Goal: Feedback & Contribution: Contribute content

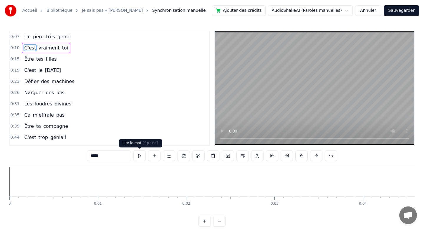
scroll to position [0, 1258]
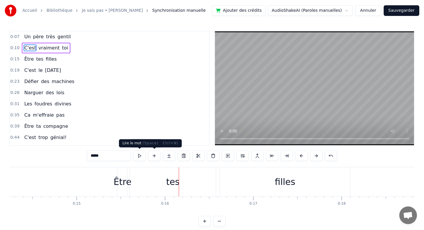
click at [142, 157] on button at bounding box center [139, 156] width 12 height 11
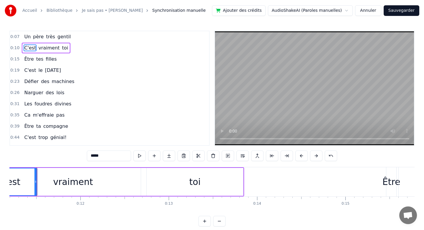
scroll to position [0, 987]
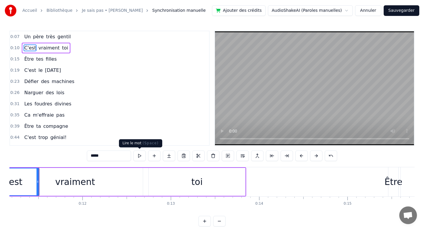
click at [141, 155] on button at bounding box center [139, 156] width 12 height 11
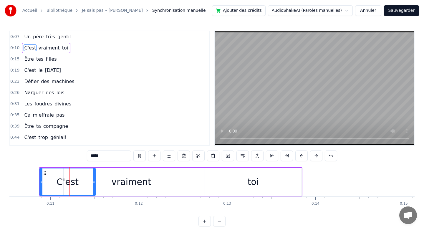
scroll to position [0, 931]
click at [143, 156] on button at bounding box center [139, 156] width 12 height 11
click at [409, 10] on button "Sauvegarder" at bounding box center [402, 10] width 36 height 11
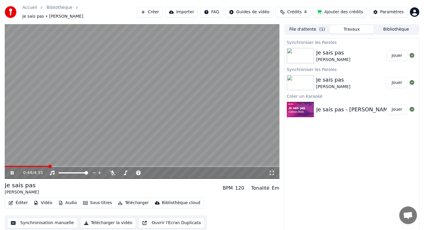
click at [14, 171] on icon at bounding box center [16, 173] width 14 height 5
click at [45, 219] on button "Synchronisation manuelle" at bounding box center [42, 223] width 71 height 11
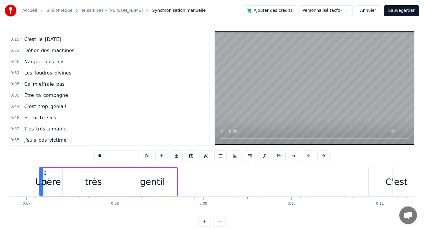
scroll to position [31, 0]
click at [32, 104] on span "C'est" at bounding box center [30, 106] width 13 height 7
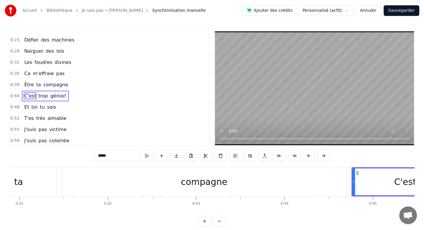
scroll to position [0, 3926]
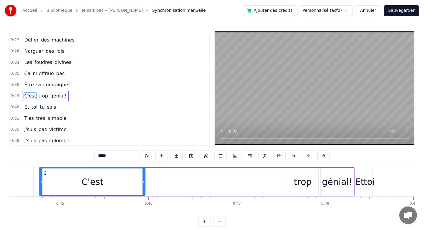
click at [51, 85] on span "compagne" at bounding box center [56, 84] width 26 height 7
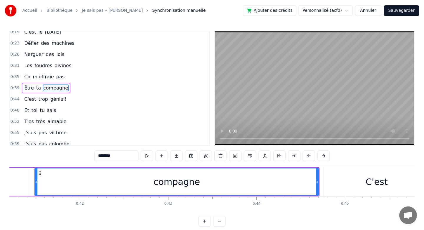
scroll to position [0, 3636]
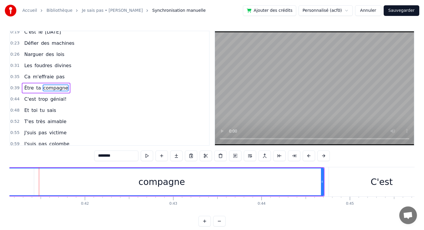
drag, startPoint x: 40, startPoint y: 182, endPoint x: 1, endPoint y: 174, distance: 40.0
click at [0, 174] on div "Accueil Bibliothèque Je sais pas • [PERSON_NAME] Synchronisation manuelle Ajout…" at bounding box center [212, 113] width 424 height 227
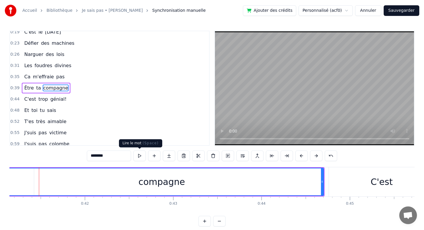
click at [140, 152] on button at bounding box center [139, 156] width 12 height 11
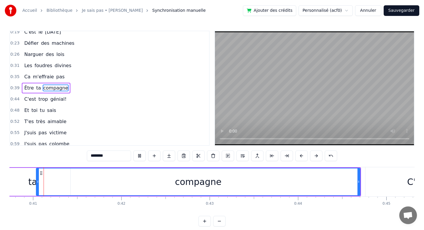
scroll to position [0, 3596]
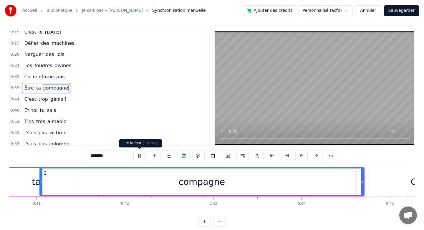
click at [137, 157] on button at bounding box center [139, 156] width 12 height 11
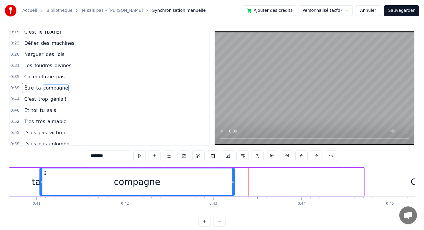
drag, startPoint x: 362, startPoint y: 178, endPoint x: 233, endPoint y: 179, distance: 129.3
click at [233, 179] on div at bounding box center [233, 181] width 2 height 27
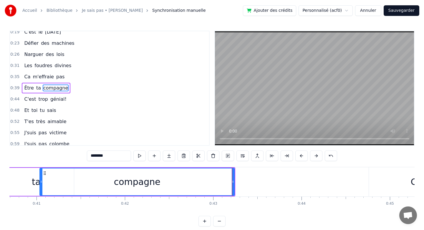
click at [20, 187] on div "ta" at bounding box center [36, 182] width 75 height 28
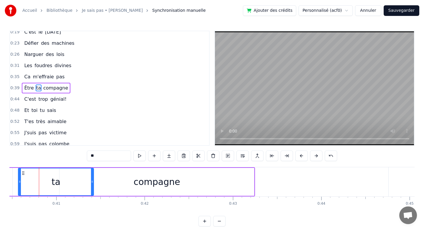
scroll to position [0, 3576]
drag, startPoint x: 92, startPoint y: 183, endPoint x: 70, endPoint y: 184, distance: 21.8
click at [70, 184] on icon at bounding box center [70, 181] width 2 height 5
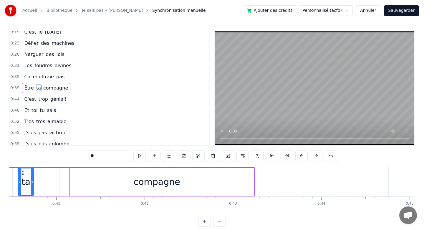
drag, startPoint x: 70, startPoint y: 184, endPoint x: 33, endPoint y: 183, distance: 37.4
click at [32, 182] on icon at bounding box center [32, 181] width 2 height 5
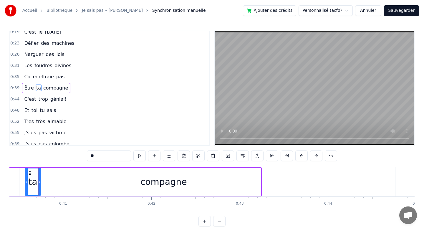
scroll to position [0, 3569]
click at [66, 184] on div "compagne" at bounding box center [163, 182] width 195 height 28
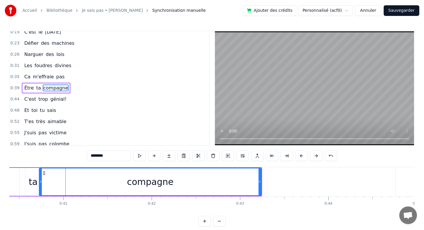
drag, startPoint x: 67, startPoint y: 184, endPoint x: 38, endPoint y: 185, distance: 28.9
click at [39, 185] on div "compagne" at bounding box center [150, 182] width 223 height 28
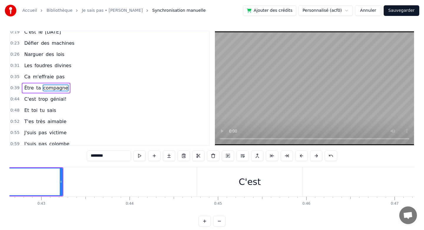
scroll to position [0, 3768]
click at [248, 190] on div "C'est" at bounding box center [249, 181] width 105 height 29
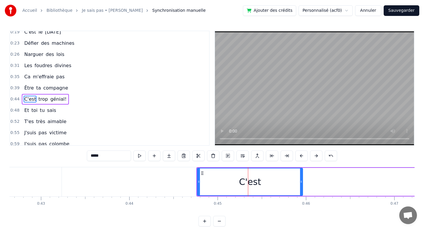
scroll to position [49, 0]
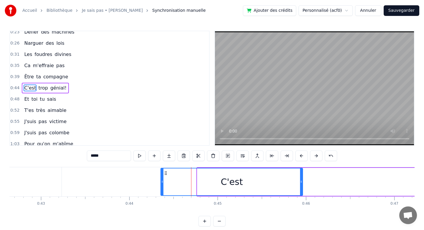
drag, startPoint x: 198, startPoint y: 186, endPoint x: 161, endPoint y: 180, distance: 37.1
click at [161, 179] on div at bounding box center [162, 181] width 2 height 27
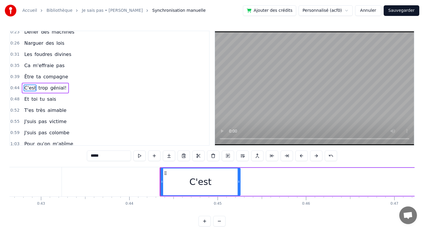
drag, startPoint x: 301, startPoint y: 184, endPoint x: 240, endPoint y: 182, distance: 61.0
click at [238, 182] on icon at bounding box center [239, 181] width 2 height 5
drag, startPoint x: 240, startPoint y: 182, endPoint x: 192, endPoint y: 182, distance: 48.0
click at [191, 182] on div "C'est" at bounding box center [192, 182] width 65 height 28
drag, startPoint x: 190, startPoint y: 183, endPoint x: 208, endPoint y: 182, distance: 18.0
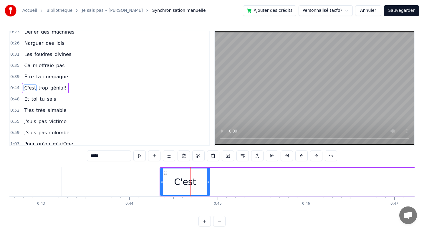
click at [208, 182] on icon at bounding box center [208, 181] width 2 height 5
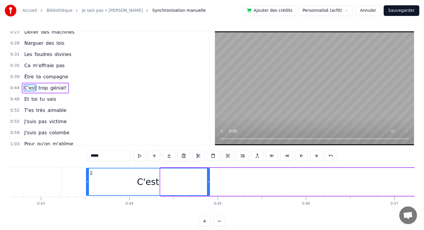
drag, startPoint x: 161, startPoint y: 184, endPoint x: 88, endPoint y: 178, distance: 73.9
click at [87, 179] on div at bounding box center [88, 181] width 2 height 27
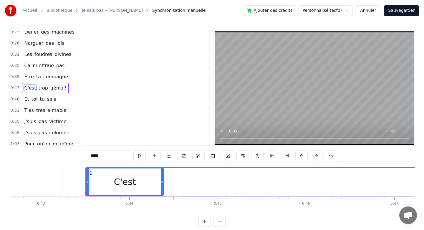
drag, startPoint x: 209, startPoint y: 182, endPoint x: 160, endPoint y: 182, distance: 48.3
click at [161, 183] on icon at bounding box center [162, 181] width 2 height 5
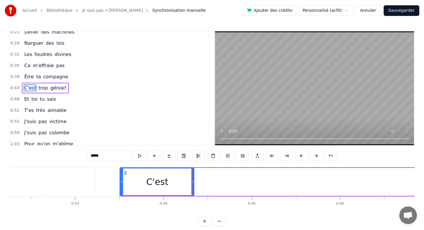
scroll to position [0, 3726]
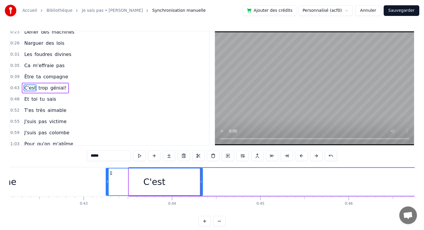
drag, startPoint x: 130, startPoint y: 184, endPoint x: 105, endPoint y: 183, distance: 24.5
click at [106, 183] on icon at bounding box center [107, 181] width 2 height 5
drag, startPoint x: 203, startPoint y: 182, endPoint x: 188, endPoint y: 182, distance: 14.7
click at [188, 182] on div "C'est" at bounding box center [153, 182] width 99 height 28
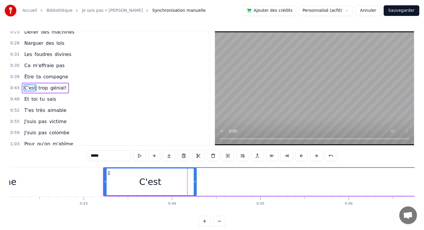
drag, startPoint x: 201, startPoint y: 182, endPoint x: 178, endPoint y: 182, distance: 23.9
click at [194, 182] on icon at bounding box center [195, 181] width 2 height 5
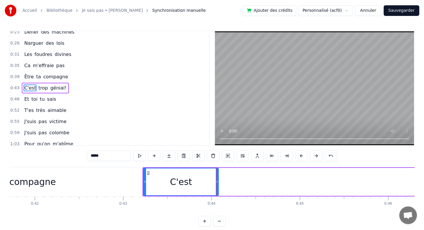
scroll to position [0, 3684]
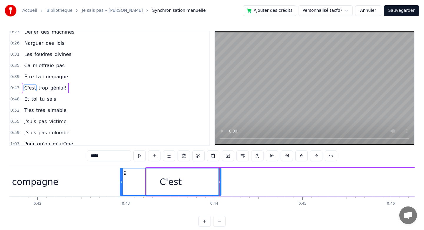
drag, startPoint x: 147, startPoint y: 182, endPoint x: 111, endPoint y: 182, distance: 36.2
click at [120, 182] on icon at bounding box center [121, 181] width 2 height 5
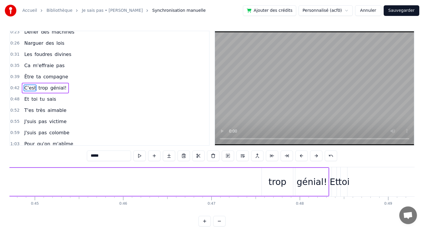
scroll to position [0, 3971]
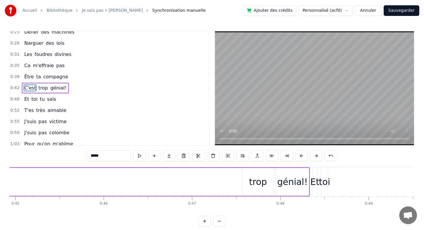
click at [258, 179] on div "trop" at bounding box center [258, 181] width 18 height 13
type input "****"
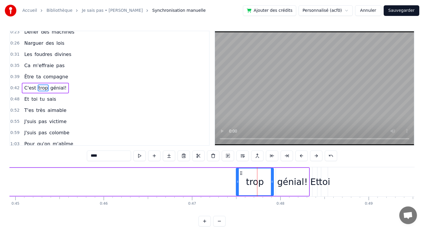
drag, startPoint x: 243, startPoint y: 178, endPoint x: 110, endPoint y: 184, distance: 133.3
click at [237, 184] on div at bounding box center [238, 181] width 2 height 27
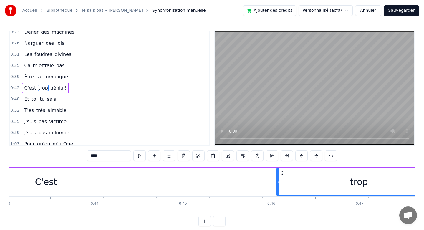
scroll to position [0, 3803]
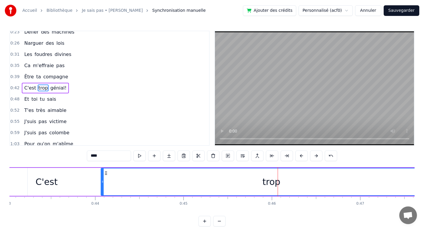
drag, startPoint x: 279, startPoint y: 181, endPoint x: 105, endPoint y: 184, distance: 174.1
click at [103, 184] on icon at bounding box center [102, 181] width 2 height 5
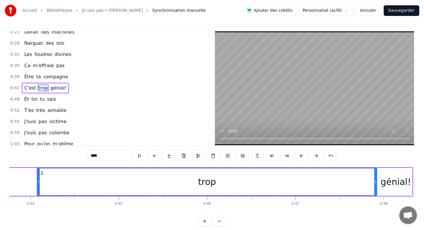
scroll to position [0, 3867]
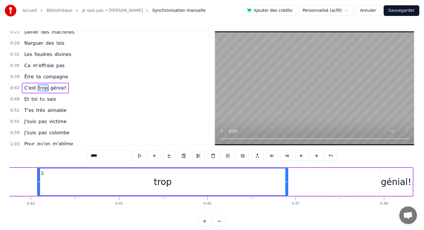
drag, startPoint x: 376, startPoint y: 181, endPoint x: 251, endPoint y: 189, distance: 125.7
click at [285, 189] on div at bounding box center [286, 181] width 2 height 27
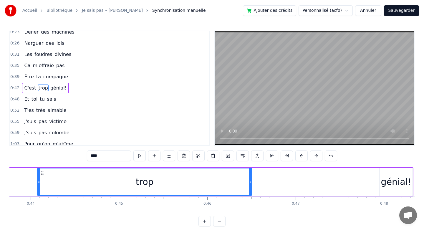
drag, startPoint x: 250, startPoint y: 182, endPoint x: 243, endPoint y: 182, distance: 6.8
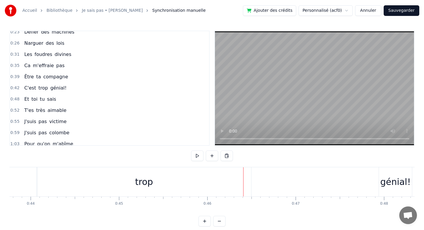
click at [218, 182] on div "trop" at bounding box center [144, 181] width 214 height 29
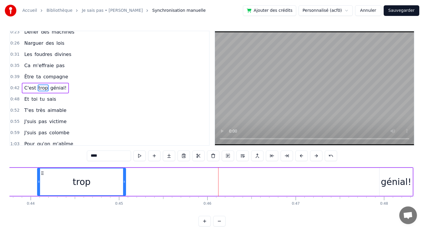
drag, startPoint x: 250, startPoint y: 182, endPoint x: 125, endPoint y: 179, distance: 124.9
click at [125, 179] on div at bounding box center [124, 181] width 2 height 27
click at [388, 185] on div "génial!" at bounding box center [396, 181] width 31 height 13
type input "*******"
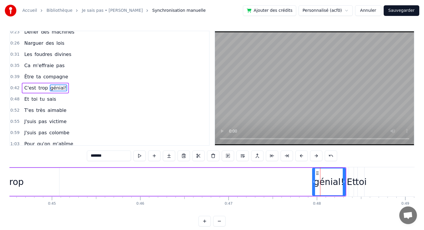
scroll to position [0, 3927]
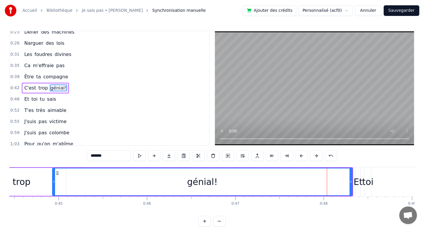
drag, startPoint x: 321, startPoint y: 183, endPoint x: 59, endPoint y: 191, distance: 262.3
click at [55, 190] on div at bounding box center [54, 181] width 2 height 27
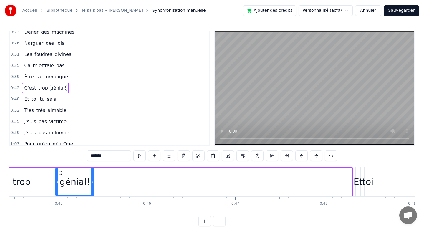
drag, startPoint x: 351, startPoint y: 179, endPoint x: 94, endPoint y: 186, distance: 257.3
click at [93, 187] on div at bounding box center [92, 181] width 2 height 27
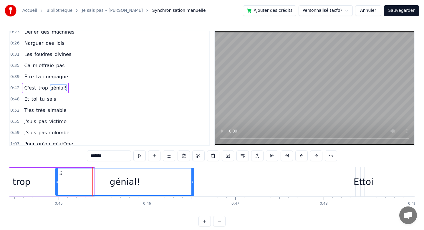
drag, startPoint x: 93, startPoint y: 183, endPoint x: 193, endPoint y: 181, distance: 99.6
click at [193, 181] on icon at bounding box center [192, 181] width 2 height 5
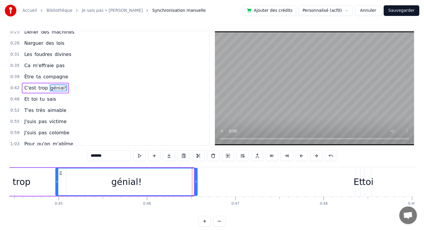
drag, startPoint x: 193, startPoint y: 181, endPoint x: 196, endPoint y: 181, distance: 3.5
click at [196, 181] on icon at bounding box center [196, 181] width 2 height 5
drag, startPoint x: 196, startPoint y: 181, endPoint x: 201, endPoint y: 181, distance: 5.3
click at [201, 181] on icon at bounding box center [201, 181] width 2 height 5
drag, startPoint x: 201, startPoint y: 181, endPoint x: 207, endPoint y: 181, distance: 5.6
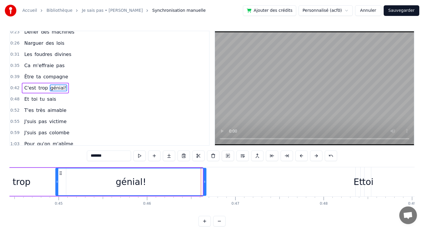
click at [206, 181] on icon at bounding box center [205, 181] width 2 height 5
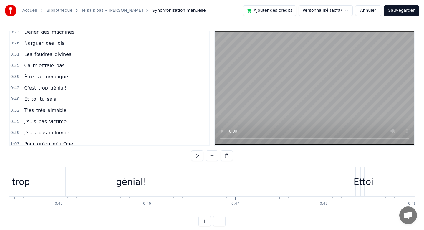
click at [207, 180] on div "génial!" at bounding box center [131, 181] width 153 height 29
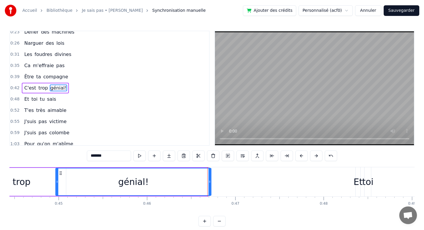
drag, startPoint x: 207, startPoint y: 180, endPoint x: 210, endPoint y: 180, distance: 3.5
click at [210, 180] on icon at bounding box center [210, 181] width 2 height 5
drag, startPoint x: 211, startPoint y: 180, endPoint x: 219, endPoint y: 181, distance: 8.0
click at [219, 181] on icon at bounding box center [218, 181] width 2 height 5
drag, startPoint x: 219, startPoint y: 181, endPoint x: 222, endPoint y: 181, distance: 3.8
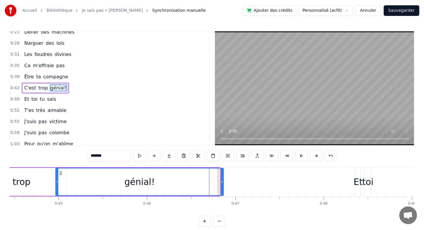
click at [222, 181] on icon at bounding box center [222, 181] width 2 height 5
click at [356, 182] on div "Et" at bounding box center [358, 181] width 9 height 13
type input "**"
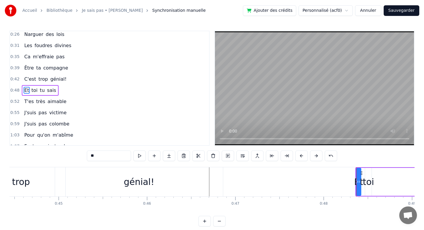
scroll to position [61, 0]
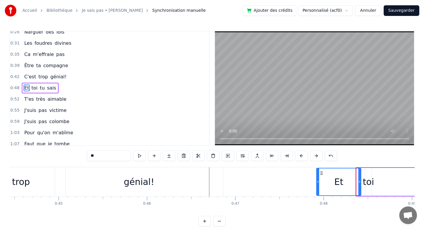
drag, startPoint x: 357, startPoint y: 181, endPoint x: 319, endPoint y: 182, distance: 38.0
click at [318, 182] on icon at bounding box center [318, 181] width 2 height 5
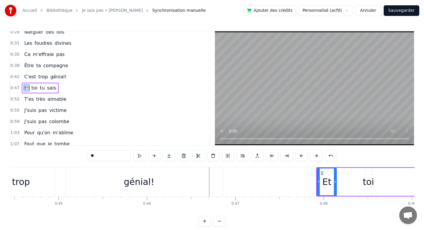
drag, startPoint x: 360, startPoint y: 182, endPoint x: 336, endPoint y: 183, distance: 24.5
click at [336, 183] on icon at bounding box center [335, 181] width 2 height 5
drag, startPoint x: 318, startPoint y: 179, endPoint x: 305, endPoint y: 179, distance: 13.0
click at [305, 179] on div at bounding box center [305, 181] width 2 height 27
drag, startPoint x: 335, startPoint y: 180, endPoint x: 330, endPoint y: 180, distance: 5.6
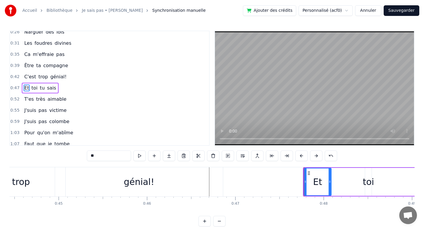
click at [329, 180] on icon at bounding box center [330, 181] width 2 height 5
click at [136, 154] on button at bounding box center [139, 156] width 12 height 11
click at [407, 10] on button "Sauvegarder" at bounding box center [402, 10] width 36 height 11
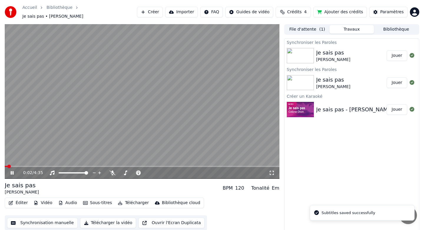
click at [54, 167] on div "0:02 / 4:35" at bounding box center [142, 173] width 275 height 12
click at [53, 166] on span at bounding box center [142, 166] width 275 height 1
click at [49, 166] on span at bounding box center [27, 166] width 45 height 1
click at [39, 166] on span at bounding box center [28, 166] width 46 height 1
click at [14, 171] on icon at bounding box center [12, 173] width 3 height 4
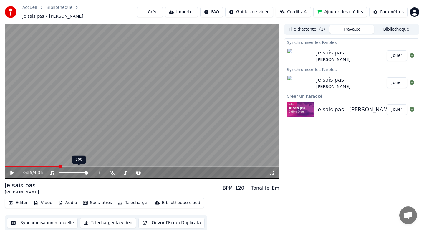
click at [54, 166] on span at bounding box center [32, 166] width 55 height 1
click at [48, 224] on button "Synchronisation manuelle" at bounding box center [42, 223] width 71 height 11
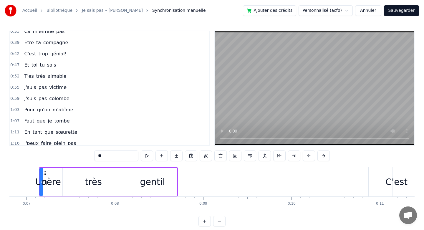
scroll to position [88, 0]
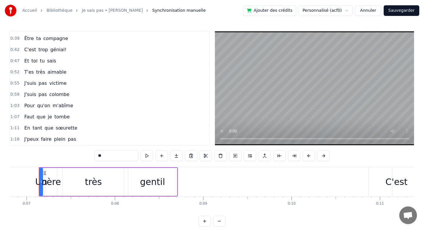
click at [34, 62] on span "toi" at bounding box center [34, 60] width 7 height 7
type input "***"
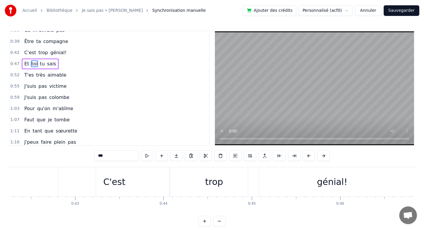
scroll to position [0, 4253]
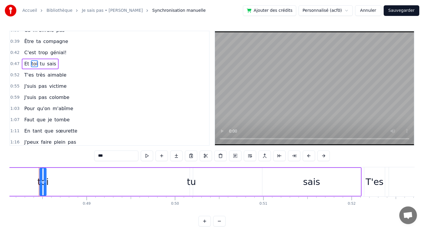
drag, startPoint x: 191, startPoint y: 181, endPoint x: 168, endPoint y: 181, distance: 22.7
click at [168, 181] on div "Et toi tu sais" at bounding box center [170, 181] width 384 height 29
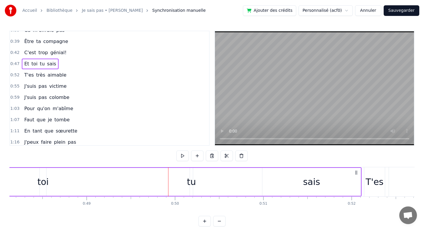
click at [39, 185] on div "toi" at bounding box center [42, 181] width 11 height 13
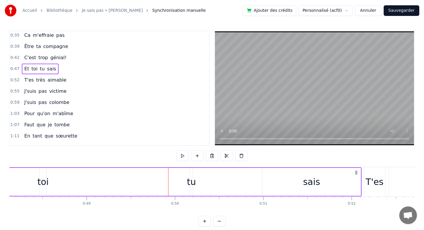
scroll to position [0, 4252]
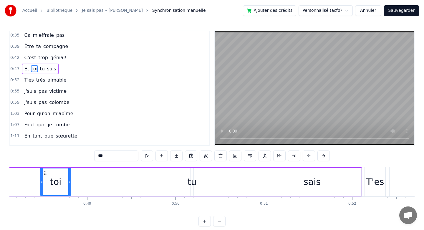
drag, startPoint x: 46, startPoint y: 182, endPoint x: 70, endPoint y: 183, distance: 24.2
click at [70, 183] on icon at bounding box center [69, 181] width 2 height 5
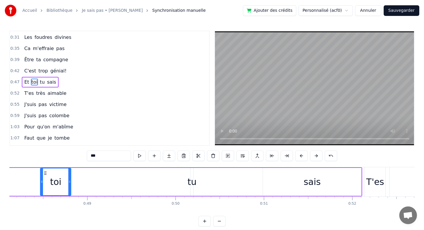
scroll to position [61, 0]
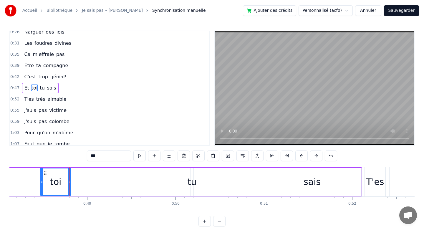
click at [192, 179] on div "tu" at bounding box center [192, 181] width 9 height 13
type input "**"
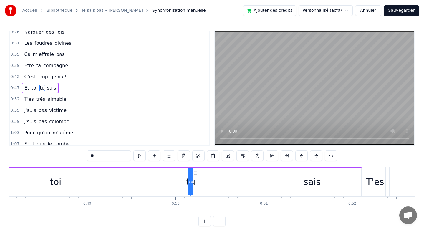
drag, startPoint x: 191, startPoint y: 182, endPoint x: 148, endPoint y: 182, distance: 43.6
click at [147, 182] on div "Et toi tu sais" at bounding box center [170, 181] width 384 height 29
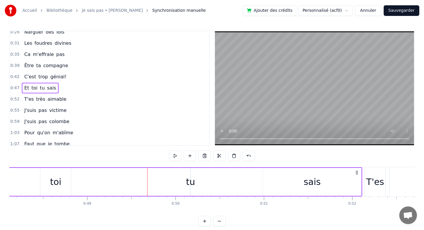
click at [191, 179] on div "tu" at bounding box center [190, 181] width 9 height 13
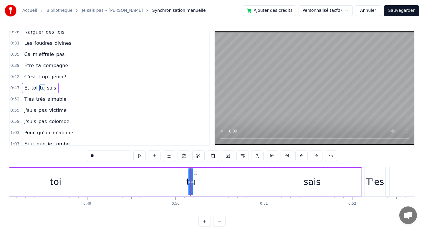
drag, startPoint x: 189, startPoint y: 182, endPoint x: 149, endPoint y: 189, distance: 40.3
click at [149, 189] on div "Et toi tu sais" at bounding box center [170, 181] width 384 height 29
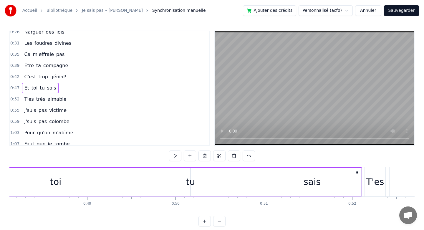
click at [192, 182] on div "tu" at bounding box center [190, 181] width 9 height 13
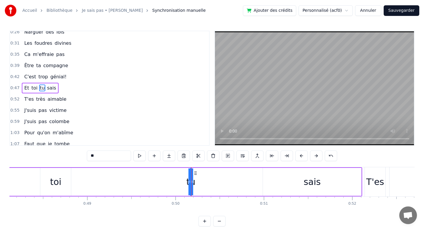
drag, startPoint x: 190, startPoint y: 182, endPoint x: 170, endPoint y: 182, distance: 19.7
click at [170, 182] on div "Et toi tu sais" at bounding box center [170, 181] width 384 height 29
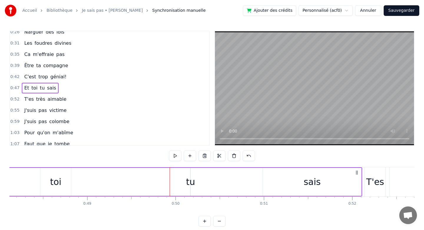
click at [189, 182] on div "tu" at bounding box center [190, 181] width 9 height 13
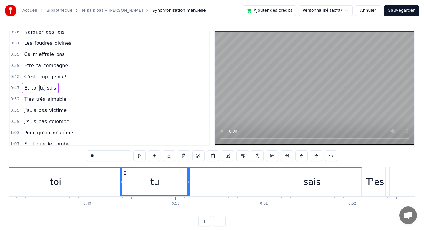
drag, startPoint x: 191, startPoint y: 182, endPoint x: 118, endPoint y: 185, distance: 73.4
click at [120, 185] on div at bounding box center [121, 181] width 2 height 27
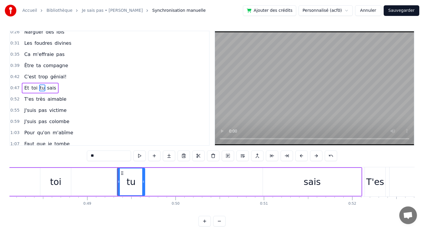
drag, startPoint x: 189, startPoint y: 181, endPoint x: 145, endPoint y: 183, distance: 44.2
click at [144, 183] on icon at bounding box center [143, 181] width 2 height 5
drag, startPoint x: 118, startPoint y: 181, endPoint x: 95, endPoint y: 183, distance: 23.4
click at [95, 183] on icon at bounding box center [95, 181] width 2 height 5
click at [338, 184] on div "sais" at bounding box center [312, 182] width 98 height 28
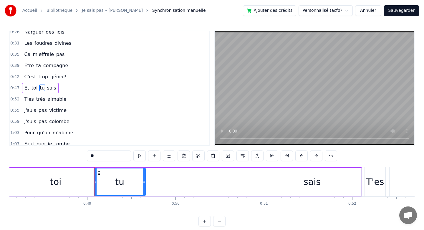
type input "****"
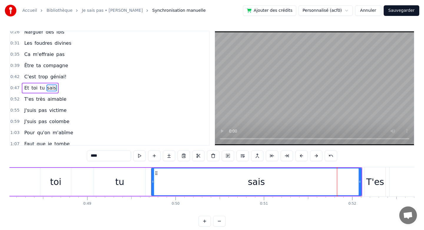
drag, startPoint x: 264, startPoint y: 183, endPoint x: 151, endPoint y: 193, distance: 112.7
click at [152, 193] on div at bounding box center [153, 181] width 2 height 27
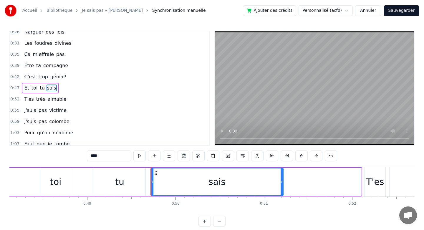
drag, startPoint x: 359, startPoint y: 183, endPoint x: 283, endPoint y: 190, distance: 77.0
click at [282, 190] on div at bounding box center [282, 181] width 2 height 27
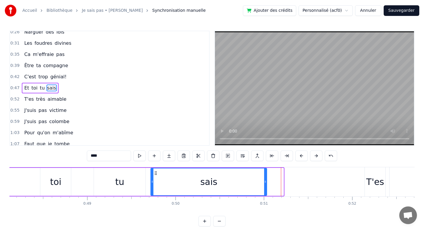
drag, startPoint x: 283, startPoint y: 186, endPoint x: 262, endPoint y: 186, distance: 20.3
click at [264, 186] on div at bounding box center [265, 181] width 2 height 27
click at [262, 185] on div at bounding box center [262, 181] width 0 height 29
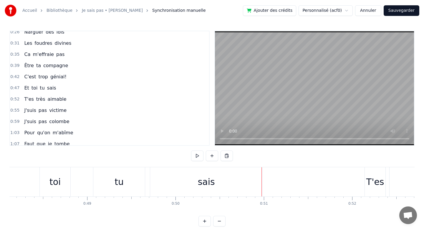
click at [262, 181] on div "sais" at bounding box center [206, 181] width 113 height 29
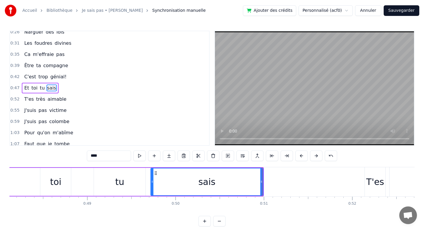
drag, startPoint x: 262, startPoint y: 181, endPoint x: 253, endPoint y: 181, distance: 9.4
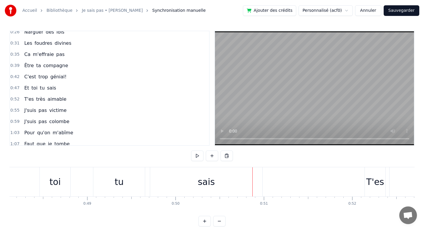
click at [372, 176] on div "T'es" at bounding box center [375, 181] width 18 height 13
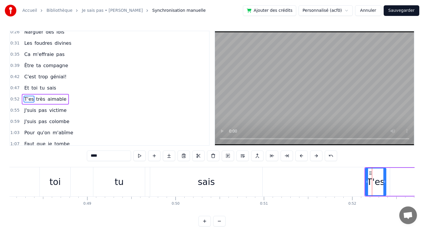
scroll to position [72, 0]
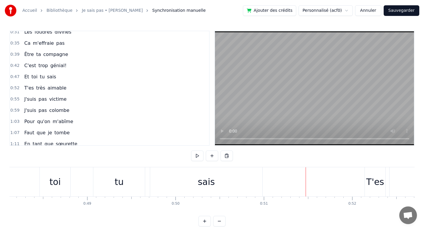
click at [372, 182] on div "T'es" at bounding box center [375, 181] width 18 height 13
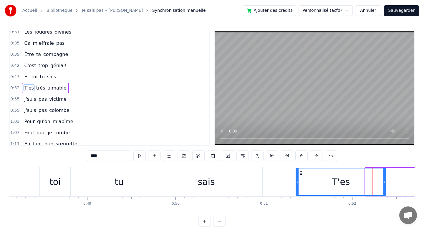
drag, startPoint x: 366, startPoint y: 181, endPoint x: 296, endPoint y: 186, distance: 69.7
click at [296, 186] on div at bounding box center [297, 181] width 2 height 27
click at [262, 185] on div "sais" at bounding box center [206, 181] width 112 height 29
type input "****"
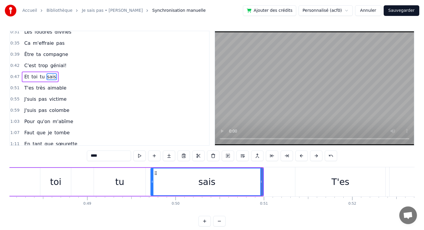
scroll to position [61, 0]
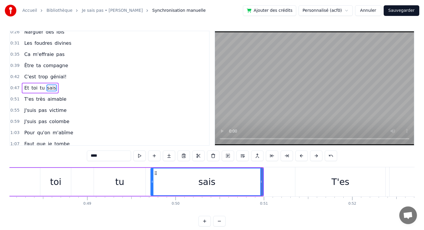
drag, startPoint x: 262, startPoint y: 183, endPoint x: 252, endPoint y: 183, distance: 10.3
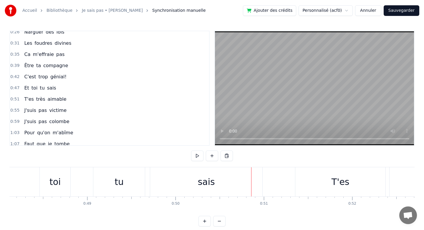
click at [262, 181] on div "sais" at bounding box center [206, 181] width 112 height 29
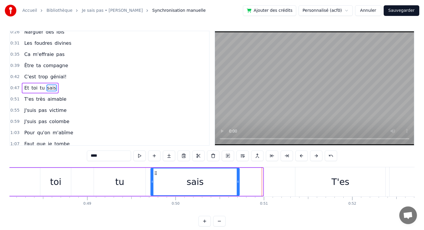
drag, startPoint x: 261, startPoint y: 182, endPoint x: 239, endPoint y: 181, distance: 22.4
click at [239, 181] on icon at bounding box center [238, 181] width 2 height 5
click at [324, 181] on div "T'es" at bounding box center [340, 181] width 90 height 29
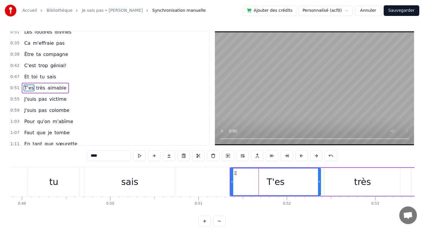
scroll to position [0, 4317]
click at [359, 176] on div "très" at bounding box center [362, 181] width 17 height 13
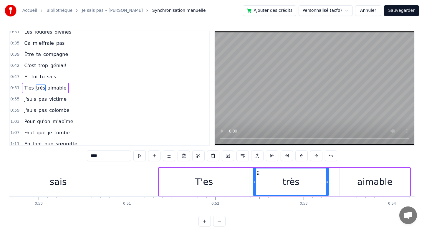
scroll to position [0, 4394]
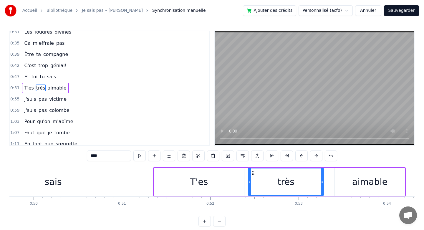
click at [395, 183] on div "aimable" at bounding box center [370, 182] width 70 height 28
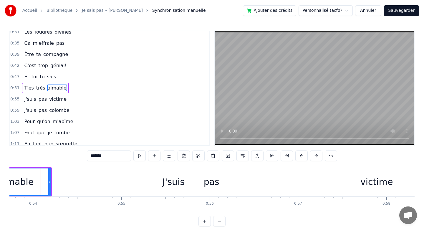
scroll to position [0, 4750]
drag, startPoint x: 47, startPoint y: 181, endPoint x: 38, endPoint y: 181, distance: 8.5
click at [38, 181] on icon at bounding box center [39, 181] width 2 height 5
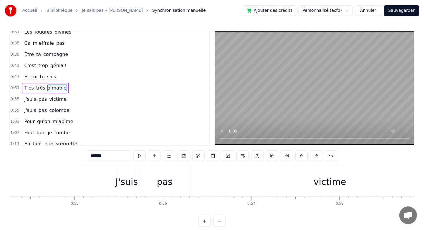
scroll to position [0, 4799]
click at [128, 184] on div "J'suis" at bounding box center [123, 181] width 22 height 13
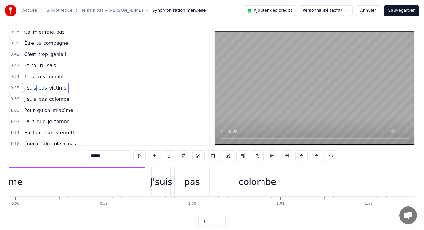
scroll to position [0, 5135]
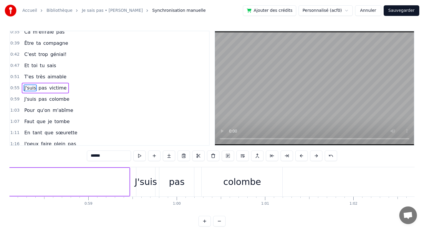
click at [237, 184] on div "colombe" at bounding box center [242, 181] width 38 height 13
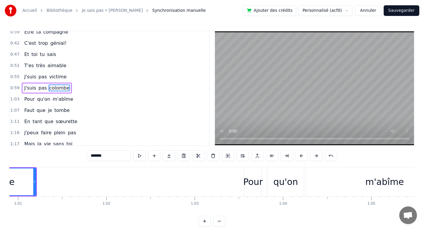
scroll to position [0, 5381]
click at [255, 174] on div "Pour" at bounding box center [253, 181] width 17 height 29
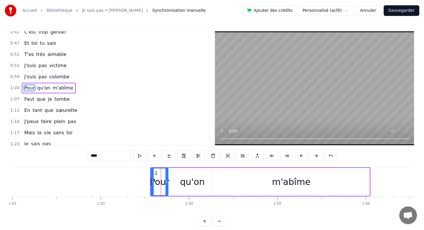
scroll to position [0, 5510]
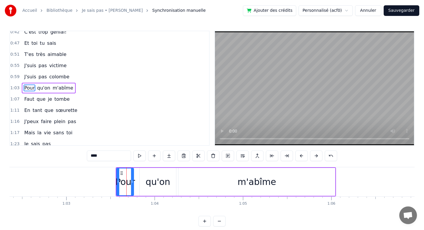
click at [285, 185] on div "m'abîme" at bounding box center [257, 182] width 157 height 28
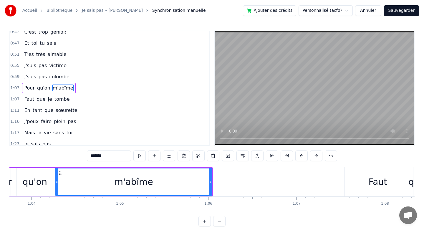
scroll to position [0, 5686]
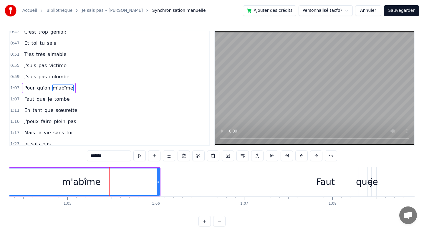
click at [341, 179] on div "Faut" at bounding box center [325, 181] width 67 height 29
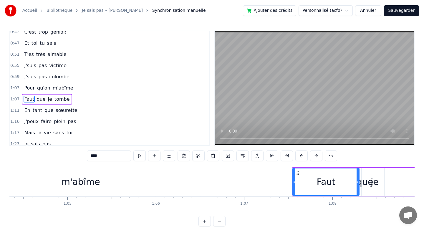
scroll to position [117, 0]
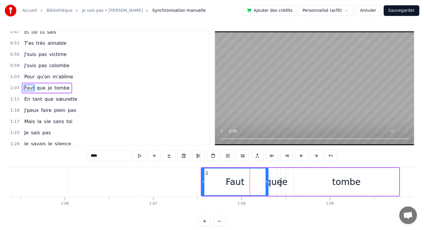
click at [310, 181] on div "tombe" at bounding box center [346, 182] width 105 height 28
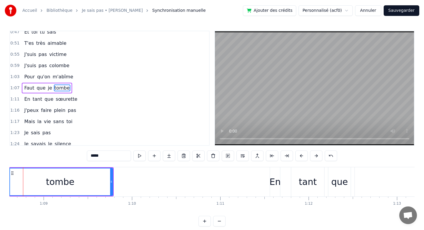
scroll to position [0, 6065]
click at [276, 185] on div "En" at bounding box center [273, 181] width 11 height 13
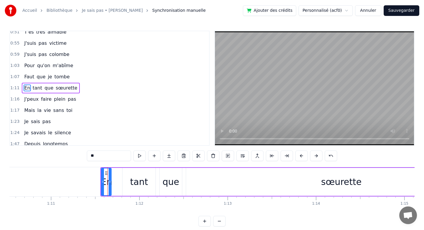
scroll to position [0, 6234]
click at [342, 174] on div "sœurette" at bounding box center [340, 182] width 310 height 28
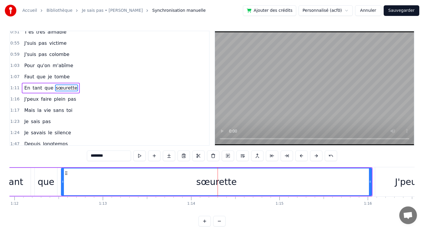
scroll to position [0, 6369]
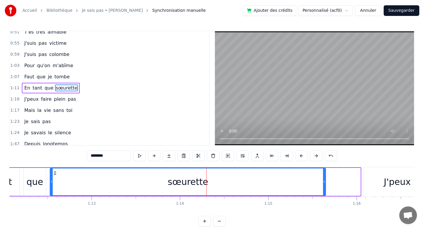
drag, startPoint x: 360, startPoint y: 177, endPoint x: 323, endPoint y: 178, distance: 36.5
click at [323, 178] on div at bounding box center [324, 181] width 2 height 27
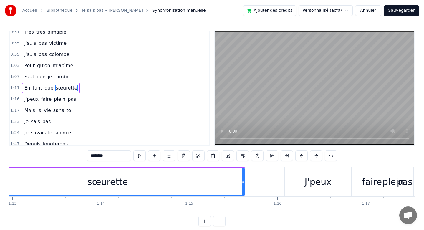
scroll to position [0, 6448]
click at [327, 177] on div "J'peux" at bounding box center [318, 181] width 27 height 13
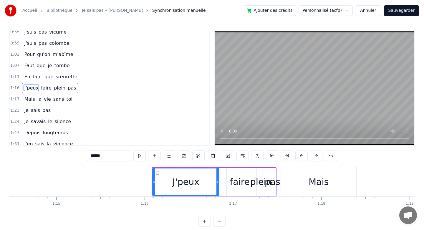
scroll to position [0, 6589]
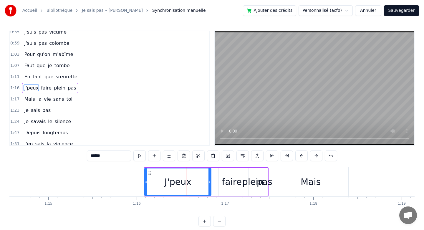
click at [310, 182] on div "Mais" at bounding box center [311, 181] width 20 height 13
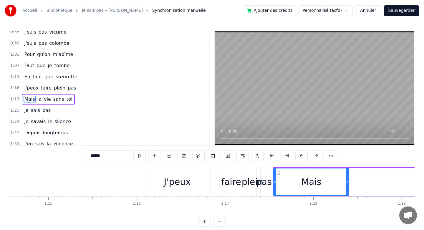
type input "****"
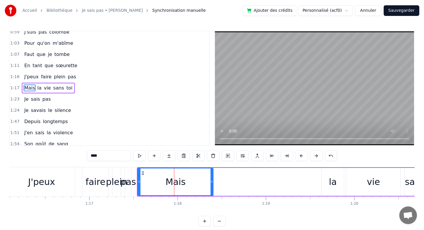
scroll to position [0, 6724]
drag, startPoint x: 140, startPoint y: 184, endPoint x: 174, endPoint y: 185, distance: 34.5
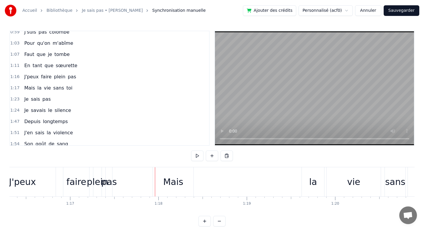
scroll to position [0, 6746]
click at [160, 184] on div "Mais" at bounding box center [170, 181] width 41 height 29
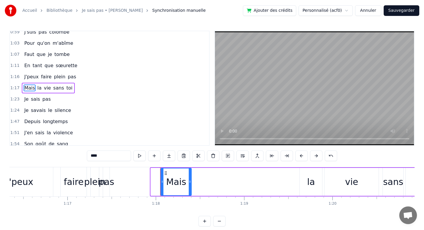
drag, startPoint x: 153, startPoint y: 183, endPoint x: 163, endPoint y: 181, distance: 10.1
click at [163, 181] on icon at bounding box center [162, 181] width 2 height 5
drag, startPoint x: 191, startPoint y: 182, endPoint x: 227, endPoint y: 180, distance: 35.7
click at [215, 182] on icon at bounding box center [214, 181] width 2 height 5
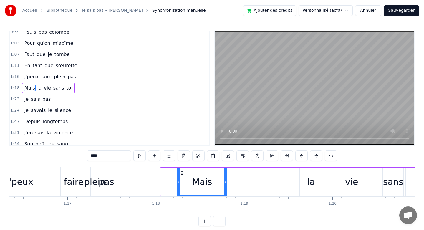
drag, startPoint x: 162, startPoint y: 182, endPoint x: 178, endPoint y: 179, distance: 16.4
click at [178, 181] on icon at bounding box center [178, 181] width 2 height 5
drag, startPoint x: 179, startPoint y: 179, endPoint x: 188, endPoint y: 176, distance: 9.8
click at [190, 179] on div at bounding box center [190, 181] width 2 height 27
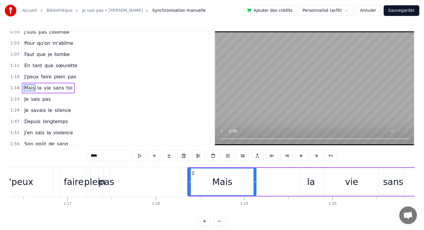
drag, startPoint x: 226, startPoint y: 180, endPoint x: 255, endPoint y: 177, distance: 29.3
click at [255, 178] on div at bounding box center [255, 181] width 2 height 27
drag, startPoint x: 190, startPoint y: 182, endPoint x: 216, endPoint y: 181, distance: 25.6
click at [216, 181] on icon at bounding box center [215, 181] width 2 height 5
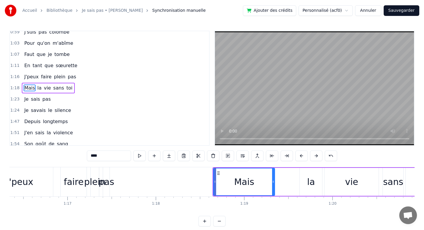
drag, startPoint x: 256, startPoint y: 181, endPoint x: 275, endPoint y: 177, distance: 20.1
click at [275, 177] on div at bounding box center [273, 181] width 2 height 27
drag, startPoint x: 214, startPoint y: 181, endPoint x: 228, endPoint y: 178, distance: 14.2
click at [228, 178] on div at bounding box center [229, 181] width 2 height 27
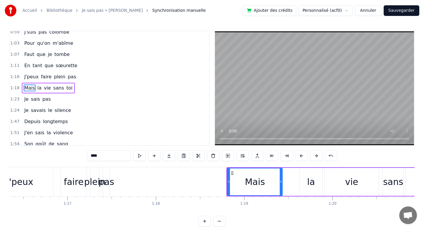
drag, startPoint x: 276, startPoint y: 182, endPoint x: 285, endPoint y: 181, distance: 9.7
click at [282, 182] on icon at bounding box center [281, 181] width 2 height 5
click at [283, 181] on icon at bounding box center [282, 181] width 2 height 5
click at [251, 182] on div "Mais" at bounding box center [256, 181] width 20 height 13
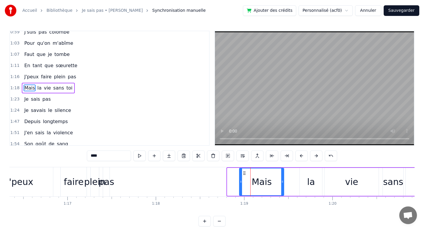
drag, startPoint x: 229, startPoint y: 182, endPoint x: 240, endPoint y: 182, distance: 11.2
click at [241, 183] on icon at bounding box center [241, 181] width 2 height 5
drag, startPoint x: 240, startPoint y: 182, endPoint x: 254, endPoint y: 176, distance: 14.7
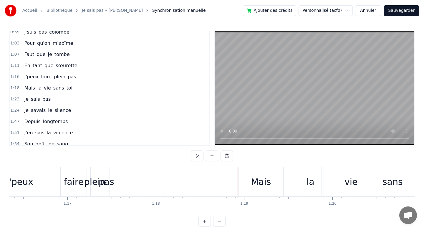
click at [253, 182] on div "Mais" at bounding box center [261, 181] width 20 height 13
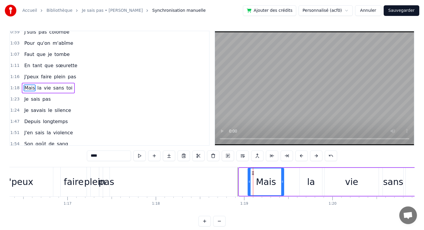
drag, startPoint x: 241, startPoint y: 182, endPoint x: 250, endPoint y: 182, distance: 8.8
click at [250, 182] on circle at bounding box center [250, 182] width 0 height 0
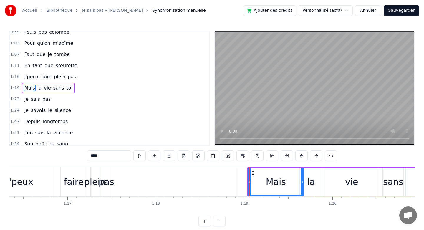
drag, startPoint x: 283, startPoint y: 182, endPoint x: 301, endPoint y: 181, distance: 17.7
click at [301, 181] on icon at bounding box center [302, 181] width 2 height 5
drag, startPoint x: 301, startPoint y: 181, endPoint x: 297, endPoint y: 181, distance: 3.8
click at [297, 181] on icon at bounding box center [296, 181] width 2 height 5
click at [295, 181] on icon at bounding box center [294, 181] width 2 height 5
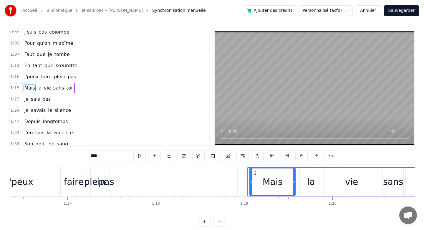
click at [252, 183] on icon at bounding box center [251, 181] width 2 height 5
click at [253, 182] on icon at bounding box center [253, 181] width 2 height 5
click at [256, 182] on icon at bounding box center [256, 181] width 2 height 5
click at [257, 182] on icon at bounding box center [257, 181] width 2 height 5
click at [259, 181] on icon at bounding box center [259, 181] width 2 height 5
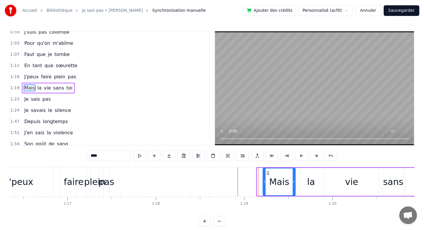
drag, startPoint x: 258, startPoint y: 181, endPoint x: 264, endPoint y: 181, distance: 5.9
click at [264, 181] on circle at bounding box center [264, 181] width 0 height 0
drag, startPoint x: 264, startPoint y: 181, endPoint x: 269, endPoint y: 178, distance: 5.3
click at [269, 179] on div at bounding box center [268, 181] width 2 height 27
drag, startPoint x: 270, startPoint y: 179, endPoint x: 274, endPoint y: 178, distance: 4.5
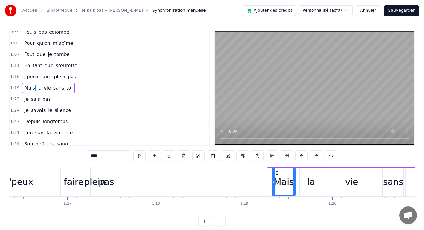
click at [274, 178] on div at bounding box center [273, 181] width 2 height 27
drag, startPoint x: 274, startPoint y: 178, endPoint x: 277, endPoint y: 177, distance: 3.0
click at [277, 177] on div at bounding box center [276, 181] width 2 height 27
click at [313, 185] on div "la" at bounding box center [311, 181] width 8 height 13
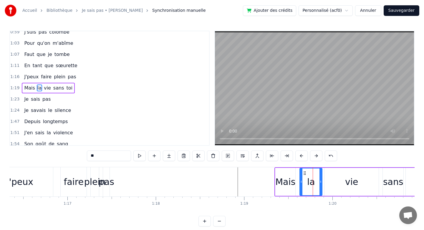
click at [335, 186] on div "vie" at bounding box center [352, 182] width 54 height 28
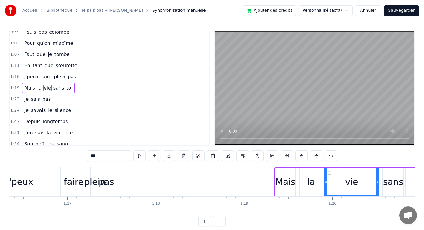
click at [399, 187] on div "sans" at bounding box center [393, 181] width 20 height 13
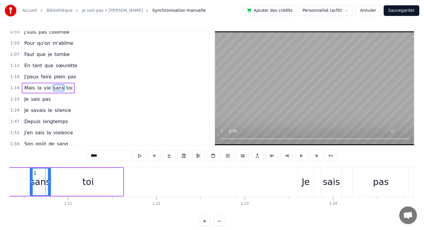
scroll to position [0, 7106]
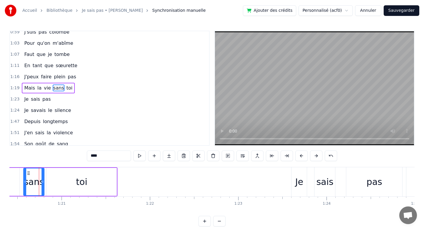
click at [302, 182] on div "Je" at bounding box center [299, 181] width 8 height 13
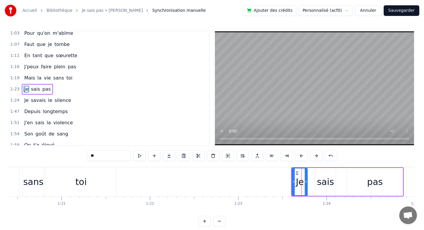
scroll to position [161, 0]
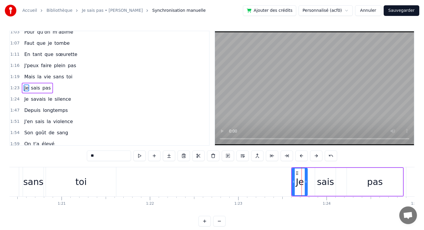
click at [321, 182] on div "sais" at bounding box center [325, 181] width 17 height 13
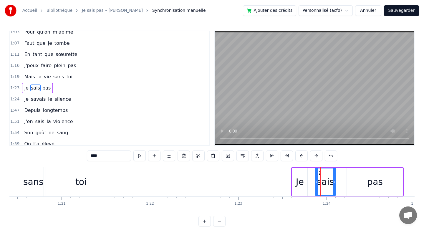
click at [374, 178] on div "pas" at bounding box center [375, 181] width 16 height 13
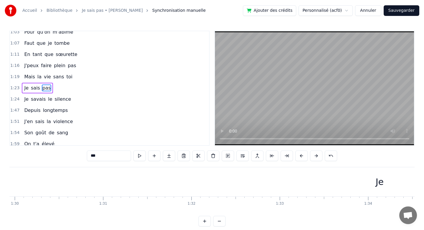
scroll to position [0, 7949]
click at [385, 182] on div "Je" at bounding box center [379, 181] width 1631 height 29
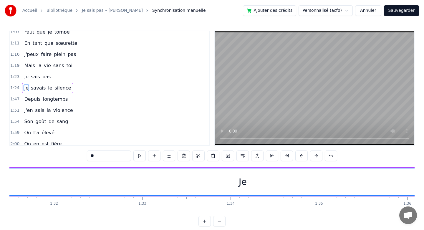
scroll to position [0, 8088]
click at [241, 185] on div "Je" at bounding box center [240, 181] width 8 height 13
click at [246, 182] on div "Je" at bounding box center [240, 181] width 1630 height 27
click at [240, 182] on div "Je" at bounding box center [240, 181] width 8 height 13
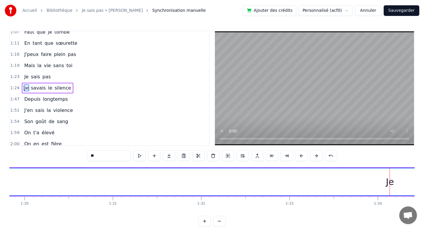
scroll to position [0, 7820]
drag, startPoint x: 179, startPoint y: 182, endPoint x: 187, endPoint y: 180, distance: 8.4
click at [188, 181] on div "Je" at bounding box center [178, 181] width 1630 height 27
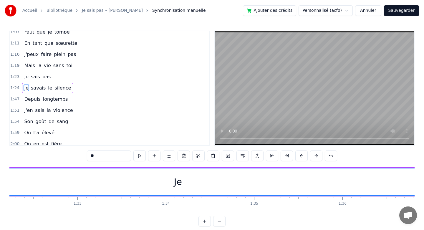
click at [176, 181] on div "Je" at bounding box center [178, 181] width 8 height 13
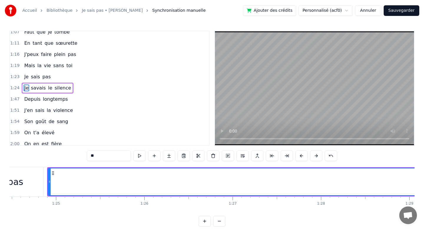
scroll to position [0, 7360]
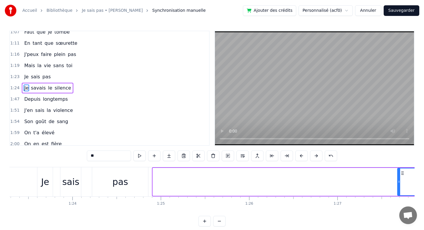
drag, startPoint x: 154, startPoint y: 181, endPoint x: 404, endPoint y: 174, distance: 250.5
click at [400, 174] on div at bounding box center [399, 181] width 2 height 27
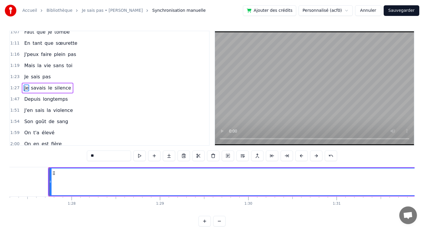
scroll to position [0, 7725]
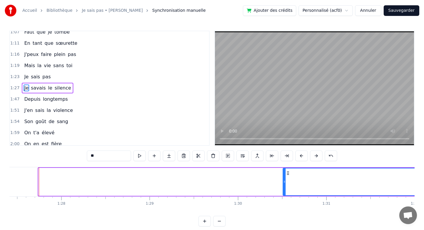
drag, startPoint x: 39, startPoint y: 180, endPoint x: 288, endPoint y: 176, distance: 249.2
click at [286, 176] on div at bounding box center [284, 181] width 2 height 27
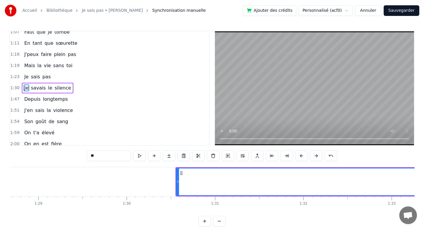
scroll to position [0, 7846]
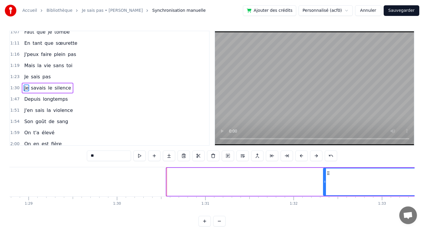
drag, startPoint x: 168, startPoint y: 182, endPoint x: 359, endPoint y: 172, distance: 191.4
click at [326, 172] on div at bounding box center [325, 181] width 2 height 27
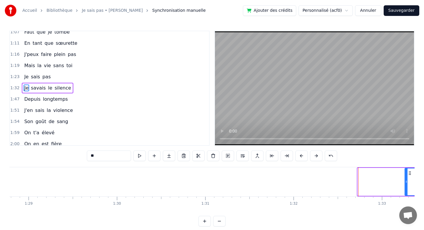
drag, startPoint x: 359, startPoint y: 181, endPoint x: 409, endPoint y: 180, distance: 49.2
click at [408, 180] on icon at bounding box center [406, 181] width 2 height 5
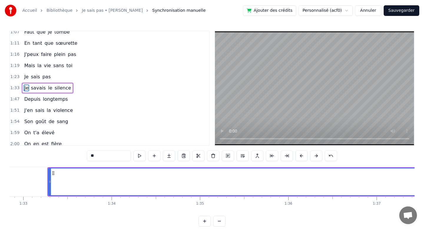
scroll to position [0, 8215]
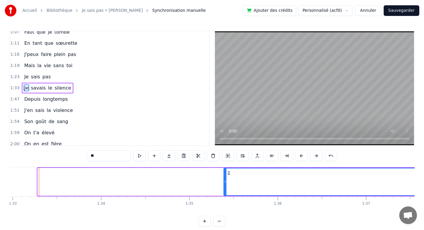
drag, startPoint x: 39, startPoint y: 182, endPoint x: 225, endPoint y: 173, distance: 186.4
click at [225, 173] on div at bounding box center [225, 181] width 2 height 27
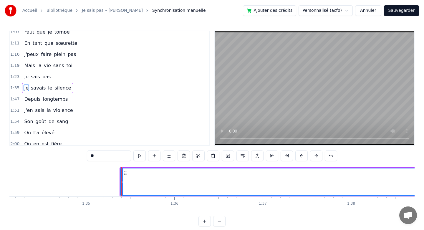
scroll to position [0, 8322]
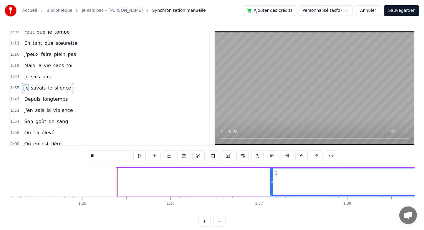
drag, startPoint x: 118, startPoint y: 181, endPoint x: 272, endPoint y: 181, distance: 154.1
click at [272, 181] on icon at bounding box center [272, 181] width 2 height 5
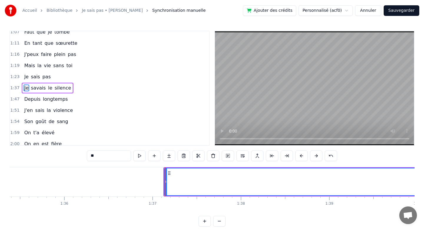
scroll to position [0, 8431]
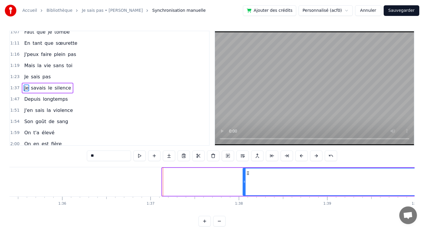
drag, startPoint x: 163, startPoint y: 182, endPoint x: 250, endPoint y: 191, distance: 87.4
click at [246, 191] on div at bounding box center [244, 181] width 2 height 27
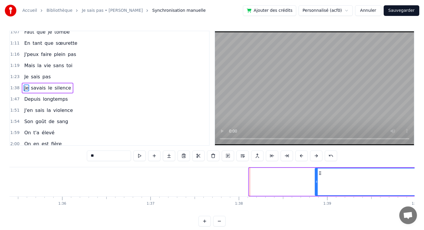
drag, startPoint x: 251, startPoint y: 181, endPoint x: 317, endPoint y: 179, distance: 66.0
click at [317, 179] on div at bounding box center [316, 181] width 2 height 27
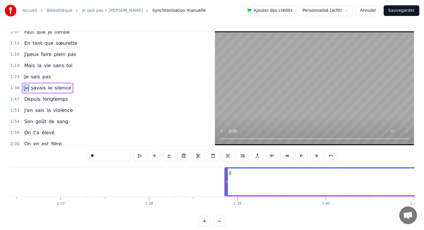
scroll to position [0, 8529]
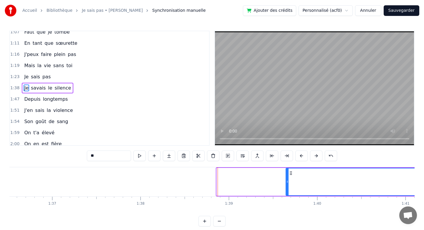
drag, startPoint x: 218, startPoint y: 182, endPoint x: 313, endPoint y: 180, distance: 95.2
click at [289, 180] on icon at bounding box center [287, 181] width 2 height 5
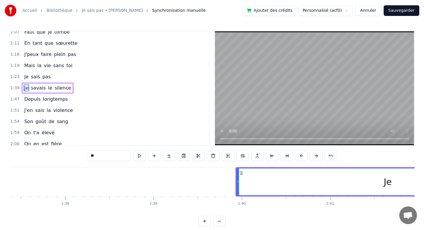
scroll to position [0, 8621]
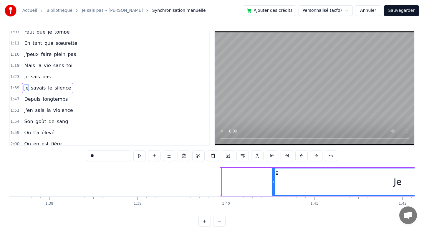
drag, startPoint x: 222, startPoint y: 181, endPoint x: 285, endPoint y: 178, distance: 62.8
click at [275, 178] on div at bounding box center [273, 181] width 2 height 27
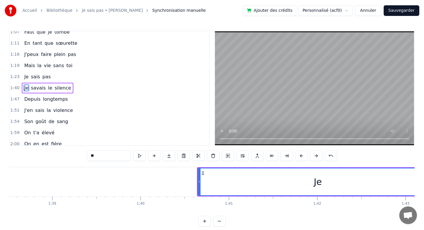
scroll to position [0, 8711]
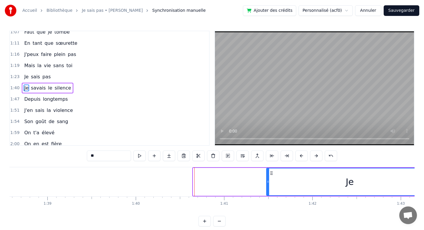
drag, startPoint x: 195, startPoint y: 181, endPoint x: 268, endPoint y: 179, distance: 73.7
click at [268, 179] on icon at bounding box center [268, 181] width 2 height 5
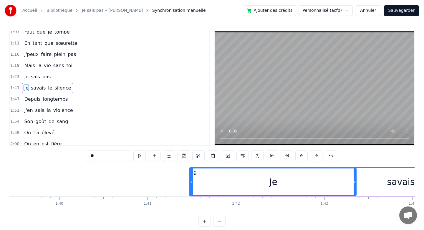
scroll to position [0, 8790]
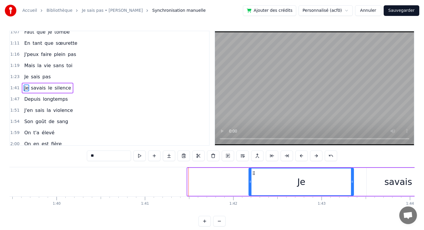
drag, startPoint x: 190, startPoint y: 182, endPoint x: 268, endPoint y: 181, distance: 78.1
click at [252, 181] on icon at bounding box center [250, 181] width 2 height 5
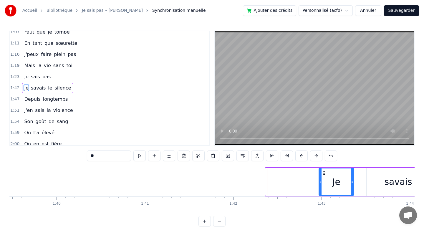
drag, startPoint x: 267, startPoint y: 179, endPoint x: 321, endPoint y: 181, distance: 53.3
click at [321, 181] on div at bounding box center [320, 181] width 2 height 27
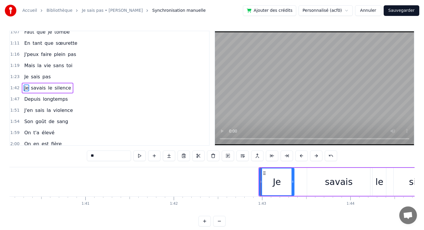
scroll to position [0, 8866]
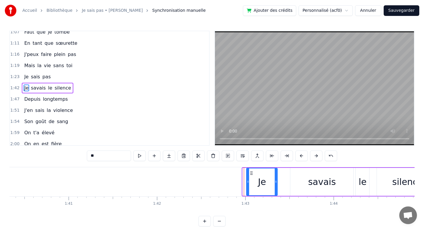
drag, startPoint x: 244, startPoint y: 182, endPoint x: 248, endPoint y: 182, distance: 3.8
click at [248, 182] on circle at bounding box center [248, 182] width 0 height 0
drag, startPoint x: 248, startPoint y: 182, endPoint x: 254, endPoint y: 182, distance: 5.3
click at [253, 182] on circle at bounding box center [252, 182] width 0 height 0
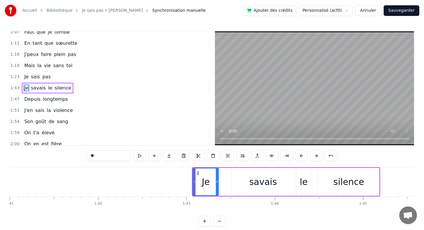
scroll to position [0, 8925]
click at [139, 155] on button at bounding box center [139, 156] width 12 height 11
click at [140, 156] on button at bounding box center [139, 156] width 12 height 11
click at [255, 182] on div "savais" at bounding box center [263, 181] width 28 height 13
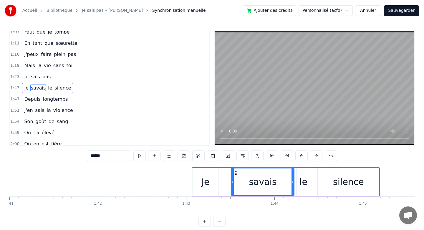
click at [351, 184] on div "silence" at bounding box center [348, 181] width 31 height 13
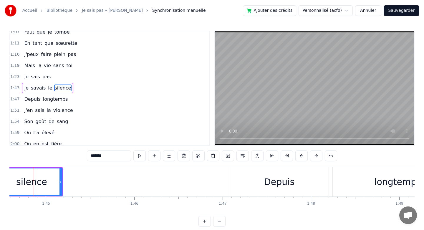
scroll to position [0, 9244]
click at [273, 179] on div "Depuis" at bounding box center [278, 181] width 31 height 13
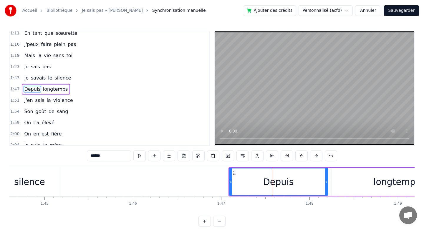
scroll to position [184, 0]
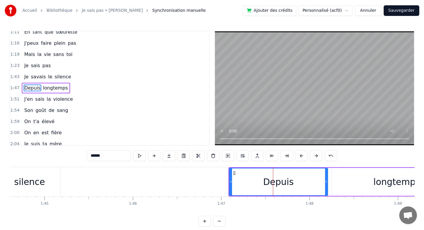
click at [395, 181] on div "longtemps" at bounding box center [397, 181] width 47 height 13
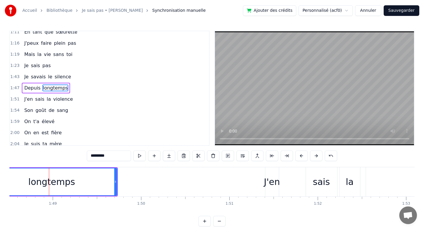
scroll to position [0, 9599]
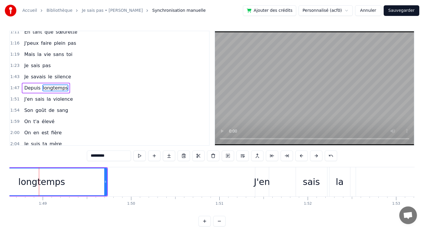
click at [269, 185] on div "J'en" at bounding box center [262, 181] width 16 height 13
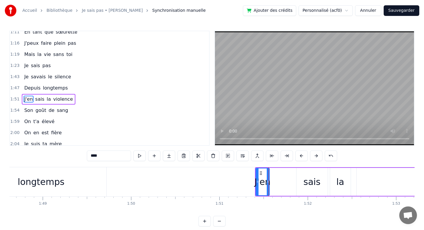
scroll to position [195, 0]
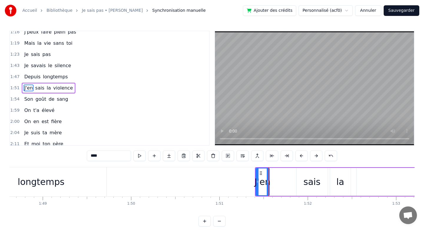
click at [311, 185] on div "sais" at bounding box center [312, 181] width 17 height 13
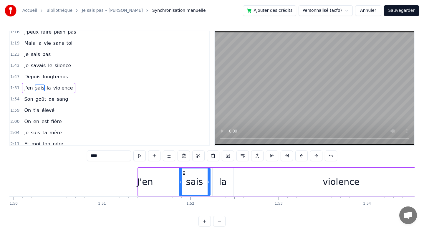
click at [336, 178] on div "violence" at bounding box center [341, 181] width 37 height 13
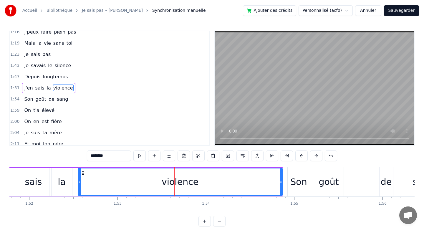
scroll to position [0, 9888]
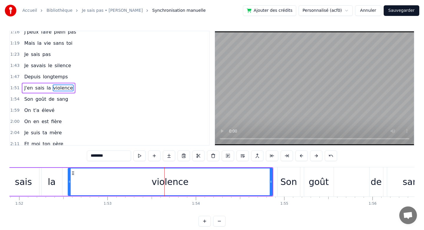
click at [285, 186] on div "Son" at bounding box center [288, 181] width 16 height 13
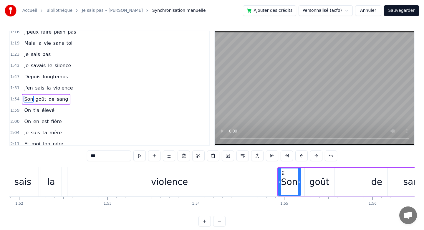
scroll to position [206, 0]
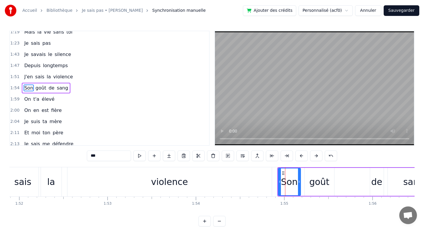
click at [322, 186] on div "goût" at bounding box center [319, 181] width 20 height 13
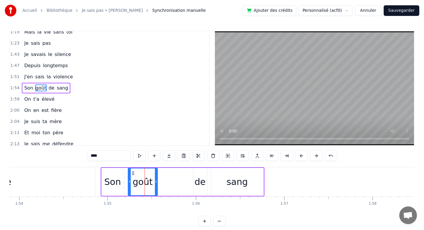
click at [239, 190] on div "sang" at bounding box center [237, 182] width 52 height 28
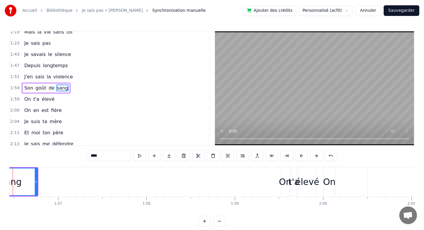
scroll to position [0, 10312]
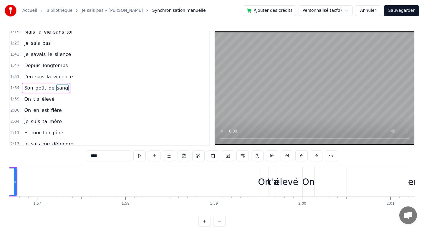
click at [265, 179] on div "On" at bounding box center [264, 181] width 13 height 13
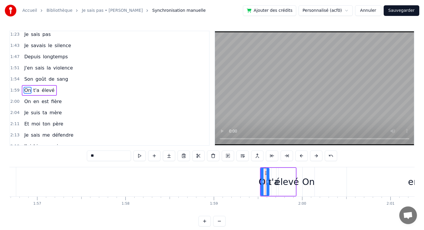
scroll to position [217, 0]
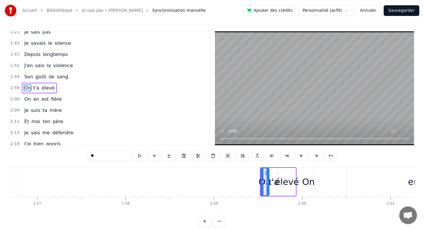
click at [282, 177] on div "élevé" at bounding box center [287, 181] width 24 height 13
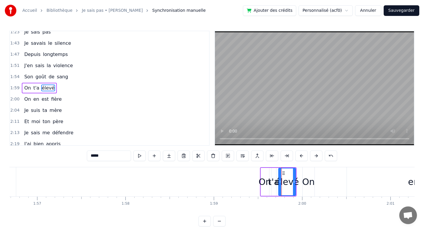
click at [308, 180] on div "On" at bounding box center [308, 181] width 13 height 13
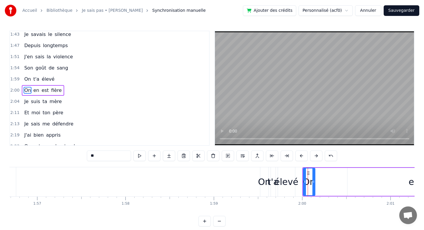
scroll to position [229, 0]
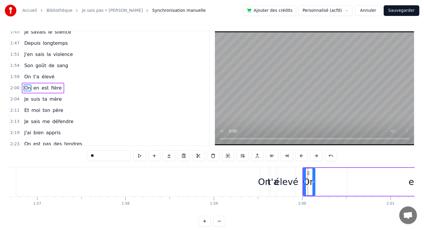
click at [287, 176] on div "élevé" at bounding box center [287, 181] width 24 height 13
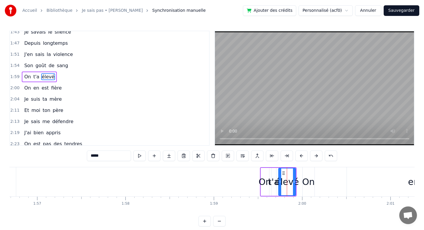
scroll to position [217, 0]
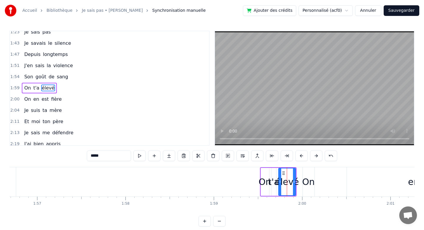
click at [310, 181] on div "On" at bounding box center [308, 181] width 13 height 13
type input "**"
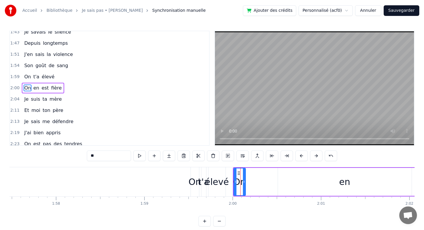
scroll to position [0, 10381]
drag, startPoint x: 234, startPoint y: 182, endPoint x: 277, endPoint y: 180, distance: 43.6
click at [277, 181] on div "On en est fière" at bounding box center [428, 181] width 390 height 29
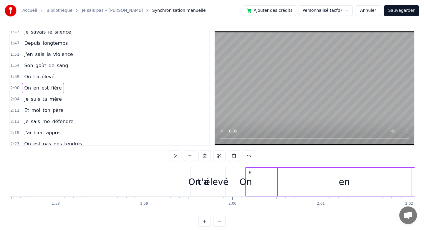
click at [251, 183] on div "On" at bounding box center [245, 181] width 13 height 13
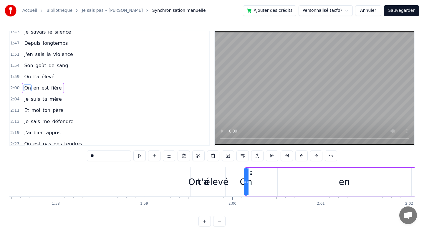
drag, startPoint x: 247, startPoint y: 182, endPoint x: 296, endPoint y: 180, distance: 49.8
click at [318, 185] on div "en" at bounding box center [345, 182] width 134 height 28
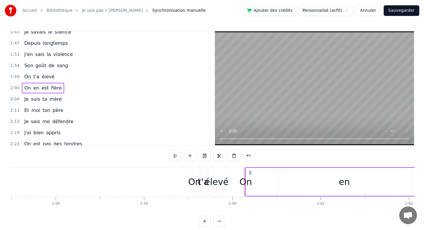
click at [246, 194] on div "On" at bounding box center [246, 182] width 1 height 28
drag, startPoint x: 248, startPoint y: 192, endPoint x: 273, endPoint y: 189, distance: 25.2
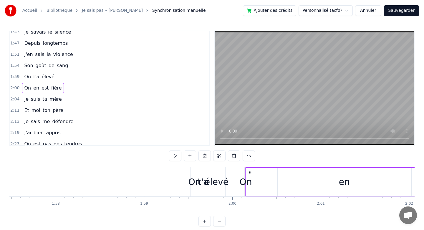
click at [315, 186] on div "en" at bounding box center [345, 182] width 134 height 28
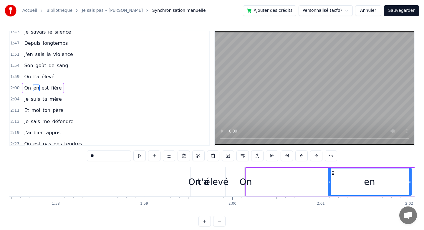
drag, startPoint x: 280, startPoint y: 184, endPoint x: 333, endPoint y: 183, distance: 53.1
click at [331, 183] on div at bounding box center [329, 181] width 2 height 27
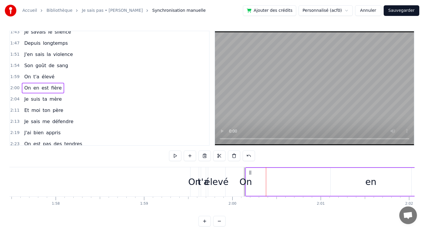
drag, startPoint x: 246, startPoint y: 183, endPoint x: 222, endPoint y: 183, distance: 24.2
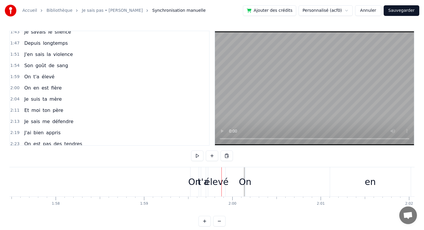
click at [219, 183] on div "élevé" at bounding box center [217, 181] width 24 height 13
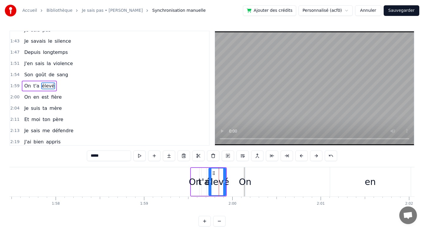
scroll to position [217, 0]
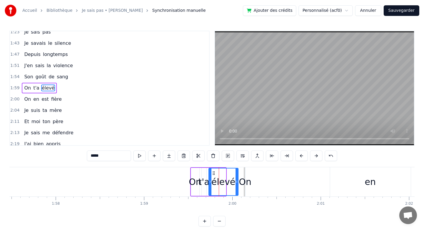
drag, startPoint x: 224, startPoint y: 183, endPoint x: 237, endPoint y: 183, distance: 12.4
click at [237, 183] on icon at bounding box center [237, 181] width 2 height 5
click at [247, 187] on div "On" at bounding box center [245, 181] width 13 height 13
type input "**"
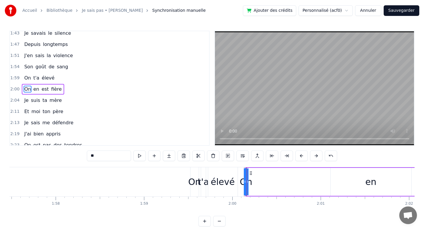
scroll to position [229, 0]
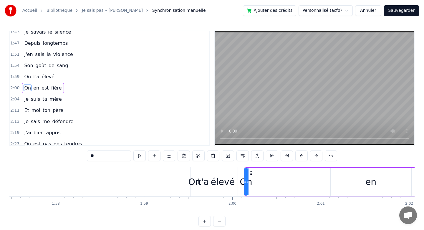
drag, startPoint x: 248, startPoint y: 179, endPoint x: 256, endPoint y: 179, distance: 8.0
click at [250, 174] on icon at bounding box center [250, 172] width 5 height 5
click at [247, 180] on div "On" at bounding box center [245, 181] width 13 height 13
drag, startPoint x: 245, startPoint y: 181, endPoint x: 237, endPoint y: 181, distance: 8.5
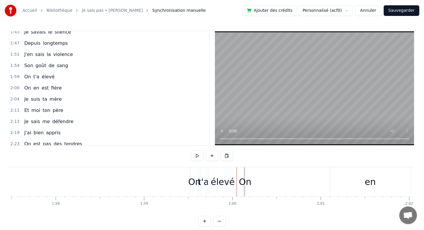
click at [245, 182] on div "On" at bounding box center [245, 181] width 13 height 13
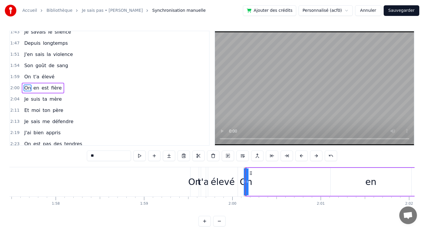
drag, startPoint x: 247, startPoint y: 182, endPoint x: 254, endPoint y: 182, distance: 6.5
click at [247, 182] on div "On" at bounding box center [245, 181] width 13 height 13
click at [243, 181] on div "On" at bounding box center [246, 181] width 13 height 13
drag, startPoint x: 244, startPoint y: 182, endPoint x: 214, endPoint y: 185, distance: 30.3
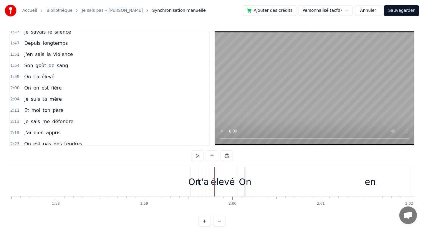
click at [241, 183] on div "On" at bounding box center [245, 181] width 13 height 13
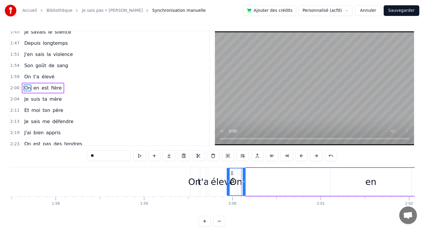
drag, startPoint x: 246, startPoint y: 182, endPoint x: 227, endPoint y: 183, distance: 18.9
click at [227, 183] on icon at bounding box center [228, 181] width 2 height 5
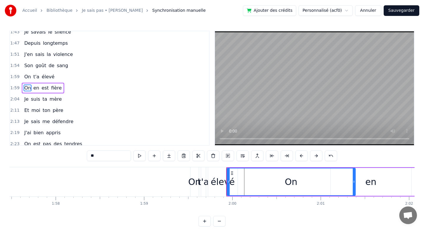
drag, startPoint x: 244, startPoint y: 182, endPoint x: 354, endPoint y: 178, distance: 110.2
click at [354, 178] on div at bounding box center [354, 181] width 2 height 27
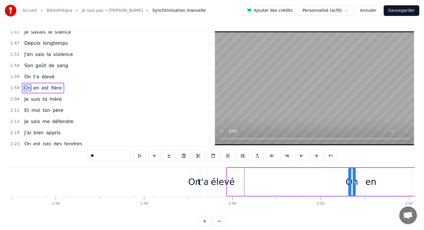
drag, startPoint x: 229, startPoint y: 182, endPoint x: 350, endPoint y: 179, distance: 121.7
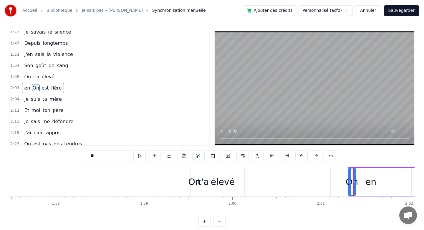
click at [225, 184] on div "élevé" at bounding box center [223, 181] width 24 height 13
type input "*****"
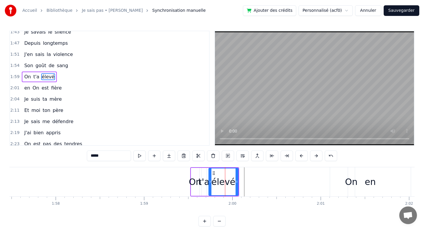
scroll to position [217, 0]
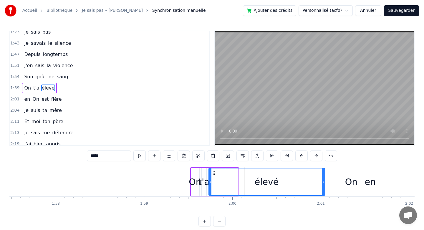
drag, startPoint x: 237, startPoint y: 183, endPoint x: 324, endPoint y: 185, distance: 86.6
click at [324, 185] on div at bounding box center [323, 181] width 2 height 27
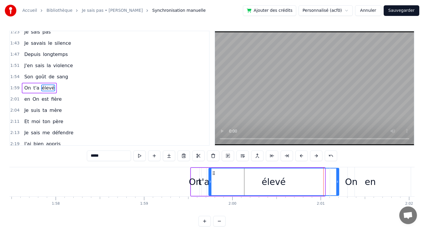
drag, startPoint x: 324, startPoint y: 185, endPoint x: 338, endPoint y: 185, distance: 14.1
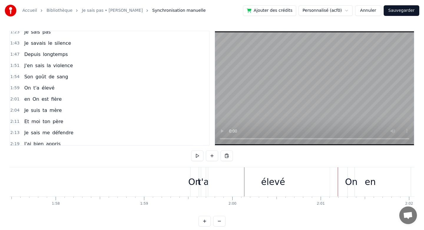
click at [350, 183] on div "On" at bounding box center [351, 181] width 13 height 13
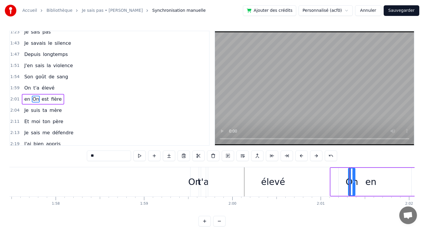
scroll to position [229, 0]
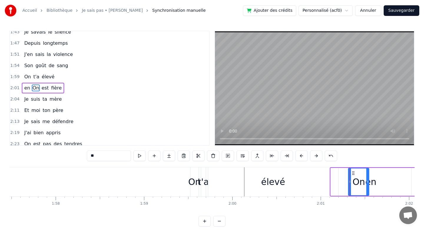
drag, startPoint x: 354, startPoint y: 182, endPoint x: 368, endPoint y: 181, distance: 13.8
click at [368, 182] on circle at bounding box center [368, 182] width 0 height 0
drag, startPoint x: 350, startPoint y: 183, endPoint x: 363, endPoint y: 194, distance: 17.2
click at [363, 193] on div at bounding box center [363, 181] width 2 height 27
click at [285, 188] on div "élevé" at bounding box center [273, 181] width 130 height 29
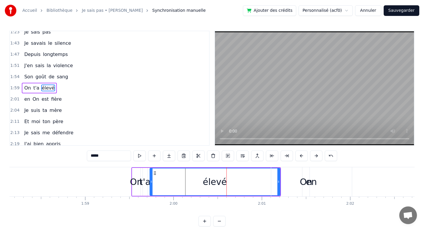
scroll to position [0, 10440]
click at [307, 183] on div "On" at bounding box center [306, 181] width 13 height 13
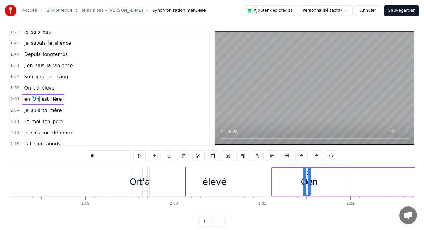
scroll to position [229, 0]
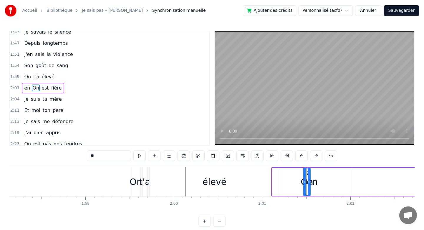
click at [318, 184] on div "en" at bounding box center [312, 182] width 81 height 28
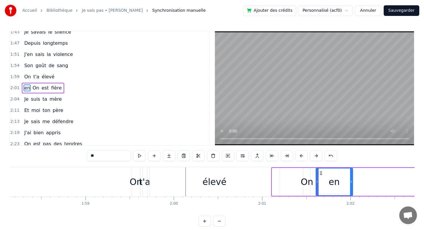
drag, startPoint x: 274, startPoint y: 184, endPoint x: 318, endPoint y: 186, distance: 43.9
click at [309, 185] on div "On" at bounding box center [307, 181] width 13 height 13
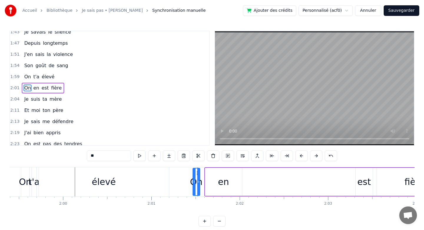
scroll to position [0, 10555]
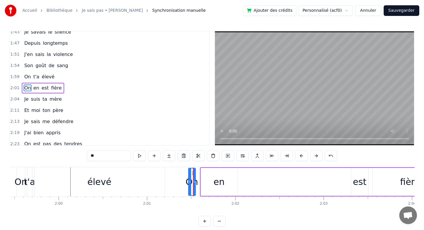
click at [223, 186] on div "en" at bounding box center [219, 181] width 11 height 13
type input "**"
drag, startPoint x: 202, startPoint y: 184, endPoint x: 226, endPoint y: 186, distance: 24.3
click at [226, 186] on div at bounding box center [227, 181] width 2 height 27
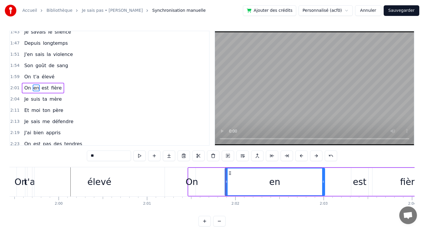
drag, startPoint x: 236, startPoint y: 183, endPoint x: 320, endPoint y: 184, distance: 84.0
click at [322, 184] on div at bounding box center [323, 181] width 2 height 27
drag, startPoint x: 225, startPoint y: 181, endPoint x: 240, endPoint y: 180, distance: 15.0
click at [240, 180] on icon at bounding box center [241, 181] width 2 height 5
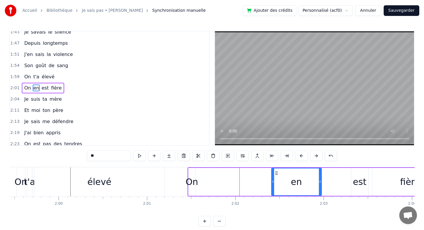
drag, startPoint x: 240, startPoint y: 180, endPoint x: 272, endPoint y: 181, distance: 31.5
click at [272, 181] on icon at bounding box center [273, 181] width 2 height 5
click at [236, 181] on div "On en est fière" at bounding box center [318, 181] width 261 height 29
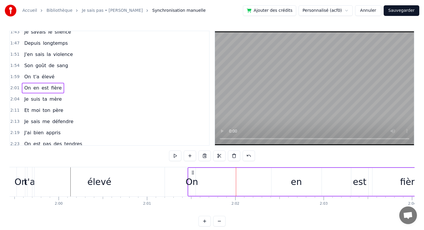
click at [192, 181] on div "On" at bounding box center [192, 181] width 13 height 13
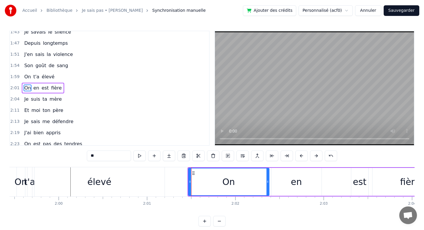
drag, startPoint x: 194, startPoint y: 181, endPoint x: 269, endPoint y: 181, distance: 74.2
click at [268, 181] on icon at bounding box center [268, 181] width 2 height 5
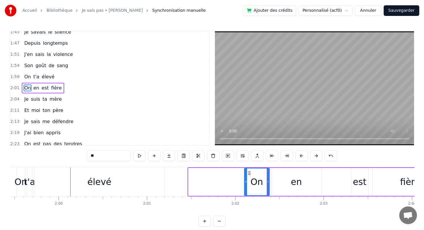
drag, startPoint x: 189, startPoint y: 183, endPoint x: 245, endPoint y: 185, distance: 56.0
click at [245, 185] on div at bounding box center [246, 181] width 2 height 27
click at [290, 179] on div "en" at bounding box center [297, 182] width 50 height 28
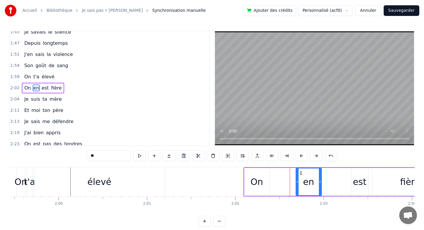
drag, startPoint x: 272, startPoint y: 181, endPoint x: 297, endPoint y: 177, distance: 24.8
click at [297, 177] on div at bounding box center [297, 181] width 2 height 27
click at [255, 183] on div "On" at bounding box center [257, 181] width 13 height 13
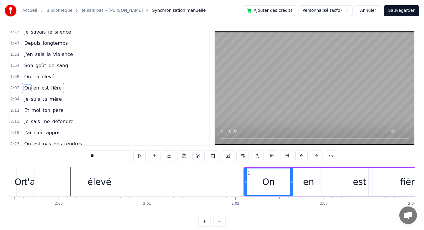
drag, startPoint x: 268, startPoint y: 182, endPoint x: 291, endPoint y: 181, distance: 23.6
click at [291, 181] on icon at bounding box center [291, 181] width 2 height 5
drag, startPoint x: 246, startPoint y: 181, endPoint x: 265, endPoint y: 181, distance: 19.4
click at [265, 181] on icon at bounding box center [265, 181] width 2 height 5
drag, startPoint x: 265, startPoint y: 181, endPoint x: 275, endPoint y: 181, distance: 9.4
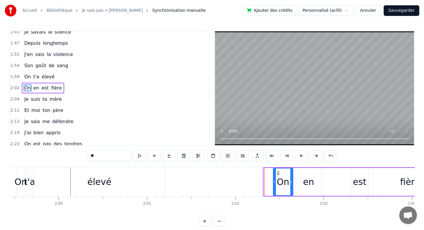
click at [275, 181] on icon at bounding box center [275, 181] width 2 height 5
click at [291, 180] on icon at bounding box center [291, 181] width 2 height 5
drag, startPoint x: 291, startPoint y: 180, endPoint x: 299, endPoint y: 180, distance: 8.2
click at [299, 180] on icon at bounding box center [300, 181] width 2 height 5
click at [310, 181] on div "en" at bounding box center [308, 181] width 11 height 13
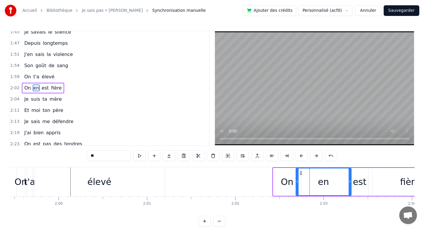
drag, startPoint x: 320, startPoint y: 181, endPoint x: 350, endPoint y: 181, distance: 29.8
click at [350, 181] on icon at bounding box center [350, 181] width 2 height 5
drag, startPoint x: 298, startPoint y: 182, endPoint x: 327, endPoint y: 182, distance: 29.2
click at [320, 182] on icon at bounding box center [319, 181] width 2 height 5
click at [293, 184] on div "On" at bounding box center [287, 182] width 28 height 28
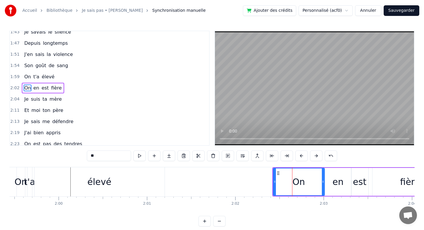
drag, startPoint x: 300, startPoint y: 181, endPoint x: 323, endPoint y: 183, distance: 23.6
click at [323, 183] on icon at bounding box center [323, 181] width 2 height 5
drag, startPoint x: 275, startPoint y: 180, endPoint x: 304, endPoint y: 181, distance: 29.5
click at [304, 181] on icon at bounding box center [304, 181] width 2 height 5
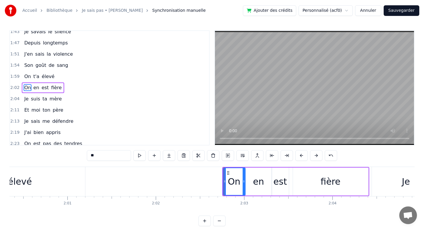
scroll to position [0, 10645]
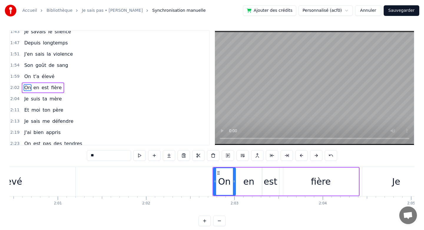
click at [273, 180] on div "est" at bounding box center [271, 181] width 14 height 13
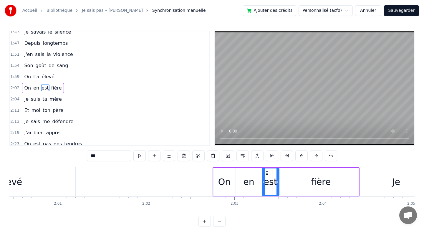
click at [301, 178] on div "fière" at bounding box center [320, 182] width 75 height 28
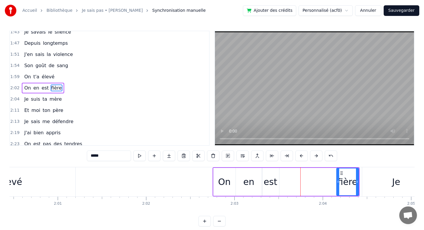
drag, startPoint x: 285, startPoint y: 182, endPoint x: 336, endPoint y: 178, distance: 51.7
click at [338, 179] on icon at bounding box center [338, 181] width 2 height 5
click at [270, 186] on div "est" at bounding box center [271, 181] width 14 height 13
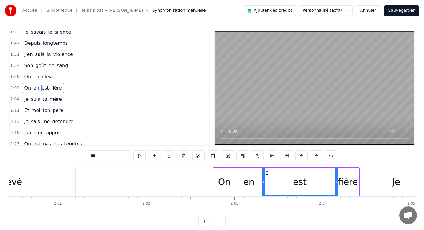
drag, startPoint x: 277, startPoint y: 180, endPoint x: 336, endPoint y: 180, distance: 58.6
click at [336, 180] on icon at bounding box center [336, 181] width 2 height 5
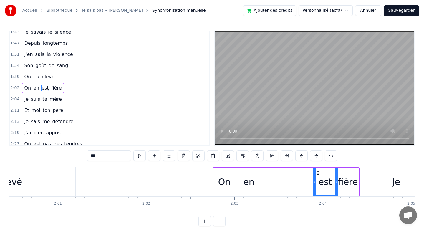
drag, startPoint x: 263, startPoint y: 183, endPoint x: 314, endPoint y: 184, distance: 51.0
click at [314, 184] on icon at bounding box center [314, 181] width 2 height 5
click at [250, 182] on div "en" at bounding box center [248, 181] width 11 height 13
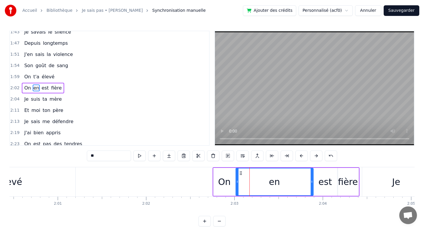
drag, startPoint x: 261, startPoint y: 180, endPoint x: 313, endPoint y: 179, distance: 51.6
click at [313, 179] on div at bounding box center [312, 181] width 2 height 27
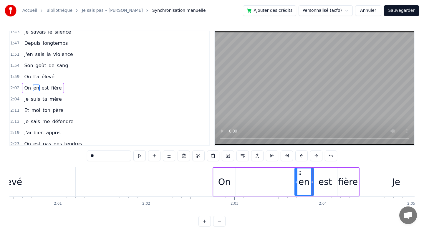
drag, startPoint x: 237, startPoint y: 182, endPoint x: 296, endPoint y: 184, distance: 58.9
click at [296, 184] on icon at bounding box center [296, 181] width 2 height 5
click at [232, 185] on div "On" at bounding box center [225, 182] width 22 height 28
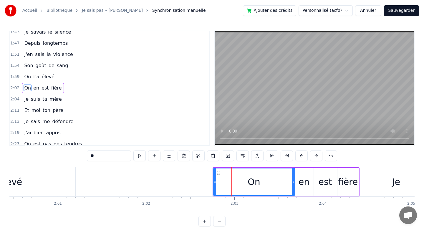
drag, startPoint x: 234, startPoint y: 183, endPoint x: 293, endPoint y: 181, distance: 59.3
click at [293, 181] on icon at bounding box center [293, 181] width 2 height 5
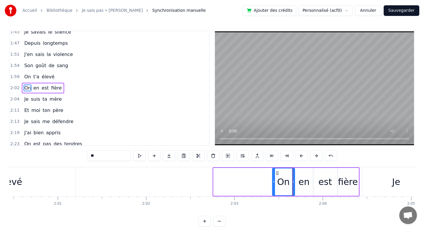
drag, startPoint x: 214, startPoint y: 180, endPoint x: 273, endPoint y: 180, distance: 58.9
click at [273, 180] on icon at bounding box center [274, 181] width 2 height 5
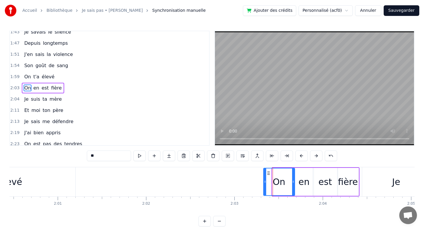
drag, startPoint x: 273, startPoint y: 180, endPoint x: 265, endPoint y: 180, distance: 8.8
click at [265, 180] on icon at bounding box center [265, 181] width 2 height 5
click at [287, 181] on div "On" at bounding box center [279, 181] width 31 height 27
click at [306, 182] on div "en" at bounding box center [304, 181] width 11 height 13
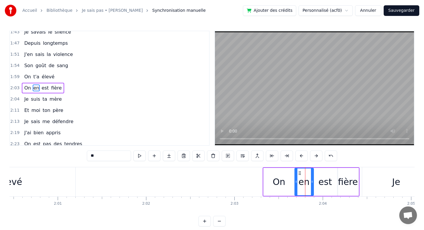
click at [322, 182] on div "est" at bounding box center [326, 181] width 14 height 13
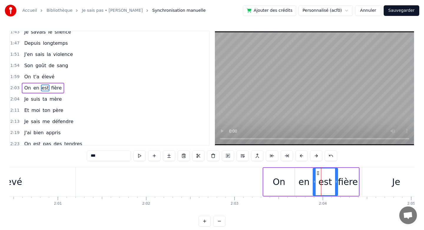
click at [345, 182] on div "fière" at bounding box center [348, 181] width 20 height 13
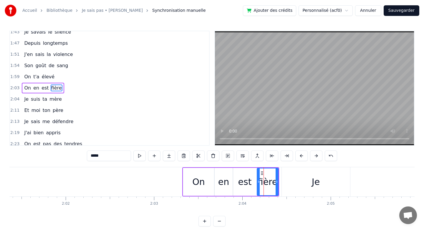
scroll to position [0, 10759]
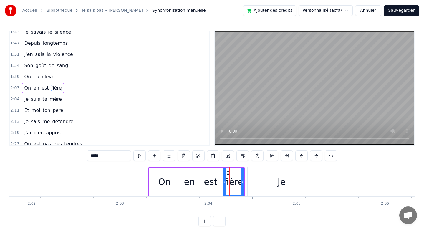
click at [247, 182] on div "Je" at bounding box center [281, 181] width 69 height 29
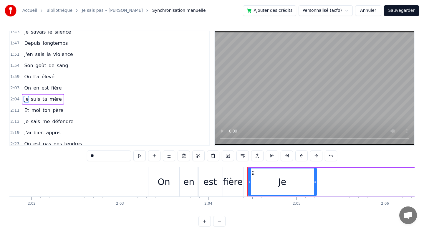
scroll to position [240, 0]
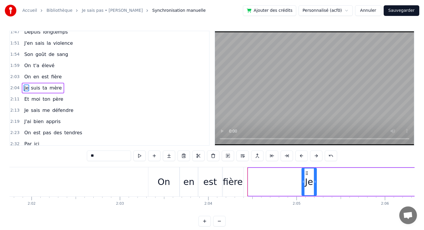
drag, startPoint x: 250, startPoint y: 182, endPoint x: 303, endPoint y: 182, distance: 52.7
click at [303, 182] on icon at bounding box center [303, 181] width 2 height 5
click at [237, 183] on div "fière" at bounding box center [233, 181] width 20 height 13
type input "*****"
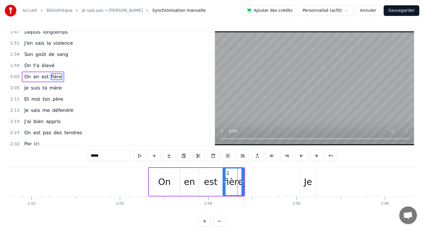
scroll to position [229, 0]
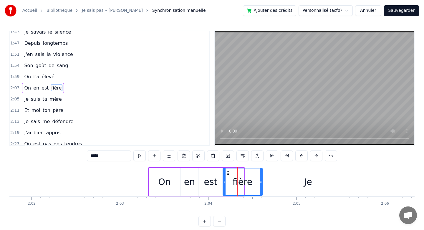
drag, startPoint x: 242, startPoint y: 180, endPoint x: 260, endPoint y: 181, distance: 18.3
click at [260, 181] on icon at bounding box center [261, 181] width 2 height 5
drag, startPoint x: 261, startPoint y: 181, endPoint x: 272, endPoint y: 181, distance: 10.9
click at [272, 181] on icon at bounding box center [272, 181] width 2 height 5
drag, startPoint x: 272, startPoint y: 181, endPoint x: 278, endPoint y: 181, distance: 5.9
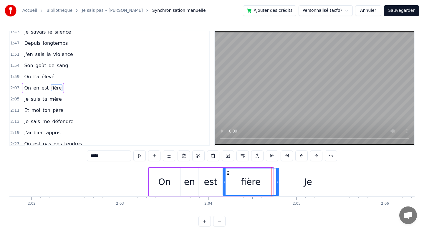
click at [278, 181] on icon at bounding box center [277, 181] width 2 height 5
click at [280, 181] on icon at bounding box center [280, 181] width 2 height 5
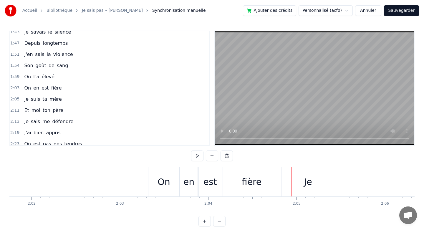
click at [276, 184] on div "fière" at bounding box center [251, 181] width 59 height 29
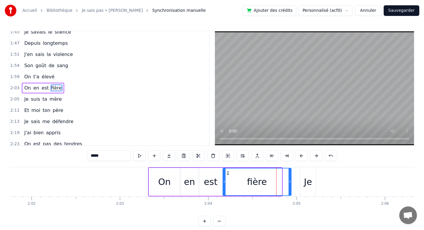
drag, startPoint x: 280, startPoint y: 181, endPoint x: 289, endPoint y: 181, distance: 9.4
click at [289, 181] on icon at bounding box center [290, 181] width 2 height 5
click at [304, 181] on div "Je" at bounding box center [308, 181] width 8 height 13
type input "**"
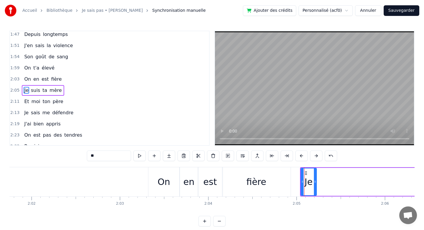
scroll to position [240, 0]
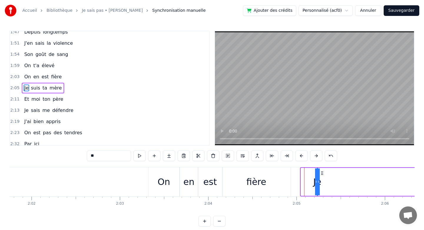
drag, startPoint x: 302, startPoint y: 181, endPoint x: 338, endPoint y: 178, distance: 36.3
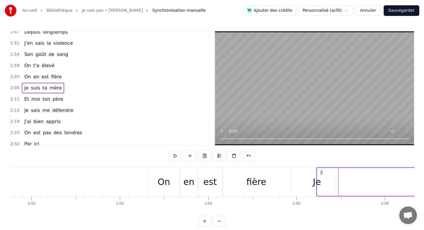
click at [320, 184] on div "Je" at bounding box center [317, 181] width 8 height 13
drag, startPoint x: 318, startPoint y: 181, endPoint x: 351, endPoint y: 180, distance: 32.7
click at [316, 183] on div "Je" at bounding box center [317, 181] width 8 height 13
drag, startPoint x: 319, startPoint y: 182, endPoint x: 332, endPoint y: 182, distance: 13.6
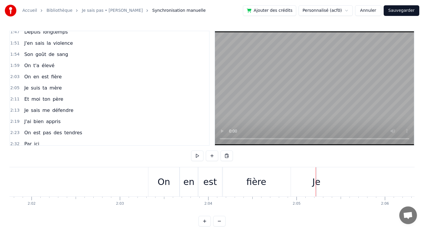
click at [281, 187] on div "fière" at bounding box center [256, 181] width 68 height 29
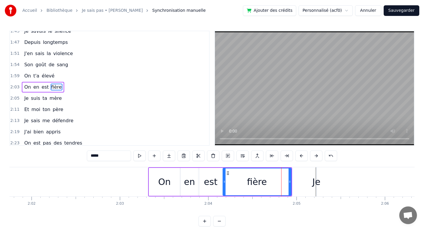
scroll to position [229, 0]
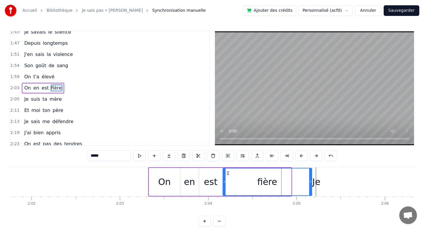
drag, startPoint x: 290, startPoint y: 184, endPoint x: 310, endPoint y: 184, distance: 20.6
click at [310, 184] on icon at bounding box center [310, 181] width 2 height 5
click at [317, 184] on div "Je" at bounding box center [317, 181] width 8 height 13
type input "**"
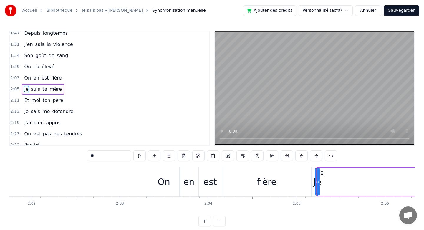
scroll to position [240, 0]
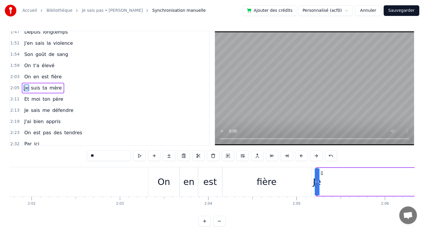
click at [319, 182] on icon at bounding box center [318, 181] width 2 height 5
drag, startPoint x: 319, startPoint y: 182, endPoint x: 323, endPoint y: 179, distance: 4.9
click at [319, 181] on div "Je" at bounding box center [317, 181] width 8 height 13
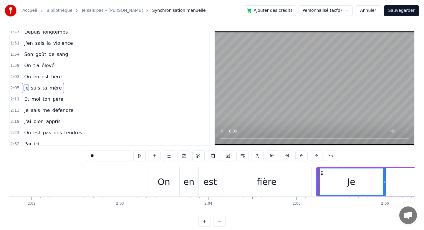
drag, startPoint x: 316, startPoint y: 182, endPoint x: 385, endPoint y: 180, distance: 69.3
click at [385, 180] on icon at bounding box center [384, 181] width 2 height 5
drag, startPoint x: 318, startPoint y: 183, endPoint x: 354, endPoint y: 180, distance: 36.1
click at [349, 180] on icon at bounding box center [347, 181] width 2 height 5
click at [309, 180] on div "fière" at bounding box center [266, 181] width 89 height 29
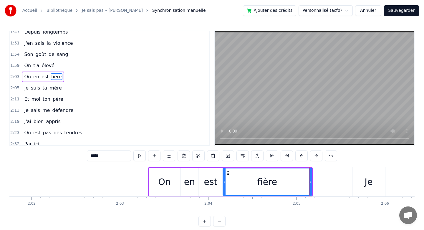
scroll to position [229, 0]
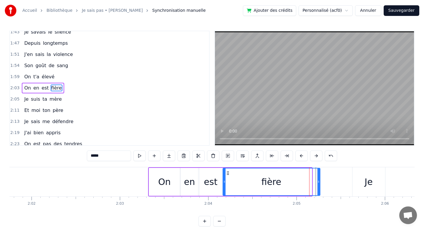
drag, startPoint x: 310, startPoint y: 179, endPoint x: 318, endPoint y: 177, distance: 8.2
click at [318, 177] on div at bounding box center [319, 181] width 2 height 27
drag, startPoint x: 318, startPoint y: 177, endPoint x: 324, endPoint y: 177, distance: 5.6
click at [324, 177] on div at bounding box center [324, 181] width 2 height 27
click at [326, 177] on div at bounding box center [326, 181] width 2 height 27
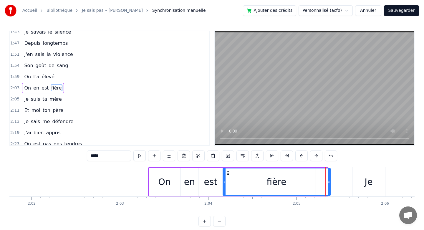
click at [328, 177] on div at bounding box center [329, 181] width 2 height 27
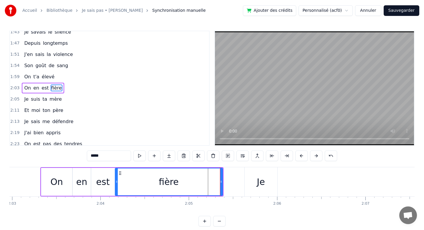
scroll to position [0, 10870]
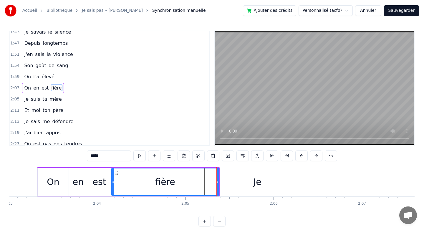
click at [269, 182] on div "Je" at bounding box center [257, 181] width 33 height 29
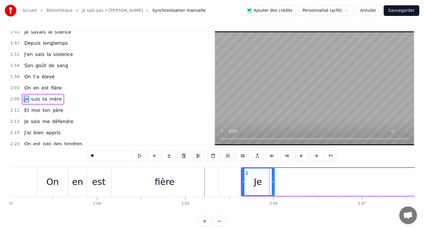
scroll to position [240, 0]
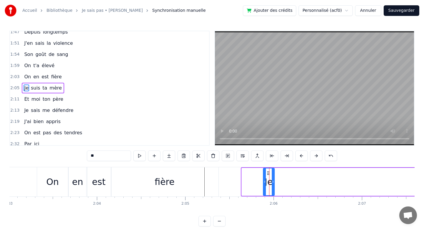
drag, startPoint x: 243, startPoint y: 180, endPoint x: 264, endPoint y: 187, distance: 22.5
click at [264, 187] on div at bounding box center [265, 181] width 2 height 27
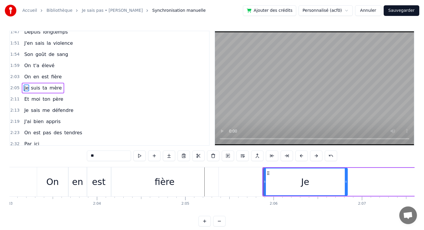
drag, startPoint x: 273, startPoint y: 184, endPoint x: 346, endPoint y: 181, distance: 73.1
click at [346, 181] on icon at bounding box center [346, 181] width 2 height 5
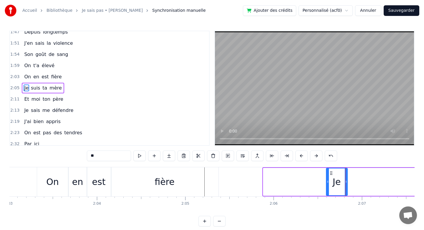
drag, startPoint x: 265, startPoint y: 177, endPoint x: 328, endPoint y: 178, distance: 63.3
click at [329, 178] on div at bounding box center [328, 181] width 2 height 27
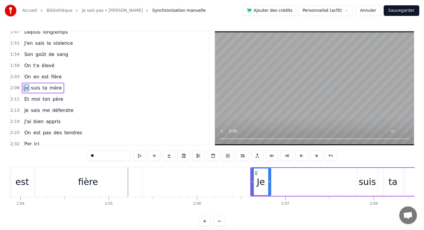
scroll to position [0, 10955]
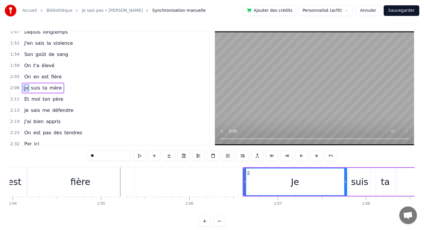
drag, startPoint x: 262, startPoint y: 181, endPoint x: 346, endPoint y: 179, distance: 83.7
click at [346, 179] on div at bounding box center [345, 181] width 2 height 27
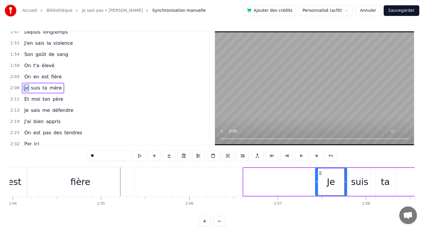
drag, startPoint x: 246, startPoint y: 184, endPoint x: 317, endPoint y: 179, distance: 71.8
click at [317, 179] on div at bounding box center [317, 181] width 2 height 27
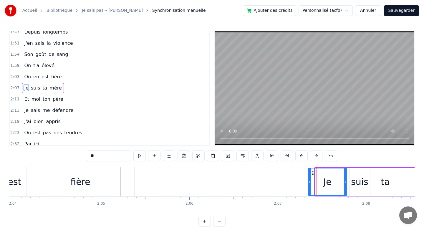
drag, startPoint x: 315, startPoint y: 181, endPoint x: 309, endPoint y: 181, distance: 6.8
click at [309, 181] on icon at bounding box center [310, 181] width 2 height 5
click at [322, 181] on div "Je" at bounding box center [328, 181] width 38 height 27
click at [327, 181] on div "Je" at bounding box center [327, 181] width 8 height 13
click at [364, 180] on div "suis" at bounding box center [359, 181] width 17 height 13
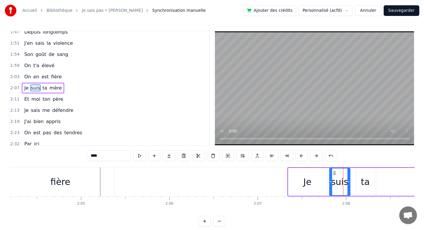
scroll to position [0, 10991]
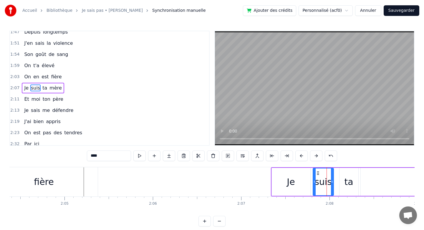
click at [350, 185] on div "ta" at bounding box center [348, 181] width 9 height 13
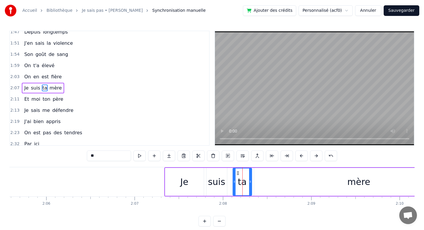
scroll to position [0, 11119]
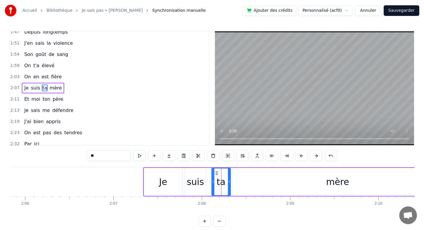
click at [341, 180] on div "mère" at bounding box center [337, 181] width 23 height 13
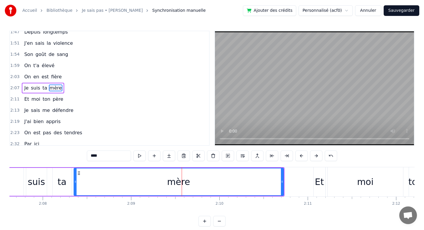
scroll to position [0, 11421]
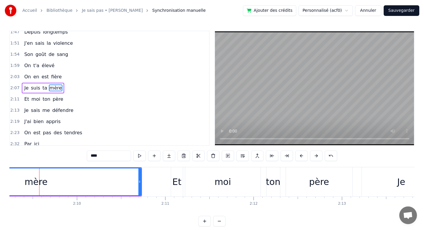
click at [317, 184] on div "père" at bounding box center [319, 181] width 20 height 13
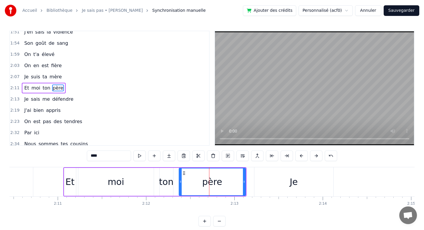
scroll to position [0, 11531]
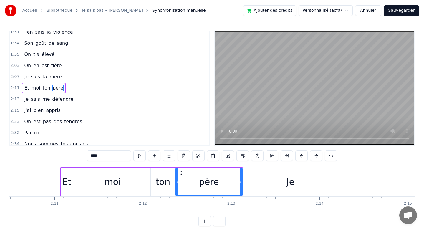
click at [301, 182] on div "Je" at bounding box center [290, 181] width 79 height 29
type input "**"
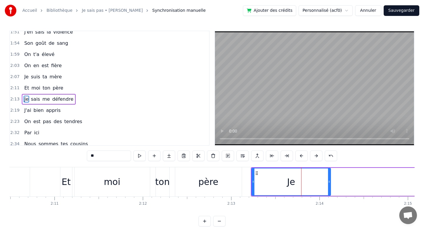
scroll to position [262, 0]
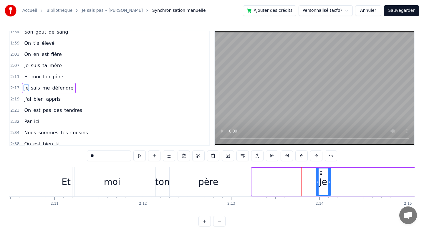
drag, startPoint x: 252, startPoint y: 182, endPoint x: 316, endPoint y: 182, distance: 64.2
click at [316, 182] on icon at bounding box center [317, 181] width 2 height 5
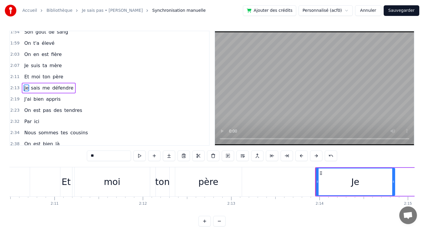
drag, startPoint x: 329, startPoint y: 182, endPoint x: 398, endPoint y: 174, distance: 69.5
click at [395, 174] on div at bounding box center [393, 181] width 2 height 27
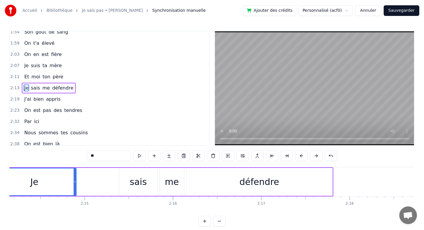
scroll to position [0, 11837]
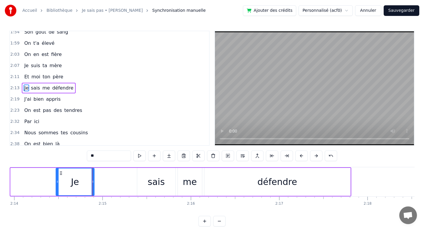
drag, startPoint x: 11, startPoint y: 181, endPoint x: 57, endPoint y: 184, distance: 45.5
click at [57, 184] on div at bounding box center [57, 181] width 2 height 27
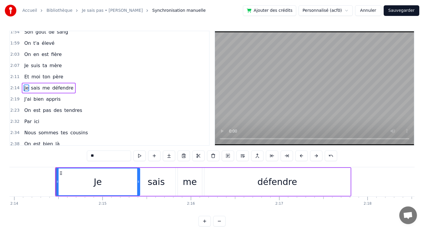
drag, startPoint x: 92, startPoint y: 179, endPoint x: 137, endPoint y: 176, distance: 45.2
click at [137, 176] on div at bounding box center [138, 181] width 2 height 27
drag, startPoint x: 57, startPoint y: 181, endPoint x: 70, endPoint y: 184, distance: 13.3
click at [70, 184] on icon at bounding box center [70, 181] width 2 height 5
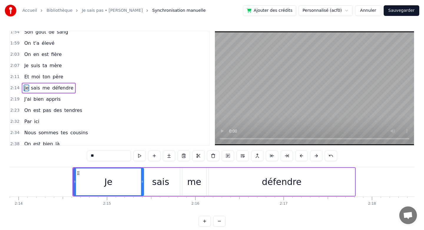
click at [98, 182] on div "Je" at bounding box center [109, 181] width 70 height 27
click at [106, 183] on div "Je" at bounding box center [108, 181] width 8 height 13
click at [114, 183] on div "Je" at bounding box center [109, 181] width 70 height 27
click at [129, 182] on div "Je" at bounding box center [109, 181] width 70 height 27
click at [111, 181] on div "Je" at bounding box center [108, 181] width 8 height 13
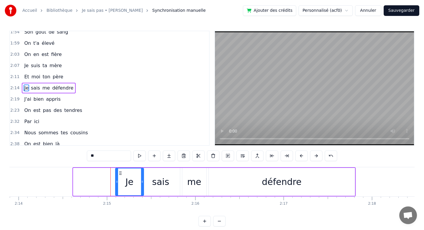
drag, startPoint x: 75, startPoint y: 181, endPoint x: 116, endPoint y: 179, distance: 41.6
click at [117, 179] on icon at bounding box center [117, 181] width 2 height 5
drag, startPoint x: 117, startPoint y: 181, endPoint x: 121, endPoint y: 181, distance: 3.8
click at [121, 181] on icon at bounding box center [121, 181] width 2 height 5
click at [120, 180] on div "Un père très gentil C'est vraiment toi Être tes filles C'est le [DATE] Défier d…" at bounding box center [350, 181] width 24346 height 29
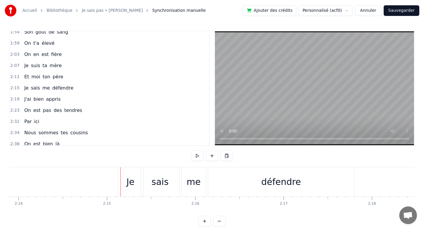
click at [154, 179] on div "sais" at bounding box center [160, 181] width 17 height 13
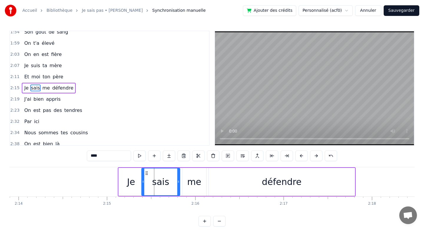
click at [198, 185] on div "me" at bounding box center [194, 181] width 14 height 13
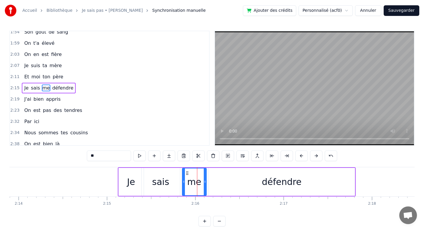
click at [275, 184] on div "défendre" at bounding box center [282, 181] width 40 height 13
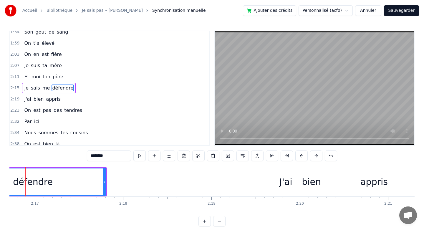
scroll to position [0, 12167]
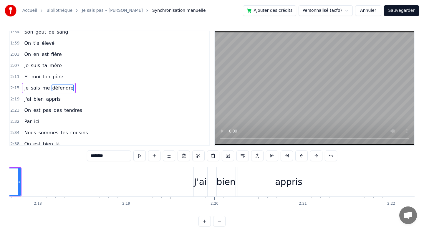
click at [205, 181] on div "J'ai" at bounding box center [200, 181] width 13 height 13
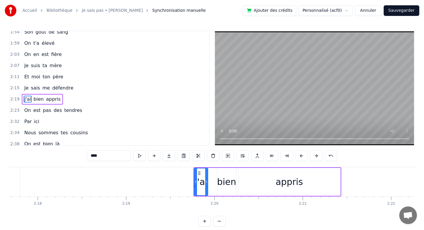
scroll to position [273, 0]
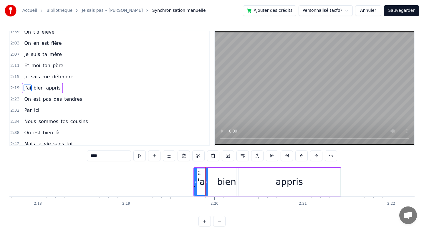
click at [228, 181] on div "bien" at bounding box center [226, 181] width 19 height 13
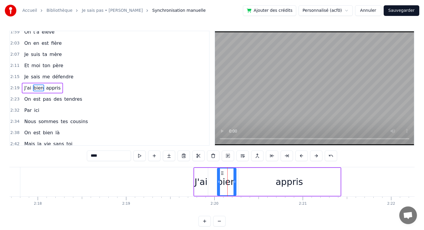
click at [273, 181] on div "appris" at bounding box center [290, 182] width 102 height 28
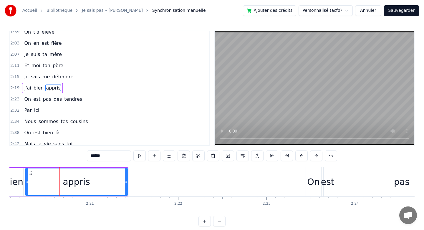
scroll to position [0, 12386]
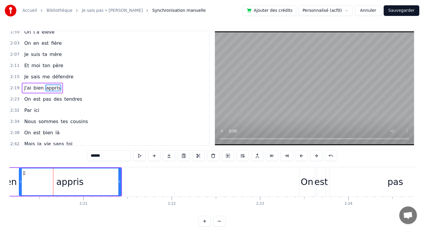
click at [104, 181] on div "appris" at bounding box center [69, 181] width 101 height 27
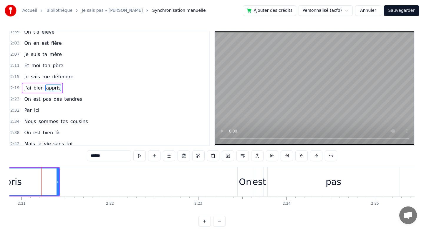
scroll to position [0, 12456]
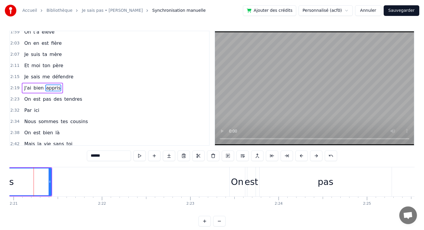
click at [239, 177] on div "On" at bounding box center [237, 181] width 13 height 13
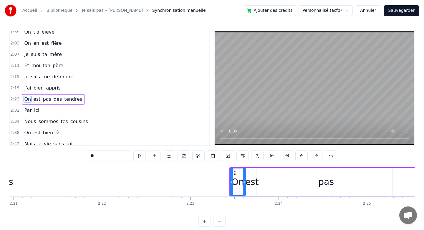
scroll to position [285, 0]
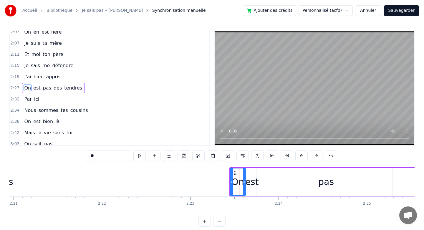
click at [252, 179] on div "est" at bounding box center [252, 181] width 14 height 13
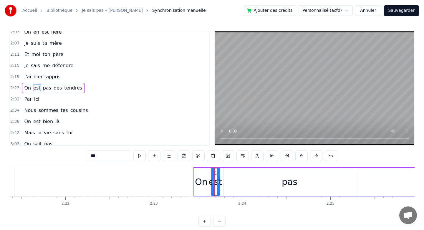
scroll to position [0, 12505]
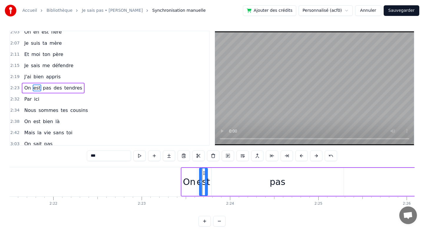
click at [293, 176] on div "pas" at bounding box center [278, 182] width 132 height 28
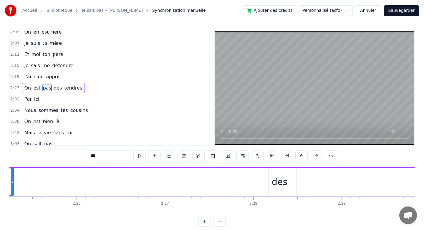
click at [281, 179] on div "des" at bounding box center [280, 181] width 16 height 13
type input "***"
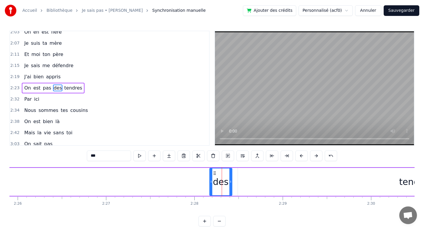
scroll to position [0, 12885]
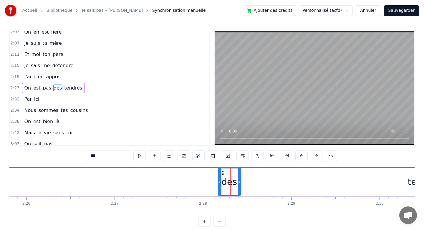
click at [176, 179] on div "On est pas des tendres" at bounding box center [202, 181] width 804 height 29
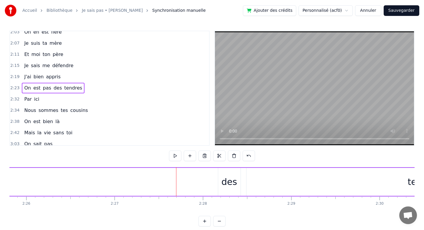
click at [109, 189] on div "On est pas des tendres" at bounding box center [202, 181] width 804 height 29
click at [69, 183] on div "On est pas des tendres" at bounding box center [259, 181] width 804 height 29
click at [287, 179] on div "des" at bounding box center [287, 181] width 16 height 13
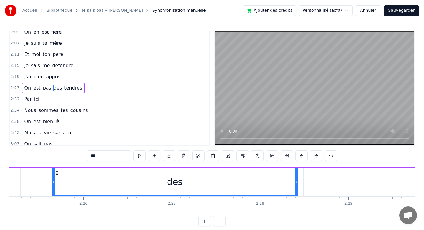
drag, startPoint x: 276, startPoint y: 181, endPoint x: 53, endPoint y: 186, distance: 223.0
click at [52, 186] on div at bounding box center [53, 181] width 2 height 27
drag, startPoint x: 298, startPoint y: 180, endPoint x: 190, endPoint y: 186, distance: 107.4
click at [189, 186] on div "des" at bounding box center [175, 182] width 246 height 28
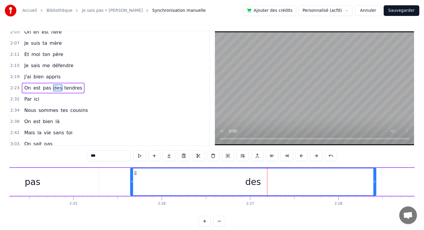
scroll to position [0, 12750]
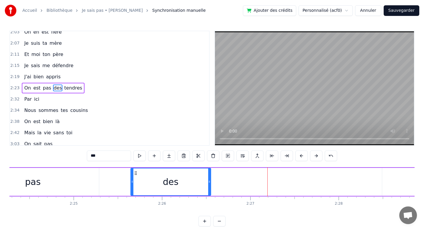
drag, startPoint x: 375, startPoint y: 180, endPoint x: 206, endPoint y: 188, distance: 169.9
click at [205, 188] on div "des" at bounding box center [170, 182] width 81 height 28
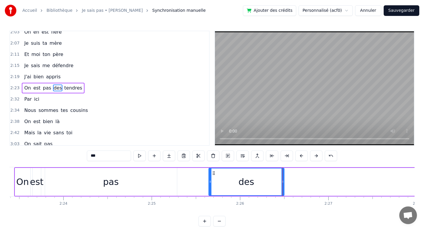
scroll to position [0, 12669]
click at [112, 186] on div "pas" at bounding box center [113, 181] width 16 height 13
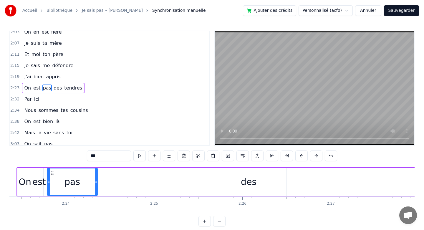
drag, startPoint x: 178, startPoint y: 183, endPoint x: 98, endPoint y: 184, distance: 79.8
click at [97, 183] on icon at bounding box center [96, 181] width 2 height 5
drag, startPoint x: 97, startPoint y: 182, endPoint x: 60, endPoint y: 179, distance: 36.7
click at [60, 179] on div at bounding box center [60, 181] width 2 height 27
click at [275, 190] on div "des" at bounding box center [248, 182] width 75 height 28
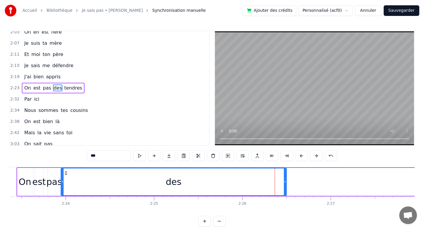
drag, startPoint x: 213, startPoint y: 181, endPoint x: 64, endPoint y: 195, distance: 149.7
click at [64, 195] on div at bounding box center [62, 181] width 2 height 27
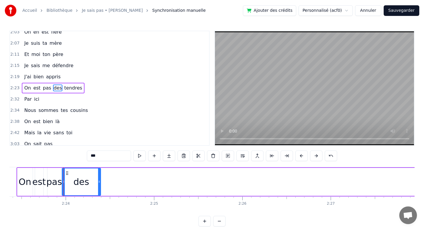
drag, startPoint x: 286, startPoint y: 187, endPoint x: 100, endPoint y: 204, distance: 186.6
click at [100, 204] on div "Un père très gentil C'est vraiment toi Être tes filles C'est le [DATE] Défier d…" at bounding box center [211, 189] width 405 height 44
click at [95, 188] on div "des" at bounding box center [81, 181] width 38 height 27
drag, startPoint x: 100, startPoint y: 185, endPoint x: 91, endPoint y: 185, distance: 8.8
click at [90, 185] on div at bounding box center [89, 181] width 2 height 27
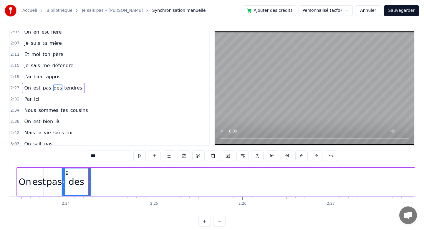
drag, startPoint x: 91, startPoint y: 185, endPoint x: 84, endPoint y: 184, distance: 6.8
click at [84, 184] on div "des" at bounding box center [76, 182] width 29 height 28
drag, startPoint x: 90, startPoint y: 181, endPoint x: 85, endPoint y: 181, distance: 4.4
click at [85, 181] on icon at bounding box center [85, 181] width 2 height 5
drag, startPoint x: 85, startPoint y: 181, endPoint x: 80, endPoint y: 181, distance: 5.0
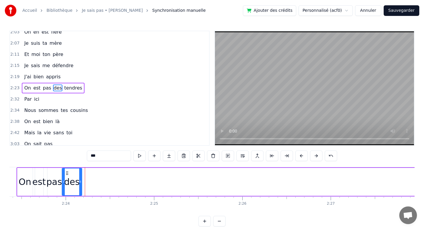
click at [80, 181] on icon at bounding box center [80, 181] width 2 height 5
drag, startPoint x: 80, startPoint y: 181, endPoint x: 77, endPoint y: 181, distance: 3.5
click at [77, 181] on icon at bounding box center [77, 181] width 2 height 5
click at [76, 181] on icon at bounding box center [76, 181] width 2 height 5
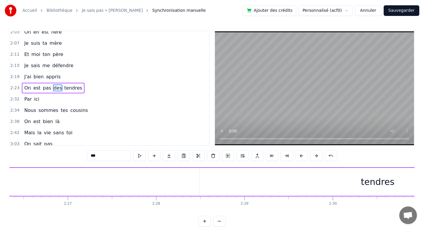
scroll to position [0, 12934]
click at [364, 179] on div "tendres" at bounding box center [376, 181] width 34 height 13
type input "*******"
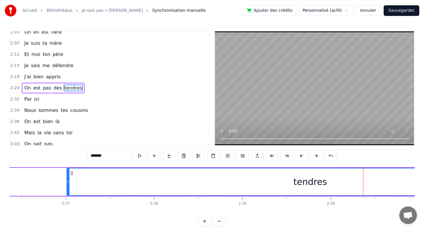
drag, startPoint x: 199, startPoint y: 181, endPoint x: 68, endPoint y: 192, distance: 131.3
click at [68, 192] on div at bounding box center [68, 181] width 2 height 27
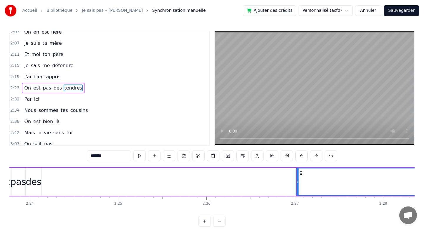
scroll to position [0, 12705]
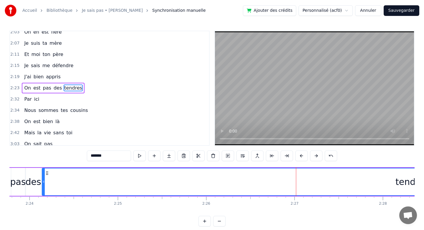
drag, startPoint x: 297, startPoint y: 182, endPoint x: 44, endPoint y: 197, distance: 254.1
click at [44, 197] on div "Un père très gentil C'est vraiment toi Être tes filles C'est le [DATE] Défier d…" at bounding box center [211, 189] width 405 height 44
click at [44, 181] on circle at bounding box center [44, 181] width 0 height 0
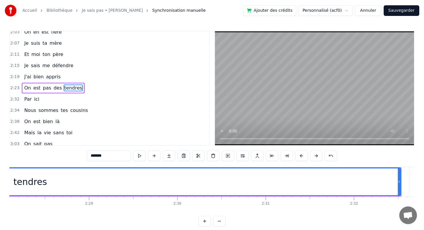
scroll to position [0, 13105]
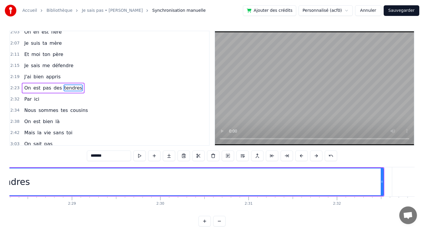
drag, startPoint x: 384, startPoint y: 182, endPoint x: 346, endPoint y: 181, distance: 38.3
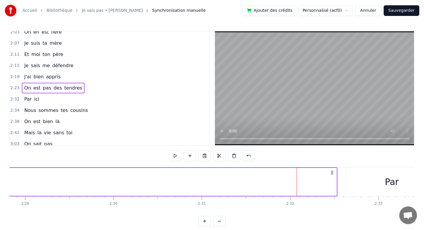
scroll to position [0, 13152]
drag, startPoint x: 336, startPoint y: 182, endPoint x: 0, endPoint y: 192, distance: 335.4
click at [0, 192] on div "Accueil Bibliothèque Je sais pas • [PERSON_NAME] Synchronisation manuelle Ajout…" at bounding box center [212, 113] width 424 height 227
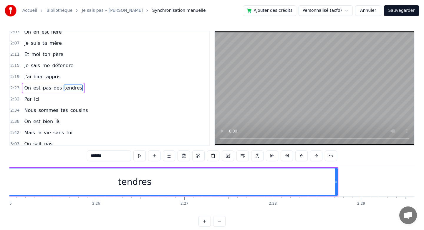
scroll to position [0, 12813]
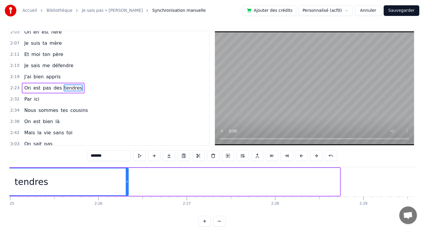
drag, startPoint x: 337, startPoint y: 182, endPoint x: 127, endPoint y: 173, distance: 210.8
click at [126, 173] on div at bounding box center [127, 181] width 2 height 27
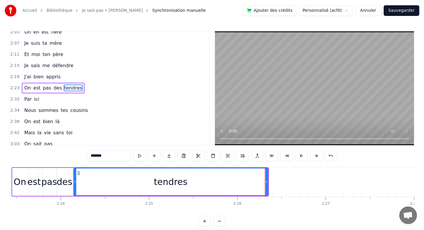
scroll to position [0, 12676]
click at [161, 173] on div "tendres" at bounding box center [169, 181] width 194 height 27
click at [266, 181] on icon at bounding box center [265, 181] width 2 height 5
drag, startPoint x: 266, startPoint y: 181, endPoint x: 256, endPoint y: 180, distance: 9.5
click at [256, 180] on icon at bounding box center [256, 181] width 2 height 5
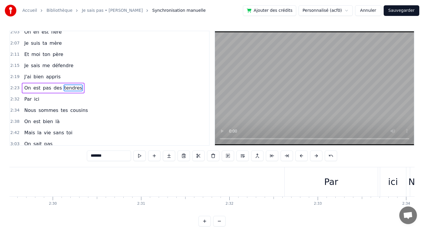
scroll to position [0, 13212]
click at [326, 183] on div "Par" at bounding box center [332, 181] width 14 height 13
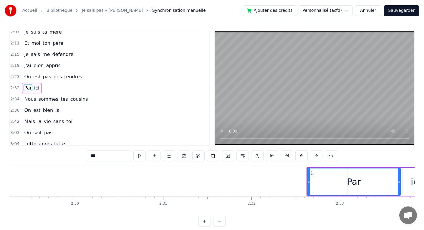
scroll to position [0, 13180]
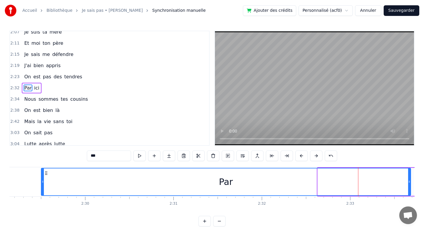
drag, startPoint x: 319, startPoint y: 180, endPoint x: 32, endPoint y: 175, distance: 287.3
click at [42, 175] on div at bounding box center [43, 181] width 2 height 27
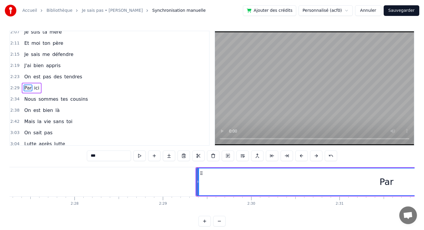
scroll to position [0, 13011]
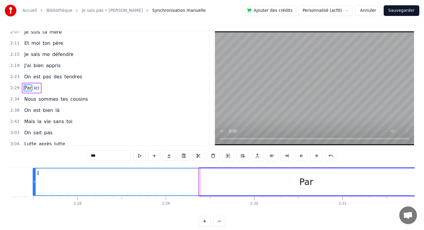
drag, startPoint x: 200, startPoint y: 181, endPoint x: 33, endPoint y: 176, distance: 167.7
click at [33, 176] on div at bounding box center [34, 181] width 2 height 27
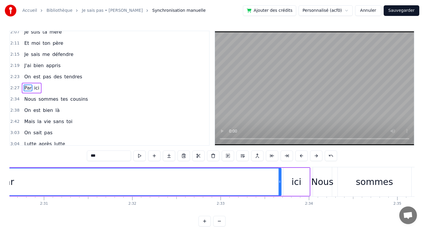
scroll to position [0, 13311]
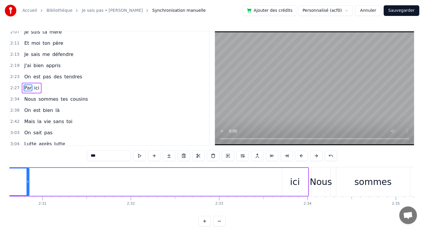
drag, startPoint x: 278, startPoint y: 181, endPoint x: 27, endPoint y: 192, distance: 251.5
click at [27, 192] on div at bounding box center [28, 181] width 2 height 27
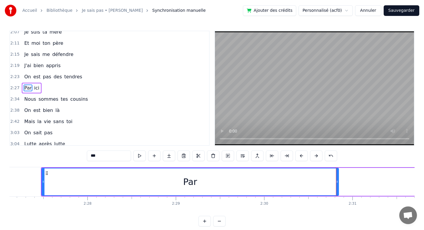
scroll to position [0, 12998]
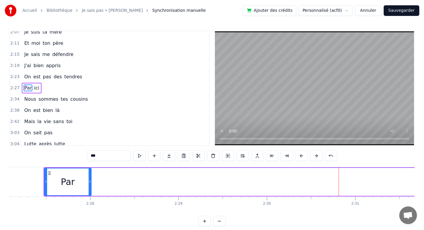
drag, startPoint x: 340, startPoint y: 176, endPoint x: 87, endPoint y: 169, distance: 252.5
click at [89, 169] on div at bounding box center [90, 181] width 2 height 27
click at [72, 178] on div "Par" at bounding box center [67, 181] width 14 height 13
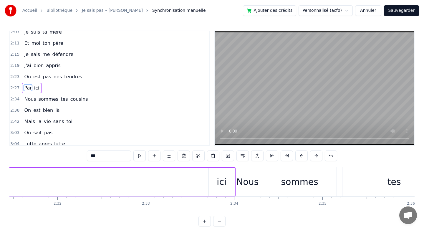
scroll to position [0, 13385]
click at [216, 184] on div "ici" at bounding box center [221, 182] width 26 height 28
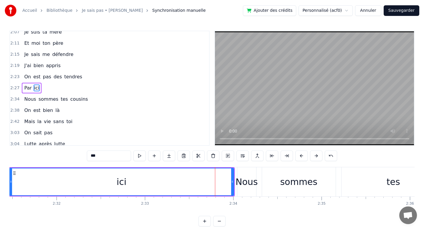
drag, startPoint x: 209, startPoint y: 181, endPoint x: 10, endPoint y: 172, distance: 198.7
click at [10, 172] on div at bounding box center [11, 181] width 2 height 27
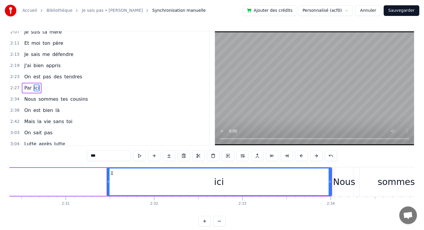
scroll to position [0, 13279]
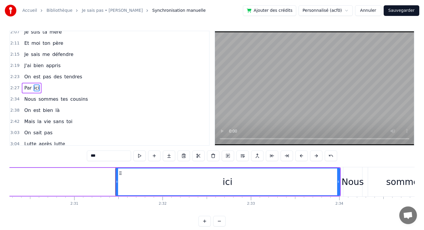
click at [141, 181] on div "ici" at bounding box center [228, 181] width 224 height 27
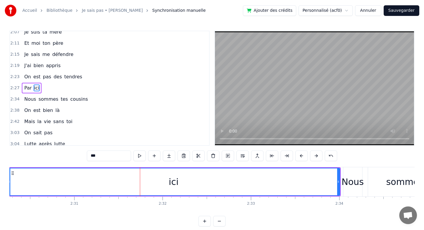
drag, startPoint x: 117, startPoint y: 179, endPoint x: 9, endPoint y: 183, distance: 108.5
click at [9, 183] on div "Accueil Bibliothèque Je sais pas • [PERSON_NAME] Synchronisation manuelle Ajout…" at bounding box center [212, 113] width 424 height 227
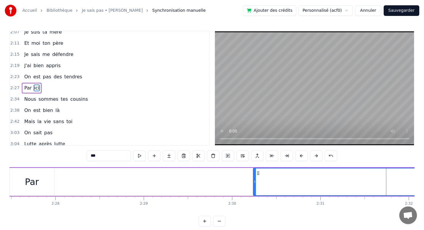
scroll to position [0, 13037]
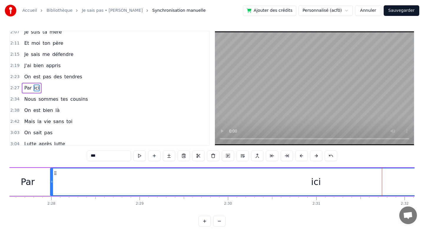
drag, startPoint x: 251, startPoint y: 176, endPoint x: 52, endPoint y: 178, distance: 199.1
click at [52, 178] on div at bounding box center [52, 181] width 2 height 27
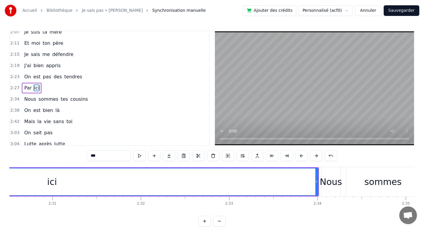
scroll to position [0, 13350]
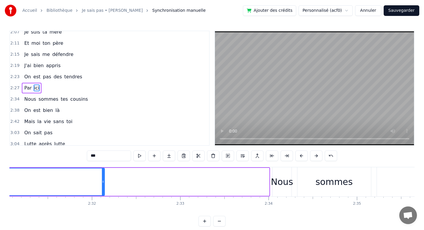
drag, startPoint x: 267, startPoint y: 180, endPoint x: 103, endPoint y: 183, distance: 164.4
click at [103, 183] on icon at bounding box center [103, 181] width 2 height 5
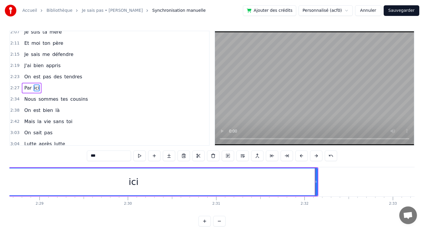
scroll to position [0, 13119]
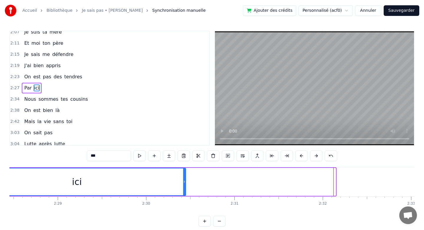
drag, startPoint x: 334, startPoint y: 180, endPoint x: 170, endPoint y: 190, distance: 164.1
click at [183, 190] on div at bounding box center [184, 181] width 2 height 27
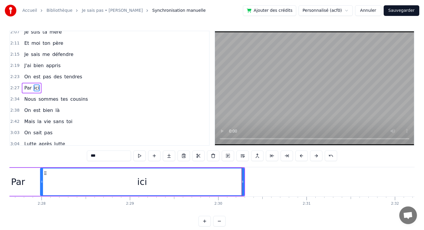
scroll to position [0, 13031]
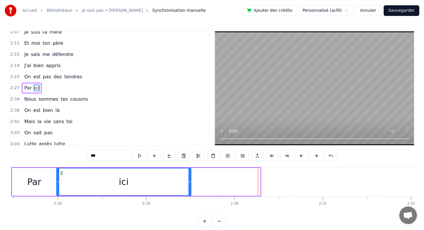
drag, startPoint x: 259, startPoint y: 181, endPoint x: 190, endPoint y: 183, distance: 69.3
click at [190, 183] on icon at bounding box center [190, 181] width 2 height 5
click at [166, 181] on div "ici" at bounding box center [124, 181] width 134 height 27
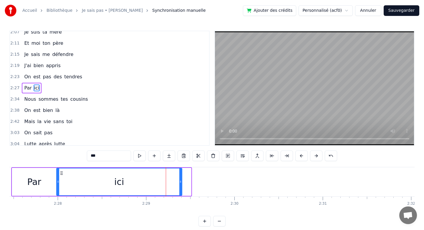
drag, startPoint x: 190, startPoint y: 181, endPoint x: 174, endPoint y: 181, distance: 16.2
click at [179, 181] on icon at bounding box center [180, 181] width 2 height 5
drag, startPoint x: 174, startPoint y: 181, endPoint x: 154, endPoint y: 181, distance: 19.7
click at [154, 181] on icon at bounding box center [154, 181] width 2 height 5
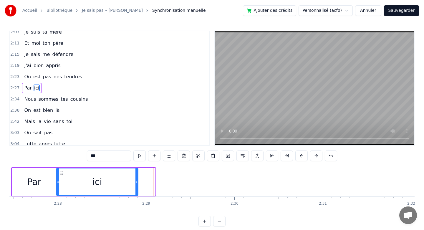
drag, startPoint x: 153, startPoint y: 181, endPoint x: 134, endPoint y: 181, distance: 19.1
click at [136, 181] on icon at bounding box center [137, 181] width 2 height 5
drag, startPoint x: 134, startPoint y: 181, endPoint x: 116, endPoint y: 181, distance: 18.0
click at [117, 181] on icon at bounding box center [118, 181] width 2 height 5
click at [118, 181] on icon at bounding box center [119, 181] width 2 height 5
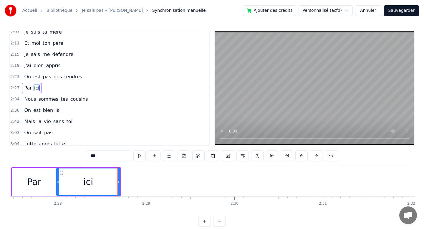
click at [38, 179] on div "Par" at bounding box center [34, 181] width 14 height 13
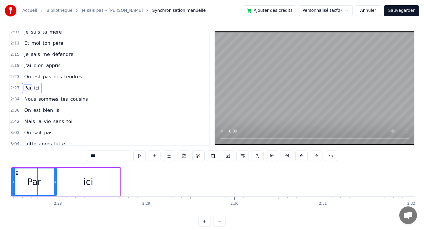
scroll to position [0, 13029]
click at [68, 181] on div "ici" at bounding box center [90, 182] width 64 height 28
type input "***"
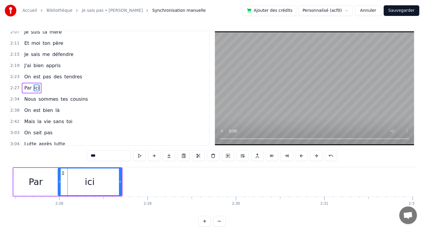
click at [82, 182] on div "ici" at bounding box center [89, 181] width 63 height 27
click at [95, 183] on div "ici" at bounding box center [89, 181] width 63 height 27
click at [107, 183] on div "ici" at bounding box center [89, 181] width 63 height 27
click at [118, 183] on div "ici" at bounding box center [89, 181] width 63 height 27
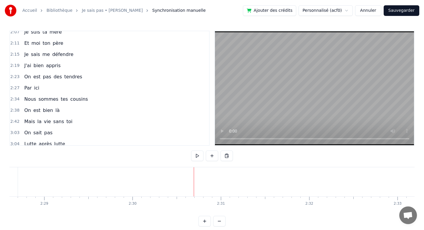
scroll to position [0, 13141]
click at [234, 180] on div "Nous" at bounding box center [237, 181] width 22 height 13
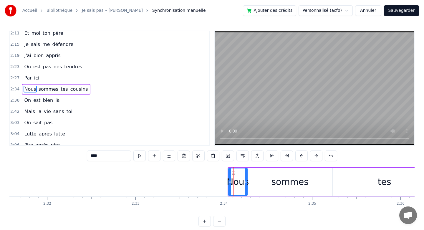
scroll to position [307, 0]
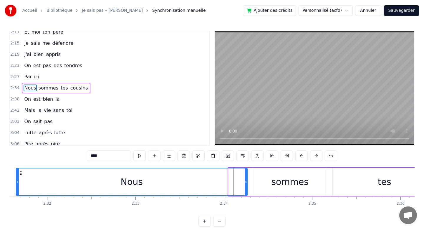
drag, startPoint x: 229, startPoint y: 181, endPoint x: 16, endPoint y: 182, distance: 212.7
click at [16, 182] on icon at bounding box center [17, 181] width 2 height 5
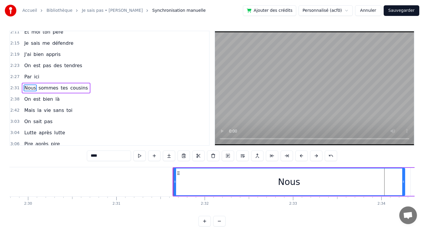
scroll to position [0, 13236]
drag, startPoint x: 175, startPoint y: 181, endPoint x: 143, endPoint y: 182, distance: 31.5
click at [143, 182] on icon at bounding box center [144, 181] width 2 height 5
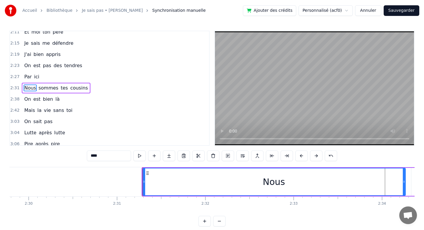
click at [238, 180] on div "Nous" at bounding box center [274, 181] width 262 height 27
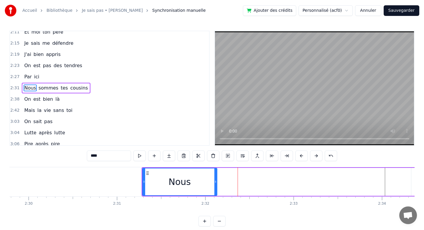
drag, startPoint x: 404, startPoint y: 180, endPoint x: 217, endPoint y: 182, distance: 187.4
click at [217, 182] on icon at bounding box center [215, 181] width 2 height 5
drag, startPoint x: 217, startPoint y: 181, endPoint x: 195, endPoint y: 181, distance: 22.1
click at [197, 181] on icon at bounding box center [198, 181] width 2 height 5
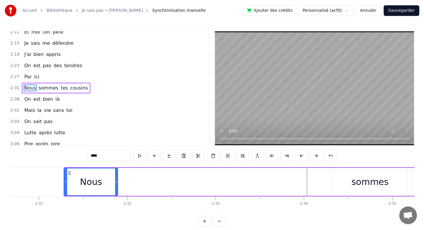
scroll to position [0, 13314]
click at [310, 181] on div "Nous sommes tes cousins" at bounding box center [344, 181] width 560 height 29
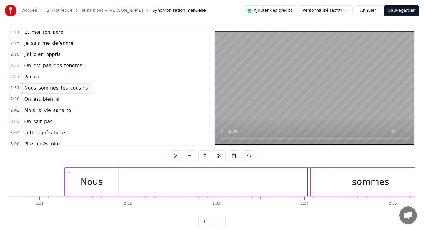
click at [307, 180] on div "Nous sommes tes cousins" at bounding box center [344, 181] width 560 height 29
click at [306, 180] on div "Nous sommes tes cousins" at bounding box center [344, 181] width 560 height 29
click at [358, 179] on div "sommes" at bounding box center [370, 181] width 37 height 13
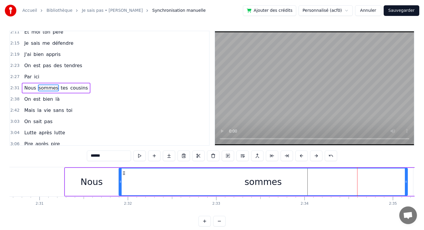
drag, startPoint x: 335, startPoint y: 179, endPoint x: 118, endPoint y: 176, distance: 216.2
click at [119, 176] on div at bounding box center [120, 181] width 2 height 27
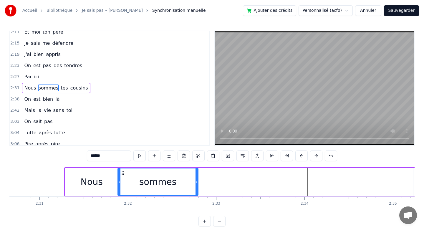
drag, startPoint x: 407, startPoint y: 179, endPoint x: 197, endPoint y: 175, distance: 209.5
click at [197, 175] on div at bounding box center [197, 181] width 2 height 27
click at [92, 185] on div "Nous" at bounding box center [91, 181] width 22 height 13
type input "****"
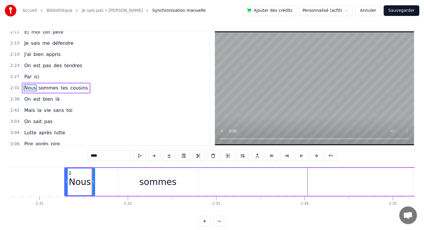
drag, startPoint x: 118, startPoint y: 182, endPoint x: 94, endPoint y: 182, distance: 23.6
click at [94, 182] on icon at bounding box center [93, 181] width 2 height 5
click at [91, 182] on icon at bounding box center [91, 181] width 2 height 5
click at [115, 182] on div "Nous sommes tes cousins" at bounding box center [344, 181] width 560 height 29
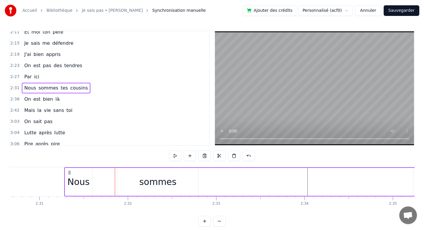
click at [170, 182] on div "sommes" at bounding box center [157, 181] width 37 height 13
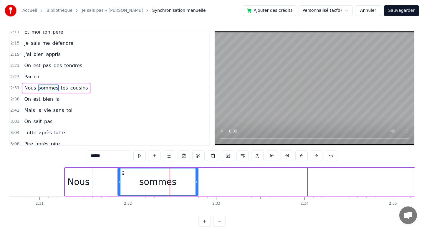
click at [141, 186] on div "sommes" at bounding box center [158, 181] width 80 height 27
click at [138, 179] on div "sommes" at bounding box center [158, 181] width 80 height 27
click at [128, 178] on div "sommes" at bounding box center [158, 181] width 80 height 27
click at [122, 177] on div "sommes" at bounding box center [158, 181] width 80 height 27
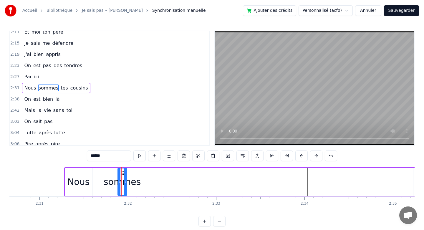
drag, startPoint x: 197, startPoint y: 180, endPoint x: 126, endPoint y: 180, distance: 70.4
click at [126, 180] on icon at bounding box center [125, 181] width 2 height 5
drag, startPoint x: 119, startPoint y: 180, endPoint x: 92, endPoint y: 179, distance: 27.7
click at [92, 179] on div at bounding box center [92, 181] width 2 height 27
click at [104, 181] on div "sommes" at bounding box center [108, 181] width 37 height 13
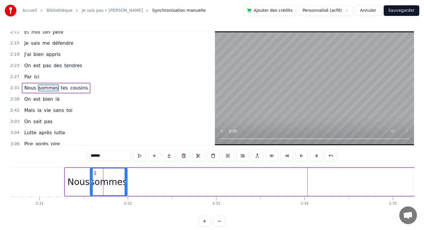
click at [116, 181] on div "sommes" at bounding box center [108, 181] width 37 height 13
click at [126, 181] on icon at bounding box center [126, 181] width 2 height 5
drag, startPoint x: 125, startPoint y: 181, endPoint x: 120, endPoint y: 181, distance: 4.7
click at [120, 181] on icon at bounding box center [121, 181] width 2 height 5
click at [123, 182] on circle at bounding box center [123, 182] width 0 height 0
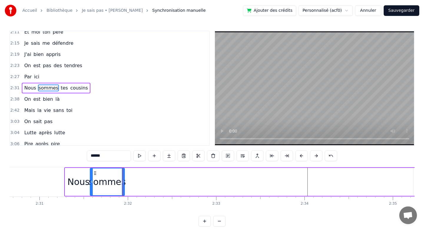
click at [123, 182] on circle at bounding box center [123, 182] width 0 height 0
click at [305, 178] on div "Nous sommes tes cousins" at bounding box center [344, 181] width 560 height 29
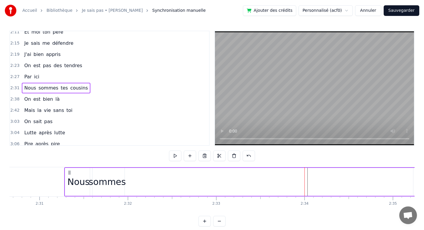
click at [307, 179] on div "Nous sommes tes cousins" at bounding box center [344, 181] width 560 height 29
click at [324, 184] on div "Nous sommes tes cousins" at bounding box center [344, 181] width 560 height 29
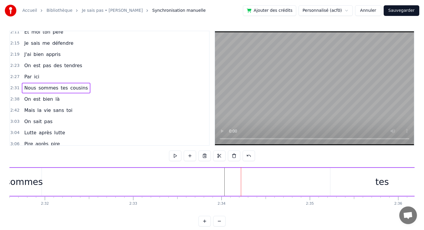
scroll to position [0, 13405]
click at [376, 175] on div "tes" at bounding box center [375, 181] width 14 height 13
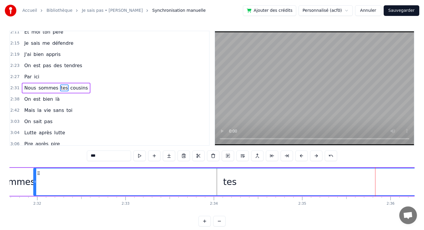
drag, startPoint x: 324, startPoint y: 179, endPoint x: 35, endPoint y: 176, distance: 289.3
click at [35, 176] on div at bounding box center [35, 181] width 2 height 27
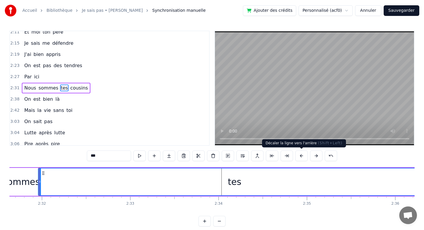
click at [231, 182] on div "tes" at bounding box center [235, 181] width 14 height 13
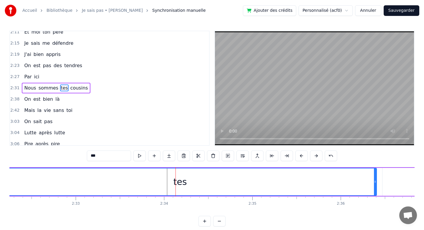
scroll to position [0, 13466]
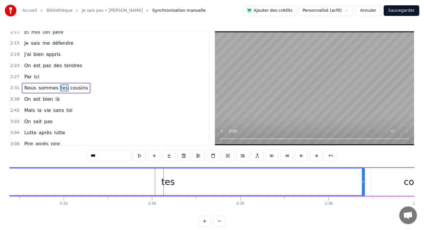
drag, startPoint x: 364, startPoint y: 177, endPoint x: 320, endPoint y: 175, distance: 43.6
click at [320, 175] on div "tes" at bounding box center [168, 182] width 394 height 28
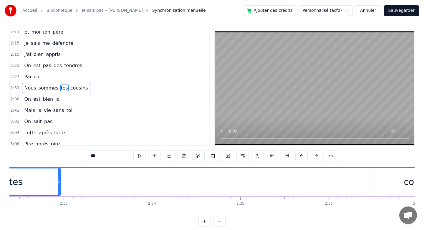
drag, startPoint x: 363, startPoint y: 179, endPoint x: 60, endPoint y: 186, distance: 303.2
click at [60, 186] on div at bounding box center [59, 181] width 2 height 27
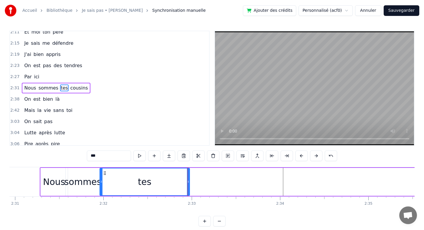
scroll to position [0, 13337]
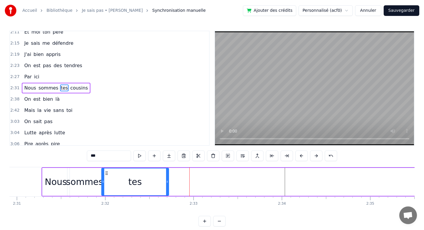
drag, startPoint x: 190, startPoint y: 180, endPoint x: 165, endPoint y: 180, distance: 25.6
click at [166, 180] on icon at bounding box center [167, 181] width 2 height 5
drag, startPoint x: 164, startPoint y: 180, endPoint x: 145, endPoint y: 180, distance: 19.7
click at [145, 180] on icon at bounding box center [146, 181] width 2 height 5
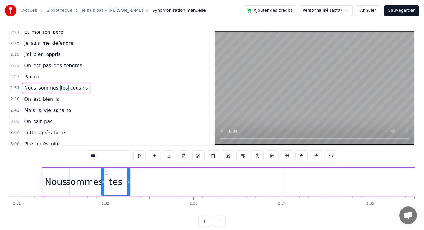
drag, startPoint x: 144, startPoint y: 180, endPoint x: 129, endPoint y: 180, distance: 15.3
click at [128, 180] on icon at bounding box center [129, 181] width 2 height 5
drag, startPoint x: 129, startPoint y: 180, endPoint x: 126, endPoint y: 180, distance: 3.2
click at [125, 180] on icon at bounding box center [125, 181] width 2 height 5
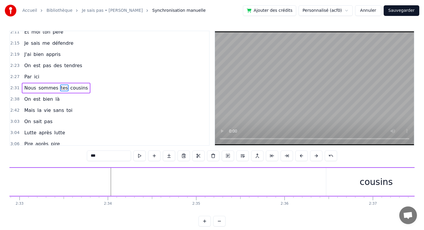
scroll to position [0, 13542]
click at [325, 191] on div "cousins" at bounding box center [345, 182] width 100 height 28
type input "*******"
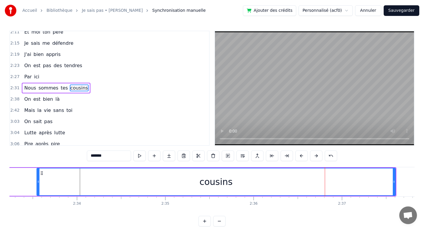
drag, startPoint x: 297, startPoint y: 182, endPoint x: 37, endPoint y: 192, distance: 260.9
click at [37, 192] on div at bounding box center [38, 181] width 2 height 27
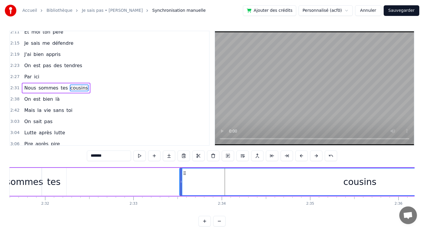
scroll to position [0, 13396]
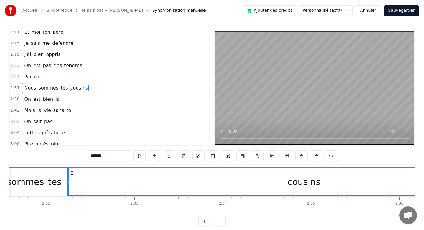
drag, startPoint x: 181, startPoint y: 181, endPoint x: 68, endPoint y: 182, distance: 113.7
click at [68, 182] on icon at bounding box center [68, 181] width 2 height 5
click at [304, 182] on div "cousins" at bounding box center [303, 181] width 33 height 13
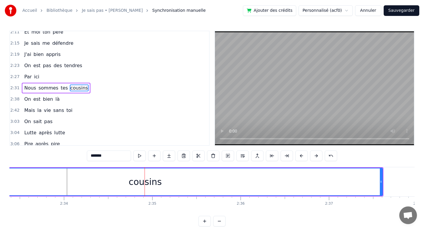
scroll to position [0, 13567]
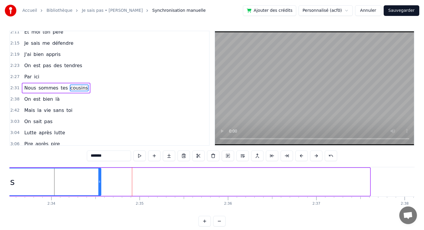
drag, startPoint x: 368, startPoint y: 185, endPoint x: 99, endPoint y: 182, distance: 269.0
click at [99, 182] on div at bounding box center [99, 181] width 2 height 27
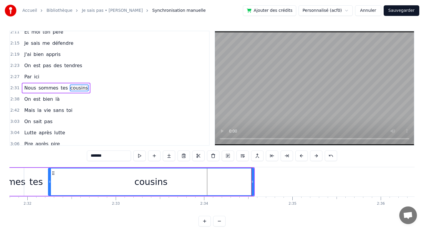
scroll to position [0, 13414]
click at [161, 184] on div "cousins" at bounding box center [151, 181] width 33 height 13
click at [183, 186] on div "cousins" at bounding box center [151, 181] width 205 height 27
drag, startPoint x: 253, startPoint y: 177, endPoint x: 234, endPoint y: 176, distance: 18.6
click at [241, 176] on div at bounding box center [242, 181] width 2 height 27
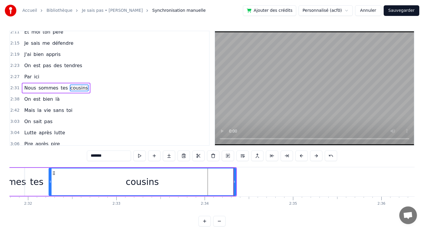
click at [158, 180] on div "cousins" at bounding box center [142, 181] width 186 height 27
click at [175, 181] on div "cousins" at bounding box center [142, 181] width 186 height 27
drag, startPoint x: 233, startPoint y: 181, endPoint x: 227, endPoint y: 181, distance: 6.8
click at [227, 181] on icon at bounding box center [228, 181] width 2 height 5
click at [191, 181] on div "cousins" at bounding box center [138, 181] width 179 height 27
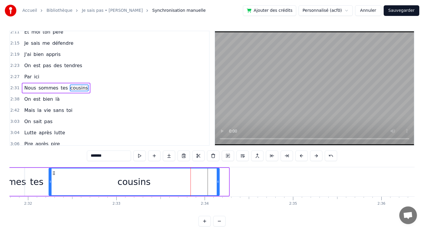
drag, startPoint x: 228, startPoint y: 179, endPoint x: 217, endPoint y: 178, distance: 11.5
click at [217, 178] on div at bounding box center [218, 181] width 2 height 27
drag, startPoint x: 217, startPoint y: 178, endPoint x: 204, endPoint y: 179, distance: 13.0
click at [204, 179] on div at bounding box center [203, 181] width 2 height 27
click at [164, 186] on div "cousins" at bounding box center [126, 181] width 155 height 27
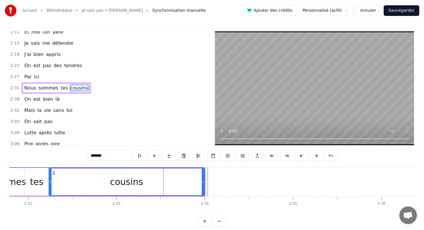
click at [190, 180] on div "cousins" at bounding box center [126, 181] width 155 height 27
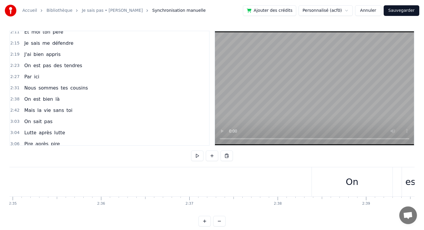
scroll to position [0, 13695]
click at [336, 182] on div "On" at bounding box center [351, 181] width 81 height 29
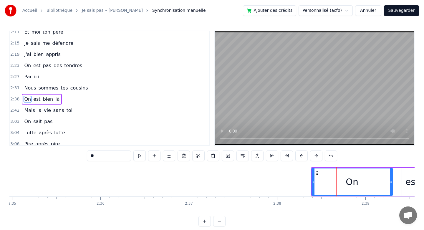
scroll to position [318, 0]
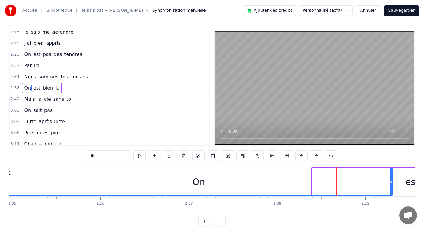
drag, startPoint x: 313, startPoint y: 184, endPoint x: 8, endPoint y: 180, distance: 305.8
click at [7, 180] on div "Accueil Bibliothèque Je sais pas • [PERSON_NAME] Synchronisation manuelle Ajout…" at bounding box center [212, 113] width 424 height 227
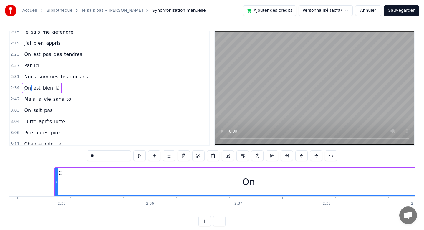
scroll to position [0, 13644]
drag, startPoint x: 58, startPoint y: 179, endPoint x: 54, endPoint y: 178, distance: 3.9
click at [54, 178] on div at bounding box center [54, 181] width 2 height 27
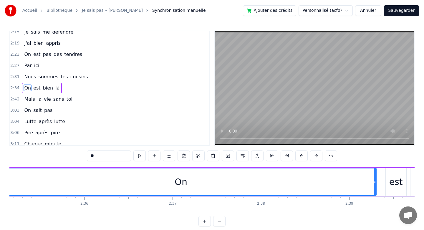
scroll to position [0, 13713]
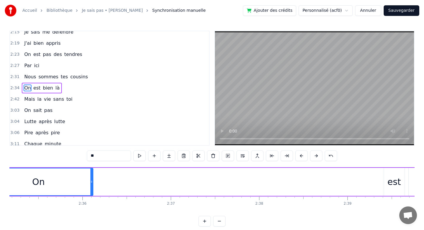
drag, startPoint x: 373, startPoint y: 186, endPoint x: 80, endPoint y: 183, distance: 292.8
click at [90, 183] on div at bounding box center [91, 181] width 2 height 27
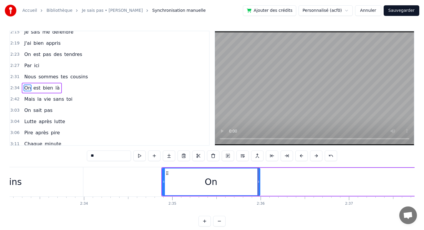
scroll to position [0, 13534]
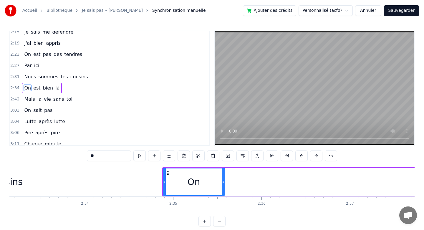
drag, startPoint x: 259, startPoint y: 181, endPoint x: 216, endPoint y: 180, distance: 43.3
click at [222, 180] on icon at bounding box center [223, 181] width 2 height 5
drag, startPoint x: 217, startPoint y: 179, endPoint x: 196, endPoint y: 178, distance: 21.0
click at [196, 178] on div at bounding box center [197, 181] width 2 height 27
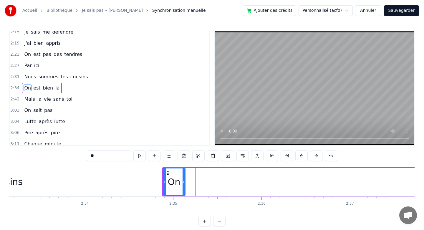
drag, startPoint x: 196, startPoint y: 178, endPoint x: 184, endPoint y: 179, distance: 11.5
click at [184, 179] on div at bounding box center [184, 181] width 2 height 27
drag, startPoint x: 184, startPoint y: 179, endPoint x: 179, endPoint y: 178, distance: 5.1
click at [179, 178] on div at bounding box center [179, 181] width 2 height 27
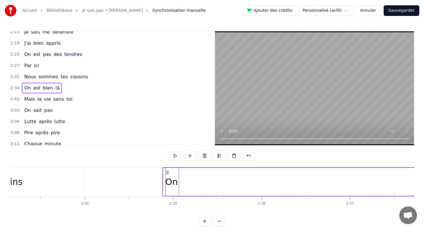
click at [178, 181] on div "On" at bounding box center [171, 182] width 17 height 28
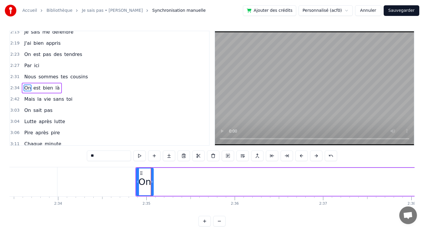
scroll to position [0, 13575]
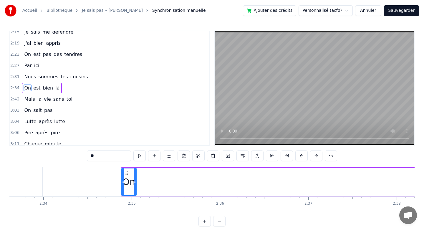
click at [135, 181] on icon at bounding box center [135, 181] width 2 height 5
click at [137, 181] on div "On est bien là" at bounding box center [411, 181] width 580 height 29
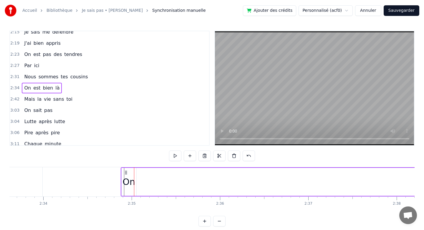
click at [134, 182] on div "On" at bounding box center [129, 181] width 13 height 13
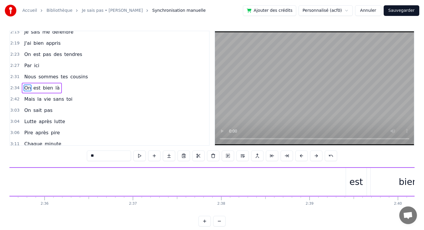
scroll to position [0, 13754]
click at [348, 183] on div "est" at bounding box center [353, 181] width 14 height 13
type input "***"
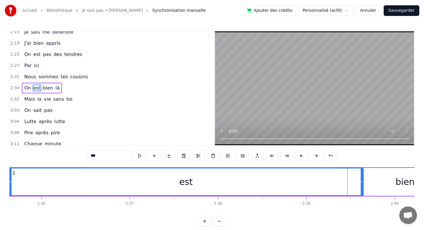
drag, startPoint x: 344, startPoint y: 181, endPoint x: 10, endPoint y: 184, distance: 334.1
click at [10, 184] on div at bounding box center [10, 181] width 2 height 27
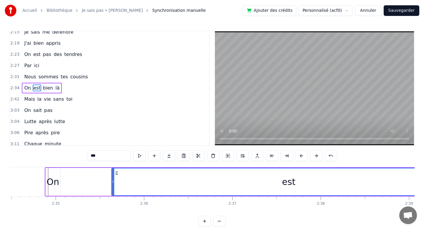
scroll to position [0, 13620]
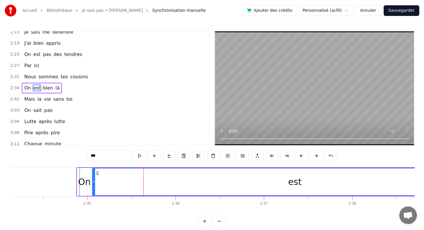
drag, startPoint x: 144, startPoint y: 179, endPoint x: 93, endPoint y: 176, distance: 50.8
click at [93, 176] on div at bounding box center [94, 181] width 2 height 27
click at [295, 183] on div "est" at bounding box center [295, 181] width 14 height 13
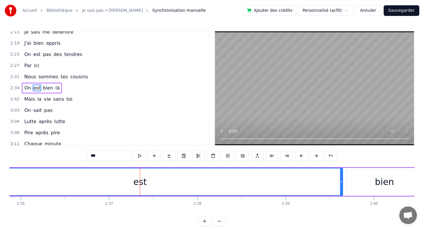
scroll to position [0, 13785]
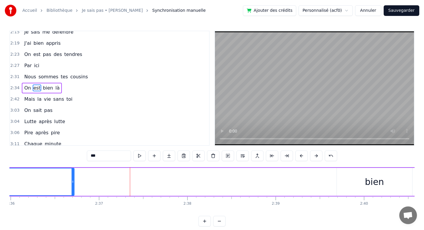
drag, startPoint x: 331, startPoint y: 181, endPoint x: 72, endPoint y: 177, distance: 258.7
click at [72, 177] on div at bounding box center [73, 181] width 2 height 27
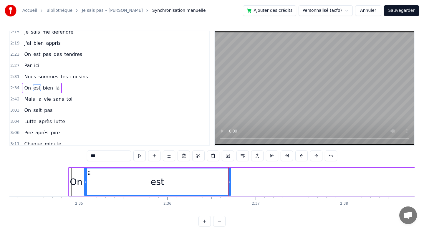
scroll to position [0, 13626]
click at [231, 181] on div at bounding box center [231, 181] width 0 height 29
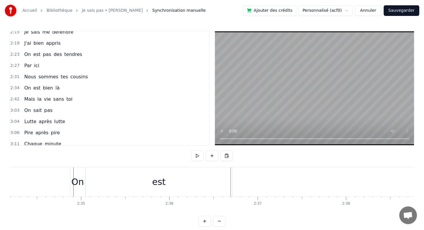
click at [231, 183] on div "est" at bounding box center [159, 181] width 147 height 29
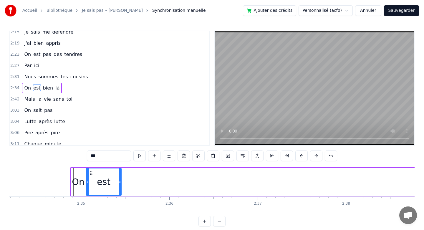
drag, startPoint x: 232, startPoint y: 182, endPoint x: 121, endPoint y: 171, distance: 111.8
click at [121, 171] on div at bounding box center [120, 181] width 2 height 27
drag, startPoint x: 120, startPoint y: 172, endPoint x: 131, endPoint y: 173, distance: 10.9
click at [131, 173] on div at bounding box center [130, 181] width 2 height 27
drag, startPoint x: 131, startPoint y: 173, endPoint x: 139, endPoint y: 173, distance: 7.4
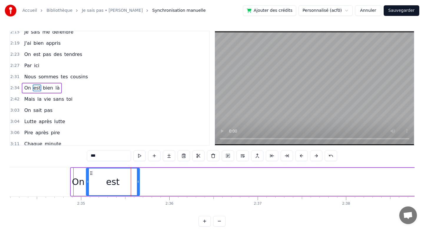
click at [139, 173] on div at bounding box center [138, 181] width 2 height 27
drag, startPoint x: 139, startPoint y: 173, endPoint x: 144, endPoint y: 174, distance: 5.7
click at [144, 174] on div at bounding box center [144, 181] width 2 height 27
drag, startPoint x: 144, startPoint y: 174, endPoint x: 151, endPoint y: 175, distance: 6.8
click at [151, 175] on div at bounding box center [151, 181] width 2 height 27
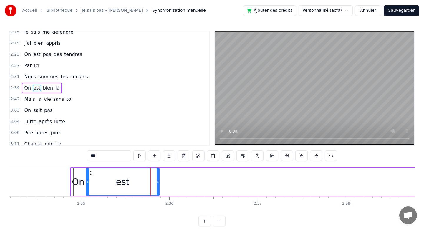
drag, startPoint x: 151, startPoint y: 175, endPoint x: 158, endPoint y: 177, distance: 7.6
click at [158, 176] on div at bounding box center [158, 181] width 2 height 27
drag, startPoint x: 158, startPoint y: 177, endPoint x: 165, endPoint y: 177, distance: 6.5
click at [164, 177] on div at bounding box center [162, 181] width 2 height 27
click at [168, 177] on div at bounding box center [167, 181] width 2 height 27
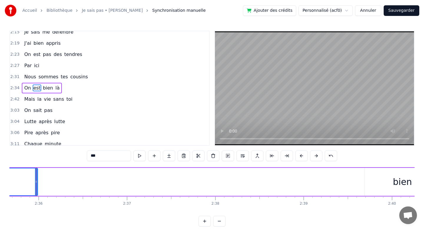
scroll to position [0, 13880]
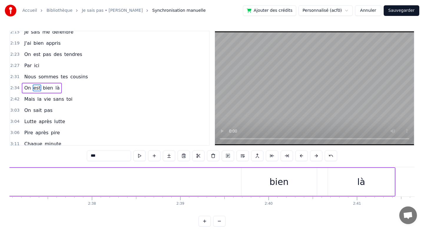
click at [267, 178] on div "bien" at bounding box center [279, 182] width 75 height 28
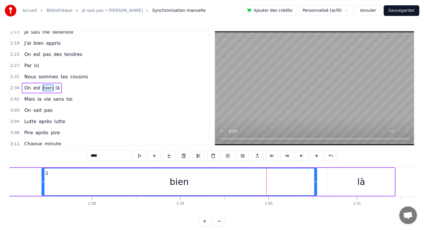
drag, startPoint x: 242, startPoint y: 179, endPoint x: 44, endPoint y: 169, distance: 199.1
click at [44, 169] on div at bounding box center [43, 181] width 2 height 27
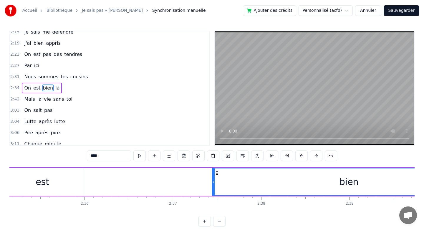
scroll to position [0, 13625]
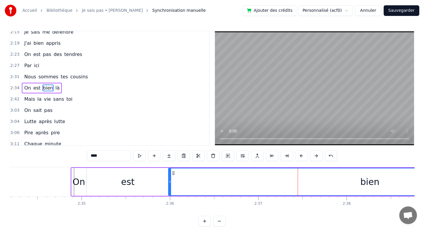
drag, startPoint x: 299, startPoint y: 179, endPoint x: 170, endPoint y: 181, distance: 129.0
click at [170, 181] on icon at bounding box center [170, 181] width 2 height 5
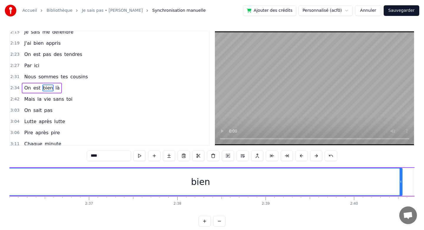
scroll to position [0, 13794]
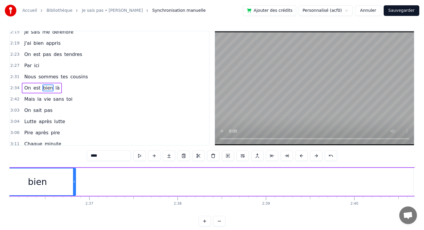
drag, startPoint x: 401, startPoint y: 182, endPoint x: 74, endPoint y: 193, distance: 327.5
click at [74, 193] on div at bounding box center [74, 181] width 2 height 27
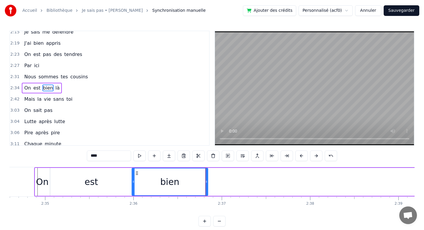
scroll to position [0, 13659]
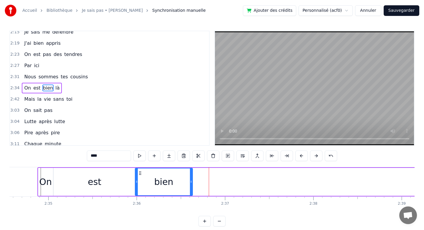
drag, startPoint x: 210, startPoint y: 180, endPoint x: 191, endPoint y: 179, distance: 18.9
click at [191, 179] on icon at bounding box center [191, 181] width 2 height 5
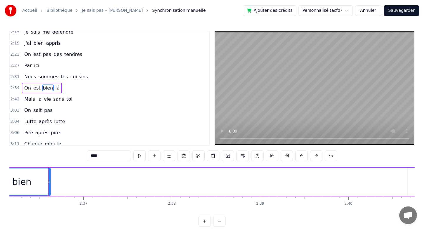
scroll to position [0, 13859]
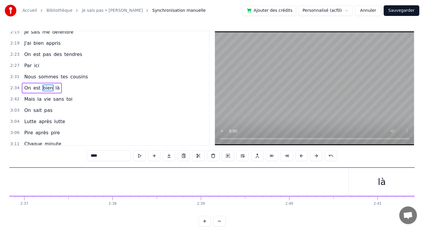
click at [381, 176] on div "là" at bounding box center [382, 181] width 8 height 13
type input "**"
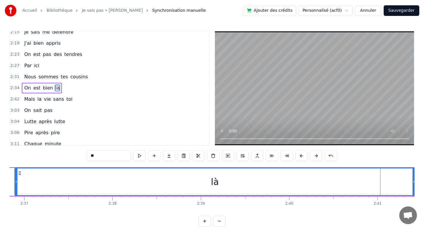
drag, startPoint x: 349, startPoint y: 178, endPoint x: 15, endPoint y: 174, distance: 333.8
click at [15, 174] on div at bounding box center [16, 181] width 2 height 27
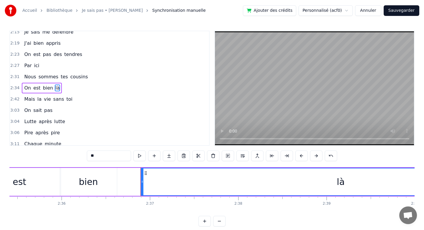
scroll to position [0, 13721]
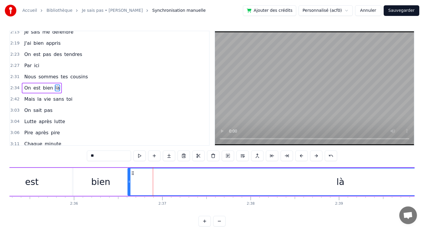
drag, startPoint x: 155, startPoint y: 175, endPoint x: 130, endPoint y: 174, distance: 25.3
click at [130, 174] on div at bounding box center [129, 181] width 2 height 27
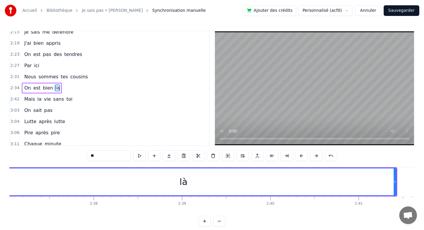
scroll to position [0, 13922]
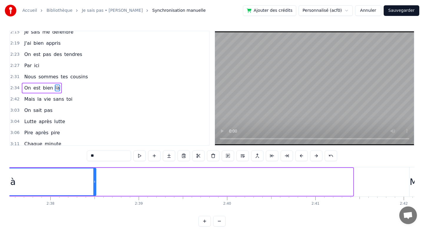
drag, startPoint x: 353, startPoint y: 181, endPoint x: 95, endPoint y: 172, distance: 257.3
click at [95, 172] on div at bounding box center [94, 181] width 2 height 27
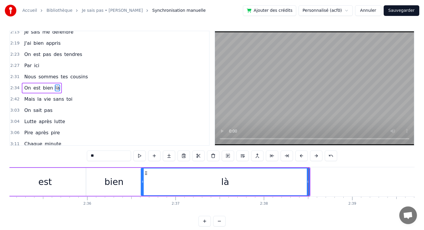
scroll to position [0, 13708]
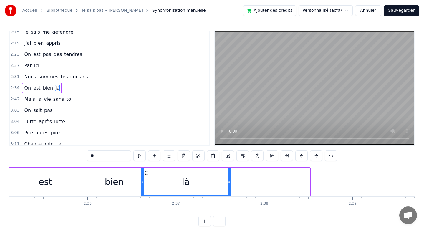
drag, startPoint x: 308, startPoint y: 179, endPoint x: 225, endPoint y: 178, distance: 83.1
click at [228, 178] on div at bounding box center [229, 181] width 2 height 27
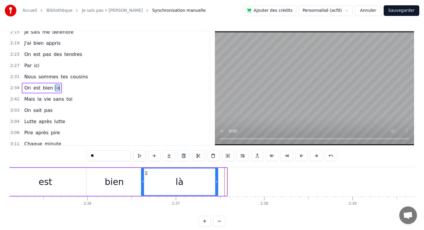
drag, startPoint x: 226, startPoint y: 180, endPoint x: 217, endPoint y: 179, distance: 8.9
click at [217, 179] on div at bounding box center [216, 181] width 2 height 27
drag, startPoint x: 217, startPoint y: 179, endPoint x: 223, endPoint y: 179, distance: 5.6
click at [222, 179] on div at bounding box center [221, 181] width 2 height 27
click at [223, 179] on div at bounding box center [222, 181] width 2 height 27
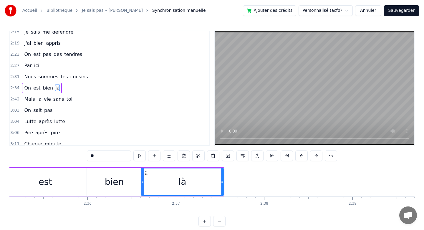
click at [207, 179] on div "là" at bounding box center [183, 181] width 82 height 27
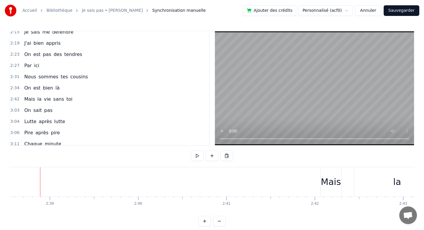
scroll to position [0, 14073]
click at [263, 182] on div "Mais" at bounding box center [269, 181] width 20 height 13
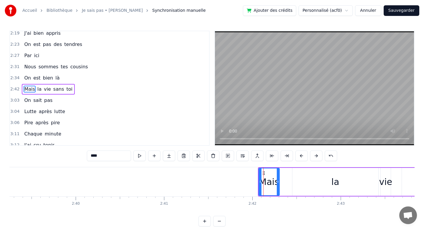
scroll to position [329, 0]
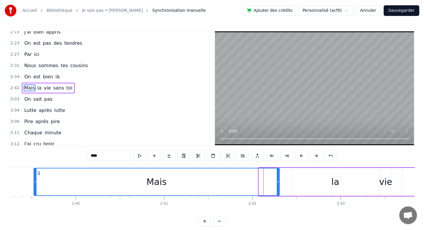
drag, startPoint x: 260, startPoint y: 180, endPoint x: 36, endPoint y: 189, distance: 224.9
click at [36, 189] on div at bounding box center [35, 181] width 2 height 27
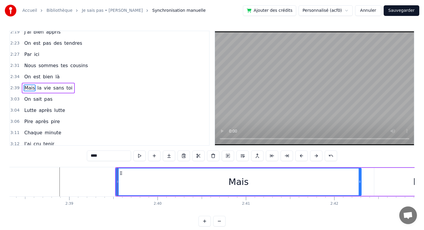
scroll to position [0, 13952]
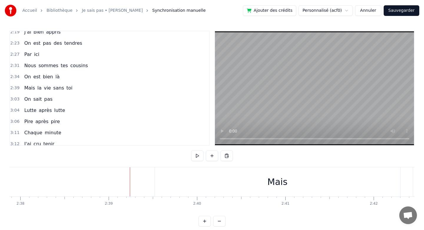
click at [155, 177] on div "Mais" at bounding box center [278, 181] width 246 height 29
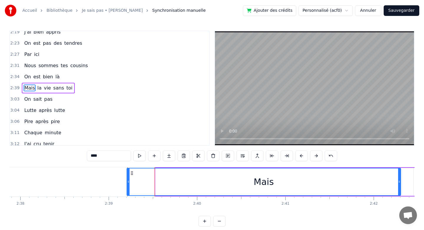
drag, startPoint x: 156, startPoint y: 179, endPoint x: 128, endPoint y: 179, distance: 28.6
click at [128, 179] on icon at bounding box center [128, 181] width 2 height 5
click at [130, 180] on div "Mais" at bounding box center [263, 181] width 273 height 27
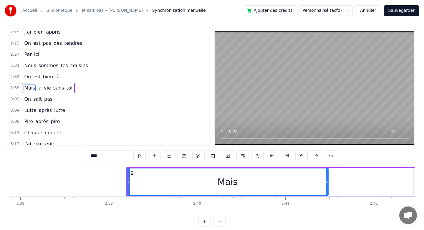
drag, startPoint x: 399, startPoint y: 179, endPoint x: 323, endPoint y: 177, distance: 76.3
click at [326, 177] on div at bounding box center [327, 181] width 2 height 27
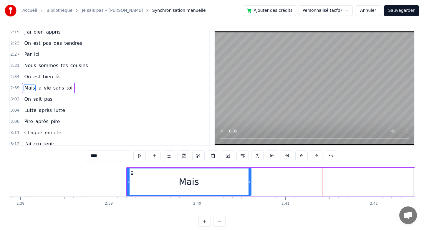
drag, startPoint x: 323, startPoint y: 179, endPoint x: 250, endPoint y: 176, distance: 73.4
click at [250, 176] on div at bounding box center [250, 181] width 2 height 27
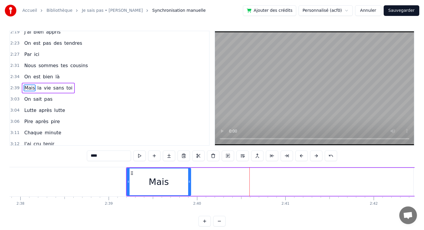
drag, startPoint x: 249, startPoint y: 180, endPoint x: 188, endPoint y: 181, distance: 60.4
click at [188, 181] on icon at bounding box center [189, 181] width 2 height 5
drag, startPoint x: 188, startPoint y: 181, endPoint x: 156, endPoint y: 181, distance: 32.4
click at [157, 181] on icon at bounding box center [158, 181] width 2 height 5
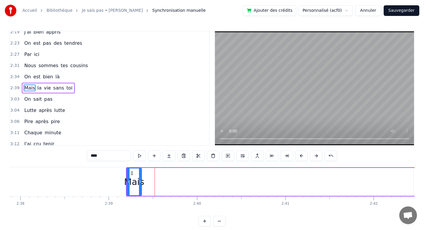
drag, startPoint x: 156, startPoint y: 181, endPoint x: 140, endPoint y: 181, distance: 15.6
click at [140, 181] on icon at bounding box center [140, 181] width 2 height 5
drag, startPoint x: 140, startPoint y: 181, endPoint x: 148, endPoint y: 181, distance: 7.4
click at [147, 181] on icon at bounding box center [145, 181] width 2 height 5
drag, startPoint x: 148, startPoint y: 181, endPoint x: 152, endPoint y: 181, distance: 4.7
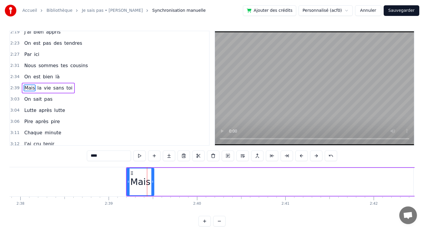
click at [152, 181] on icon at bounding box center [152, 181] width 2 height 5
drag, startPoint x: 152, startPoint y: 181, endPoint x: 145, endPoint y: 181, distance: 7.4
click at [148, 181] on icon at bounding box center [149, 181] width 2 height 5
click at [140, 182] on div "Mais" at bounding box center [137, 181] width 20 height 13
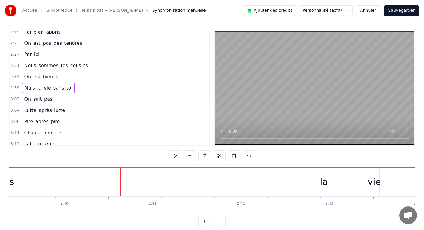
scroll to position [0, 14084]
click at [328, 182] on div "la" at bounding box center [324, 182] width 86 height 28
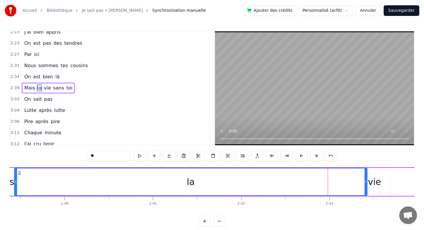
drag, startPoint x: 283, startPoint y: 179, endPoint x: 16, endPoint y: 181, distance: 266.9
click at [16, 181] on div at bounding box center [16, 181] width 2 height 27
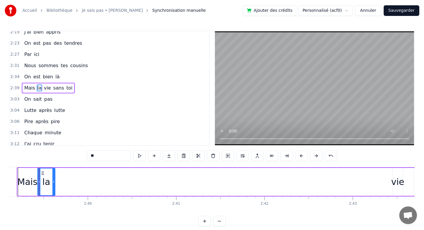
drag, startPoint x: 389, startPoint y: 184, endPoint x: 54, endPoint y: 178, distance: 335.3
click at [54, 178] on div at bounding box center [53, 181] width 2 height 27
click at [47, 178] on div "la" at bounding box center [46, 181] width 8 height 13
click at [56, 180] on icon at bounding box center [56, 181] width 2 height 5
click at [51, 180] on div "la" at bounding box center [47, 181] width 19 height 27
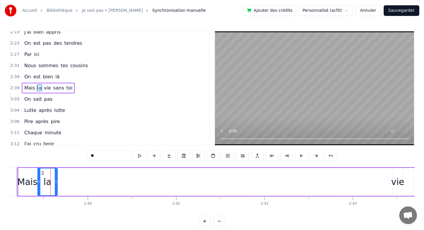
click at [398, 182] on div "vie" at bounding box center [397, 181] width 13 height 13
type input "***"
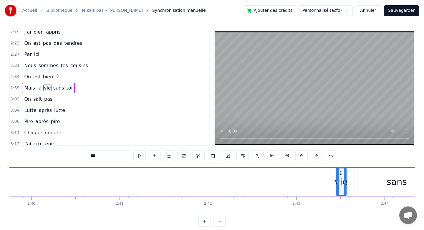
scroll to position [0, 14117]
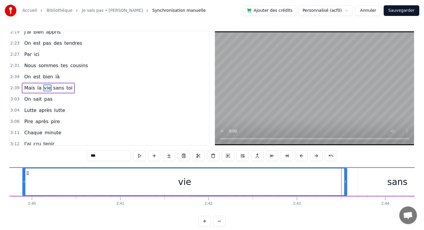
drag, startPoint x: 338, startPoint y: 182, endPoint x: 24, endPoint y: 176, distance: 313.5
click at [24, 176] on div at bounding box center [24, 181] width 2 height 27
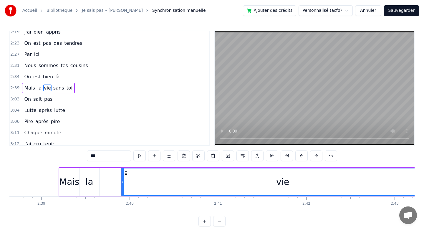
scroll to position [0, 14017]
drag, startPoint x: 124, startPoint y: 181, endPoint x: 102, endPoint y: 181, distance: 21.5
click at [102, 181] on icon at bounding box center [103, 181] width 2 height 5
click at [276, 185] on div "vie" at bounding box center [273, 181] width 13 height 13
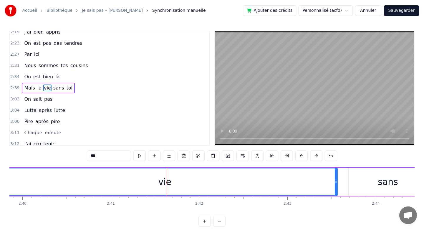
scroll to position [0, 14186]
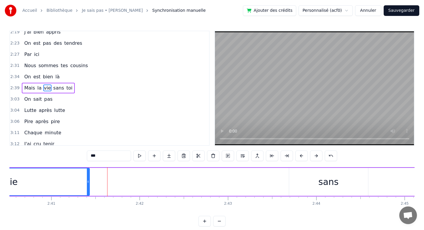
drag, startPoint x: 277, startPoint y: 184, endPoint x: 90, endPoint y: 179, distance: 187.7
click at [89, 179] on div at bounding box center [88, 181] width 2 height 27
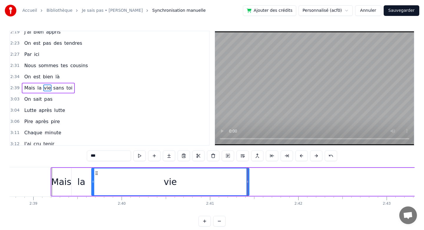
scroll to position [0, 14025]
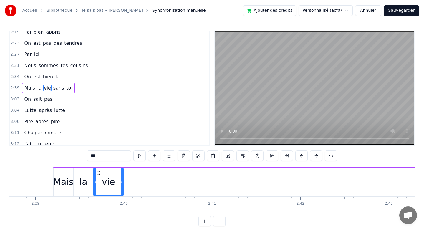
drag, startPoint x: 250, startPoint y: 179, endPoint x: 123, endPoint y: 177, distance: 127.6
click at [123, 177] on div at bounding box center [122, 181] width 2 height 27
click at [111, 179] on div "vie" at bounding box center [108, 181] width 13 height 13
click at [116, 180] on div "vie" at bounding box center [108, 181] width 29 height 27
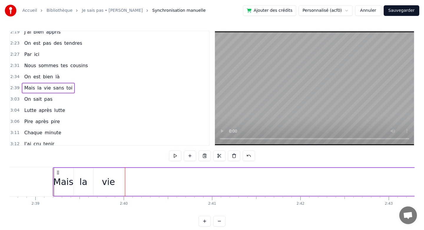
click at [125, 188] on div at bounding box center [125, 181] width 0 height 29
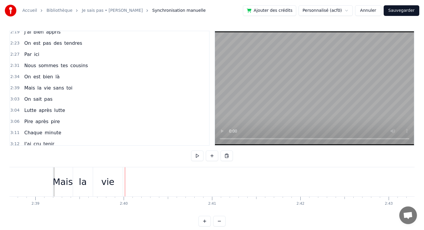
click at [111, 184] on div "vie" at bounding box center [107, 181] width 13 height 13
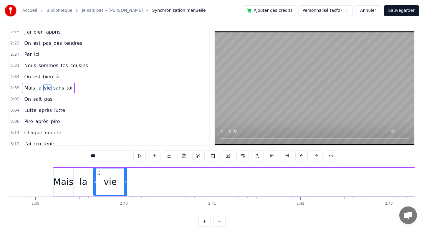
drag, startPoint x: 122, startPoint y: 182, endPoint x: 125, endPoint y: 182, distance: 3.5
click at [125, 182] on icon at bounding box center [125, 181] width 2 height 5
click at [128, 182] on circle at bounding box center [128, 182] width 0 height 0
click at [129, 182] on circle at bounding box center [129, 182] width 0 height 0
click at [110, 183] on div "vie" at bounding box center [111, 181] width 13 height 13
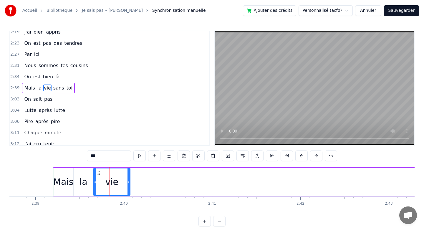
click at [124, 182] on div "vie" at bounding box center [112, 181] width 36 height 27
click at [132, 182] on icon at bounding box center [131, 181] width 2 height 5
click at [133, 182] on icon at bounding box center [132, 181] width 2 height 5
click at [128, 182] on div "vie" at bounding box center [113, 181] width 39 height 27
click at [121, 182] on div "vie" at bounding box center [113, 181] width 39 height 27
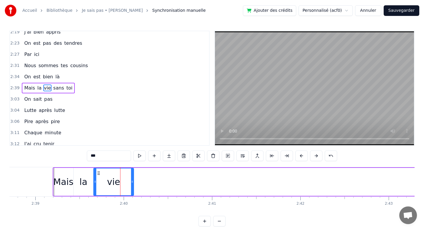
click at [126, 182] on div "vie" at bounding box center [113, 181] width 39 height 27
click at [129, 182] on div "vie" at bounding box center [113, 181] width 39 height 27
click at [131, 182] on icon at bounding box center [132, 181] width 2 height 5
click at [131, 180] on icon at bounding box center [132, 181] width 2 height 5
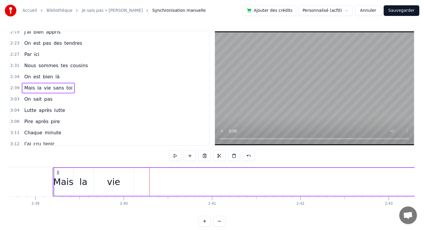
drag, startPoint x: 148, startPoint y: 181, endPoint x: 144, endPoint y: 180, distance: 4.9
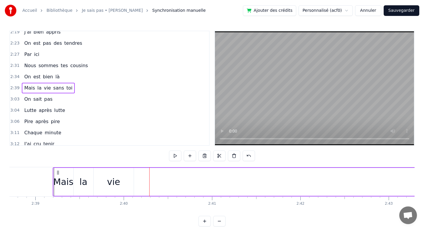
click at [131, 183] on div "vie" at bounding box center [114, 182] width 40 height 28
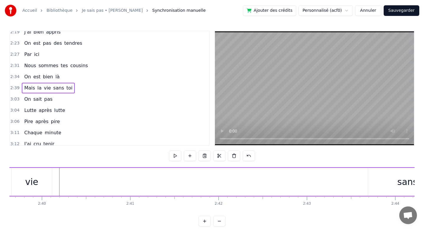
scroll to position [0, 14135]
click at [389, 178] on div "sans" at bounding box center [379, 182] width 79 height 28
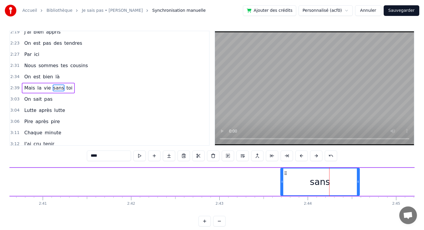
scroll to position [0, 14194]
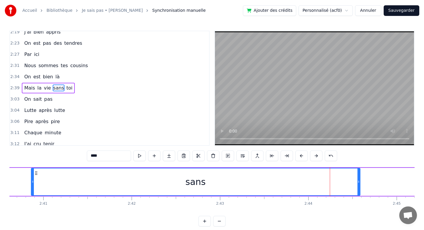
drag, startPoint x: 282, startPoint y: 180, endPoint x: 32, endPoint y: 175, distance: 249.9
click at [32, 175] on div at bounding box center [33, 181] width 2 height 27
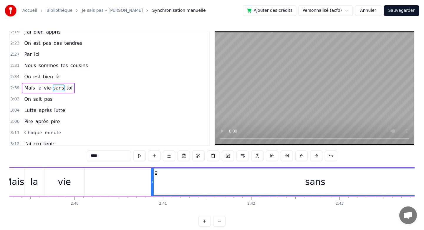
scroll to position [0, 14076]
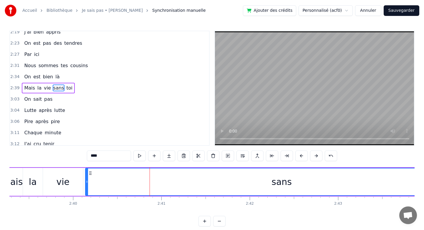
drag, startPoint x: 151, startPoint y: 182, endPoint x: 87, endPoint y: 179, distance: 64.3
click at [87, 179] on icon at bounding box center [87, 181] width 2 height 5
click at [335, 181] on div "sans" at bounding box center [282, 181] width 392 height 27
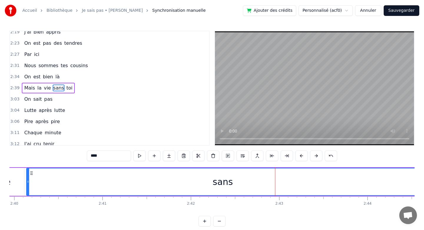
scroll to position [0, 14193]
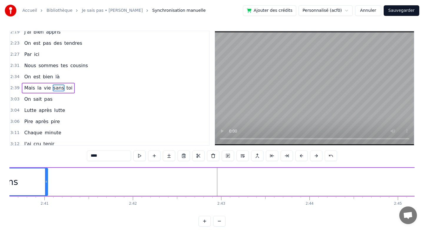
drag, startPoint x: 361, startPoint y: 182, endPoint x: 47, endPoint y: 184, distance: 313.7
click at [47, 184] on icon at bounding box center [46, 181] width 2 height 5
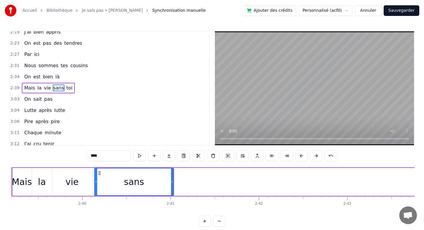
scroll to position [0, 14066]
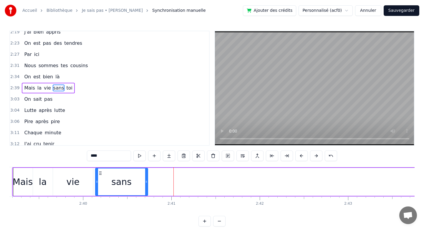
drag, startPoint x: 173, startPoint y: 182, endPoint x: 146, endPoint y: 182, distance: 26.8
click at [146, 182] on circle at bounding box center [146, 182] width 0 height 0
drag, startPoint x: 146, startPoint y: 181, endPoint x: 135, endPoint y: 180, distance: 10.6
click at [134, 180] on icon at bounding box center [134, 181] width 2 height 5
drag, startPoint x: 135, startPoint y: 180, endPoint x: 129, endPoint y: 180, distance: 6.5
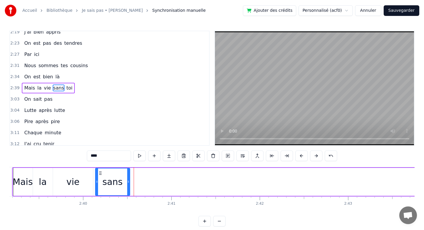
click at [129, 180] on icon at bounding box center [128, 181] width 2 height 5
drag, startPoint x: 129, startPoint y: 180, endPoint x: 125, endPoint y: 179, distance: 4.4
click at [125, 179] on icon at bounding box center [125, 181] width 2 height 5
drag, startPoint x: 125, startPoint y: 179, endPoint x: 120, endPoint y: 179, distance: 4.7
click at [120, 179] on icon at bounding box center [119, 181] width 2 height 5
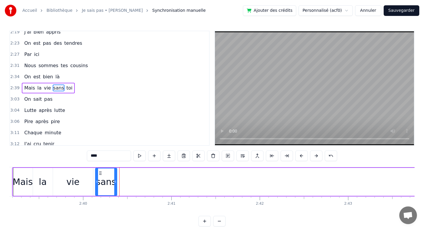
drag, startPoint x: 120, startPoint y: 179, endPoint x: 117, endPoint y: 179, distance: 3.2
click at [116, 179] on icon at bounding box center [115, 181] width 2 height 5
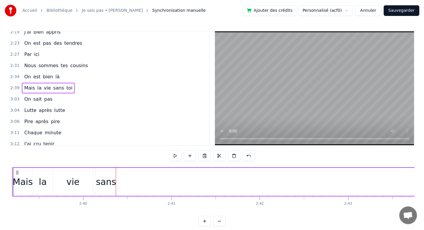
click at [110, 182] on div "sans" at bounding box center [106, 181] width 20 height 13
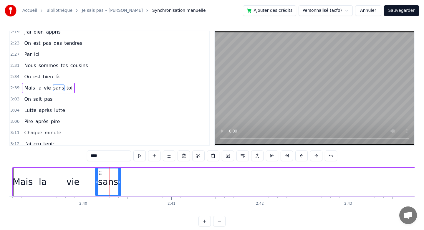
drag, startPoint x: 115, startPoint y: 182, endPoint x: 120, endPoint y: 182, distance: 4.1
click at [120, 182] on icon at bounding box center [119, 181] width 2 height 5
click at [115, 183] on div "sans" at bounding box center [108, 181] width 20 height 13
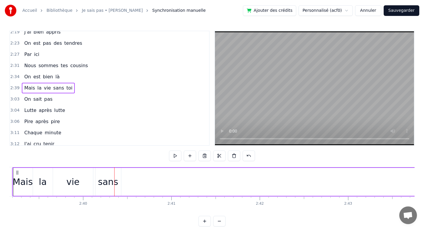
click at [110, 183] on div "sans" at bounding box center [108, 181] width 20 height 13
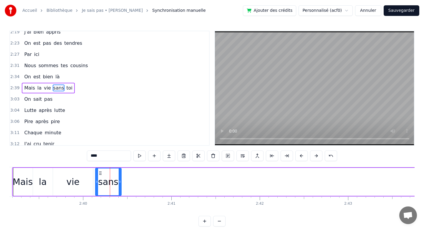
click at [119, 182] on icon at bounding box center [120, 181] width 2 height 5
click at [119, 180] on icon at bounding box center [120, 181] width 2 height 5
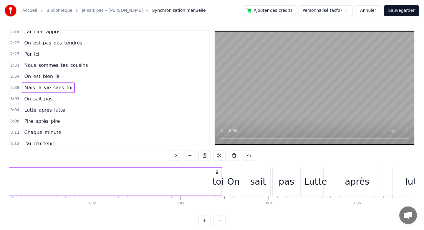
scroll to position [0, 16000]
click at [217, 183] on div "toi" at bounding box center [218, 181] width 11 height 13
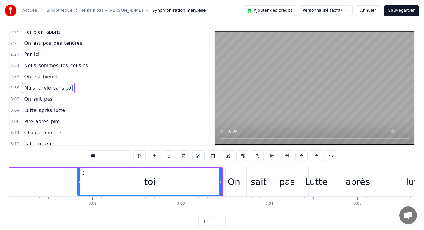
drag, startPoint x: 217, startPoint y: 183, endPoint x: 78, endPoint y: 192, distance: 138.8
click at [78, 192] on div at bounding box center [79, 181] width 2 height 27
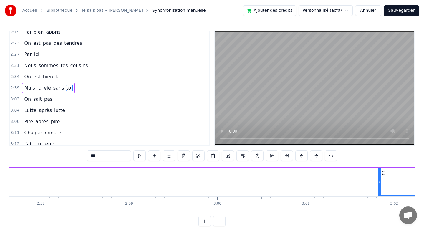
scroll to position [0, 15698]
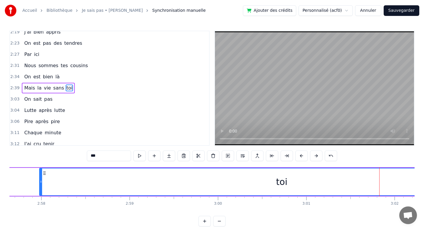
drag, startPoint x: 380, startPoint y: 181, endPoint x: 42, endPoint y: 180, distance: 338.8
click at [42, 180] on icon at bounding box center [41, 181] width 2 height 5
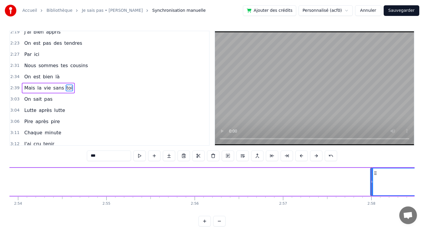
scroll to position [0, 15387]
click at [352, 176] on div at bounding box center [352, 181] width 0 height 29
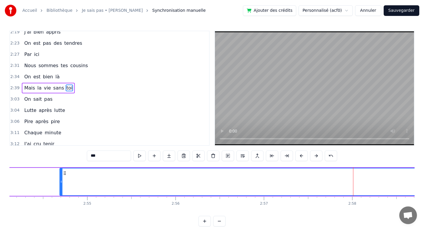
drag, startPoint x: 352, startPoint y: 181, endPoint x: 62, endPoint y: 188, distance: 290.5
click at [62, 188] on div at bounding box center [61, 181] width 2 height 27
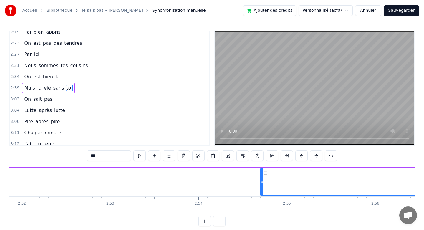
scroll to position [0, 15185]
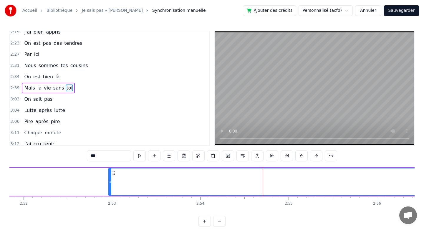
drag, startPoint x: 263, startPoint y: 180, endPoint x: 103, endPoint y: 191, distance: 160.7
click at [109, 191] on div at bounding box center [110, 181] width 2 height 27
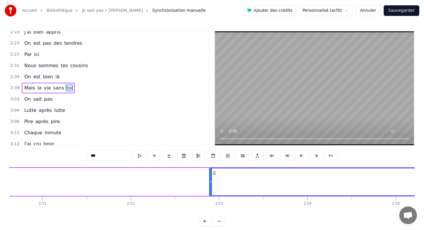
scroll to position [0, 15076]
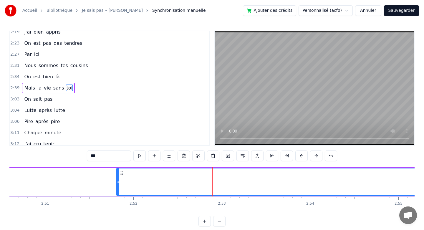
drag, startPoint x: 213, startPoint y: 181, endPoint x: 117, endPoint y: 178, distance: 95.8
click at [117, 178] on div at bounding box center [118, 181] width 2 height 27
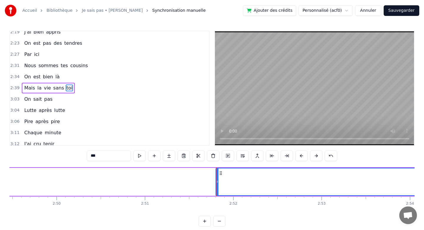
scroll to position [0, 14975]
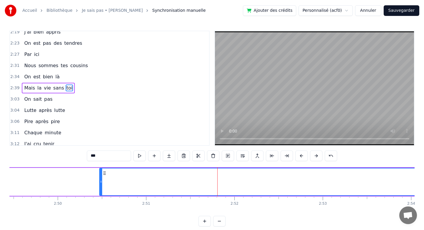
drag, startPoint x: 218, startPoint y: 180, endPoint x: 87, endPoint y: 179, distance: 130.8
click at [100, 179] on icon at bounding box center [101, 181] width 2 height 5
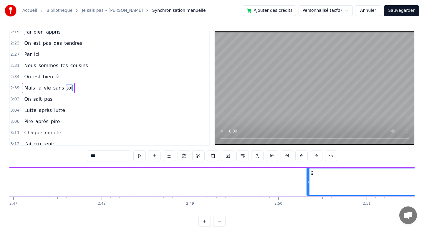
scroll to position [0, 14753]
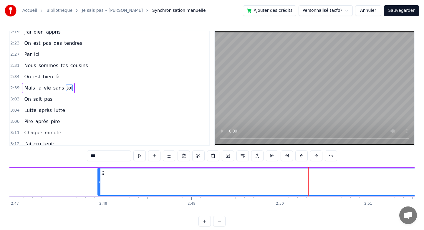
drag, startPoint x: 310, startPoint y: 182, endPoint x: 80, endPoint y: 184, distance: 230.1
click at [98, 184] on icon at bounding box center [99, 181] width 2 height 5
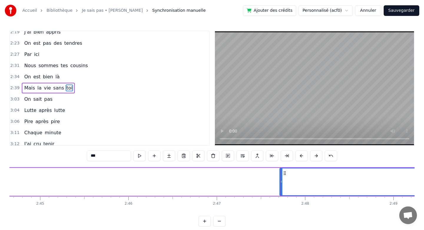
scroll to position [0, 14547]
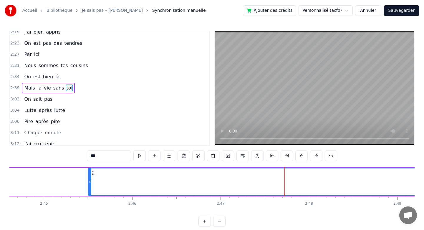
drag, startPoint x: 286, startPoint y: 174, endPoint x: 91, endPoint y: 189, distance: 195.6
click at [91, 189] on div at bounding box center [90, 181] width 2 height 27
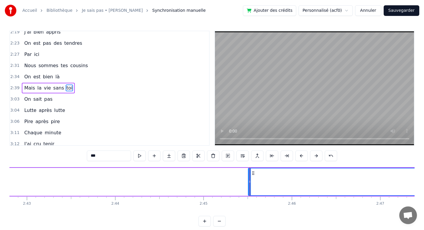
scroll to position [0, 14387]
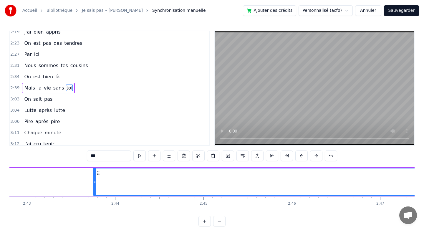
drag, startPoint x: 249, startPoint y: 179, endPoint x: 94, endPoint y: 180, distance: 154.7
click at [94, 180] on div at bounding box center [95, 181] width 2 height 27
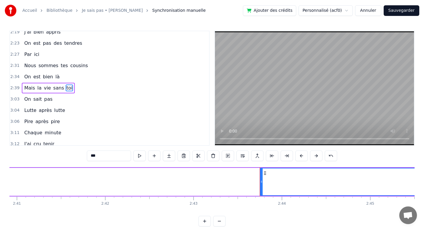
scroll to position [0, 14219]
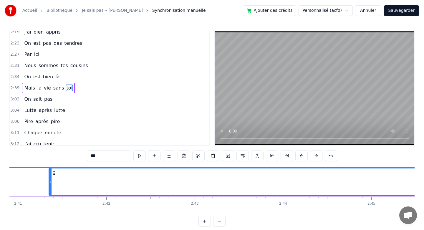
drag, startPoint x: 262, startPoint y: 177, endPoint x: 49, endPoint y: 171, distance: 212.8
click at [49, 171] on div at bounding box center [50, 181] width 2 height 27
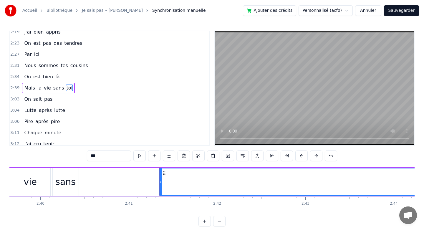
scroll to position [0, 14107]
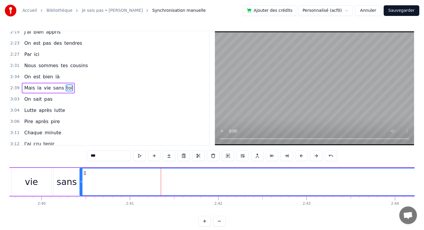
drag, startPoint x: 161, startPoint y: 179, endPoint x: 80, endPoint y: 176, distance: 80.8
click at [80, 176] on div at bounding box center [81, 181] width 2 height 27
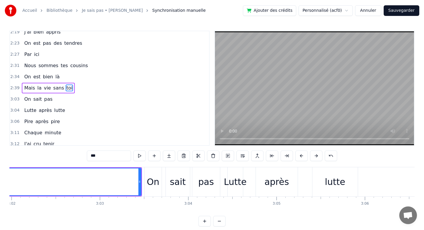
scroll to position [0, 16078]
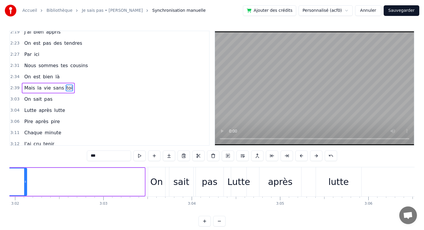
drag, startPoint x: 143, startPoint y: 181, endPoint x: 22, endPoint y: 178, distance: 121.7
click at [24, 178] on div at bounding box center [25, 181] width 2 height 27
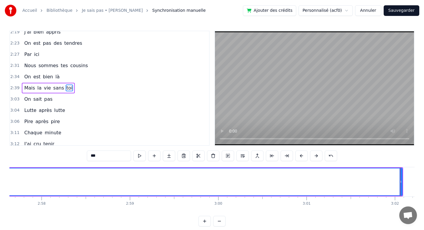
scroll to position [0, 15693]
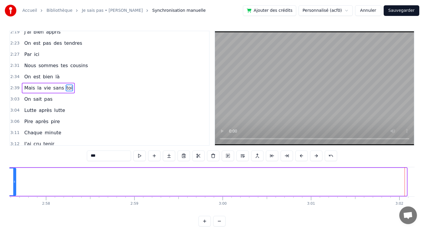
drag, startPoint x: 406, startPoint y: 182, endPoint x: 14, endPoint y: 171, distance: 391.6
click at [14, 171] on div at bounding box center [14, 181] width 2 height 27
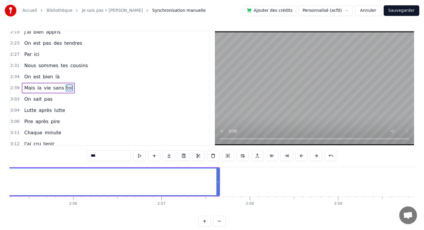
scroll to position [0, 15297]
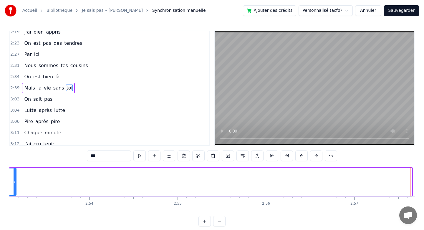
drag, startPoint x: 410, startPoint y: 182, endPoint x: 14, endPoint y: 175, distance: 396.0
click at [14, 175] on div at bounding box center [15, 181] width 2 height 27
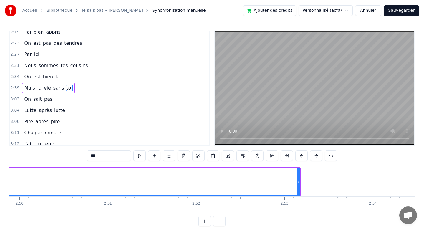
scroll to position [0, 15014]
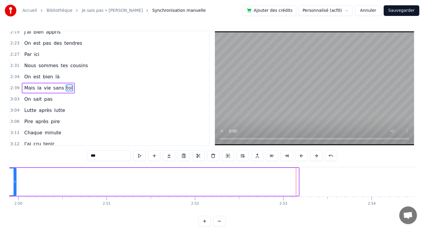
drag, startPoint x: 297, startPoint y: 174, endPoint x: 14, endPoint y: 176, distance: 282.5
click at [14, 176] on div at bounding box center [15, 181] width 2 height 27
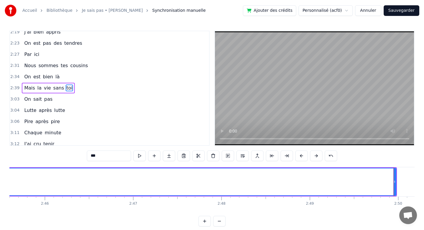
scroll to position [0, 14633]
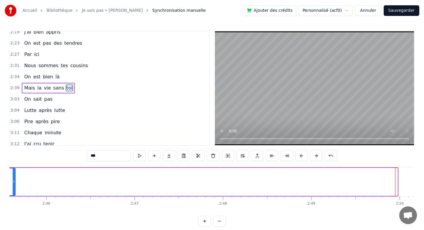
drag, startPoint x: 396, startPoint y: 179, endPoint x: 14, endPoint y: 174, distance: 381.8
click at [14, 174] on div at bounding box center [14, 181] width 2 height 27
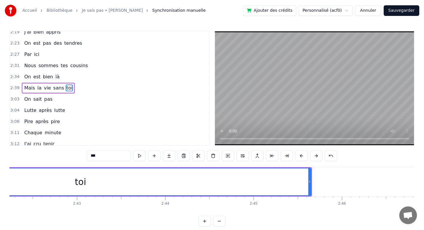
scroll to position [0, 14338]
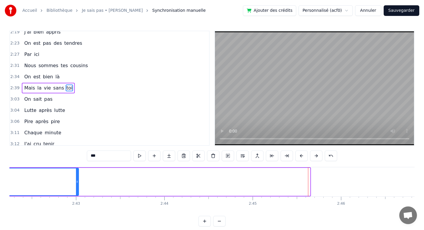
drag, startPoint x: 309, startPoint y: 174, endPoint x: 77, endPoint y: 180, distance: 231.6
click at [77, 180] on div at bounding box center [77, 181] width 2 height 27
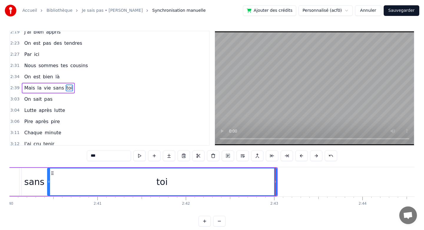
scroll to position [0, 14140]
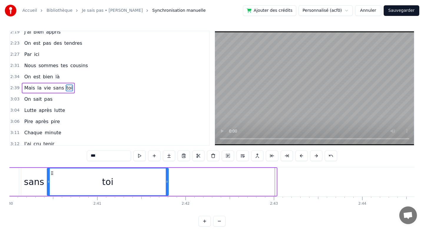
drag, startPoint x: 275, startPoint y: 176, endPoint x: 168, endPoint y: 179, distance: 107.8
click at [168, 179] on div at bounding box center [167, 181] width 2 height 27
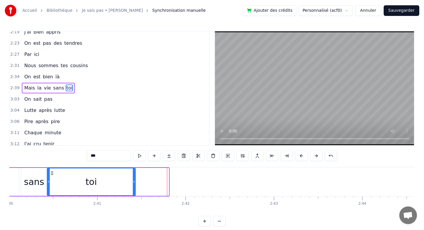
drag, startPoint x: 168, startPoint y: 179, endPoint x: 134, endPoint y: 183, distance: 33.5
click at [134, 183] on div at bounding box center [134, 181] width 2 height 27
drag, startPoint x: 133, startPoint y: 184, endPoint x: 121, endPoint y: 184, distance: 11.5
click at [122, 184] on icon at bounding box center [123, 181] width 2 height 5
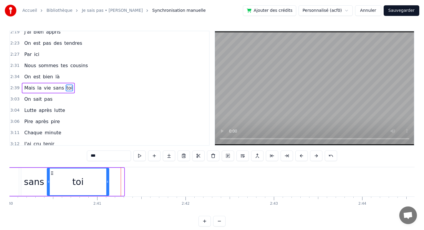
drag, startPoint x: 123, startPoint y: 183, endPoint x: 108, endPoint y: 183, distance: 15.3
click at [108, 183] on icon at bounding box center [107, 181] width 2 height 5
drag, startPoint x: 108, startPoint y: 181, endPoint x: 93, endPoint y: 180, distance: 14.2
click at [93, 180] on icon at bounding box center [92, 181] width 2 height 5
drag, startPoint x: 93, startPoint y: 180, endPoint x: 99, endPoint y: 180, distance: 5.6
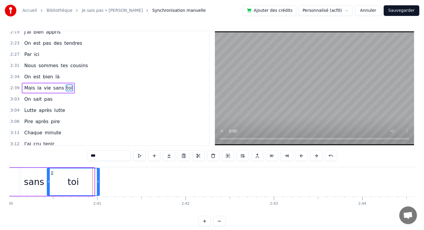
click at [99, 180] on icon at bounding box center [98, 181] width 2 height 5
drag, startPoint x: 99, startPoint y: 180, endPoint x: 105, endPoint y: 181, distance: 6.0
click at [105, 181] on icon at bounding box center [104, 181] width 2 height 5
drag, startPoint x: 105, startPoint y: 181, endPoint x: 109, endPoint y: 182, distance: 3.9
click at [109, 182] on icon at bounding box center [108, 181] width 2 height 5
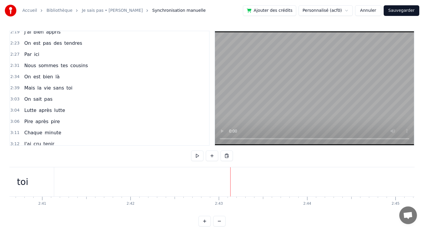
scroll to position [0, 14200]
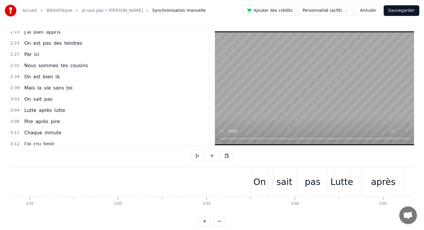
scroll to position [0, 15978]
click at [266, 183] on div "On sait pas" at bounding box center [286, 181] width 77 height 29
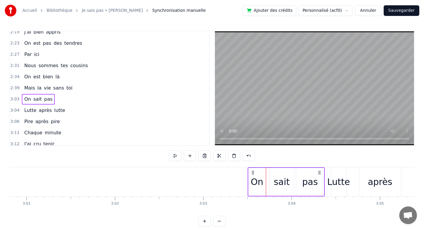
click at [251, 181] on div "On" at bounding box center [257, 181] width 13 height 13
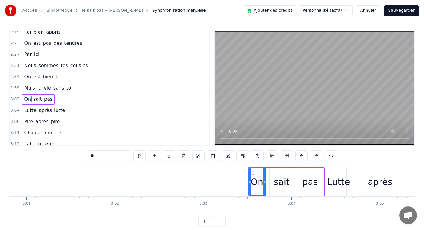
scroll to position [341, 0]
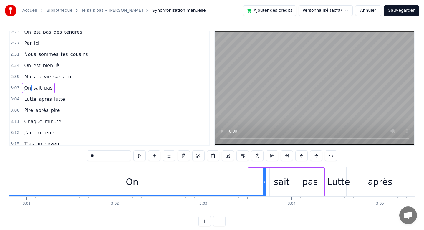
drag, startPoint x: 250, startPoint y: 181, endPoint x: 0, endPoint y: 192, distance: 250.1
click at [0, 192] on div "Accueil Bibliothèque Je sais pas • [PERSON_NAME] Synchronisation manuelle Ajout…" at bounding box center [212, 113] width 424 height 227
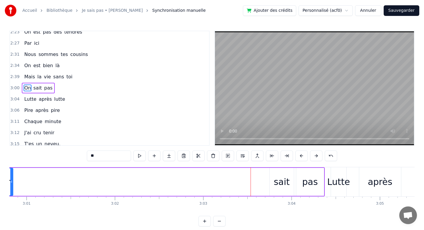
drag, startPoint x: 264, startPoint y: 182, endPoint x: 12, endPoint y: 179, distance: 251.9
click at [12, 179] on icon at bounding box center [11, 181] width 2 height 5
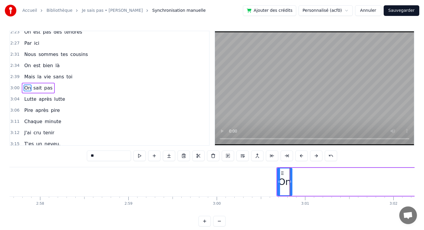
scroll to position [0, 15697]
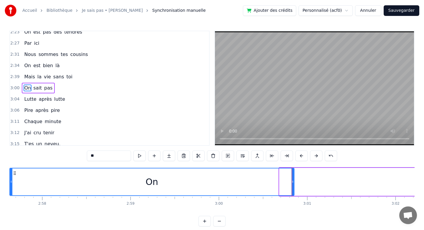
drag, startPoint x: 281, startPoint y: 183, endPoint x: 11, endPoint y: 182, distance: 269.8
click at [11, 182] on icon at bounding box center [11, 181] width 2 height 5
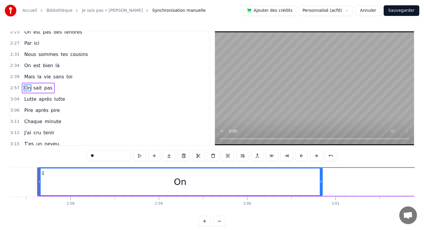
scroll to position [0, 15669]
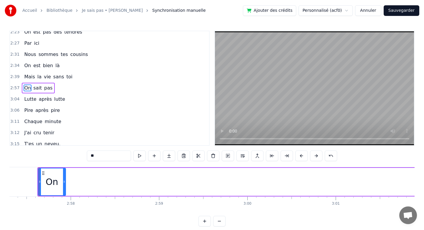
drag, startPoint x: 322, startPoint y: 176, endPoint x: 65, endPoint y: 184, distance: 257.3
click at [65, 184] on div at bounding box center [64, 181] width 2 height 27
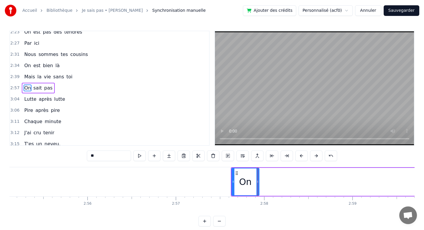
scroll to position [0, 15437]
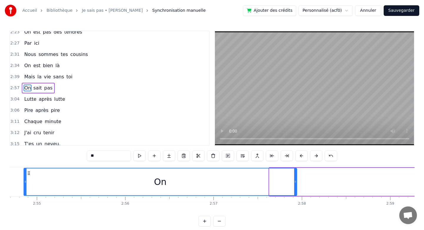
drag, startPoint x: 270, startPoint y: 183, endPoint x: 8, endPoint y: 184, distance: 262.2
click at [8, 184] on div "Accueil Bibliothèque Je sais pas • [PERSON_NAME] Synchronisation manuelle Ajout…" at bounding box center [212, 113] width 424 height 227
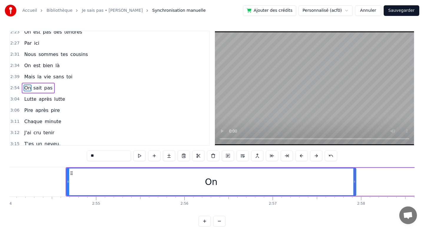
scroll to position [0, 15378]
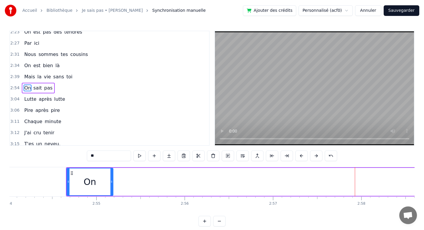
drag, startPoint x: 354, startPoint y: 182, endPoint x: 110, endPoint y: 178, distance: 243.4
click at [110, 178] on div at bounding box center [111, 181] width 2 height 27
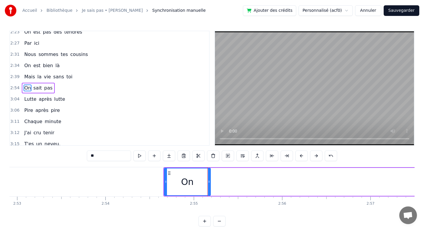
scroll to position [0, 15209]
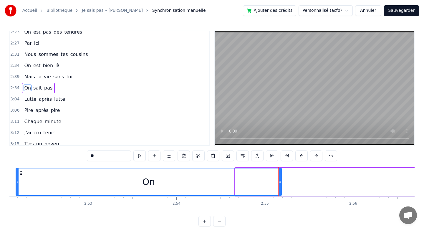
drag, startPoint x: 235, startPoint y: 180, endPoint x: 16, endPoint y: 173, distance: 219.8
click at [16, 173] on div at bounding box center [17, 181] width 2 height 27
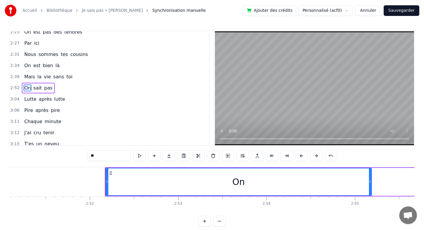
scroll to position [0, 15119]
click at [372, 181] on div "On" at bounding box center [239, 182] width 267 height 28
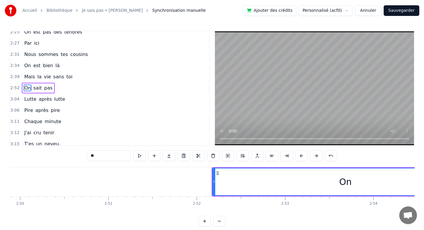
scroll to position [0, 15012]
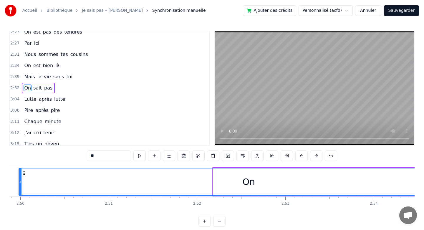
drag, startPoint x: 213, startPoint y: 175, endPoint x: 19, endPoint y: 183, distance: 194.3
click at [19, 183] on div at bounding box center [20, 181] width 2 height 27
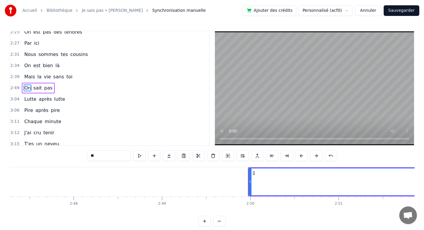
scroll to position [0, 14776]
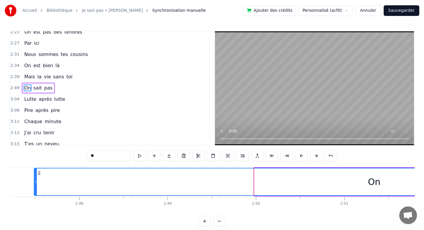
drag, startPoint x: 255, startPoint y: 183, endPoint x: 35, endPoint y: 177, distance: 220.4
click at [35, 177] on div at bounding box center [35, 181] width 2 height 27
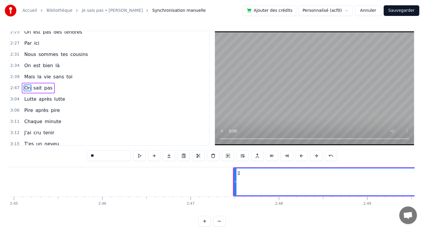
scroll to position [0, 14577]
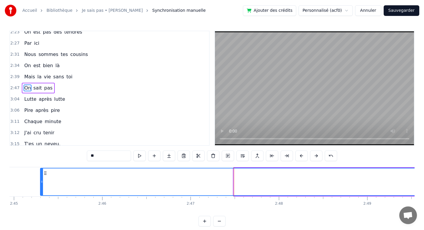
drag, startPoint x: 234, startPoint y: 182, endPoint x: 37, endPoint y: 185, distance: 197.4
click at [41, 185] on div at bounding box center [42, 181] width 2 height 27
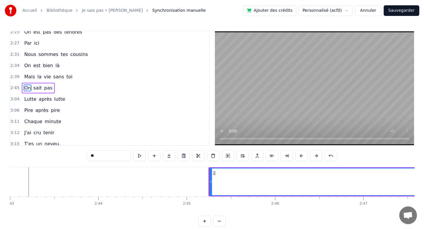
scroll to position [0, 14401]
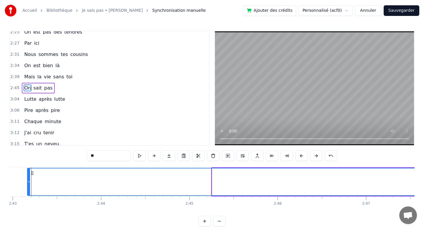
drag, startPoint x: 214, startPoint y: 175, endPoint x: 29, endPoint y: 174, distance: 184.7
click at [29, 174] on div at bounding box center [29, 181] width 2 height 27
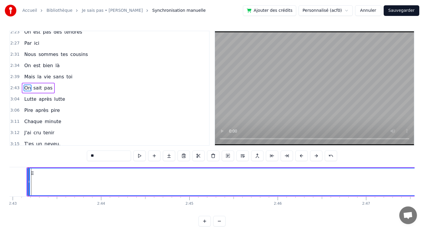
scroll to position [0, 14391]
click at [41, 177] on div at bounding box center [40, 181] width 2 height 27
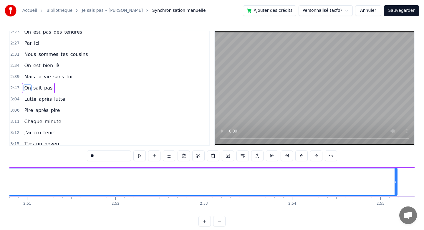
scroll to position [0, 15134]
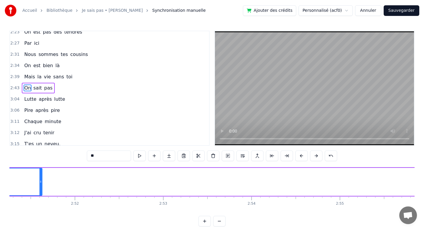
drag, startPoint x: 356, startPoint y: 178, endPoint x: 41, endPoint y: 170, distance: 315.0
click at [40, 170] on div at bounding box center [40, 181] width 2 height 27
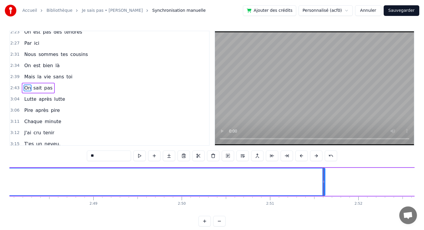
scroll to position [0, 14852]
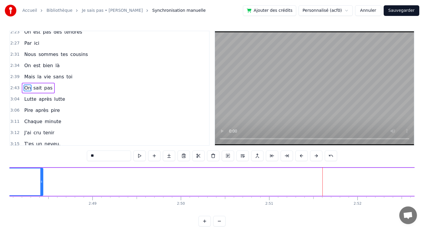
drag, startPoint x: 322, startPoint y: 178, endPoint x: 42, endPoint y: 176, distance: 280.1
click at [41, 176] on div at bounding box center [41, 181] width 2 height 27
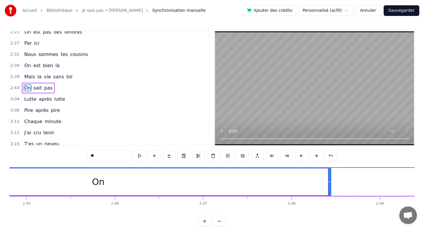
scroll to position [0, 14562]
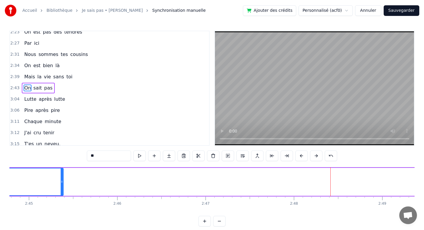
drag, startPoint x: 332, startPoint y: 178, endPoint x: 62, endPoint y: 172, distance: 270.2
click at [62, 172] on div at bounding box center [62, 181] width 2 height 27
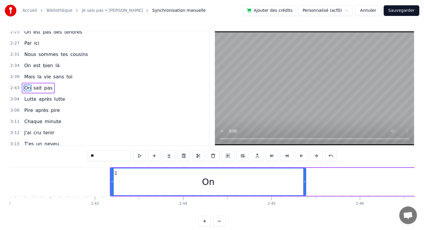
scroll to position [0, 14319]
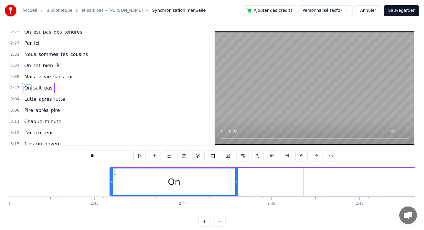
drag, startPoint x: 304, startPoint y: 182, endPoint x: 237, endPoint y: 180, distance: 67.8
click at [237, 180] on icon at bounding box center [236, 181] width 2 height 5
click at [236, 180] on div at bounding box center [236, 181] width 0 height 29
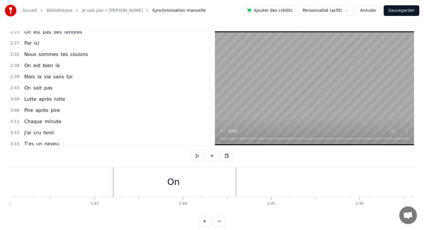
click at [200, 177] on div "On" at bounding box center [174, 181] width 128 height 29
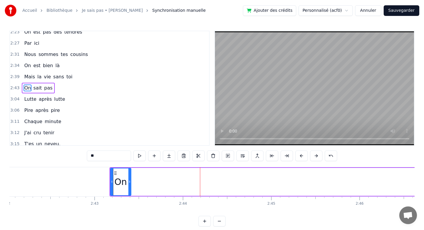
drag, startPoint x: 237, startPoint y: 179, endPoint x: 130, endPoint y: 182, distance: 107.0
click at [130, 182] on div at bounding box center [129, 181] width 2 height 27
drag, startPoint x: 130, startPoint y: 182, endPoint x: 135, endPoint y: 182, distance: 4.7
click at [134, 182] on icon at bounding box center [134, 181] width 2 height 5
click at [137, 182] on icon at bounding box center [136, 181] width 2 height 5
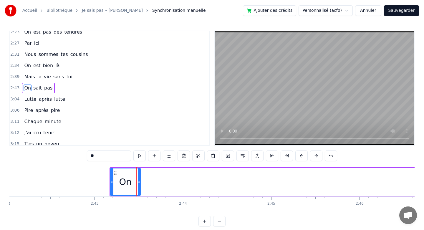
click at [140, 182] on icon at bounding box center [139, 181] width 2 height 5
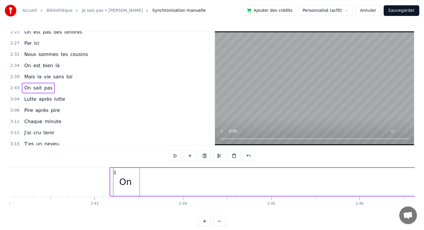
click at [151, 181] on div at bounding box center [151, 181] width 0 height 29
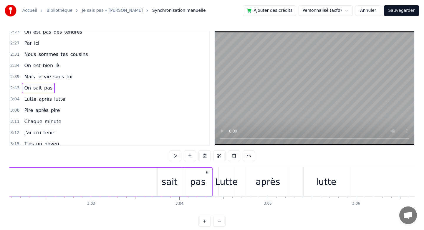
scroll to position [0, 16180]
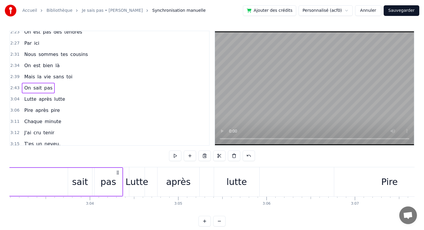
click at [83, 180] on div "sait" at bounding box center [80, 181] width 16 height 13
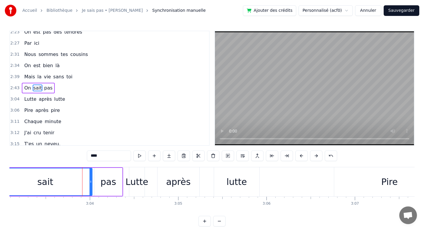
drag, startPoint x: 70, startPoint y: 180, endPoint x: 0, endPoint y: 178, distance: 69.3
click at [0, 178] on div "Accueil Bibliothèque Je sais pas • [PERSON_NAME] Synchronisation manuelle Ajout…" at bounding box center [212, 113] width 424 height 227
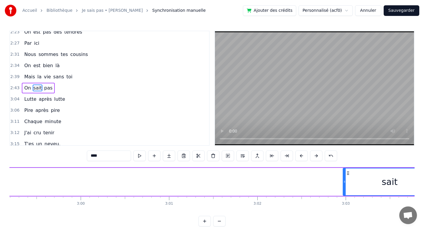
scroll to position [0, 15844]
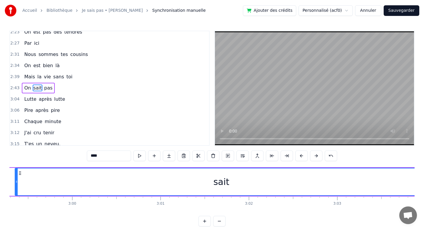
drag, startPoint x: 336, startPoint y: 180, endPoint x: 17, endPoint y: 193, distance: 319.9
click at [17, 193] on div at bounding box center [16, 181] width 2 height 27
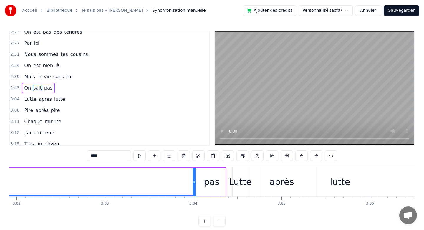
scroll to position [0, 16173]
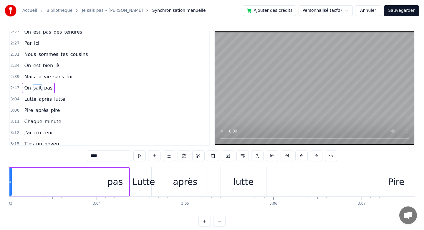
drag, startPoint x: 98, startPoint y: 182, endPoint x: 10, endPoint y: 179, distance: 87.3
click at [10, 179] on div at bounding box center [10, 181] width 2 height 27
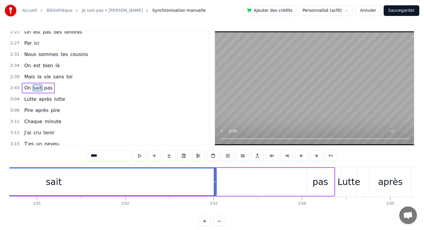
scroll to position [0, 15908]
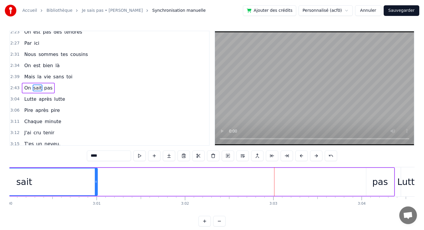
drag, startPoint x: 275, startPoint y: 181, endPoint x: 96, endPoint y: 183, distance: 178.8
click at [96, 183] on icon at bounding box center [96, 181] width 2 height 5
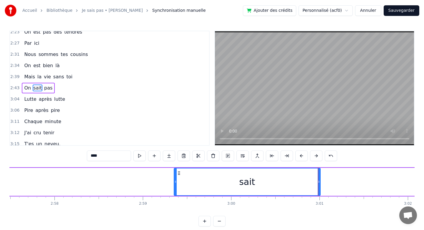
scroll to position [0, 15683]
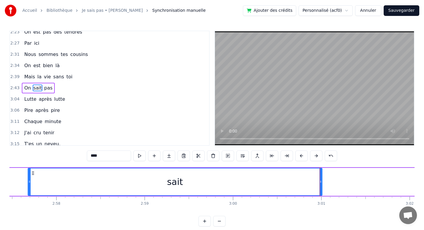
drag, startPoint x: 177, startPoint y: 182, endPoint x: 30, endPoint y: 175, distance: 146.9
click at [29, 175] on div at bounding box center [29, 181] width 2 height 27
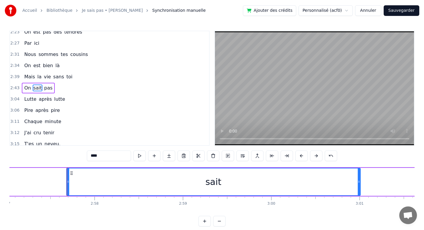
scroll to position [0, 15645]
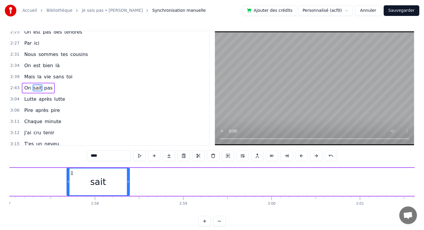
drag, startPoint x: 359, startPoint y: 182, endPoint x: 127, endPoint y: 189, distance: 232.8
click at [127, 189] on div at bounding box center [128, 181] width 2 height 27
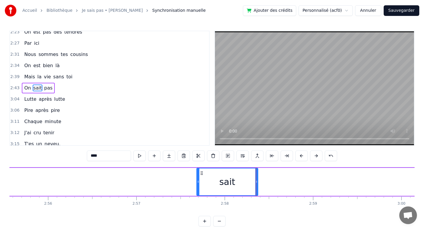
scroll to position [0, 15461]
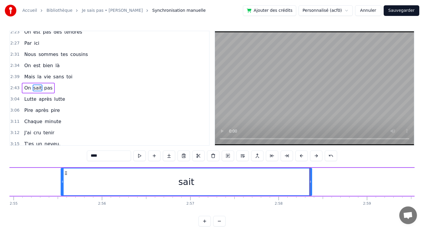
drag, startPoint x: 252, startPoint y: 181, endPoint x: 57, endPoint y: 179, distance: 194.7
click at [61, 179] on icon at bounding box center [62, 181] width 2 height 5
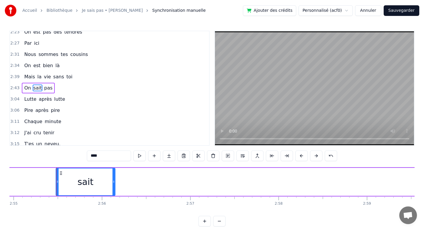
drag, startPoint x: 310, startPoint y: 184, endPoint x: 103, endPoint y: 186, distance: 207.1
click at [113, 186] on div at bounding box center [114, 181] width 2 height 27
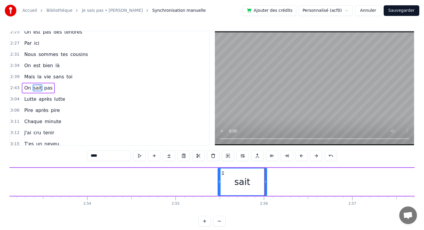
scroll to position [0, 15272]
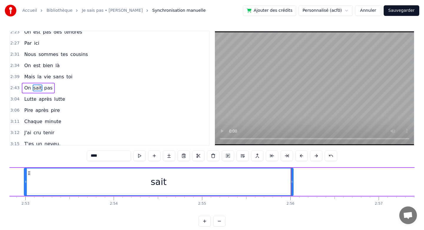
drag, startPoint x: 245, startPoint y: 184, endPoint x: 25, endPoint y: 169, distance: 221.1
click at [25, 169] on div at bounding box center [25, 181] width 2 height 27
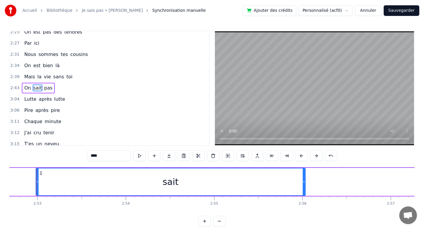
scroll to position [0, 15257]
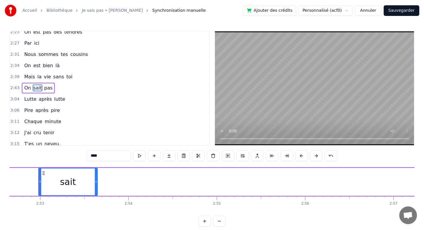
drag, startPoint x: 306, startPoint y: 183, endPoint x: 85, endPoint y: 174, distance: 221.4
click at [95, 174] on div at bounding box center [96, 181] width 2 height 27
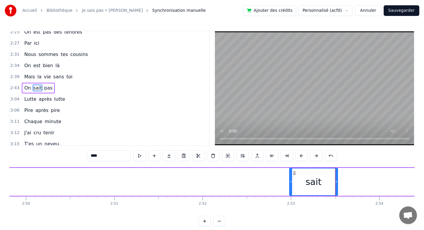
scroll to position [0, 15005]
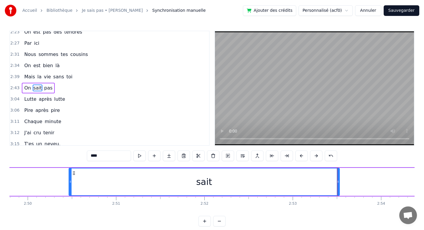
drag, startPoint x: 292, startPoint y: 182, endPoint x: 68, endPoint y: 166, distance: 224.4
click at [68, 166] on div "0:07 Un père très gentil 0:10 C'est vraiment toi 0:15 Être tes filles 0:19 C'es…" at bounding box center [211, 129] width 405 height 196
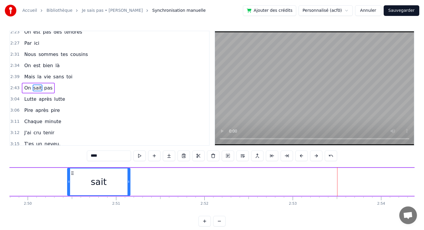
drag, startPoint x: 338, startPoint y: 182, endPoint x: 128, endPoint y: 161, distance: 211.1
click at [128, 161] on div "0:07 Un père très gentil 0:10 C'est vraiment toi 0:15 Être tes filles 0:19 C'es…" at bounding box center [211, 129] width 405 height 196
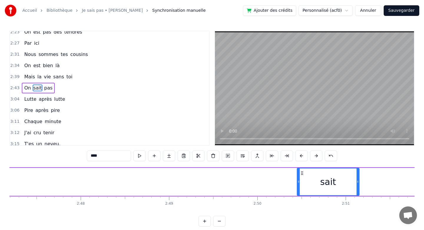
scroll to position [0, 14717]
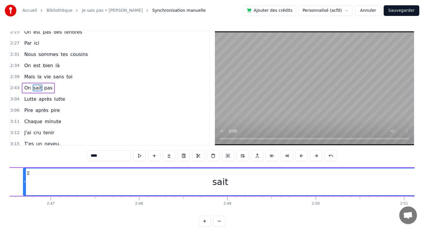
drag, startPoint x: 356, startPoint y: 179, endPoint x: 24, endPoint y: 180, distance: 332.3
click at [24, 180] on div at bounding box center [25, 181] width 2 height 27
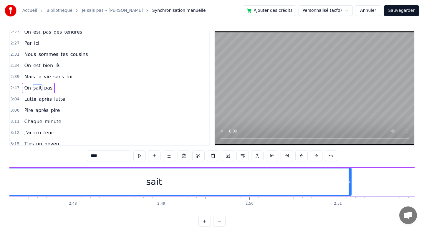
scroll to position [0, 14785]
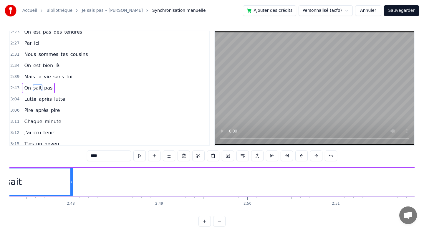
drag, startPoint x: 348, startPoint y: 180, endPoint x: 72, endPoint y: 181, distance: 275.7
click at [72, 181] on icon at bounding box center [71, 181] width 2 height 5
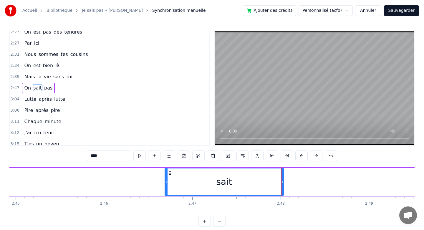
scroll to position [0, 14573]
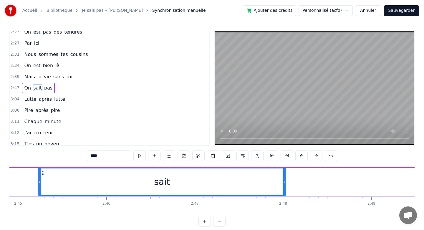
drag, startPoint x: 168, startPoint y: 179, endPoint x: 39, endPoint y: 179, distance: 129.0
click at [39, 179] on div at bounding box center [40, 181] width 2 height 27
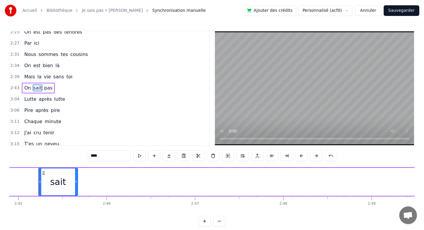
drag, startPoint x: 284, startPoint y: 179, endPoint x: 69, endPoint y: 176, distance: 215.1
click at [75, 176] on div at bounding box center [76, 181] width 2 height 27
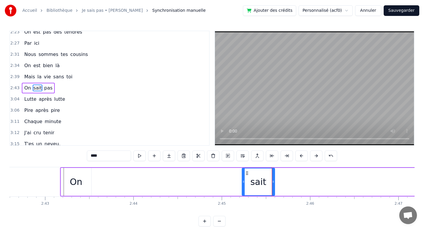
scroll to position [0, 14368]
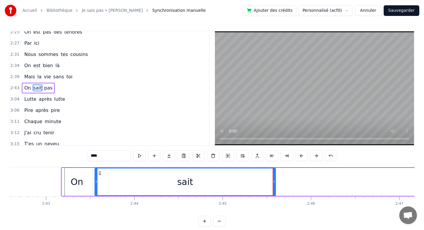
drag, startPoint x: 244, startPoint y: 181, endPoint x: 96, endPoint y: 185, distance: 148.2
click at [96, 185] on div at bounding box center [96, 181] width 2 height 27
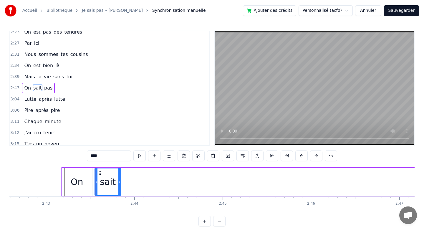
drag, startPoint x: 274, startPoint y: 182, endPoint x: 120, endPoint y: 185, distance: 154.7
click at [120, 185] on div at bounding box center [119, 181] width 2 height 27
click at [108, 181] on div "sait" at bounding box center [108, 181] width 16 height 13
click at [116, 181] on div "sait" at bounding box center [108, 181] width 26 height 27
click at [120, 181] on icon at bounding box center [119, 181] width 2 height 5
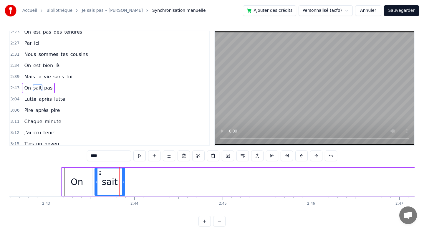
drag, startPoint x: 120, startPoint y: 181, endPoint x: 125, endPoint y: 182, distance: 4.9
click at [125, 182] on icon at bounding box center [123, 181] width 2 height 5
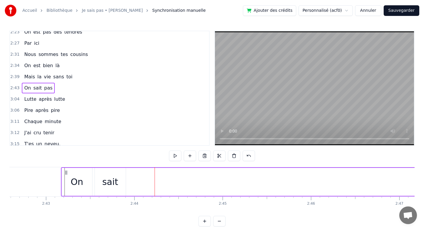
click at [114, 185] on div "sait" at bounding box center [110, 181] width 16 height 13
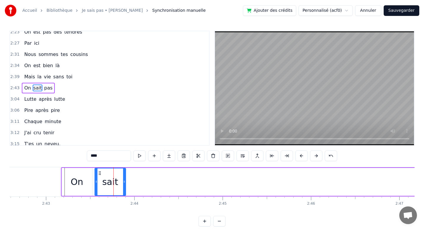
click at [122, 184] on div "sait" at bounding box center [110, 181] width 30 height 27
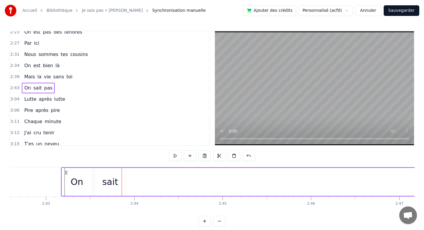
click at [125, 183] on div "sait" at bounding box center [111, 182] width 32 height 28
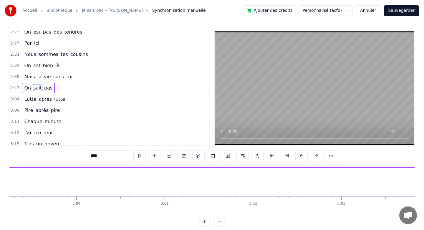
scroll to position [0, 15922]
click at [365, 189] on div "pas" at bounding box center [366, 182] width 28 height 28
type input "***"
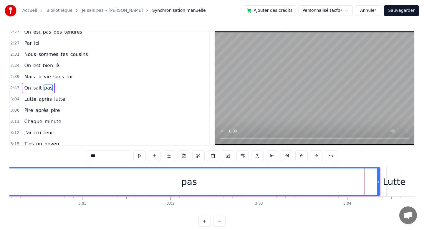
drag, startPoint x: 353, startPoint y: 179, endPoint x: 0, endPoint y: 187, distance: 353.3
click at [0, 187] on div "Accueil Bibliothèque Je sais pas • [PERSON_NAME] Synchronisation manuelle Ajout…" at bounding box center [212, 113] width 424 height 227
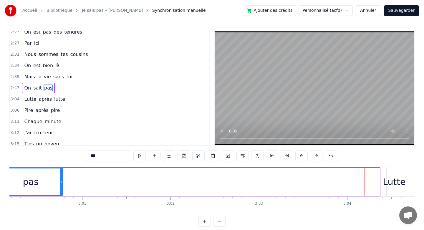
drag, startPoint x: 379, startPoint y: 184, endPoint x: 62, endPoint y: 180, distance: 316.4
click at [62, 180] on icon at bounding box center [61, 181] width 2 height 5
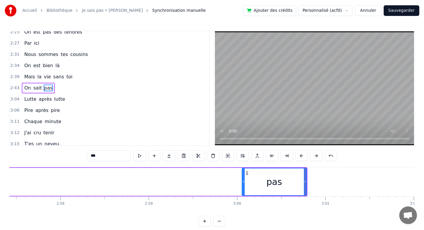
scroll to position [0, 15680]
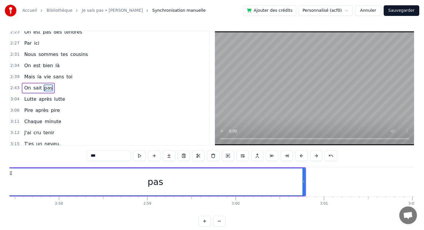
drag, startPoint x: 242, startPoint y: 179, endPoint x: 8, endPoint y: 170, distance: 234.7
click at [8, 170] on div "Accueil Bibliothèque Je sais pas • [PERSON_NAME] Synchronisation manuelle Ajout…" at bounding box center [212, 113] width 424 height 227
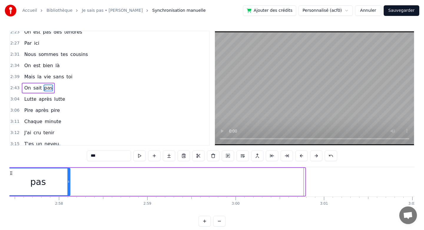
drag, startPoint x: 303, startPoint y: 180, endPoint x: 68, endPoint y: 180, distance: 235.1
click at [68, 180] on icon at bounding box center [68, 181] width 2 height 5
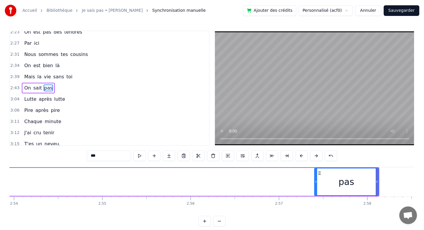
scroll to position [0, 15322]
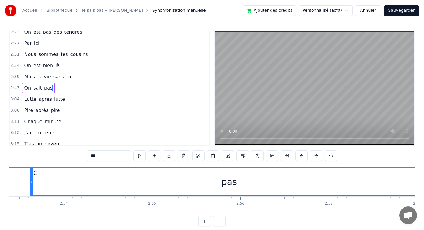
drag, startPoint x: 365, startPoint y: 178, endPoint x: 31, endPoint y: 187, distance: 334.2
click at [31, 187] on div at bounding box center [32, 181] width 2 height 27
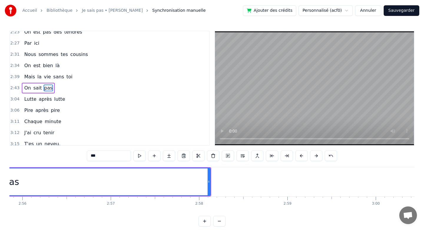
scroll to position [0, 15560]
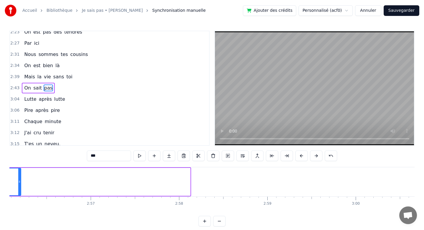
drag, startPoint x: 189, startPoint y: 180, endPoint x: 20, endPoint y: 180, distance: 169.4
click at [20, 180] on icon at bounding box center [19, 181] width 2 height 5
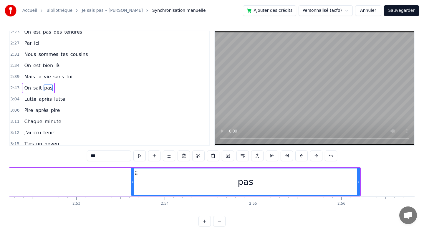
scroll to position [0, 15222]
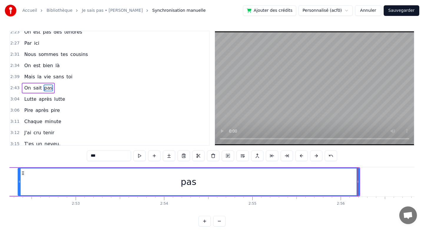
drag, startPoint x: 131, startPoint y: 181, endPoint x: 17, endPoint y: 175, distance: 114.1
click at [18, 175] on div at bounding box center [19, 181] width 2 height 27
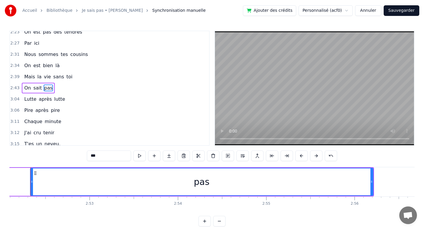
scroll to position [0, 15199]
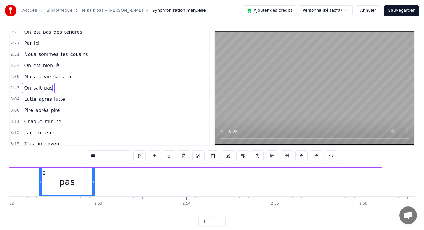
drag, startPoint x: 381, startPoint y: 186, endPoint x: 86, endPoint y: 186, distance: 294.3
click at [92, 186] on div at bounding box center [93, 181] width 2 height 27
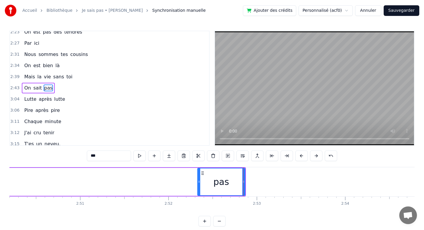
scroll to position [0, 15007]
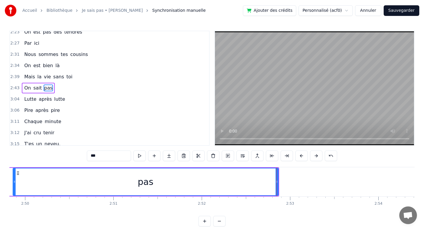
drag, startPoint x: 232, startPoint y: 181, endPoint x: 14, endPoint y: 178, distance: 217.7
click at [14, 178] on div at bounding box center [14, 181] width 2 height 27
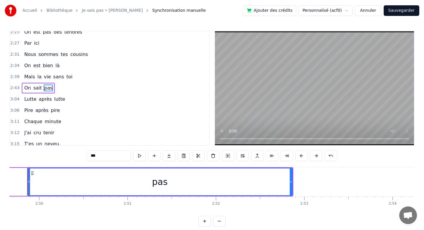
scroll to position [0, 14982]
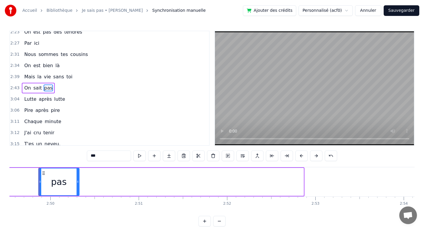
drag, startPoint x: 301, startPoint y: 180, endPoint x: 77, endPoint y: 170, distance: 224.7
click at [77, 170] on div at bounding box center [78, 181] width 2 height 27
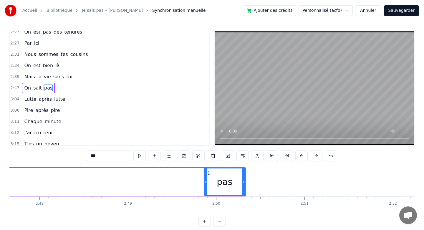
scroll to position [0, 14714]
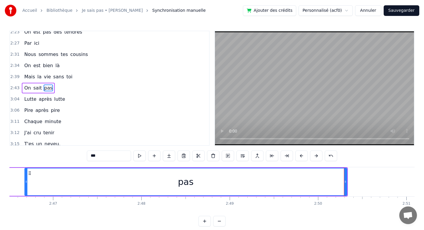
drag, startPoint x: 308, startPoint y: 181, endPoint x: 26, endPoint y: 180, distance: 281.6
click at [26, 180] on icon at bounding box center [26, 181] width 2 height 5
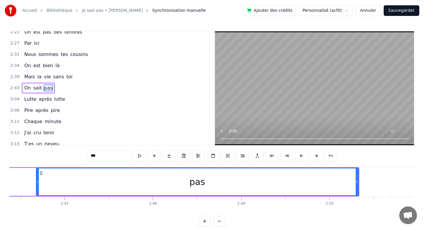
scroll to position [0, 14701]
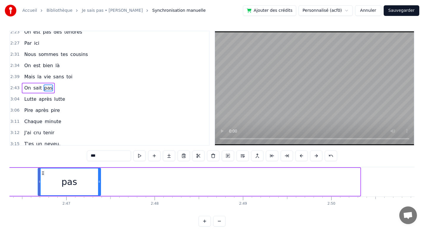
drag, startPoint x: 359, startPoint y: 179, endPoint x: 100, endPoint y: 180, distance: 259.2
click at [100, 180] on div "pas" at bounding box center [69, 182] width 63 height 28
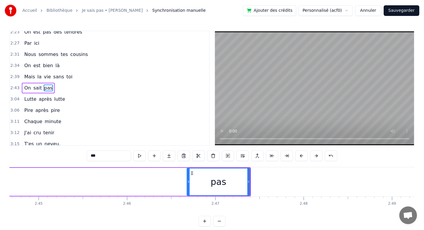
scroll to position [0, 14548]
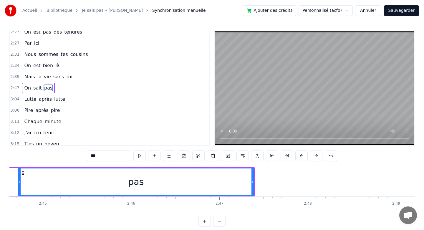
drag, startPoint x: 193, startPoint y: 180, endPoint x: 20, endPoint y: 180, distance: 172.6
click at [20, 180] on icon at bounding box center [19, 181] width 2 height 5
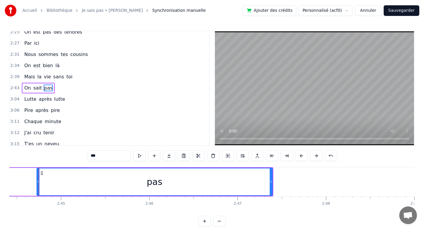
scroll to position [0, 14529]
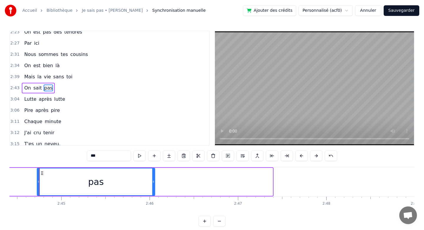
drag, startPoint x: 272, startPoint y: 179, endPoint x: 146, endPoint y: 175, distance: 125.8
click at [152, 175] on div at bounding box center [153, 181] width 2 height 27
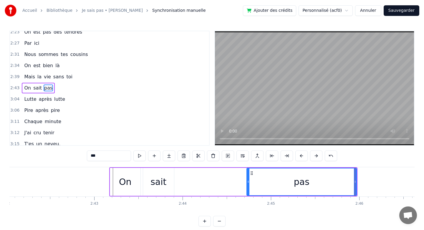
scroll to position [0, 14319]
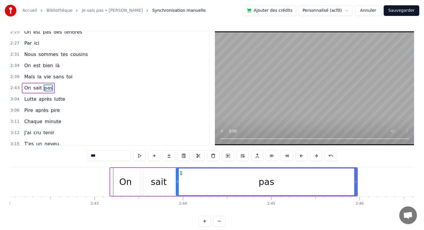
drag, startPoint x: 248, startPoint y: 176, endPoint x: 177, endPoint y: 178, distance: 71.0
click at [177, 178] on div at bounding box center [177, 181] width 2 height 27
click at [175, 181] on icon at bounding box center [175, 181] width 2 height 5
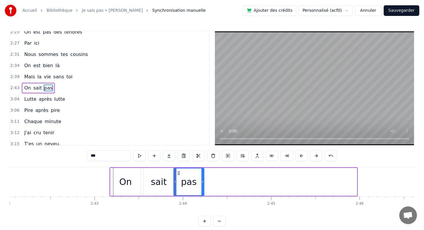
drag, startPoint x: 355, startPoint y: 181, endPoint x: 204, endPoint y: 181, distance: 151.7
click at [204, 181] on icon at bounding box center [202, 181] width 2 height 5
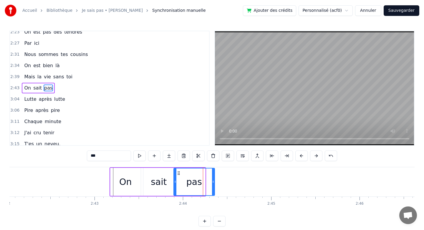
drag, startPoint x: 204, startPoint y: 181, endPoint x: 214, endPoint y: 182, distance: 10.6
click at [214, 182] on icon at bounding box center [213, 181] width 2 height 5
drag, startPoint x: 214, startPoint y: 182, endPoint x: 224, endPoint y: 182, distance: 10.0
click at [224, 182] on icon at bounding box center [223, 181] width 2 height 5
click at [226, 182] on circle at bounding box center [226, 182] width 0 height 0
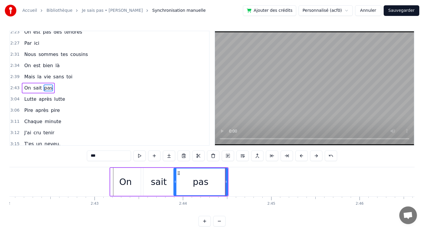
click at [214, 182] on div "pas" at bounding box center [200, 181] width 53 height 27
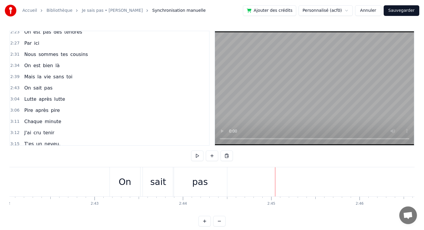
click at [216, 182] on div "pas" at bounding box center [200, 181] width 54 height 29
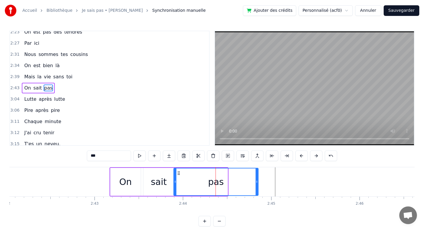
drag, startPoint x: 227, startPoint y: 182, endPoint x: 260, endPoint y: 184, distance: 33.9
click at [258, 184] on icon at bounding box center [257, 181] width 2 height 5
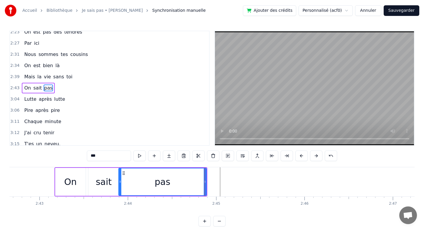
scroll to position [0, 14376]
click at [203, 181] on icon at bounding box center [202, 181] width 2 height 5
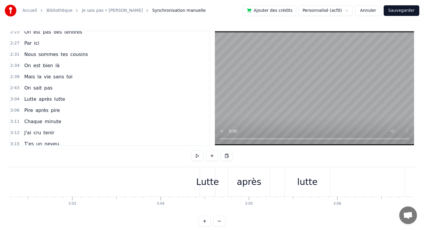
scroll to position [0, 16289]
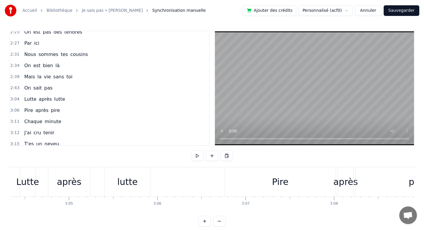
click at [28, 179] on div "Lutte" at bounding box center [27, 181] width 23 height 13
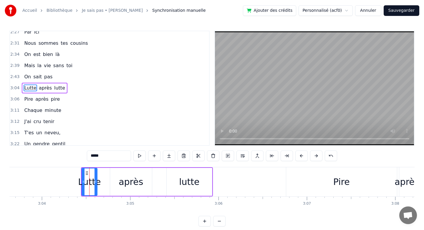
scroll to position [0, 16210]
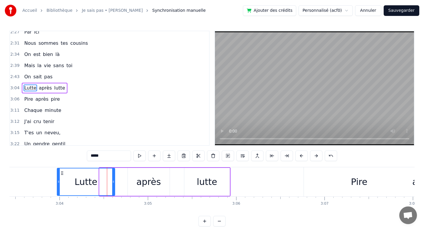
drag, startPoint x: 101, startPoint y: 182, endPoint x: 60, endPoint y: 184, distance: 40.7
click at [60, 184] on icon at bounding box center [58, 181] width 2 height 5
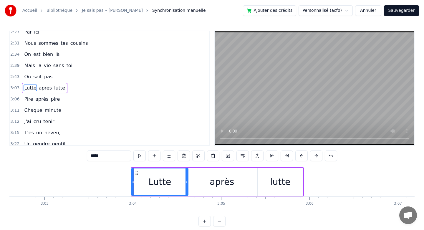
scroll to position [0, 16134]
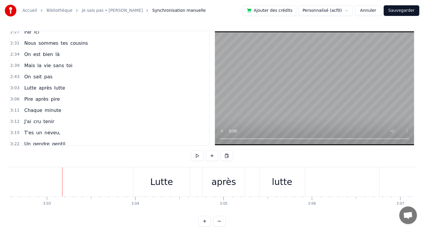
click at [146, 182] on div "Lutte" at bounding box center [161, 181] width 57 height 29
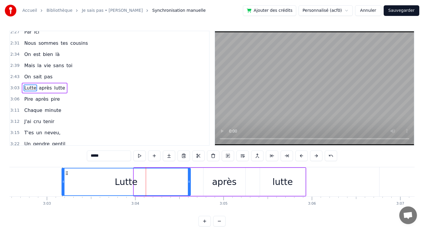
drag, startPoint x: 135, startPoint y: 182, endPoint x: 65, endPoint y: 179, distance: 70.5
click at [64, 179] on div at bounding box center [63, 181] width 2 height 27
click at [122, 183] on div "Lutte" at bounding box center [126, 181] width 23 height 13
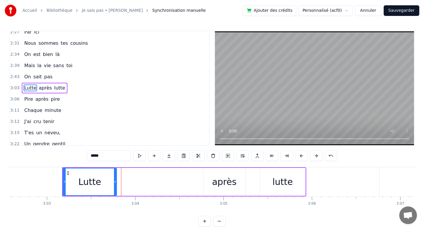
drag, startPoint x: 189, startPoint y: 179, endPoint x: 115, endPoint y: 180, distance: 74.2
click at [115, 180] on icon at bounding box center [115, 181] width 2 height 5
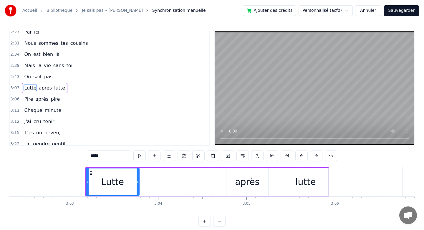
scroll to position [0, 16107]
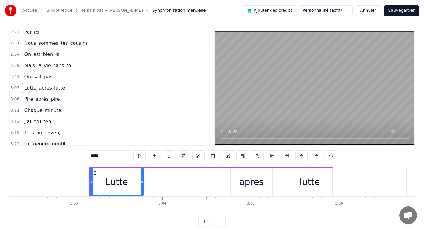
click at [135, 182] on div "Lutte" at bounding box center [116, 181] width 53 height 27
click at [129, 182] on div "Lutte" at bounding box center [116, 181] width 53 height 27
click at [121, 182] on div "Lutte" at bounding box center [116, 181] width 23 height 13
drag, startPoint x: 142, startPoint y: 182, endPoint x: 118, endPoint y: 180, distance: 23.9
click at [118, 180] on icon at bounding box center [118, 181] width 2 height 5
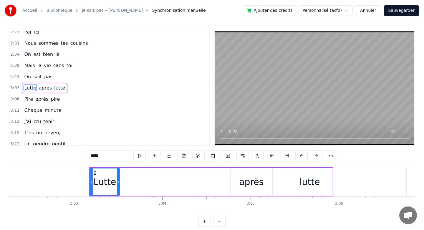
click at [125, 181] on div "Lutte après lutte" at bounding box center [211, 181] width 244 height 29
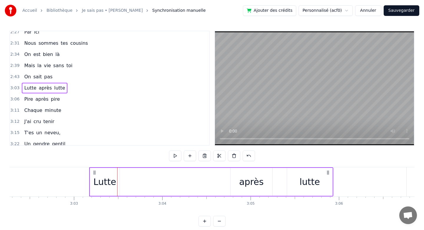
click at [132, 180] on div "Lutte après lutte" at bounding box center [211, 181] width 244 height 29
click at [129, 181] on div "Lutte après lutte" at bounding box center [211, 181] width 244 height 29
click at [126, 181] on div "Lutte après lutte" at bounding box center [211, 181] width 244 height 29
click at [125, 181] on div "Lutte après lutte" at bounding box center [211, 181] width 244 height 29
click at [128, 181] on div "Lutte après lutte" at bounding box center [211, 181] width 244 height 29
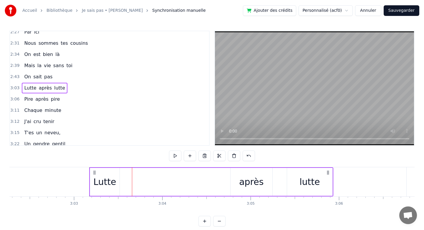
click at [128, 186] on div "Lutte après lutte" at bounding box center [211, 181] width 244 height 29
click at [132, 186] on div "Lutte après lutte" at bounding box center [211, 181] width 244 height 29
click at [234, 184] on div "après" at bounding box center [252, 182] width 42 height 28
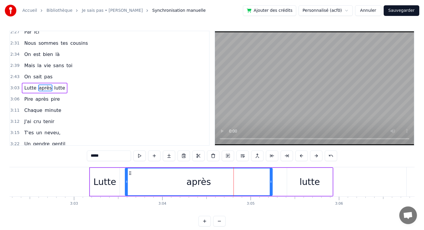
drag, startPoint x: 232, startPoint y: 183, endPoint x: 126, endPoint y: 181, distance: 105.8
click at [126, 181] on icon at bounding box center [126, 181] width 2 height 5
click at [123, 181] on icon at bounding box center [123, 181] width 2 height 5
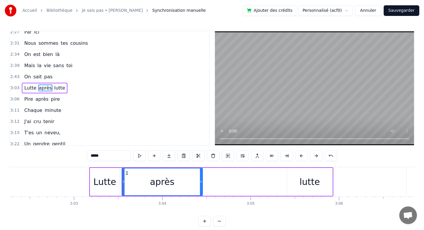
drag, startPoint x: 271, startPoint y: 179, endPoint x: 200, endPoint y: 176, distance: 71.3
click at [200, 176] on div at bounding box center [201, 181] width 2 height 27
drag, startPoint x: 200, startPoint y: 176, endPoint x: 193, endPoint y: 176, distance: 7.1
click at [194, 176] on div at bounding box center [195, 181] width 2 height 27
drag, startPoint x: 193, startPoint y: 176, endPoint x: 184, endPoint y: 177, distance: 8.5
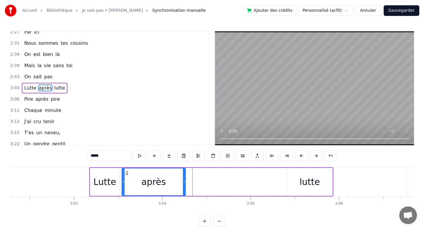
click at [184, 177] on div at bounding box center [184, 181] width 2 height 27
drag, startPoint x: 185, startPoint y: 177, endPoint x: 178, endPoint y: 177, distance: 6.5
click at [178, 177] on div at bounding box center [177, 181] width 2 height 27
click at [202, 179] on div "Lutte après lutte" at bounding box center [211, 181] width 244 height 29
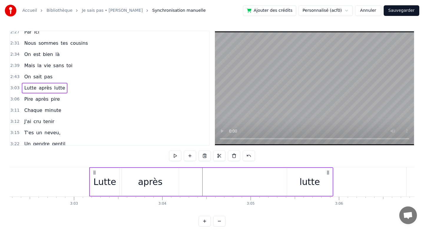
click at [322, 178] on div "lutte" at bounding box center [309, 182] width 45 height 28
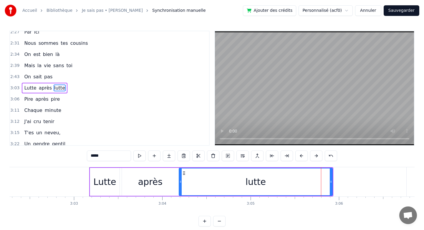
drag, startPoint x: 288, startPoint y: 180, endPoint x: 180, endPoint y: 185, distance: 108.2
click at [180, 185] on div at bounding box center [180, 181] width 2 height 27
drag, startPoint x: 331, startPoint y: 181, endPoint x: 298, endPoint y: 182, distance: 33.3
click at [314, 182] on icon at bounding box center [315, 181] width 2 height 5
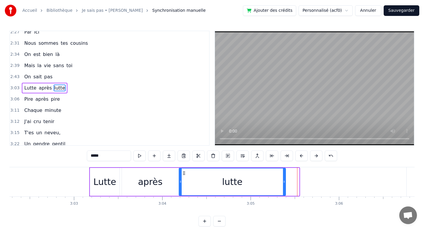
drag, startPoint x: 298, startPoint y: 182, endPoint x: 282, endPoint y: 181, distance: 15.3
click at [284, 182] on circle at bounding box center [284, 182] width 0 height 0
drag, startPoint x: 282, startPoint y: 181, endPoint x: 269, endPoint y: 182, distance: 13.9
click at [269, 182] on icon at bounding box center [268, 181] width 2 height 5
drag, startPoint x: 269, startPoint y: 182, endPoint x: 272, endPoint y: 182, distance: 3.5
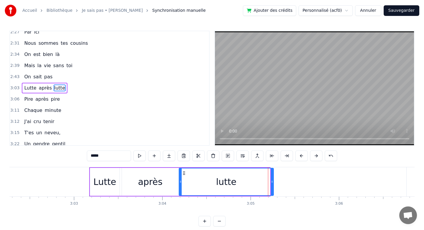
click at [272, 182] on icon at bounding box center [272, 181] width 2 height 5
drag, startPoint x: 272, startPoint y: 182, endPoint x: 276, endPoint y: 182, distance: 3.5
click at [276, 182] on circle at bounding box center [275, 182] width 0 height 0
click at [279, 182] on circle at bounding box center [279, 182] width 0 height 0
drag, startPoint x: 279, startPoint y: 182, endPoint x: 284, endPoint y: 182, distance: 5.0
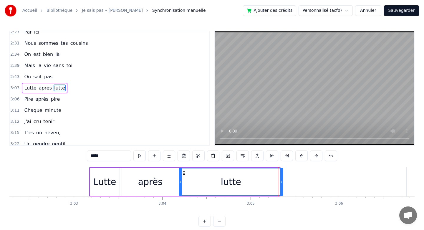
click at [283, 182] on icon at bounding box center [281, 181] width 2 height 5
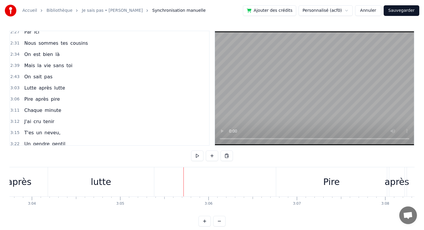
scroll to position [0, 16237]
click at [286, 181] on div "Pire" at bounding box center [332, 181] width 111 height 29
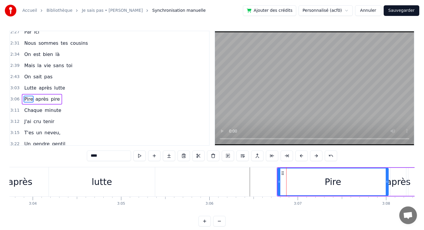
scroll to position [363, 0]
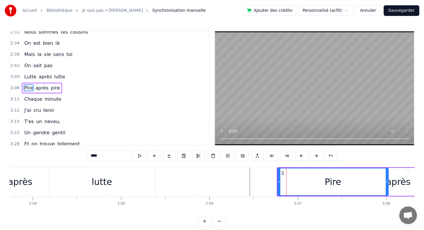
click at [334, 184] on div "Pire" at bounding box center [333, 181] width 16 height 13
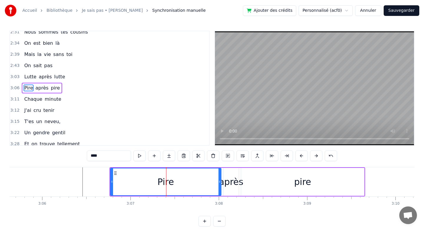
scroll to position [0, 16402]
click at [244, 185] on div "pire" at bounding box center [306, 182] width 124 height 28
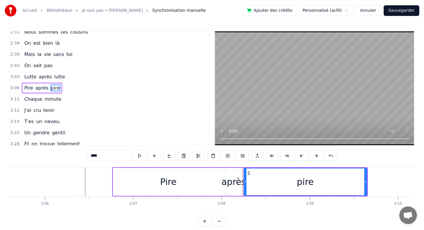
click at [290, 184] on div "pire" at bounding box center [305, 181] width 123 height 27
click at [330, 186] on div "pire" at bounding box center [305, 181] width 123 height 27
click at [357, 184] on div "pire" at bounding box center [305, 181] width 123 height 27
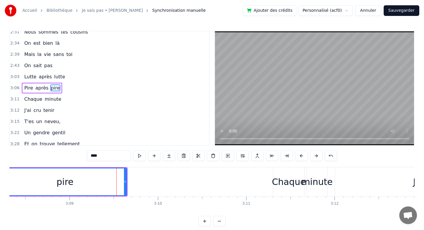
scroll to position [0, 16648]
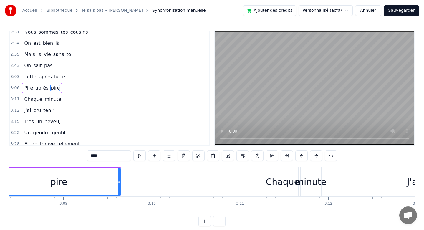
click at [268, 183] on div "Chaque" at bounding box center [283, 181] width 34 height 13
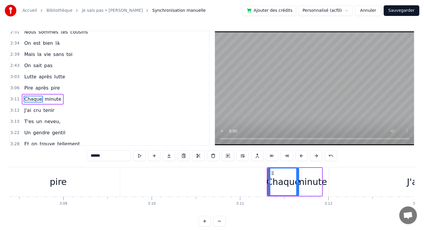
scroll to position [374, 0]
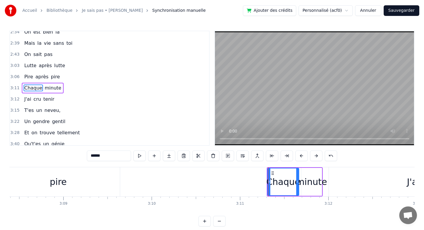
click at [302, 184] on div "minute" at bounding box center [311, 181] width 31 height 13
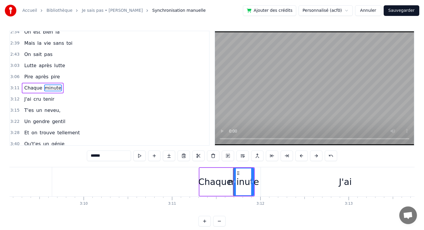
scroll to position [0, 16716]
click at [346, 176] on div "J'ai" at bounding box center [345, 181] width 13 height 13
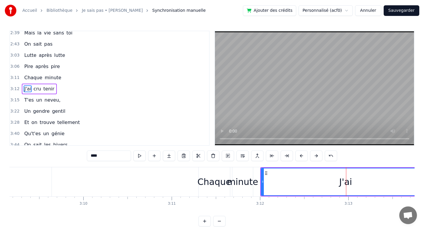
scroll to position [385, 0]
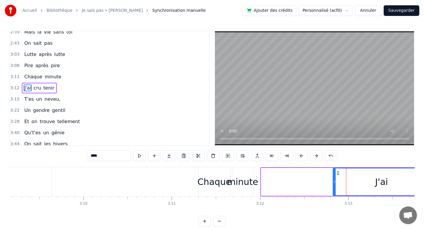
drag, startPoint x: 263, startPoint y: 179, endPoint x: 336, endPoint y: 176, distance: 73.4
click at [336, 176] on div at bounding box center [334, 181] width 2 height 27
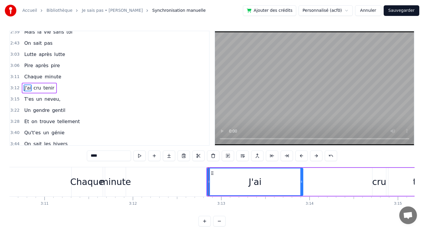
scroll to position [0, 16843]
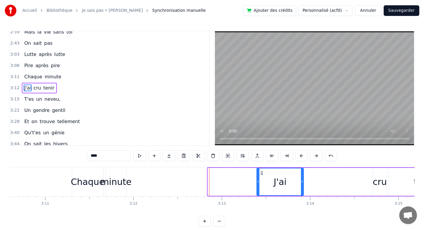
drag, startPoint x: 208, startPoint y: 182, endPoint x: 257, endPoint y: 181, distance: 48.9
click at [257, 181] on icon at bounding box center [258, 181] width 2 height 5
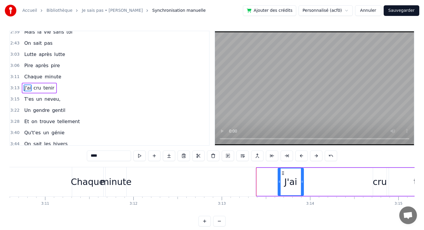
drag, startPoint x: 258, startPoint y: 181, endPoint x: 279, endPoint y: 184, distance: 21.4
click at [279, 184] on div at bounding box center [279, 181] width 2 height 27
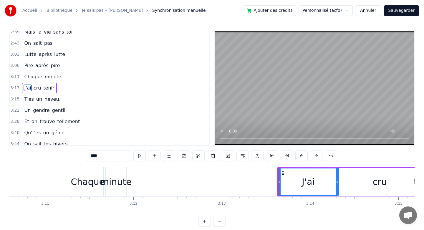
drag, startPoint x: 303, startPoint y: 182, endPoint x: 343, endPoint y: 182, distance: 39.8
click at [338, 182] on icon at bounding box center [337, 181] width 2 height 5
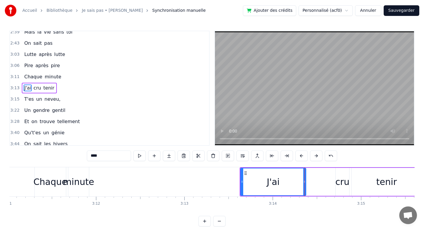
scroll to position [0, 16883]
drag, startPoint x: 240, startPoint y: 178, endPoint x: 254, endPoint y: 178, distance: 14.4
click at [243, 178] on div at bounding box center [242, 181] width 2 height 27
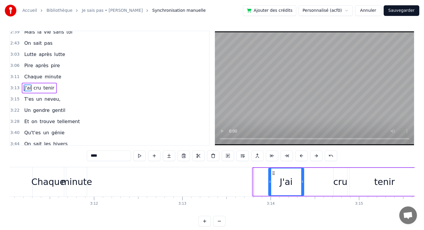
drag, startPoint x: 254, startPoint y: 178, endPoint x: 270, endPoint y: 178, distance: 15.9
click at [270, 178] on div at bounding box center [270, 181] width 2 height 27
drag, startPoint x: 270, startPoint y: 178, endPoint x: 290, endPoint y: 178, distance: 20.0
click at [287, 178] on div at bounding box center [286, 181] width 2 height 27
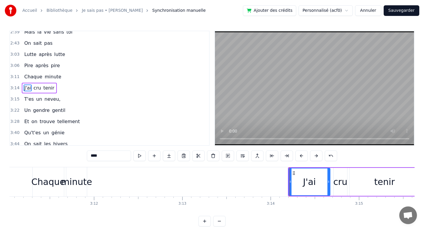
drag, startPoint x: 302, startPoint y: 180, endPoint x: 328, endPoint y: 180, distance: 26.2
click at [328, 180] on icon at bounding box center [329, 181] width 2 height 5
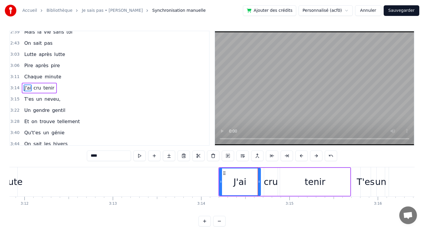
scroll to position [0, 16951]
click at [241, 182] on div "J'ai" at bounding box center [241, 181] width 13 height 13
click at [228, 182] on div "J'ai" at bounding box center [241, 181] width 41 height 27
drag, startPoint x: 222, startPoint y: 181, endPoint x: 227, endPoint y: 181, distance: 4.1
click at [227, 181] on icon at bounding box center [226, 181] width 2 height 5
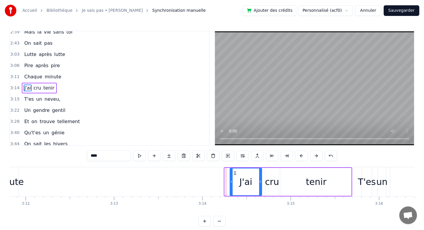
drag, startPoint x: 227, startPoint y: 181, endPoint x: 233, endPoint y: 181, distance: 6.8
click at [233, 181] on icon at bounding box center [231, 181] width 2 height 5
drag, startPoint x: 233, startPoint y: 181, endPoint x: 241, endPoint y: 182, distance: 7.4
click at [240, 182] on icon at bounding box center [239, 181] width 2 height 5
click at [243, 182] on icon at bounding box center [243, 181] width 2 height 5
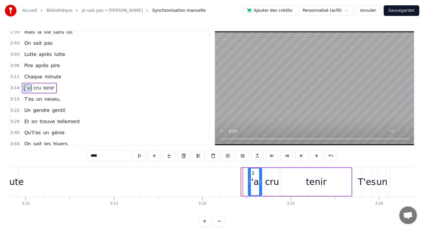
drag, startPoint x: 243, startPoint y: 182, endPoint x: 250, endPoint y: 182, distance: 6.8
click at [250, 182] on icon at bounding box center [250, 181] width 2 height 5
drag, startPoint x: 250, startPoint y: 182, endPoint x: 254, endPoint y: 182, distance: 3.5
click at [254, 182] on icon at bounding box center [253, 181] width 2 height 5
click at [269, 180] on div "cru" at bounding box center [272, 181] width 14 height 13
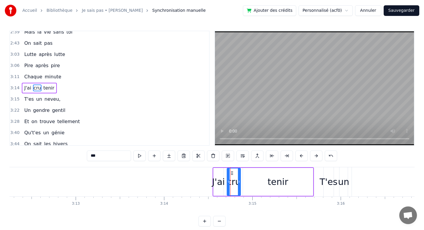
scroll to position [0, 16989]
click at [298, 178] on div "tenir" at bounding box center [278, 182] width 70 height 28
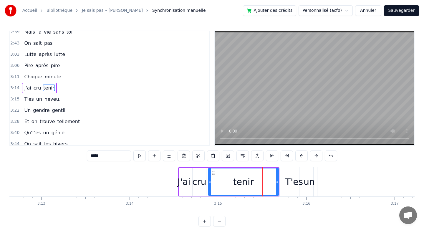
scroll to position [0, 17023]
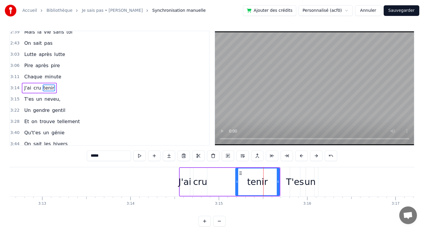
drag, startPoint x: 212, startPoint y: 180, endPoint x: 238, endPoint y: 181, distance: 26.2
click at [238, 181] on icon at bounding box center [237, 181] width 2 height 5
click at [201, 180] on div "cru" at bounding box center [200, 181] width 14 height 13
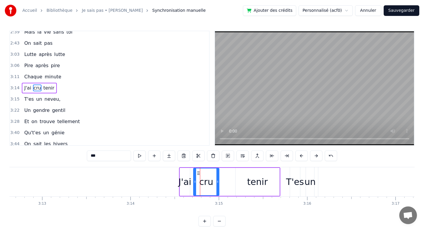
drag, startPoint x: 206, startPoint y: 180, endPoint x: 219, endPoint y: 181, distance: 12.4
click at [219, 181] on icon at bounding box center [218, 181] width 2 height 5
drag, startPoint x: 219, startPoint y: 181, endPoint x: 230, endPoint y: 182, distance: 11.8
click at [230, 182] on icon at bounding box center [230, 181] width 2 height 5
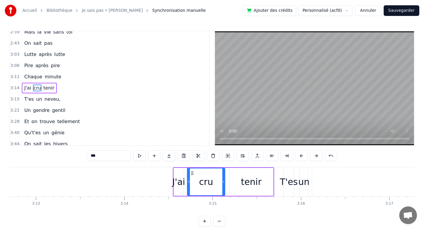
scroll to position [0, 17029]
drag, startPoint x: 223, startPoint y: 181, endPoint x: 229, endPoint y: 181, distance: 5.6
click at [229, 181] on icon at bounding box center [229, 181] width 2 height 5
drag, startPoint x: 229, startPoint y: 181, endPoint x: 236, endPoint y: 181, distance: 7.7
click at [231, 181] on icon at bounding box center [230, 181] width 2 height 5
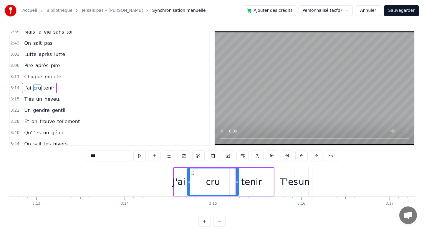
click at [250, 183] on div "tenir" at bounding box center [251, 181] width 21 height 13
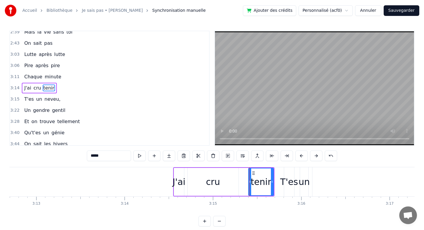
drag, startPoint x: 231, startPoint y: 181, endPoint x: 250, endPoint y: 183, distance: 19.2
click at [250, 183] on icon at bounding box center [250, 181] width 2 height 5
click at [270, 179] on div "tenir" at bounding box center [261, 181] width 24 height 27
drag, startPoint x: 272, startPoint y: 179, endPoint x: 279, endPoint y: 179, distance: 7.1
click at [279, 179] on icon at bounding box center [279, 181] width 2 height 5
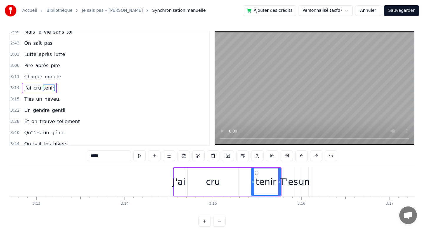
drag, startPoint x: 250, startPoint y: 174, endPoint x: 254, endPoint y: 175, distance: 3.3
click at [253, 174] on div at bounding box center [253, 181] width 2 height 27
drag, startPoint x: 254, startPoint y: 175, endPoint x: 262, endPoint y: 175, distance: 8.0
click at [262, 175] on div at bounding box center [261, 181] width 2 height 27
click at [227, 179] on div "cru" at bounding box center [213, 182] width 51 height 28
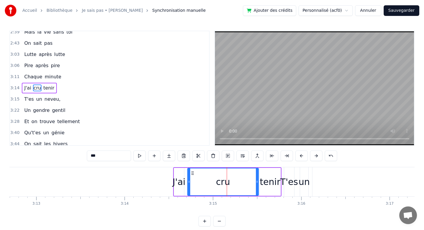
drag, startPoint x: 238, startPoint y: 180, endPoint x: 258, endPoint y: 181, distance: 20.1
click at [258, 181] on icon at bounding box center [257, 181] width 2 height 5
click at [274, 182] on div "tenir" at bounding box center [270, 181] width 21 height 13
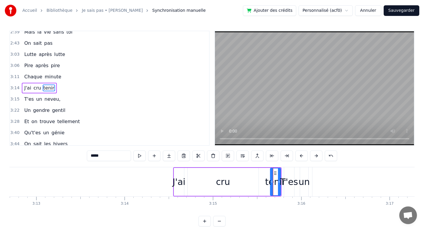
drag, startPoint x: 262, startPoint y: 182, endPoint x: 272, endPoint y: 183, distance: 10.9
click at [272, 183] on icon at bounding box center [272, 181] width 2 height 5
click at [291, 183] on div "T'es" at bounding box center [289, 181] width 18 height 13
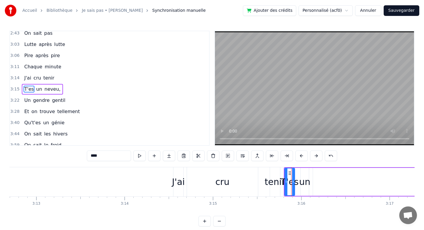
scroll to position [396, 0]
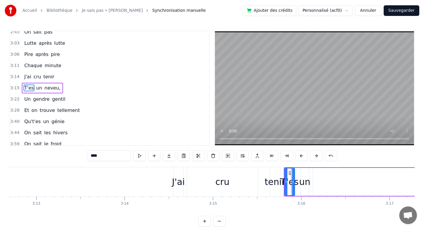
click at [306, 182] on div "un" at bounding box center [304, 181] width 11 height 13
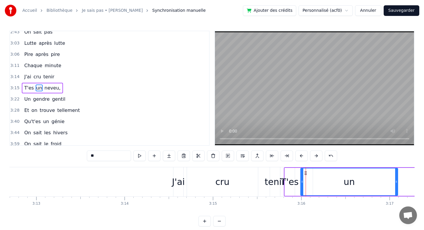
drag, startPoint x: 308, startPoint y: 182, endPoint x: 397, endPoint y: 184, distance: 89.0
click at [397, 184] on div at bounding box center [396, 181] width 2 height 27
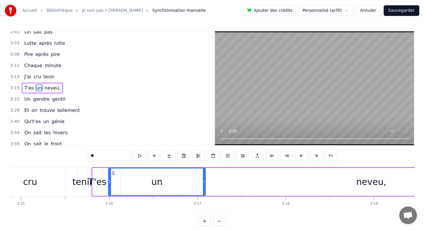
scroll to position [0, 17214]
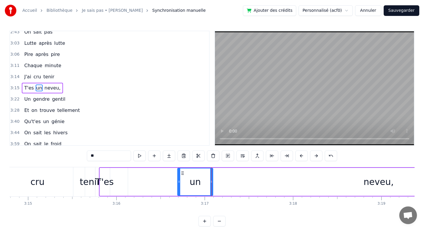
drag, startPoint x: 116, startPoint y: 184, endPoint x: 179, endPoint y: 191, distance: 63.2
click at [108, 180] on div "T'es" at bounding box center [105, 181] width 18 height 13
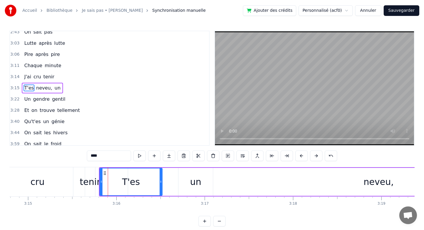
drag, startPoint x: 109, startPoint y: 180, endPoint x: 161, endPoint y: 180, distance: 52.4
click at [161, 180] on icon at bounding box center [161, 181] width 2 height 5
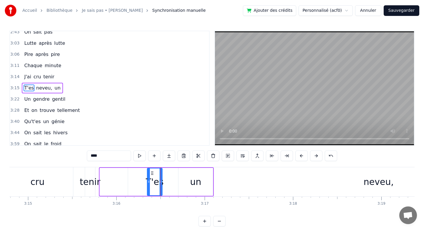
drag, startPoint x: 100, startPoint y: 180, endPoint x: 148, endPoint y: 184, distance: 47.6
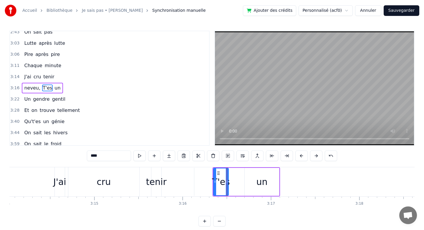
scroll to position [0, 17147]
click at [155, 182] on div "tenir" at bounding box center [157, 181] width 21 height 13
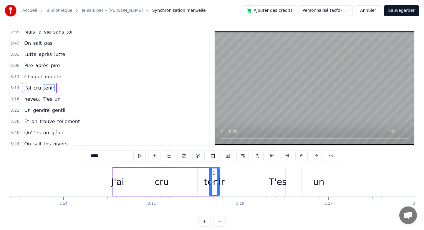
scroll to position [0, 17078]
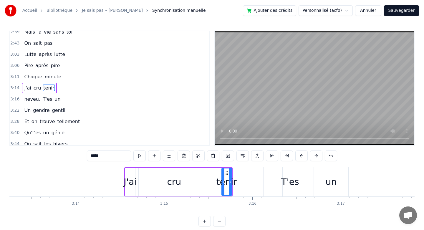
click at [192, 183] on div "cru" at bounding box center [174, 182] width 71 height 28
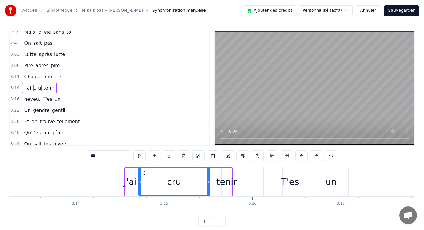
click at [209, 182] on div "cru" at bounding box center [174, 182] width 72 height 28
click at [208, 181] on icon at bounding box center [208, 181] width 2 height 5
drag, startPoint x: 208, startPoint y: 181, endPoint x: 215, endPoint y: 182, distance: 7.1
click at [215, 182] on icon at bounding box center [215, 181] width 2 height 5
click at [225, 182] on div "tenir" at bounding box center [227, 181] width 21 height 13
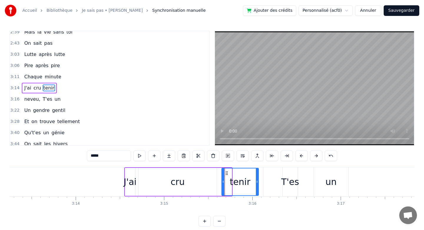
drag, startPoint x: 231, startPoint y: 182, endPoint x: 257, endPoint y: 182, distance: 26.8
click at [257, 182] on icon at bounding box center [257, 181] width 2 height 5
drag, startPoint x: 224, startPoint y: 182, endPoint x: 243, endPoint y: 183, distance: 19.1
click at [243, 183] on icon at bounding box center [242, 181] width 2 height 5
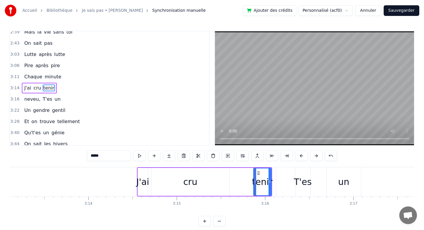
scroll to position [0, 17061]
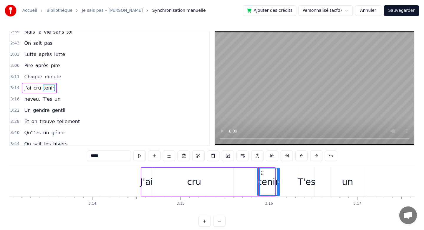
drag, startPoint x: 274, startPoint y: 179, endPoint x: 280, endPoint y: 179, distance: 5.3
click at [280, 179] on div at bounding box center [278, 181] width 2 height 27
drag, startPoint x: 259, startPoint y: 179, endPoint x: 267, endPoint y: 180, distance: 8.0
click at [267, 180] on icon at bounding box center [267, 181] width 2 height 5
drag, startPoint x: 267, startPoint y: 180, endPoint x: 263, endPoint y: 180, distance: 3.5
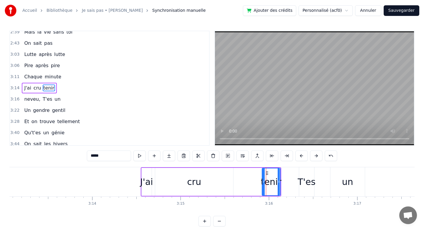
click at [263, 180] on icon at bounding box center [263, 181] width 2 height 5
drag, startPoint x: 263, startPoint y: 180, endPoint x: 255, endPoint y: 179, distance: 7.7
click at [255, 179] on icon at bounding box center [256, 181] width 2 height 5
drag, startPoint x: 255, startPoint y: 179, endPoint x: 251, endPoint y: 179, distance: 4.7
click at [251, 179] on icon at bounding box center [251, 181] width 2 height 5
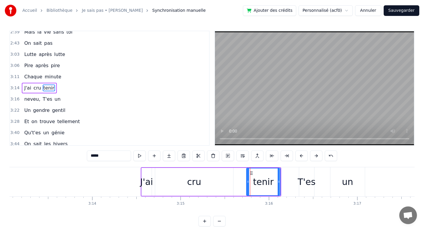
click at [248, 179] on icon at bounding box center [248, 181] width 2 height 5
drag, startPoint x: 248, startPoint y: 179, endPoint x: 244, endPoint y: 179, distance: 3.5
click at [244, 179] on icon at bounding box center [245, 181] width 2 height 5
click at [213, 180] on div "cru" at bounding box center [194, 182] width 78 height 28
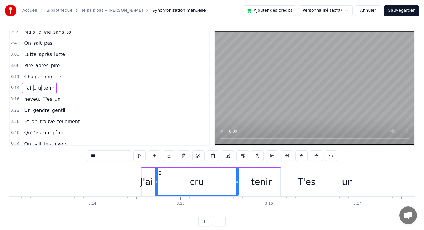
drag, startPoint x: 232, startPoint y: 181, endPoint x: 237, endPoint y: 182, distance: 5.3
click at [237, 182] on icon at bounding box center [237, 181] width 2 height 5
drag, startPoint x: 237, startPoint y: 182, endPoint x: 240, endPoint y: 182, distance: 3.0
click at [240, 182] on icon at bounding box center [240, 181] width 2 height 5
click at [267, 185] on div "tenir" at bounding box center [261, 181] width 21 height 13
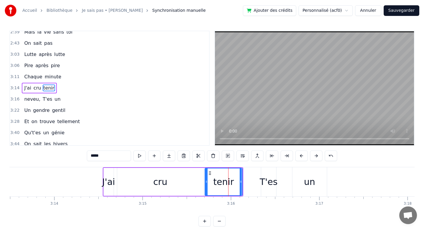
scroll to position [0, 17100]
drag, startPoint x: 241, startPoint y: 181, endPoint x: 249, endPoint y: 181, distance: 8.0
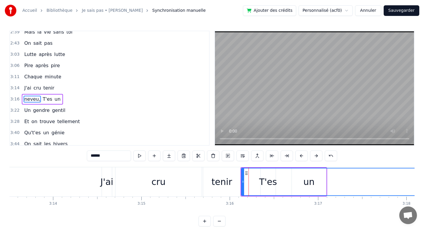
scroll to position [396, 0]
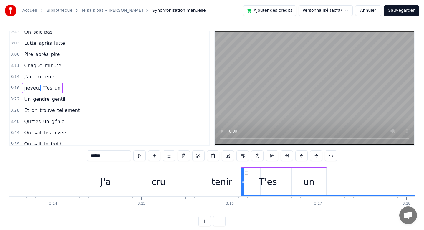
click at [227, 182] on div "tenir" at bounding box center [222, 181] width 21 height 13
type input "*****"
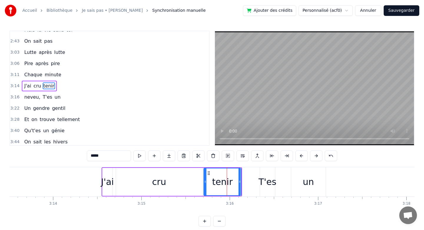
scroll to position [385, 0]
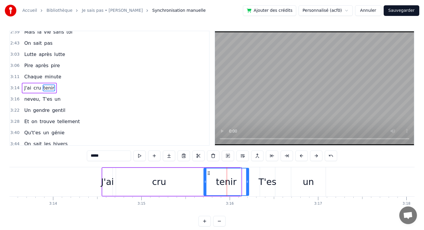
drag, startPoint x: 240, startPoint y: 182, endPoint x: 248, endPoint y: 182, distance: 7.7
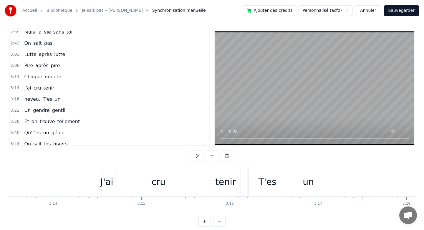
click at [235, 184] on div "tenir" at bounding box center [225, 181] width 45 height 29
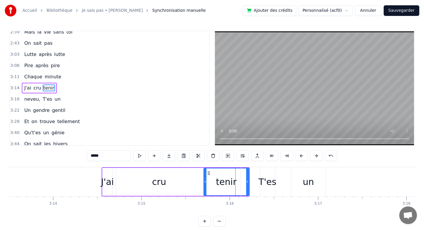
drag, startPoint x: 247, startPoint y: 181, endPoint x: 257, endPoint y: 182, distance: 10.0
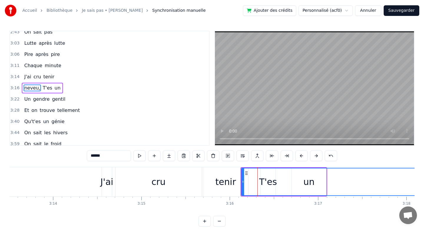
drag, startPoint x: 242, startPoint y: 181, endPoint x: 285, endPoint y: 190, distance: 43.6
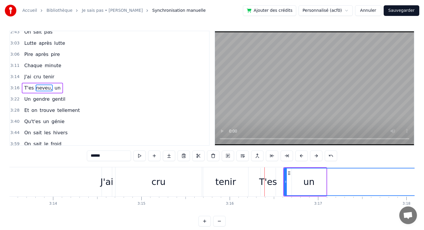
click at [244, 187] on div "tenir" at bounding box center [225, 181] width 45 height 29
type input "*****"
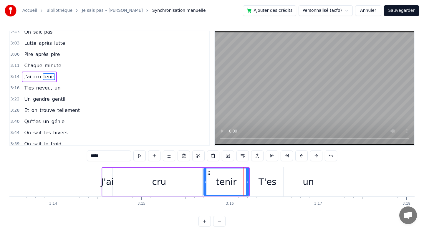
scroll to position [385, 0]
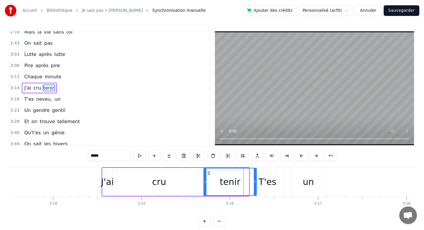
drag, startPoint x: 248, startPoint y: 183, endPoint x: 256, endPoint y: 184, distance: 8.1
click at [256, 184] on div at bounding box center [255, 181] width 2 height 27
drag, startPoint x: 256, startPoint y: 184, endPoint x: 263, endPoint y: 186, distance: 7.5
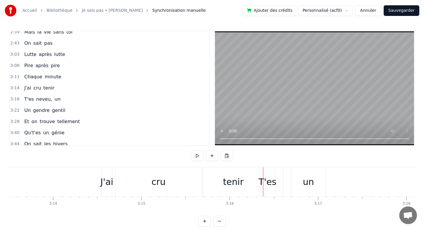
click at [269, 184] on div "T'es" at bounding box center [268, 181] width 18 height 13
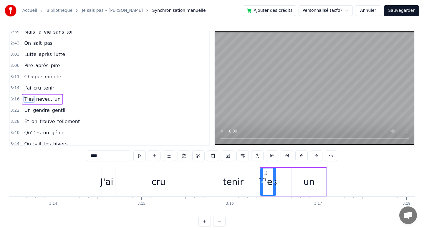
scroll to position [396, 0]
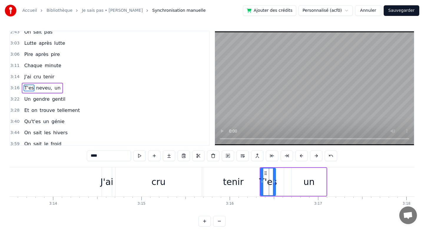
type input "******"
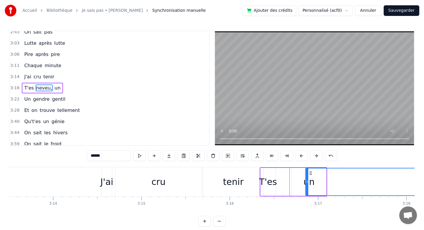
drag, startPoint x: 285, startPoint y: 183, endPoint x: 307, endPoint y: 190, distance: 22.5
click at [277, 182] on div "T'es un neveu," at bounding box center [293, 181] width 67 height 29
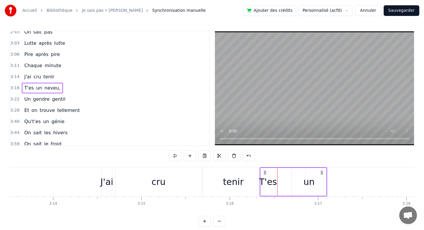
click at [260, 182] on div "T'es" at bounding box center [268, 181] width 18 height 13
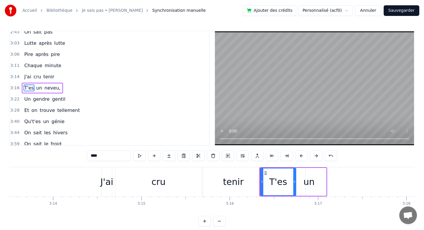
drag, startPoint x: 274, startPoint y: 180, endPoint x: 300, endPoint y: 184, distance: 26.0
click at [296, 184] on div at bounding box center [294, 181] width 2 height 27
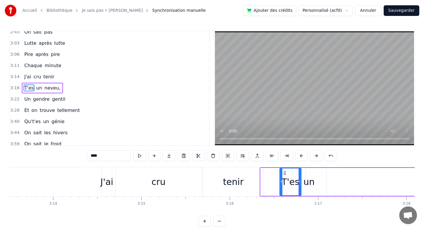
drag, startPoint x: 262, startPoint y: 180, endPoint x: 281, endPoint y: 184, distance: 20.1
click at [281, 184] on icon at bounding box center [281, 181] width 2 height 5
click at [255, 181] on div "tenir" at bounding box center [233, 181] width 60 height 29
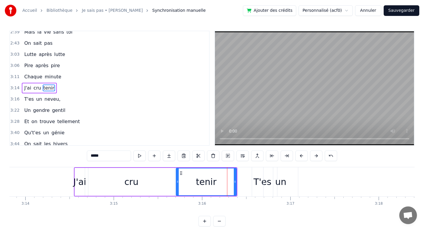
scroll to position [0, 17132]
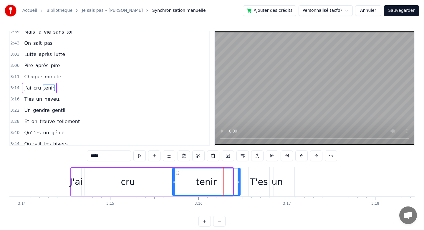
drag, startPoint x: 232, startPoint y: 182, endPoint x: 240, endPoint y: 182, distance: 8.0
click at [240, 182] on icon at bounding box center [239, 181] width 2 height 5
drag, startPoint x: 240, startPoint y: 182, endPoint x: 246, endPoint y: 182, distance: 6.2
click at [246, 182] on icon at bounding box center [245, 181] width 2 height 5
click at [260, 183] on div "un" at bounding box center [277, 181] width 35 height 29
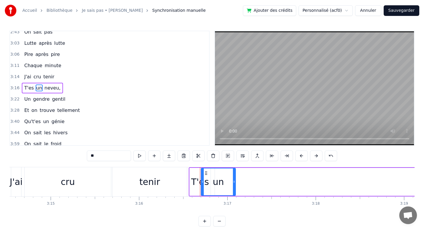
scroll to position [0, 17194]
click at [305, 184] on div "neveu," at bounding box center [430, 182] width 437 height 28
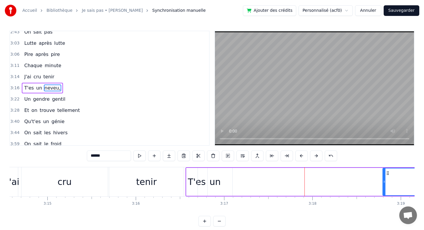
drag, startPoint x: 213, startPoint y: 184, endPoint x: 385, endPoint y: 193, distance: 171.7
click at [385, 193] on div at bounding box center [384, 181] width 2 height 27
click at [210, 178] on div "un" at bounding box center [215, 182] width 34 height 28
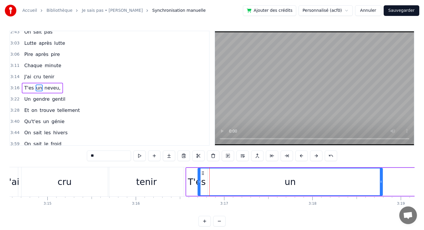
drag, startPoint x: 231, startPoint y: 180, endPoint x: 381, endPoint y: 192, distance: 150.4
click at [381, 192] on div at bounding box center [381, 181] width 2 height 27
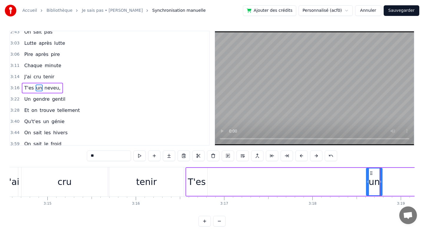
drag, startPoint x: 198, startPoint y: 180, endPoint x: 367, endPoint y: 187, distance: 168.7
click at [367, 187] on div at bounding box center [368, 181] width 2 height 27
click at [200, 182] on div "T'es" at bounding box center [197, 181] width 18 height 13
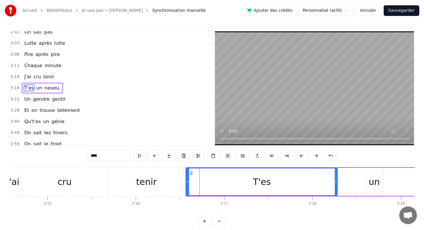
drag, startPoint x: 205, startPoint y: 181, endPoint x: 336, endPoint y: 191, distance: 130.5
click at [336, 191] on div at bounding box center [336, 181] width 2 height 27
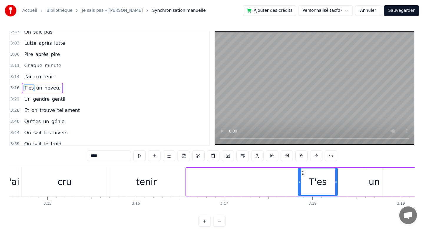
drag, startPoint x: 187, startPoint y: 181, endPoint x: 304, endPoint y: 194, distance: 117.2
click at [301, 194] on div at bounding box center [300, 181] width 2 height 27
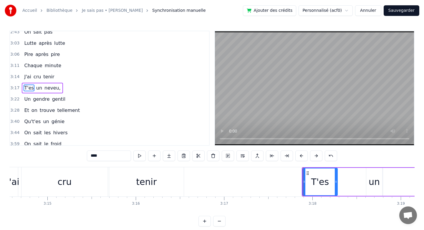
click at [168, 191] on div "tenir" at bounding box center [146, 181] width 75 height 29
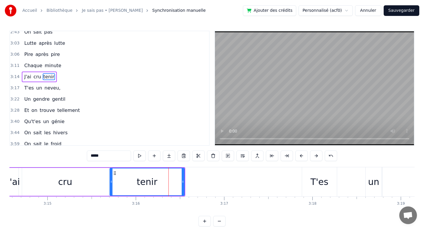
scroll to position [385, 0]
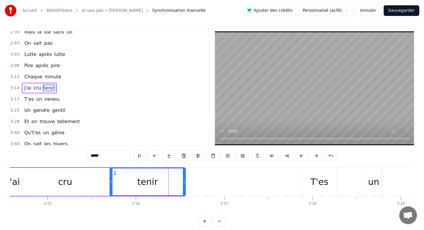
click at [184, 182] on circle at bounding box center [184, 182] width 0 height 0
drag, startPoint x: 185, startPoint y: 181, endPoint x: 203, endPoint y: 181, distance: 18.6
click at [196, 181] on icon at bounding box center [195, 181] width 2 height 5
drag, startPoint x: 203, startPoint y: 181, endPoint x: 218, endPoint y: 181, distance: 14.4
click at [214, 181] on div "tenir" at bounding box center [162, 182] width 104 height 28
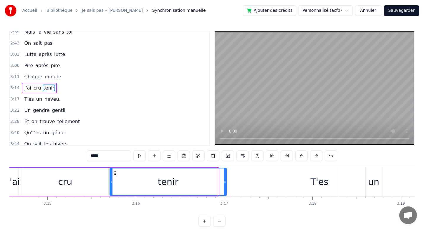
drag, startPoint x: 218, startPoint y: 181, endPoint x: 231, endPoint y: 183, distance: 13.4
click at [226, 183] on icon at bounding box center [225, 181] width 2 height 5
drag, startPoint x: 231, startPoint y: 183, endPoint x: 239, endPoint y: 184, distance: 8.3
click at [239, 184] on icon at bounding box center [238, 181] width 2 height 5
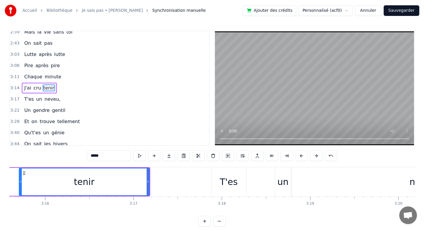
scroll to position [0, 17288]
click at [227, 173] on div "T'es" at bounding box center [225, 181] width 35 height 29
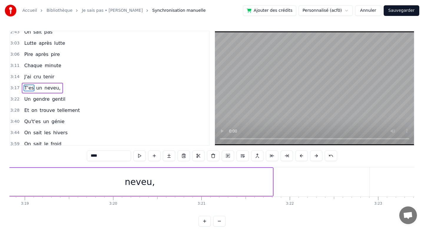
scroll to position [0, 17600]
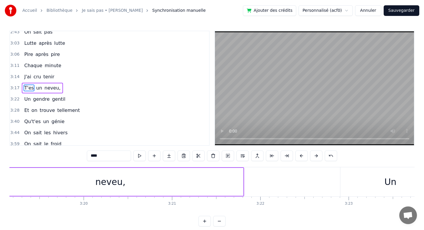
click at [212, 187] on div "neveu," at bounding box center [111, 182] width 266 height 28
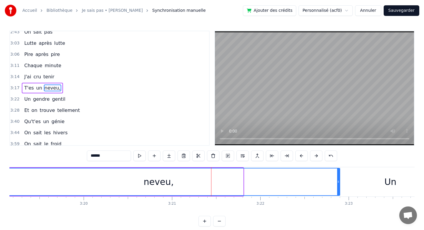
drag, startPoint x: 242, startPoint y: 178, endPoint x: 338, endPoint y: 184, distance: 96.8
click at [338, 184] on div at bounding box center [338, 181] width 2 height 27
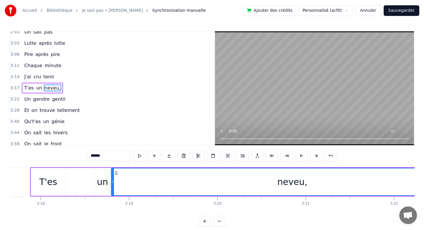
scroll to position [0, 17392]
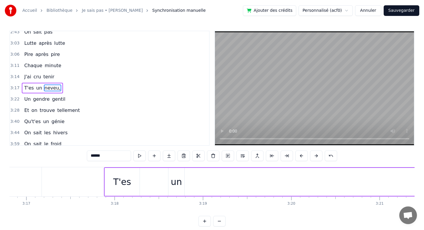
drag, startPoint x: 186, startPoint y: 183, endPoint x: 424, endPoint y: 194, distance: 237.7
click at [424, 194] on div "Accueil Bibliothèque Je sais pas • [PERSON_NAME] Synchronisation manuelle Ajout…" at bounding box center [212, 113] width 424 height 227
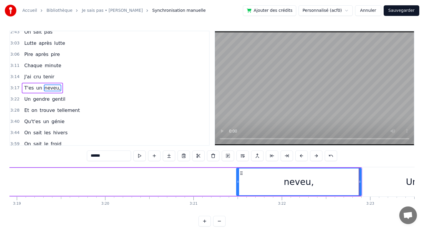
scroll to position [0, 17578]
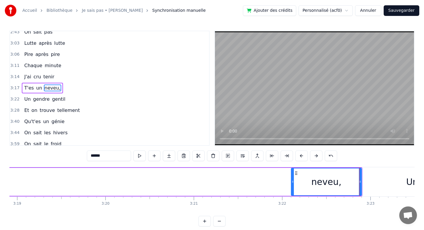
drag, startPoint x: 239, startPoint y: 176, endPoint x: 293, endPoint y: 180, distance: 54.7
click at [293, 180] on div at bounding box center [293, 181] width 2 height 27
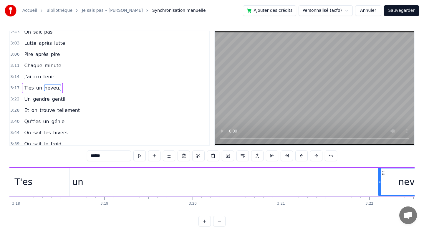
scroll to position [0, 17407]
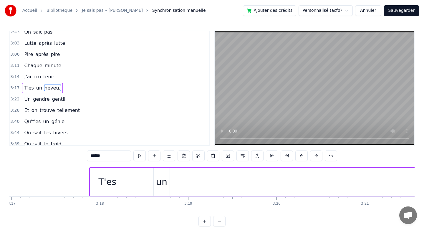
click at [163, 177] on div "un" at bounding box center [161, 181] width 11 height 13
type input "**"
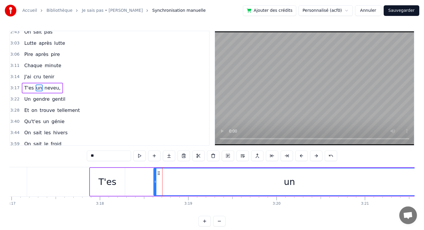
drag, startPoint x: 168, startPoint y: 179, endPoint x: 424, endPoint y: 179, distance: 255.7
click at [424, 179] on div "Accueil Bibliothèque Je sais pas • [PERSON_NAME] Synchronisation manuelle Ajout…" at bounding box center [212, 113] width 424 height 227
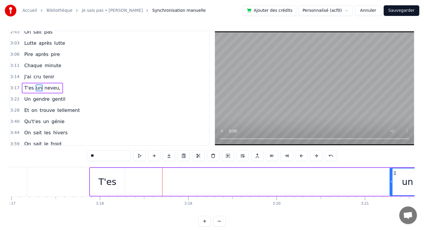
drag, startPoint x: 156, startPoint y: 180, endPoint x: 392, endPoint y: 193, distance: 236.6
click at [392, 193] on div at bounding box center [391, 181] width 2 height 27
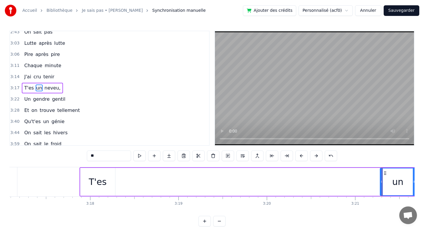
scroll to position [0, 17413]
click at [177, 176] on div "T'es un neveu," at bounding box center [305, 181] width 445 height 29
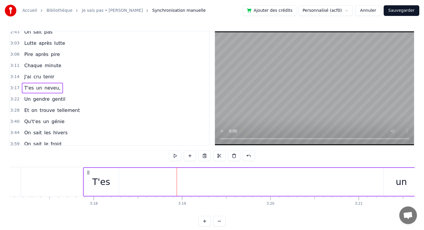
click at [254, 183] on div "T'es un neveu," at bounding box center [305, 181] width 445 height 29
click at [238, 178] on div "T'es un neveu," at bounding box center [305, 181] width 445 height 29
click at [227, 176] on div "T'es un neveu," at bounding box center [305, 181] width 445 height 29
click at [218, 174] on div "T'es un neveu," at bounding box center [305, 181] width 445 height 29
click at [193, 168] on div "T'es un neveu," at bounding box center [305, 181] width 445 height 29
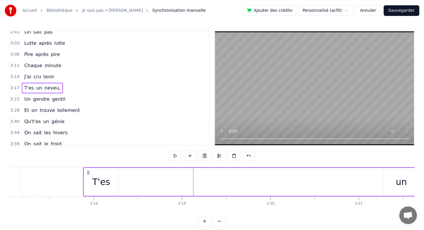
click at [198, 170] on div "T'es un neveu," at bounding box center [305, 181] width 445 height 29
click at [201, 189] on div "T'es un neveu," at bounding box center [305, 181] width 445 height 29
click at [194, 185] on div "T'es un neveu," at bounding box center [305, 181] width 445 height 29
click at [200, 195] on div "T'es un neveu," at bounding box center [305, 181] width 445 height 29
click at [203, 180] on div "T'es un neveu," at bounding box center [305, 181] width 445 height 29
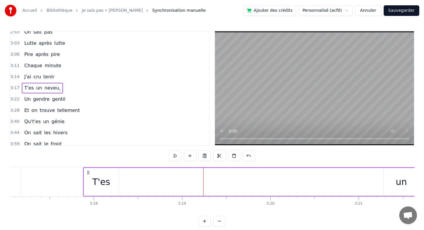
click at [201, 179] on div "T'es un neveu," at bounding box center [305, 181] width 445 height 29
click at [196, 179] on div "T'es un neveu," at bounding box center [305, 181] width 445 height 29
click at [193, 180] on div "T'es un neveu," at bounding box center [305, 181] width 445 height 29
click at [85, 181] on div "T'es" at bounding box center [101, 182] width 35 height 28
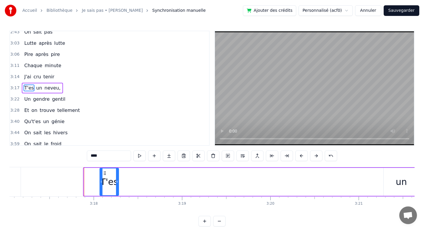
drag, startPoint x: 85, startPoint y: 181, endPoint x: 100, endPoint y: 189, distance: 17.7
click at [100, 189] on div at bounding box center [101, 181] width 2 height 27
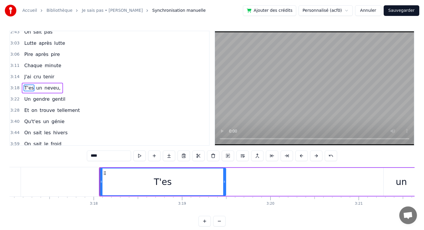
drag, startPoint x: 117, startPoint y: 187, endPoint x: 224, endPoint y: 194, distance: 106.8
click at [224, 194] on div at bounding box center [224, 181] width 2 height 27
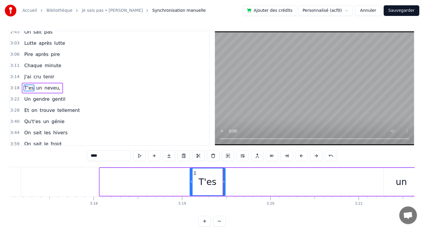
drag, startPoint x: 100, startPoint y: 181, endPoint x: 191, endPoint y: 192, distance: 91.1
click at [191, 192] on div at bounding box center [191, 181] width 2 height 27
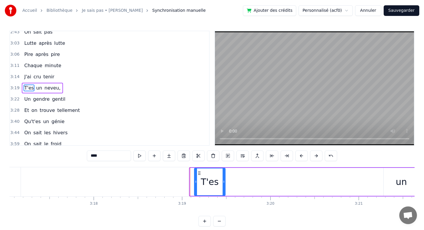
drag, startPoint x: 191, startPoint y: 192, endPoint x: 195, endPoint y: 193, distance: 4.7
click at [195, 193] on div at bounding box center [196, 181] width 2 height 27
drag, startPoint x: 195, startPoint y: 193, endPoint x: 201, endPoint y: 194, distance: 6.0
click at [201, 194] on div at bounding box center [201, 181] width 2 height 27
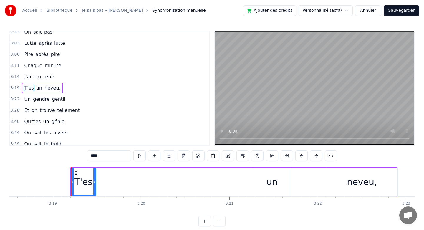
scroll to position [0, 17543]
click at [142, 181] on div "T'es un neveu," at bounding box center [234, 181] width 328 height 29
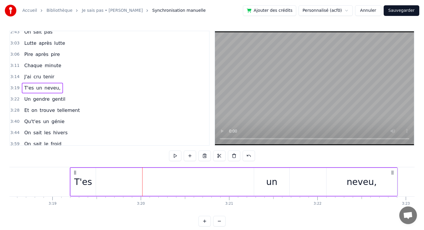
click at [267, 180] on div "un" at bounding box center [271, 181] width 11 height 13
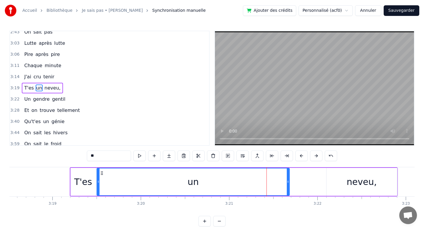
drag, startPoint x: 256, startPoint y: 179, endPoint x: 98, endPoint y: 171, distance: 157.5
click at [98, 171] on div at bounding box center [98, 181] width 2 height 27
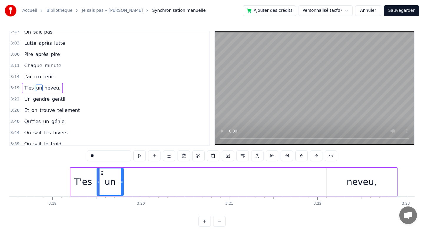
drag, startPoint x: 288, startPoint y: 179, endPoint x: 122, endPoint y: 175, distance: 166.2
click at [122, 175] on div at bounding box center [122, 181] width 2 height 27
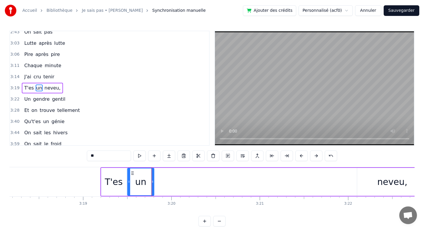
scroll to position [0, 17511]
click at [126, 179] on div "T'es" at bounding box center [114, 182] width 25 height 28
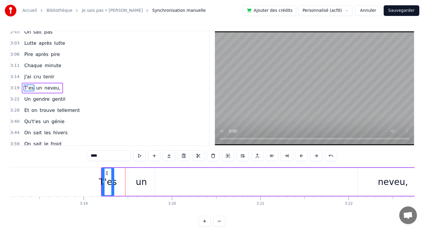
drag, startPoint x: 125, startPoint y: 179, endPoint x: 111, endPoint y: 179, distance: 14.2
click at [111, 179] on div at bounding box center [112, 181] width 2 height 27
click at [129, 181] on div "un" at bounding box center [141, 182] width 27 height 28
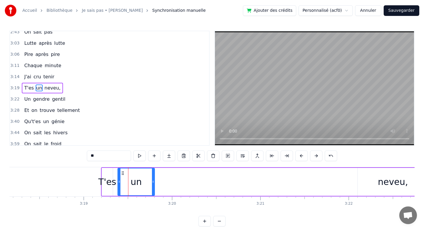
drag, startPoint x: 129, startPoint y: 181, endPoint x: 117, endPoint y: 181, distance: 11.5
click at [118, 181] on icon at bounding box center [119, 181] width 2 height 5
click at [115, 180] on icon at bounding box center [116, 181] width 2 height 5
click at [153, 179] on div at bounding box center [153, 181] width 2 height 27
click at [381, 179] on div "neveu," at bounding box center [393, 181] width 30 height 13
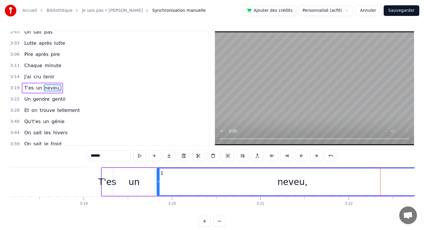
drag, startPoint x: 358, startPoint y: 178, endPoint x: 157, endPoint y: 176, distance: 201.2
click at [157, 176] on div at bounding box center [158, 181] width 2 height 27
click at [307, 171] on div "neveu," at bounding box center [292, 181] width 271 height 27
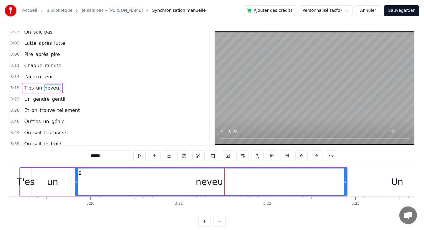
scroll to position [0, 17593]
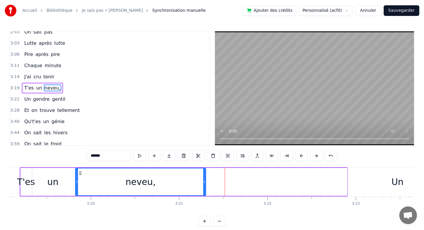
drag, startPoint x: 345, startPoint y: 184, endPoint x: 204, endPoint y: 175, distance: 141.4
click at [204, 175] on div at bounding box center [204, 181] width 2 height 27
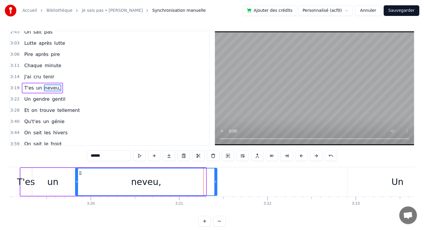
drag, startPoint x: 204, startPoint y: 175, endPoint x: 217, endPoint y: 176, distance: 12.7
click at [217, 176] on div at bounding box center [215, 181] width 2 height 27
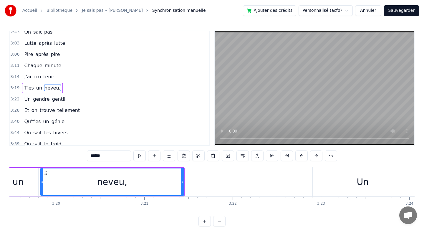
click at [355, 179] on div "Un" at bounding box center [363, 181] width 100 height 29
type input "**"
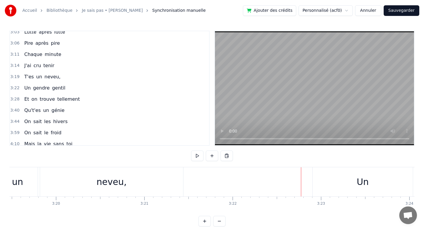
click at [321, 180] on div "Un" at bounding box center [363, 181] width 100 height 29
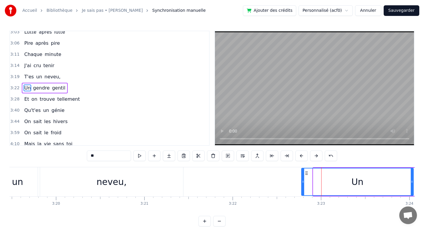
drag, startPoint x: 314, startPoint y: 179, endPoint x: 300, endPoint y: 179, distance: 14.1
click at [302, 179] on div at bounding box center [303, 181] width 2 height 27
drag, startPoint x: 300, startPoint y: 179, endPoint x: 291, endPoint y: 179, distance: 9.4
click at [291, 179] on div at bounding box center [291, 181] width 2 height 27
drag, startPoint x: 291, startPoint y: 179, endPoint x: 285, endPoint y: 179, distance: 6.2
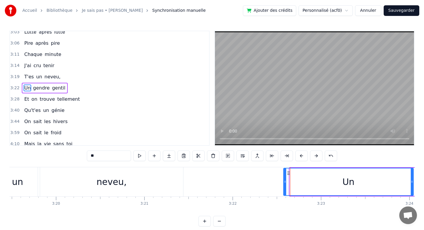
click at [285, 179] on div at bounding box center [285, 181] width 2 height 27
click at [290, 179] on div "Un" at bounding box center [348, 181] width 129 height 27
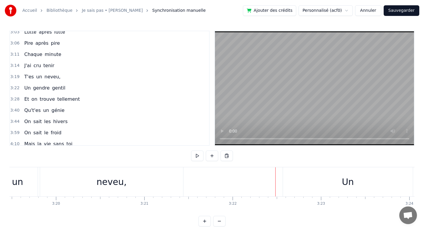
click at [290, 181] on div "Un" at bounding box center [348, 181] width 130 height 29
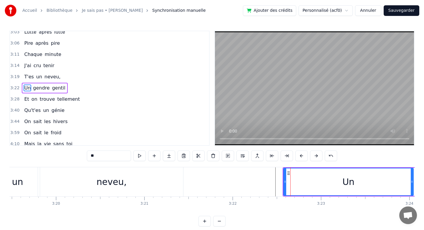
click at [303, 181] on div "Un" at bounding box center [348, 181] width 129 height 27
click at [299, 181] on div "Un" at bounding box center [348, 181] width 129 height 27
click at [295, 181] on div "Un" at bounding box center [348, 181] width 129 height 27
click at [291, 181] on div "Un" at bounding box center [348, 181] width 129 height 27
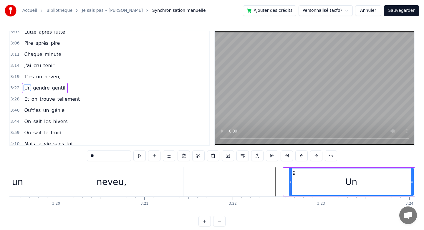
drag, startPoint x: 285, startPoint y: 180, endPoint x: 291, endPoint y: 180, distance: 5.6
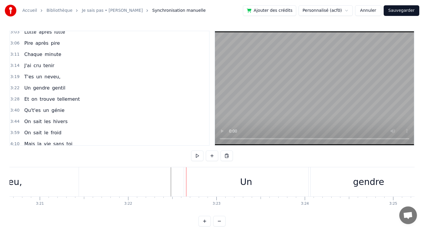
scroll to position [0, 17733]
click at [305, 182] on div "Un" at bounding box center [246, 181] width 124 height 29
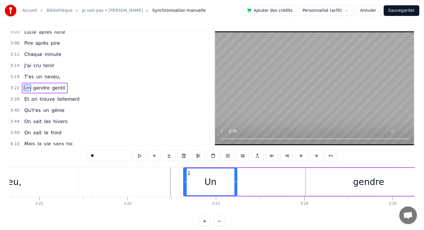
drag, startPoint x: 306, startPoint y: 181, endPoint x: 234, endPoint y: 179, distance: 71.3
click at [234, 179] on icon at bounding box center [235, 181] width 2 height 5
drag, startPoint x: 236, startPoint y: 179, endPoint x: 246, endPoint y: 179, distance: 10.0
click at [247, 179] on icon at bounding box center [246, 181] width 2 height 5
drag, startPoint x: 246, startPoint y: 179, endPoint x: 255, endPoint y: 179, distance: 8.8
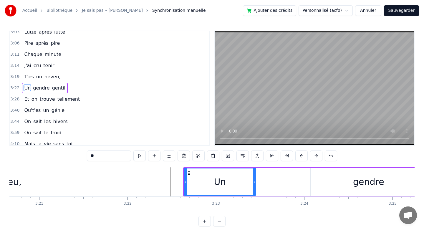
click at [255, 179] on icon at bounding box center [254, 181] width 2 height 5
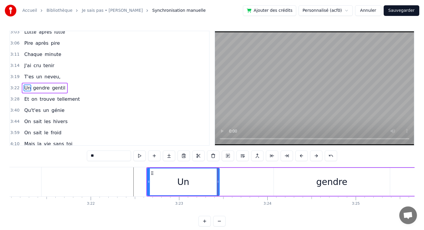
scroll to position [0, 17770]
click at [294, 179] on div "gendre" at bounding box center [332, 182] width 116 height 28
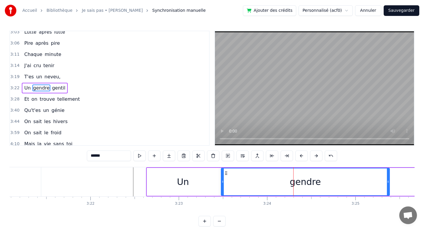
drag, startPoint x: 275, startPoint y: 179, endPoint x: 222, endPoint y: 176, distance: 52.5
click at [222, 176] on div at bounding box center [223, 181] width 2 height 27
drag, startPoint x: 389, startPoint y: 177, endPoint x: 362, endPoint y: 176, distance: 26.2
click at [362, 176] on div at bounding box center [362, 181] width 2 height 27
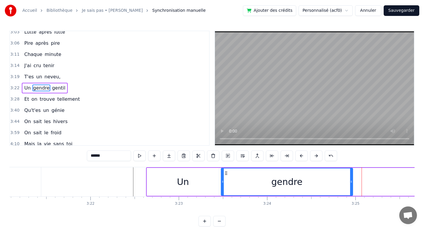
drag, startPoint x: 362, startPoint y: 176, endPoint x: 349, endPoint y: 176, distance: 13.6
click at [350, 176] on div at bounding box center [351, 181] width 2 height 27
drag, startPoint x: 349, startPoint y: 176, endPoint x: 323, endPoint y: 176, distance: 25.9
click at [323, 176] on div at bounding box center [322, 181] width 2 height 27
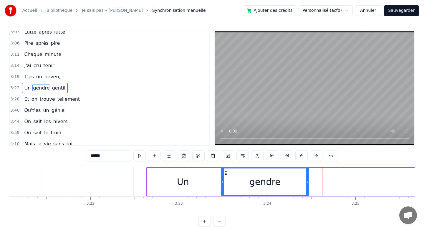
drag, startPoint x: 323, startPoint y: 176, endPoint x: 308, endPoint y: 176, distance: 15.0
click at [308, 176] on div at bounding box center [307, 181] width 2 height 27
drag, startPoint x: 308, startPoint y: 176, endPoint x: 292, endPoint y: 175, distance: 16.2
click at [292, 175] on div at bounding box center [291, 181] width 2 height 27
drag, startPoint x: 292, startPoint y: 175, endPoint x: 281, endPoint y: 175, distance: 10.3
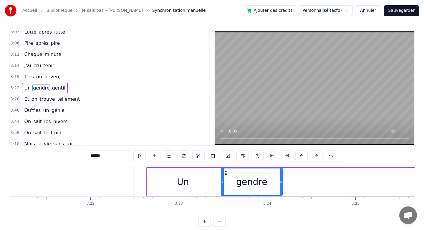
click at [281, 175] on div at bounding box center [281, 181] width 2 height 27
drag, startPoint x: 281, startPoint y: 175, endPoint x: 272, endPoint y: 175, distance: 8.8
click at [272, 175] on div at bounding box center [272, 181] width 2 height 27
drag, startPoint x: 272, startPoint y: 175, endPoint x: 268, endPoint y: 175, distance: 4.7
click at [268, 175] on div at bounding box center [268, 181] width 2 height 27
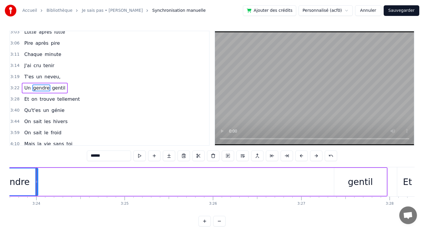
scroll to position [0, 18048]
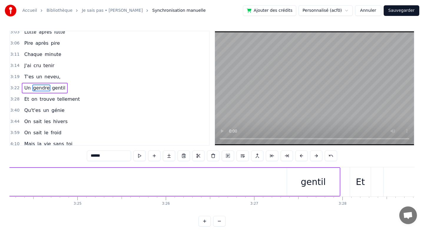
click at [304, 184] on div "gentil" at bounding box center [313, 181] width 25 height 13
type input "******"
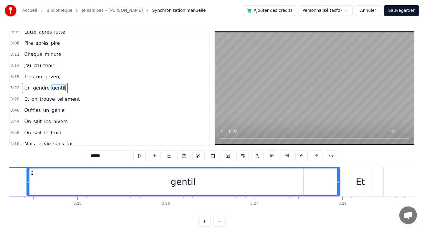
drag, startPoint x: 288, startPoint y: 180, endPoint x: 28, endPoint y: 181, distance: 260.4
click at [28, 181] on icon at bounding box center [28, 181] width 2 height 5
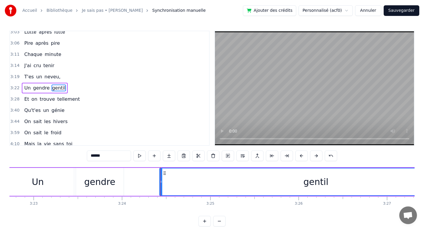
scroll to position [0, 17915]
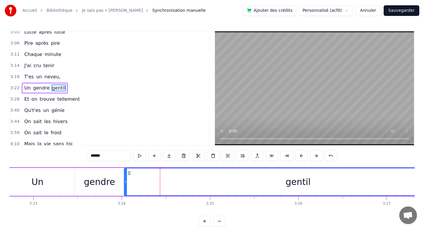
drag, startPoint x: 161, startPoint y: 181, endPoint x: 125, endPoint y: 176, distance: 35.6
click at [125, 176] on div at bounding box center [126, 181] width 2 height 27
click at [312, 183] on div "gentil" at bounding box center [298, 181] width 348 height 27
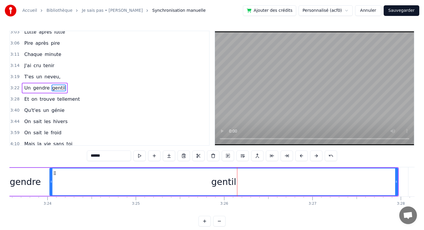
scroll to position [0, 17991]
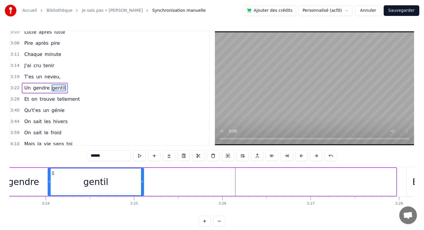
drag, startPoint x: 394, startPoint y: 181, endPoint x: 142, endPoint y: 176, distance: 252.5
click at [142, 176] on div at bounding box center [142, 181] width 2 height 27
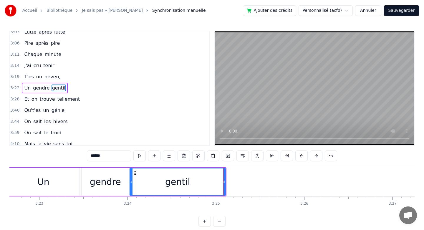
scroll to position [0, 17908]
drag, startPoint x: 227, startPoint y: 180, endPoint x: 233, endPoint y: 181, distance: 6.5
click at [233, 181] on icon at bounding box center [232, 181] width 2 height 5
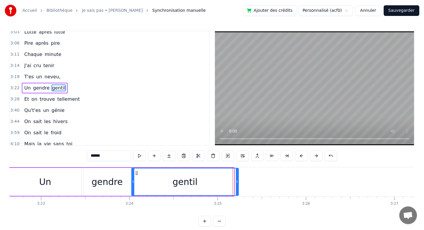
drag, startPoint x: 233, startPoint y: 181, endPoint x: 238, endPoint y: 181, distance: 5.0
click at [238, 181] on icon at bounding box center [237, 181] width 2 height 5
drag, startPoint x: 238, startPoint y: 181, endPoint x: 245, endPoint y: 181, distance: 6.5
click at [245, 181] on div "gentil" at bounding box center [188, 182] width 114 height 28
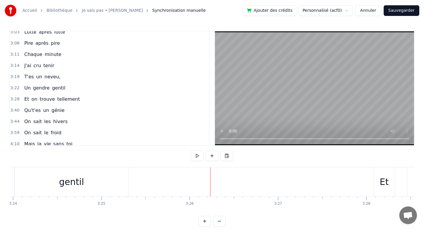
scroll to position [0, 18024]
click at [318, 165] on div "0:07 Un père très gentil 0:10 C'est vraiment toi 0:15 Être tes filles 0:19 C'es…" at bounding box center [211, 129] width 405 height 196
click at [390, 189] on div "Et" at bounding box center [384, 181] width 21 height 29
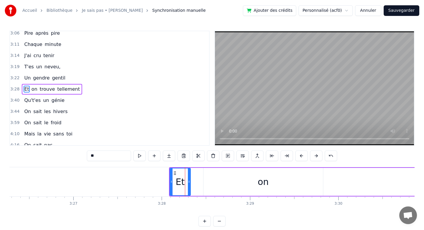
scroll to position [0, 18223]
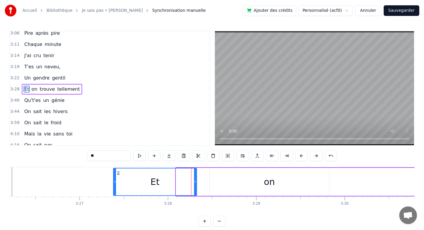
drag, startPoint x: 177, startPoint y: 181, endPoint x: 115, endPoint y: 183, distance: 62.5
click at [115, 183] on icon at bounding box center [115, 181] width 2 height 5
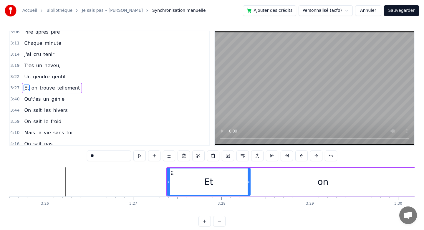
scroll to position [0, 18162]
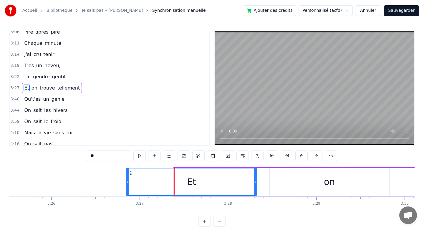
drag, startPoint x: 174, startPoint y: 183, endPoint x: 127, endPoint y: 186, distance: 46.9
click at [127, 186] on div at bounding box center [128, 181] width 2 height 27
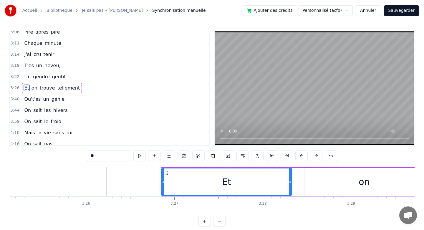
scroll to position [0, 18127]
drag, startPoint x: 164, startPoint y: 181, endPoint x: 168, endPoint y: 181, distance: 4.4
click at [168, 181] on icon at bounding box center [168, 181] width 2 height 5
drag, startPoint x: 168, startPoint y: 181, endPoint x: 174, endPoint y: 181, distance: 5.6
click at [174, 181] on icon at bounding box center [174, 181] width 2 height 5
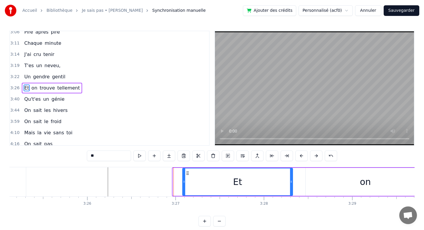
drag, startPoint x: 174, startPoint y: 181, endPoint x: 184, endPoint y: 182, distance: 9.8
click at [184, 182] on icon at bounding box center [184, 181] width 2 height 5
drag, startPoint x: 184, startPoint y: 182, endPoint x: 189, endPoint y: 183, distance: 4.8
click at [186, 183] on icon at bounding box center [185, 181] width 2 height 5
click at [191, 184] on icon at bounding box center [191, 181] width 2 height 5
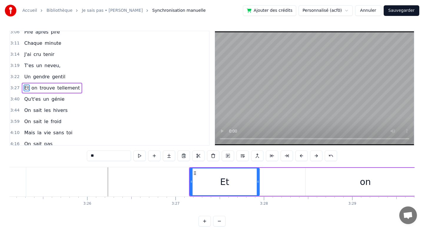
drag, startPoint x: 292, startPoint y: 181, endPoint x: 259, endPoint y: 179, distance: 32.8
click at [259, 179] on div at bounding box center [258, 181] width 2 height 27
drag, startPoint x: 259, startPoint y: 179, endPoint x: 232, endPoint y: 179, distance: 26.8
click at [232, 179] on div at bounding box center [233, 181] width 2 height 27
drag, startPoint x: 232, startPoint y: 179, endPoint x: 219, endPoint y: 178, distance: 13.0
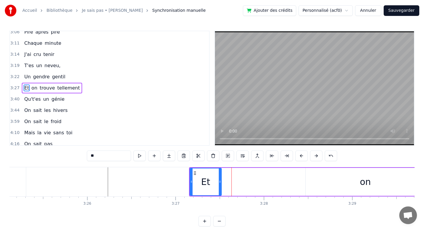
click at [219, 178] on div "Et" at bounding box center [206, 182] width 32 height 28
drag, startPoint x: 219, startPoint y: 178, endPoint x: 214, endPoint y: 178, distance: 5.3
click at [214, 178] on div at bounding box center [213, 181] width 2 height 27
click at [216, 180] on icon at bounding box center [216, 181] width 2 height 5
click at [341, 190] on div "on" at bounding box center [366, 182] width 120 height 28
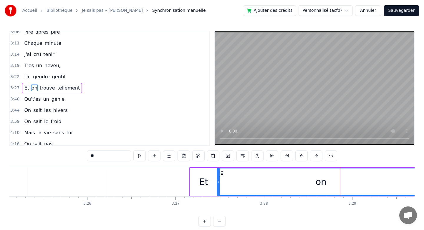
drag, startPoint x: 307, startPoint y: 183, endPoint x: 218, endPoint y: 181, distance: 88.7
click at [218, 181] on icon at bounding box center [218, 181] width 2 height 5
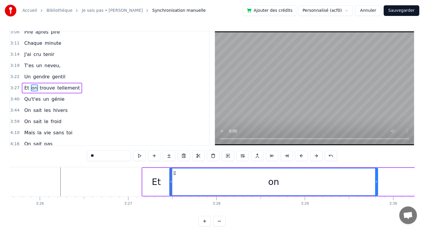
scroll to position [0, 18208]
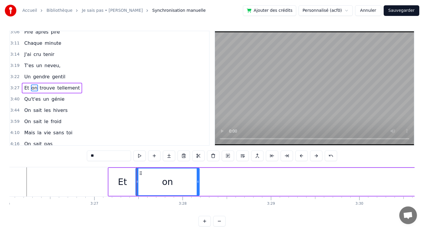
drag, startPoint x: 343, startPoint y: 180, endPoint x: 198, endPoint y: 176, distance: 144.7
click at [198, 176] on div at bounding box center [198, 181] width 2 height 27
drag, startPoint x: 198, startPoint y: 176, endPoint x: 180, endPoint y: 176, distance: 18.3
click at [180, 176] on div at bounding box center [181, 181] width 2 height 27
drag, startPoint x: 180, startPoint y: 176, endPoint x: 171, endPoint y: 176, distance: 9.1
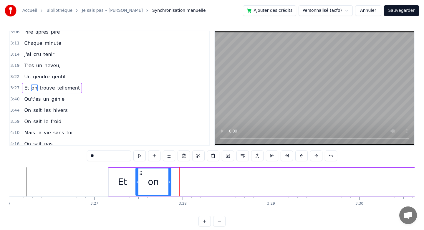
click at [171, 176] on div at bounding box center [169, 181] width 2 height 27
drag, startPoint x: 171, startPoint y: 176, endPoint x: 165, endPoint y: 176, distance: 5.6
click at [165, 176] on div at bounding box center [164, 181] width 2 height 27
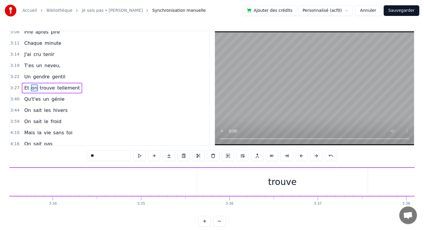
scroll to position [0, 18903]
click at [246, 176] on div "trouve" at bounding box center [247, 181] width 29 height 13
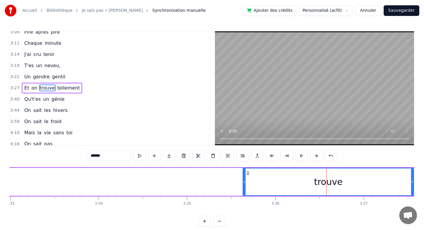
scroll to position [0, 18793]
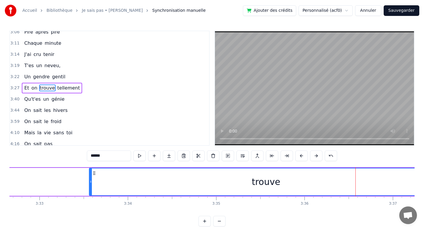
drag, startPoint x: 273, startPoint y: 185, endPoint x: 90, endPoint y: 180, distance: 183.0
click at [90, 180] on div at bounding box center [91, 181] width 2 height 27
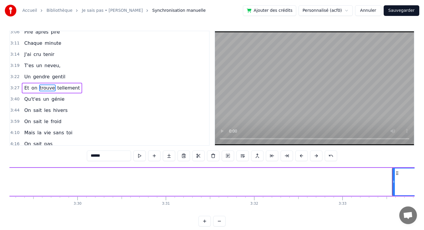
scroll to position [0, 18489]
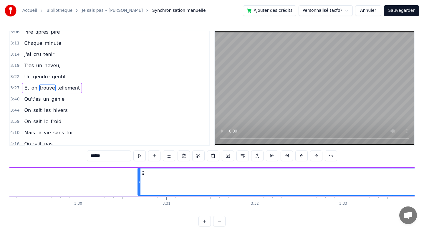
drag, startPoint x: 394, startPoint y: 179, endPoint x: 139, endPoint y: 173, distance: 254.9
click at [139, 173] on div at bounding box center [139, 181] width 2 height 27
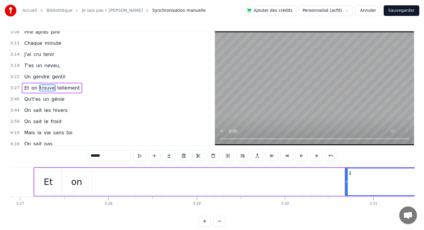
scroll to position [0, 18259]
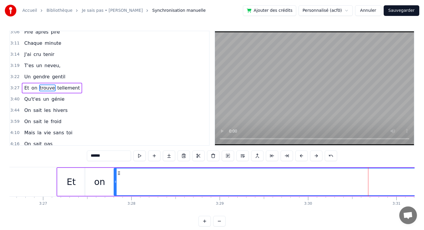
drag, startPoint x: 370, startPoint y: 179, endPoint x: 115, endPoint y: 165, distance: 254.6
click at [115, 165] on div "0:07 Un père très gentil 0:10 C'est vraiment toi 0:15 Être tes filles 0:19 C'es…" at bounding box center [211, 129] width 405 height 196
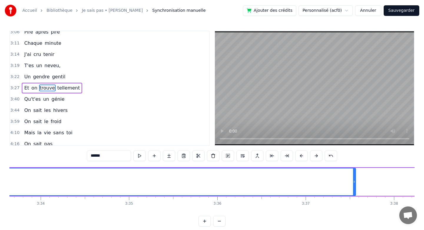
scroll to position [0, 18881]
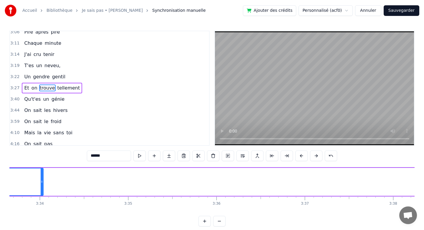
drag, startPoint x: 354, startPoint y: 182, endPoint x: 36, endPoint y: 181, distance: 318.4
click at [41, 181] on icon at bounding box center [42, 181] width 2 height 5
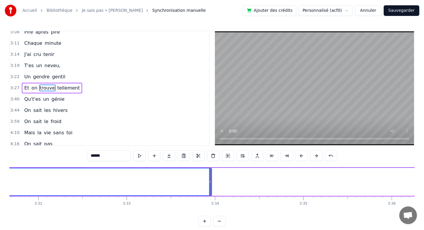
scroll to position [0, 18698]
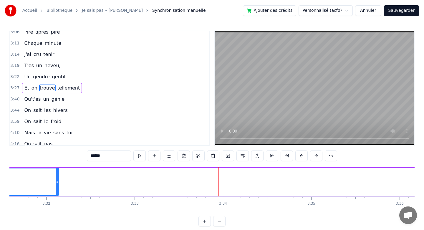
drag, startPoint x: 219, startPoint y: 178, endPoint x: 58, endPoint y: 172, distance: 161.2
click at [58, 172] on div at bounding box center [57, 181] width 2 height 27
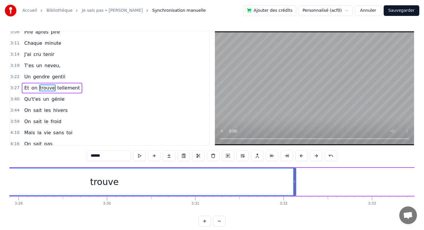
scroll to position [0, 18454]
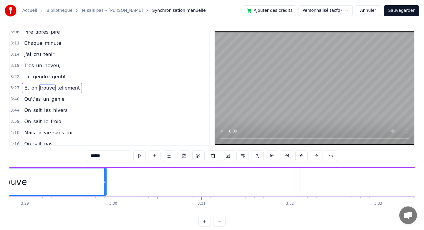
drag, startPoint x: 300, startPoint y: 180, endPoint x: 82, endPoint y: 173, distance: 218.1
click at [104, 173] on div at bounding box center [105, 181] width 2 height 27
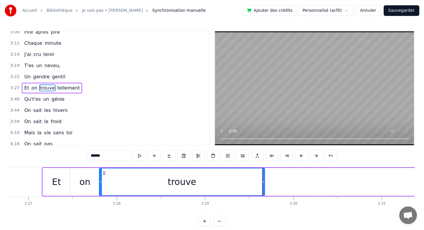
scroll to position [0, 18275]
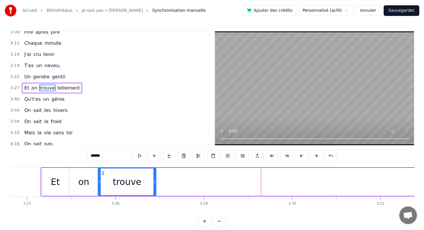
drag, startPoint x: 263, startPoint y: 180, endPoint x: 156, endPoint y: 180, distance: 107.5
click at [156, 180] on icon at bounding box center [154, 181] width 2 height 5
click at [153, 180] on icon at bounding box center [152, 181] width 2 height 5
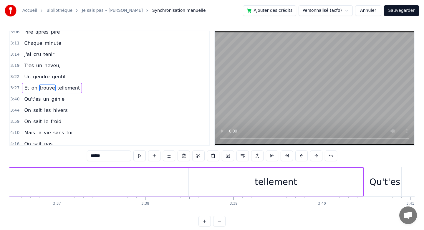
scroll to position [0, 19130]
click at [257, 184] on div "tellement" at bounding box center [275, 182] width 174 height 28
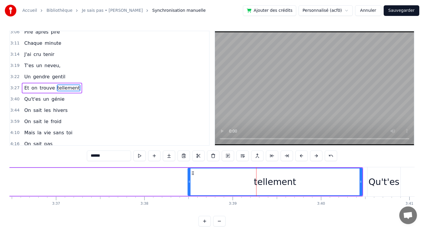
type input "*********"
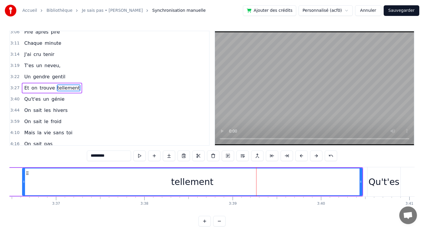
drag, startPoint x: 189, startPoint y: 179, endPoint x: 24, endPoint y: 175, distance: 165.6
click at [24, 175] on div at bounding box center [24, 181] width 2 height 27
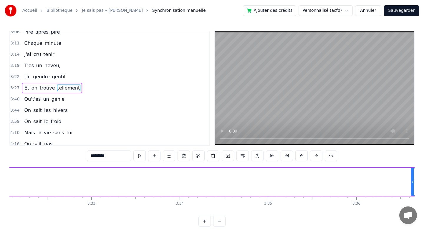
scroll to position [0, 18747]
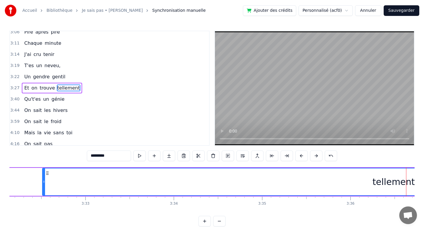
drag, startPoint x: 407, startPoint y: 181, endPoint x: 44, endPoint y: 161, distance: 363.2
click at [44, 161] on div "0:07 Un père très gentil 0:10 C'est vraiment toi 0:15 Être tes filles 0:19 C'es…" at bounding box center [211, 129] width 405 height 196
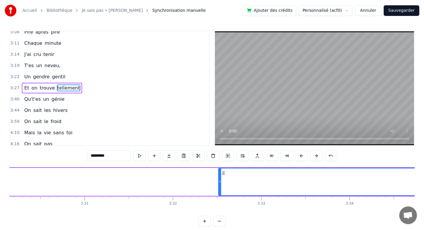
scroll to position [0, 18522]
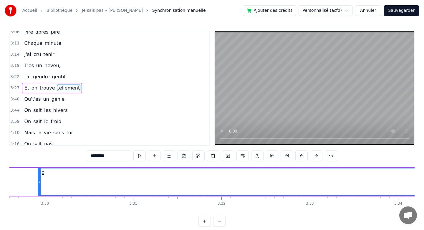
drag, startPoint x: 268, startPoint y: 175, endPoint x: 39, endPoint y: 171, distance: 229.2
click at [39, 171] on div at bounding box center [39, 181] width 2 height 27
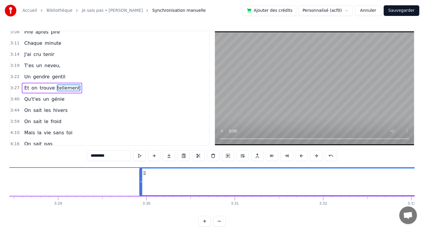
scroll to position [0, 18342]
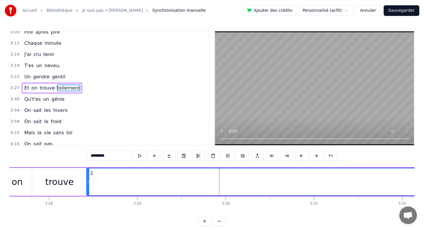
drag, startPoint x: 220, startPoint y: 184, endPoint x: 88, endPoint y: 183, distance: 132.3
click at [88, 183] on icon at bounding box center [88, 181] width 2 height 5
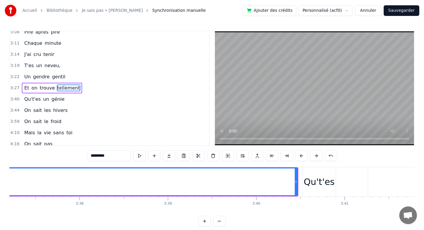
scroll to position [0, 19195]
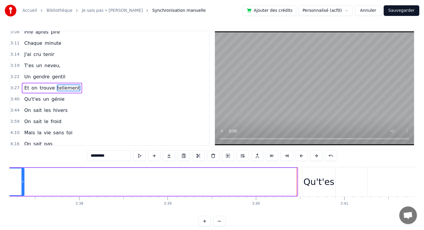
drag, startPoint x: 295, startPoint y: 180, endPoint x: 22, endPoint y: 176, distance: 273.1
click at [22, 176] on div at bounding box center [23, 181] width 2 height 27
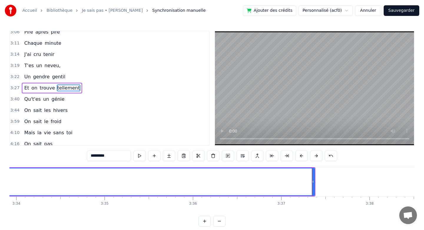
scroll to position [0, 18902]
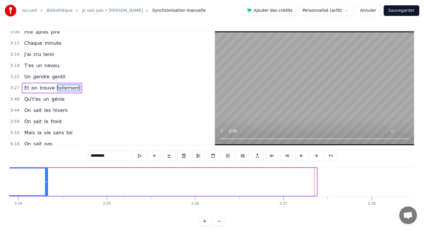
drag, startPoint x: 315, startPoint y: 174, endPoint x: 46, endPoint y: 176, distance: 268.7
click at [46, 176] on div at bounding box center [46, 181] width 2 height 27
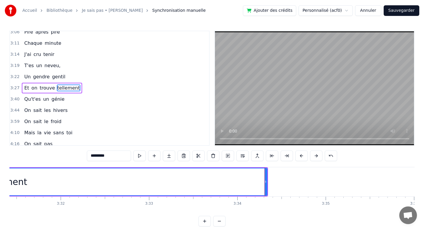
scroll to position [0, 18622]
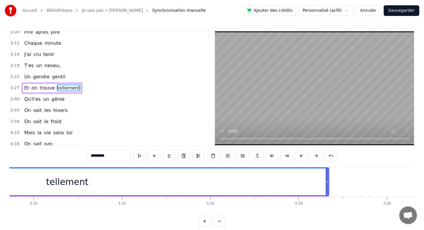
click at [326, 179] on div at bounding box center [326, 181] width 0 height 29
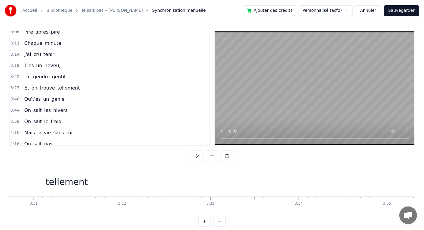
click at [326, 180] on div "tellement" at bounding box center [67, 181] width 522 height 29
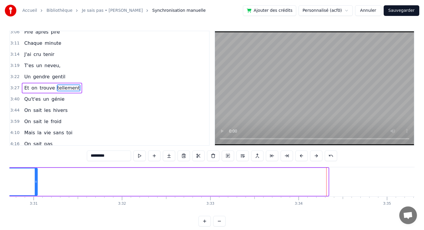
drag, startPoint x: 327, startPoint y: 180, endPoint x: 36, endPoint y: 165, distance: 290.8
click at [36, 165] on div "0:07 Un père très gentil 0:10 C'est vraiment toi 0:15 Être tes filles 0:19 C'es…" at bounding box center [211, 129] width 405 height 196
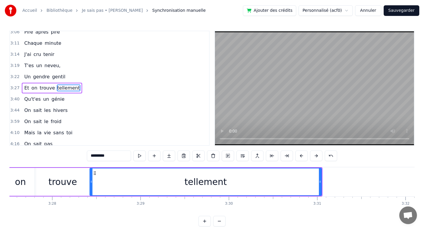
scroll to position [0, 18352]
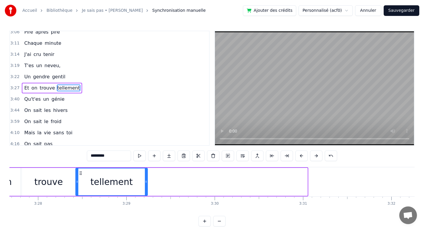
drag, startPoint x: 306, startPoint y: 182, endPoint x: 146, endPoint y: 173, distance: 160.5
click at [146, 173] on div at bounding box center [146, 181] width 2 height 27
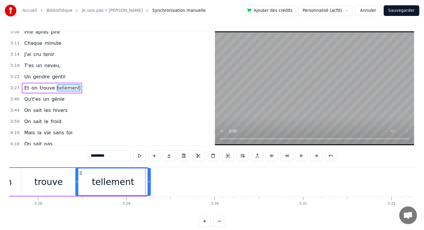
drag, startPoint x: 146, startPoint y: 173, endPoint x: 149, endPoint y: 174, distance: 3.5
click at [149, 174] on div at bounding box center [149, 181] width 2 height 27
drag, startPoint x: 149, startPoint y: 174, endPoint x: 153, endPoint y: 174, distance: 3.8
click at [153, 174] on div at bounding box center [152, 181] width 2 height 27
drag, startPoint x: 153, startPoint y: 174, endPoint x: 163, endPoint y: 174, distance: 9.4
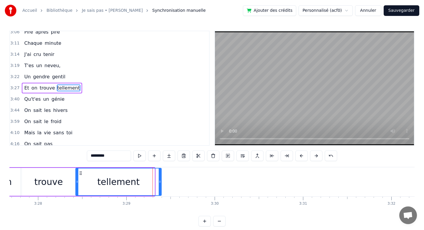
click at [161, 174] on div at bounding box center [160, 181] width 2 height 27
click at [165, 174] on div at bounding box center [165, 181] width 2 height 27
drag, startPoint x: 165, startPoint y: 174, endPoint x: 169, endPoint y: 175, distance: 4.2
click at [169, 174] on div at bounding box center [169, 181] width 2 height 27
drag, startPoint x: 169, startPoint y: 175, endPoint x: 175, endPoint y: 175, distance: 5.3
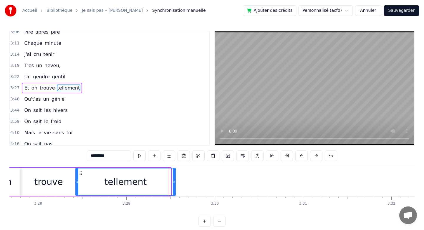
click at [175, 175] on div at bounding box center [174, 181] width 2 height 27
drag, startPoint x: 175, startPoint y: 175, endPoint x: 179, endPoint y: 175, distance: 3.8
click at [179, 175] on div at bounding box center [178, 181] width 2 height 27
drag, startPoint x: 179, startPoint y: 175, endPoint x: 168, endPoint y: 175, distance: 10.9
click at [168, 175] on div at bounding box center [168, 181] width 2 height 27
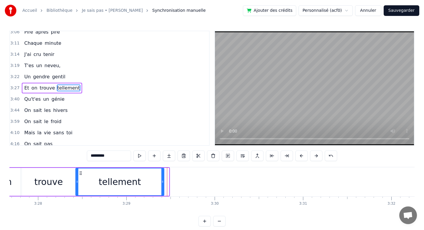
drag, startPoint x: 168, startPoint y: 175, endPoint x: 158, endPoint y: 175, distance: 9.7
click at [161, 175] on div at bounding box center [162, 181] width 2 height 27
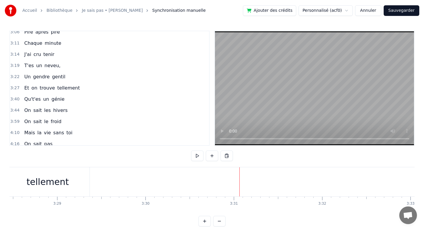
scroll to position [0, 18433]
click at [229, 181] on div at bounding box center [229, 181] width 0 height 29
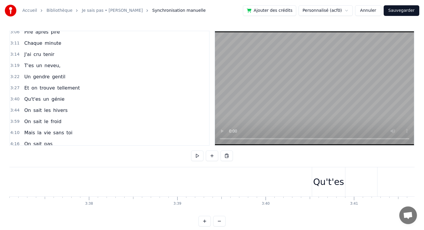
scroll to position [0, 19190]
click at [308, 179] on div "Qu't'es" at bounding box center [324, 181] width 33 height 29
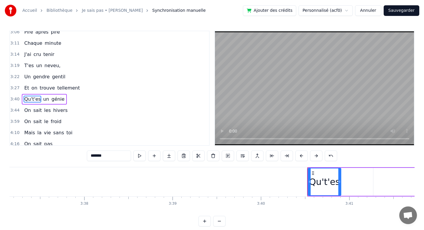
scroll to position [423, 0]
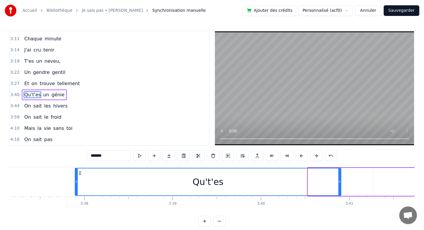
drag, startPoint x: 309, startPoint y: 180, endPoint x: 77, endPoint y: 172, distance: 231.7
click at [77, 172] on div at bounding box center [76, 181] width 2 height 27
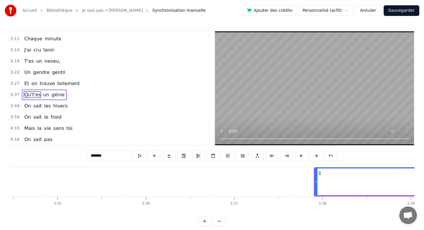
scroll to position [0, 19015]
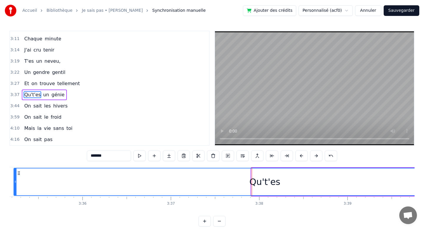
drag, startPoint x: 253, startPoint y: 181, endPoint x: 15, endPoint y: 179, distance: 237.7
click at [15, 179] on div at bounding box center [15, 181] width 2 height 27
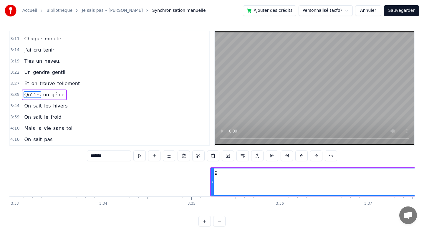
scroll to position [0, 18812]
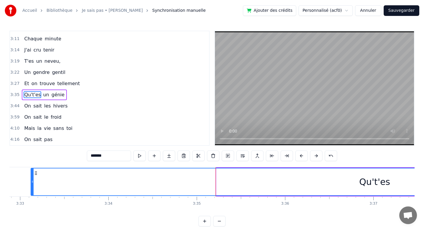
drag, startPoint x: 217, startPoint y: 182, endPoint x: 30, endPoint y: 166, distance: 188.0
click at [30, 166] on div "0:07 Un père très gentil 0:10 C'est vraiment toi 0:15 Être tes filles 0:19 C'es…" at bounding box center [211, 129] width 405 height 196
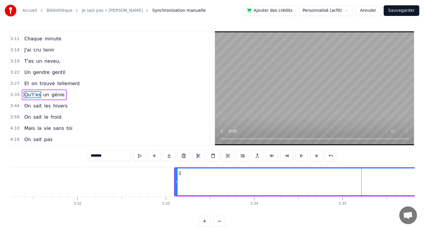
scroll to position [0, 18661]
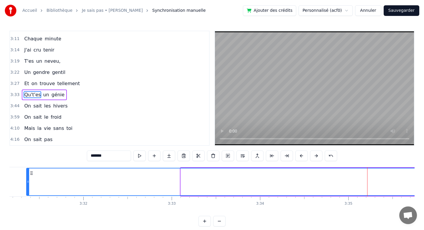
drag, startPoint x: 182, startPoint y: 182, endPoint x: 28, endPoint y: 174, distance: 154.0
click at [28, 174] on div at bounding box center [28, 181] width 2 height 27
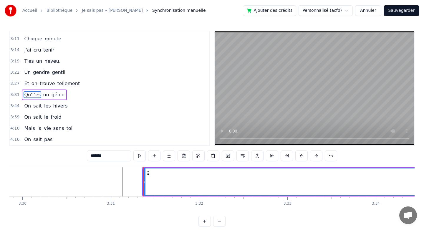
scroll to position [0, 18491]
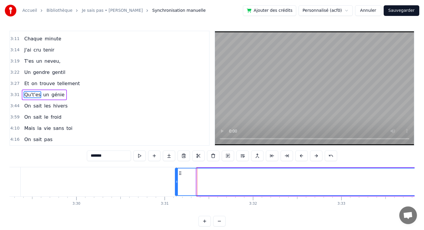
drag, startPoint x: 198, startPoint y: 179, endPoint x: 177, endPoint y: 179, distance: 21.5
click at [177, 179] on div at bounding box center [177, 181] width 2 height 27
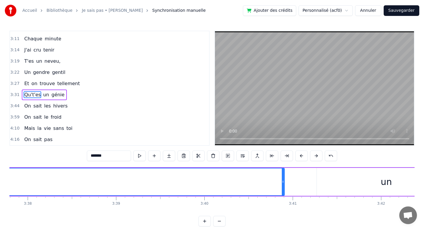
scroll to position [0, 19248]
drag, startPoint x: 283, startPoint y: 178, endPoint x: 114, endPoint y: 166, distance: 169.2
click at [114, 166] on div "0:07 Un père très gentil 0:10 C'est vraiment toi 0:15 Être tes filles 0:19 C'es…" at bounding box center [211, 129] width 405 height 196
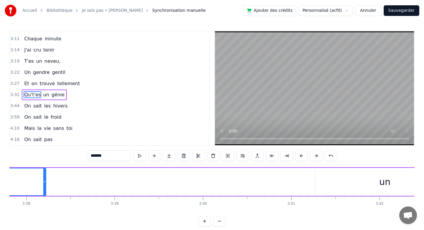
drag, startPoint x: 282, startPoint y: 182, endPoint x: 47, endPoint y: 182, distance: 235.4
click at [46, 182] on icon at bounding box center [44, 181] width 2 height 5
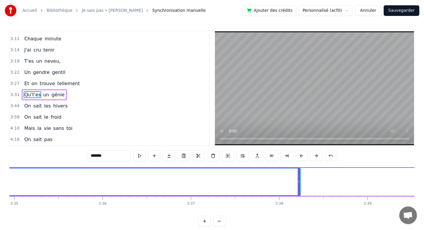
scroll to position [0, 18987]
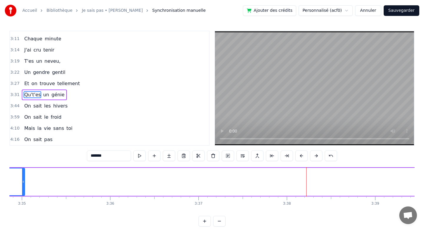
drag, startPoint x: 307, startPoint y: 181, endPoint x: 25, endPoint y: 190, distance: 281.5
click at [24, 190] on div at bounding box center [23, 181] width 2 height 27
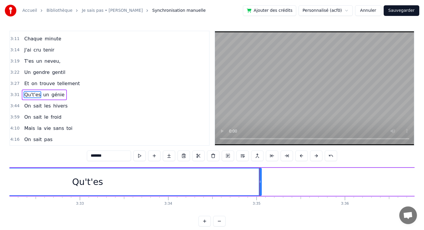
scroll to position [0, 18751]
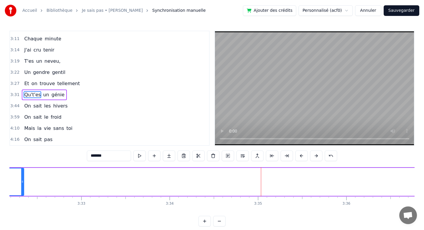
drag, startPoint x: 261, startPoint y: 182, endPoint x: 23, endPoint y: 174, distance: 238.4
click at [23, 174] on div at bounding box center [22, 181] width 2 height 27
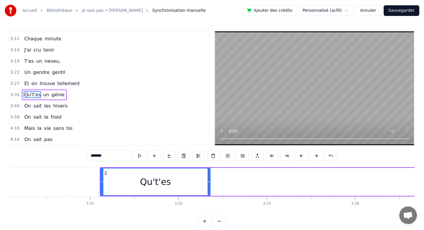
scroll to position [0, 18501]
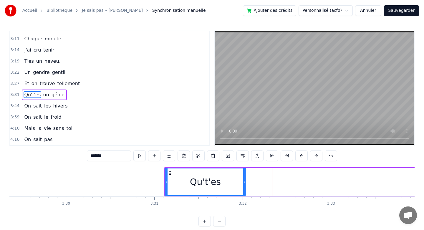
drag, startPoint x: 273, startPoint y: 181, endPoint x: 244, endPoint y: 181, distance: 28.9
click at [244, 181] on icon at bounding box center [244, 181] width 2 height 5
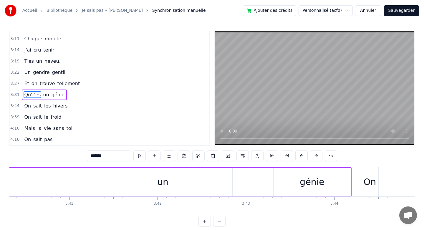
scroll to position [0, 19459]
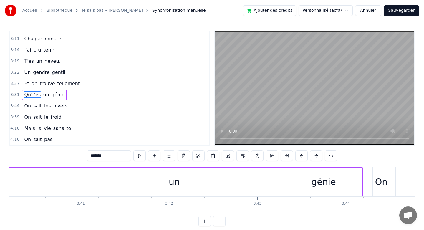
click at [166, 183] on div "un" at bounding box center [174, 182] width 139 height 28
type input "**"
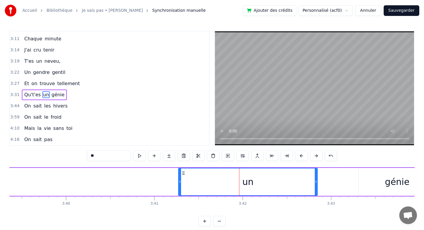
scroll to position [0, 19378]
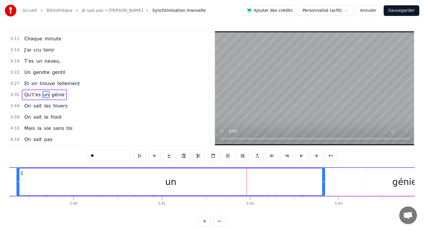
drag, startPoint x: 187, startPoint y: 183, endPoint x: 18, endPoint y: 170, distance: 169.6
click at [18, 170] on div at bounding box center [18, 181] width 2 height 27
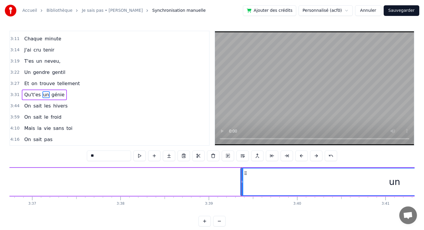
scroll to position [0, 19155]
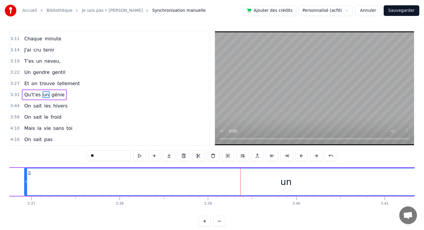
drag, startPoint x: 242, startPoint y: 181, endPoint x: 27, endPoint y: 173, distance: 215.5
click at [27, 173] on div at bounding box center [26, 181] width 2 height 27
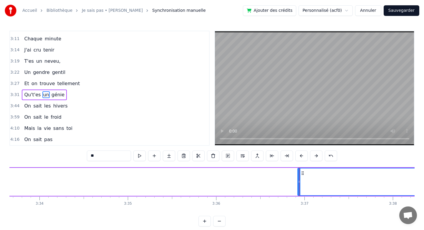
scroll to position [0, 18851]
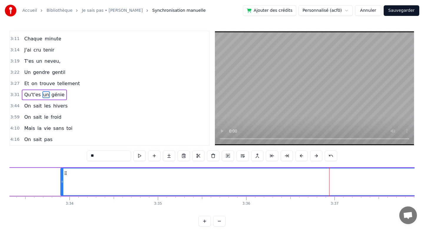
drag, startPoint x: 328, startPoint y: 183, endPoint x: 63, endPoint y: 176, distance: 265.8
click at [62, 176] on div at bounding box center [62, 181] width 2 height 27
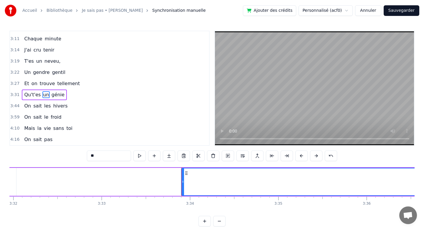
scroll to position [0, 18652]
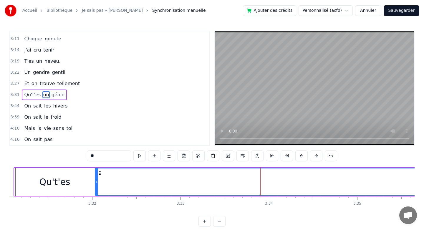
drag, startPoint x: 262, startPoint y: 182, endPoint x: 96, endPoint y: 167, distance: 166.5
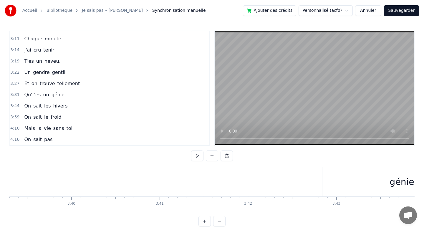
scroll to position [0, 19530]
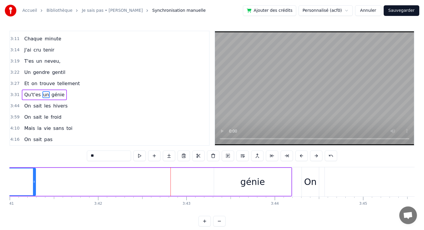
drag, startPoint x: 172, startPoint y: 181, endPoint x: 34, endPoint y: 184, distance: 137.9
click at [34, 184] on div at bounding box center [34, 181] width 2 height 27
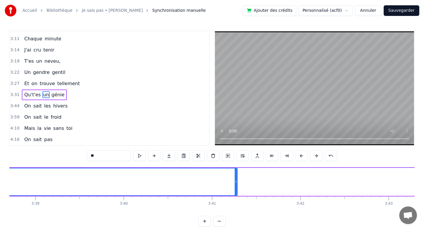
scroll to position [0, 19328]
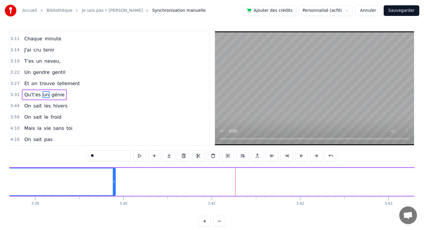
drag, startPoint x: 236, startPoint y: 181, endPoint x: 113, endPoint y: 174, distance: 123.1
click at [113, 174] on div at bounding box center [114, 181] width 2 height 27
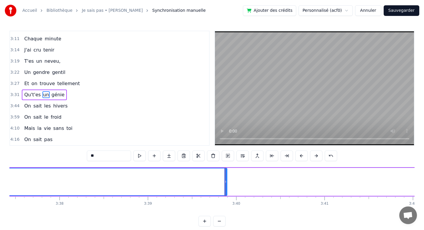
scroll to position [0, 19214]
click at [226, 182] on div at bounding box center [226, 181] width 0 height 29
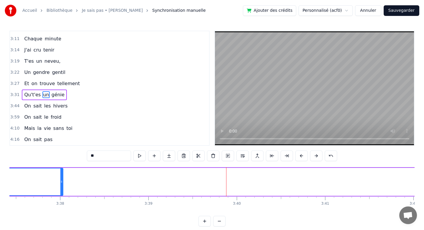
drag, startPoint x: 226, startPoint y: 182, endPoint x: 62, endPoint y: 162, distance: 165.3
click at [62, 162] on div "0:07 Un père très gentil 0:10 C'est vraiment toi 0:15 Être tes filles 0:19 C'es…" at bounding box center [211, 129] width 405 height 196
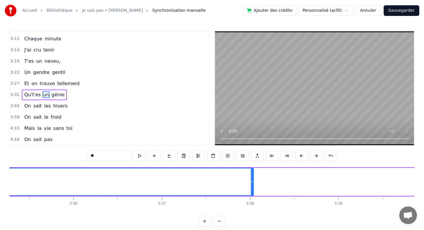
scroll to position [0, 18928]
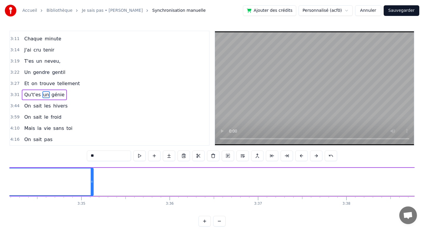
drag, startPoint x: 348, startPoint y: 181, endPoint x: 92, endPoint y: 153, distance: 257.1
click at [91, 153] on div "0:07 Un père très gentil 0:10 C'est vraiment toi 0:15 Être tes filles 0:19 C'es…" at bounding box center [211, 129] width 405 height 196
drag, startPoint x: 93, startPoint y: 179, endPoint x: 48, endPoint y: 185, distance: 45.2
click at [46, 185] on div at bounding box center [45, 181] width 2 height 27
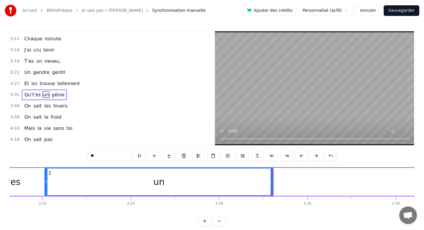
scroll to position [0, 18704]
drag, startPoint x: 270, startPoint y: 181, endPoint x: 119, endPoint y: 186, distance: 150.3
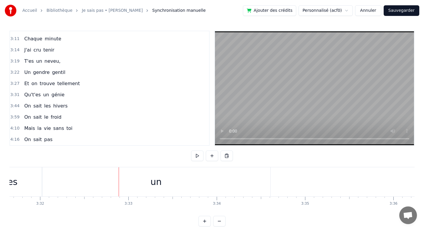
click at [266, 183] on div "un" at bounding box center [156, 181] width 229 height 29
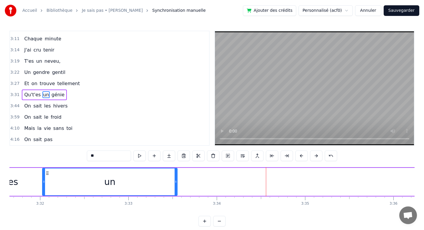
drag, startPoint x: 270, startPoint y: 182, endPoint x: 178, endPoint y: 188, distance: 92.4
click at [176, 188] on div at bounding box center [176, 181] width 2 height 27
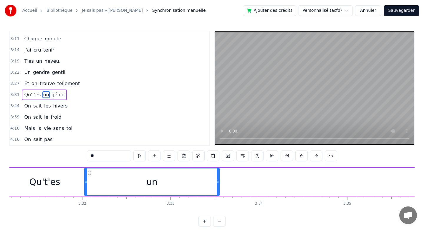
scroll to position [0, 18661]
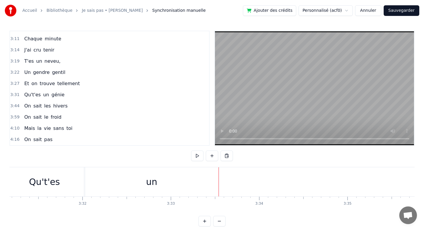
click at [201, 181] on div "un" at bounding box center [151, 181] width 135 height 29
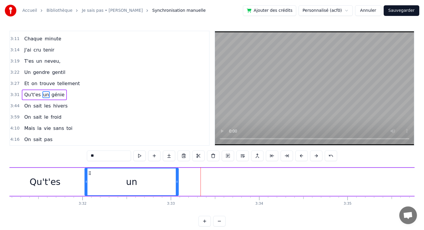
drag, startPoint x: 218, startPoint y: 181, endPoint x: 176, endPoint y: 184, distance: 41.9
click at [176, 184] on div at bounding box center [177, 181] width 2 height 27
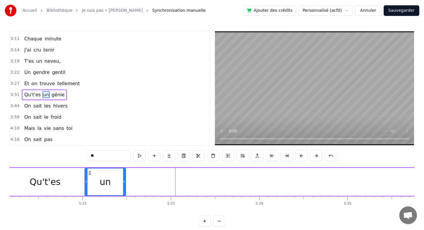
drag, startPoint x: 177, startPoint y: 182, endPoint x: 119, endPoint y: 182, distance: 57.4
click at [123, 182] on icon at bounding box center [124, 181] width 2 height 5
drag, startPoint x: 119, startPoint y: 182, endPoint x: 115, endPoint y: 181, distance: 4.5
click at [115, 182] on icon at bounding box center [114, 181] width 2 height 5
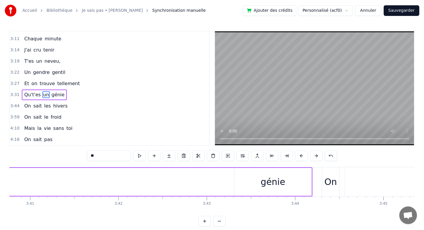
scroll to position [0, 19583]
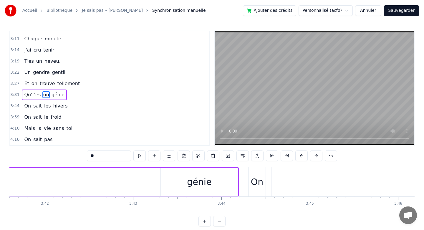
click at [199, 184] on div "génie" at bounding box center [199, 181] width 24 height 13
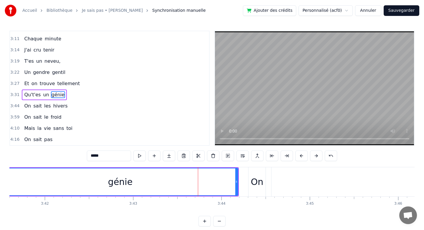
drag, startPoint x: 162, startPoint y: 180, endPoint x: 4, endPoint y: 183, distance: 157.9
click at [4, 183] on div "Accueil Bibliothèque Je sais pas • [PERSON_NAME] Synchronisation manuelle Ajout…" at bounding box center [212, 113] width 424 height 227
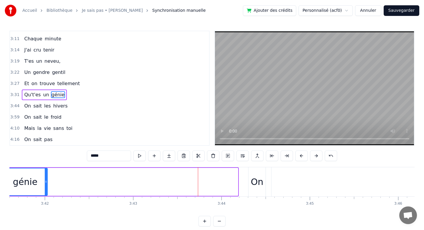
drag, startPoint x: 237, startPoint y: 181, endPoint x: 38, endPoint y: 185, distance: 199.5
click at [45, 185] on div at bounding box center [46, 181] width 2 height 27
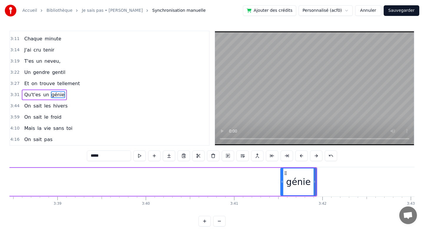
scroll to position [0, 19304]
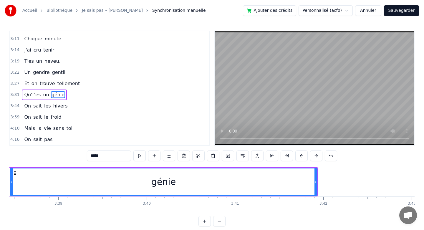
drag, startPoint x: 283, startPoint y: 184, endPoint x: 11, endPoint y: 184, distance: 271.6
click at [11, 184] on div at bounding box center [11, 181] width 2 height 27
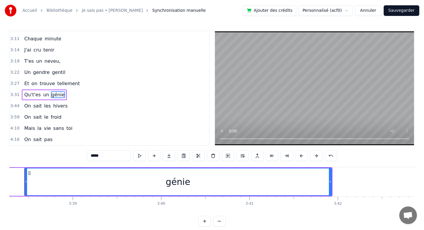
scroll to position [0, 19276]
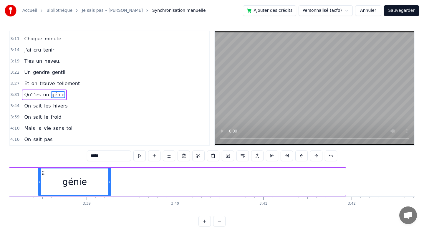
drag, startPoint x: 344, startPoint y: 175, endPoint x: 106, endPoint y: 171, distance: 238.3
click at [108, 171] on div at bounding box center [109, 181] width 2 height 27
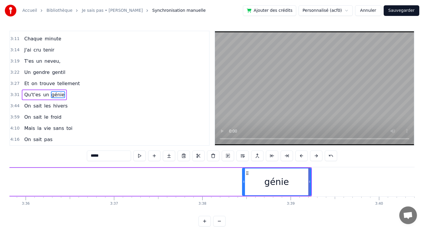
scroll to position [0, 19050]
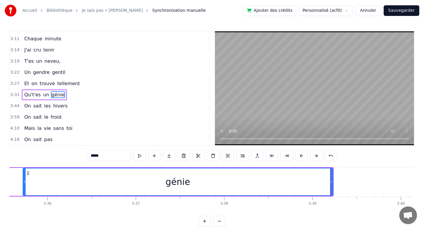
drag, startPoint x: 266, startPoint y: 179, endPoint x: 25, endPoint y: 168, distance: 241.5
click at [25, 168] on div "génie" at bounding box center [178, 182] width 310 height 28
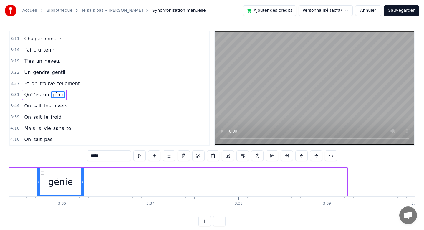
drag, startPoint x: 346, startPoint y: 174, endPoint x: 75, endPoint y: 170, distance: 271.0
click at [81, 170] on div at bounding box center [82, 181] width 2 height 27
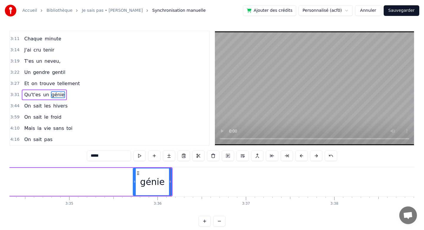
scroll to position [0, 18937]
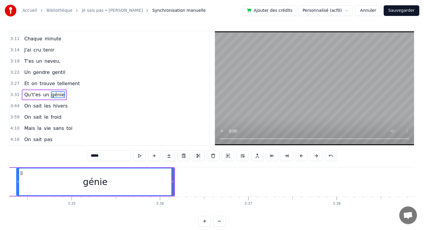
drag, startPoint x: 137, startPoint y: 180, endPoint x: 18, endPoint y: 185, distance: 119.1
click at [18, 185] on div at bounding box center [18, 181] width 2 height 27
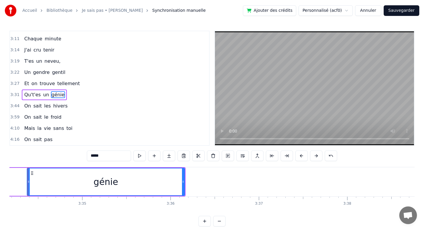
scroll to position [0, 18916]
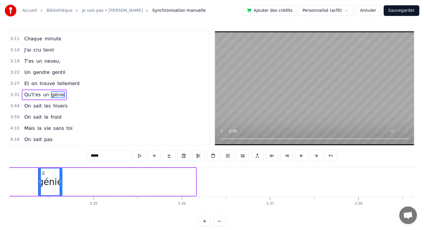
drag, startPoint x: 195, startPoint y: 180, endPoint x: 63, endPoint y: 179, distance: 132.3
click at [62, 179] on div "génie" at bounding box center [50, 182] width 24 height 28
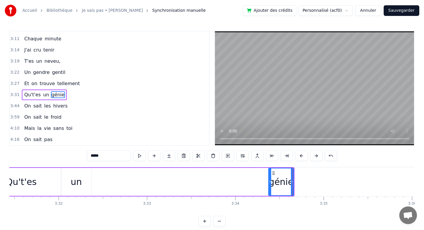
scroll to position [0, 18687]
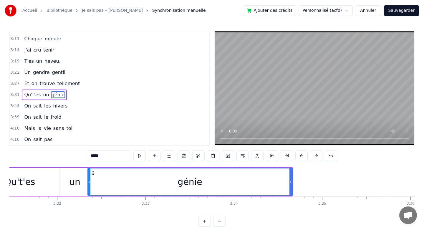
drag, startPoint x: 268, startPoint y: 182, endPoint x: 89, endPoint y: 174, distance: 179.6
click at [89, 174] on div at bounding box center [89, 181] width 2 height 27
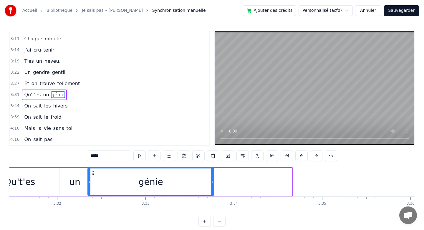
drag, startPoint x: 290, startPoint y: 178, endPoint x: 210, endPoint y: 178, distance: 80.1
click at [211, 178] on div at bounding box center [212, 181] width 2 height 27
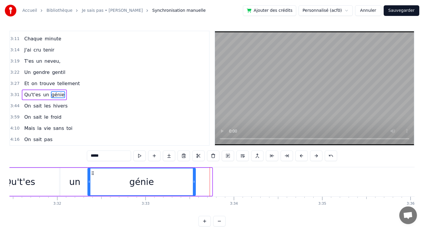
drag, startPoint x: 211, startPoint y: 178, endPoint x: 191, endPoint y: 178, distance: 19.7
click at [193, 178] on div at bounding box center [194, 181] width 2 height 27
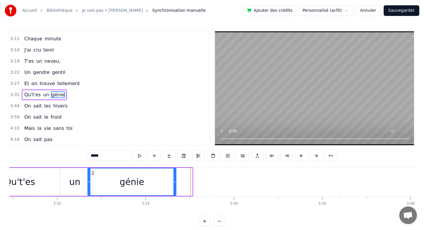
drag, startPoint x: 191, startPoint y: 178, endPoint x: 175, endPoint y: 178, distance: 16.2
click at [175, 178] on div at bounding box center [175, 181] width 2 height 27
drag, startPoint x: 175, startPoint y: 178, endPoint x: 164, endPoint y: 179, distance: 10.9
click at [165, 179] on div at bounding box center [166, 181] width 2 height 27
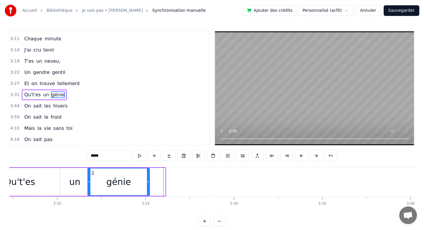
drag, startPoint x: 164, startPoint y: 179, endPoint x: 148, endPoint y: 179, distance: 15.6
click at [148, 179] on div at bounding box center [148, 181] width 2 height 27
click at [151, 179] on div at bounding box center [150, 181] width 2 height 27
click at [153, 179] on div at bounding box center [153, 181] width 2 height 27
click at [151, 179] on div at bounding box center [151, 181] width 2 height 27
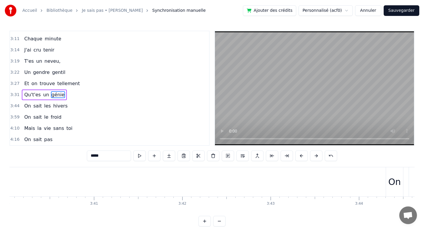
scroll to position [0, 19523]
click at [315, 180] on div "On" at bounding box center [317, 181] width 13 height 13
type input "**"
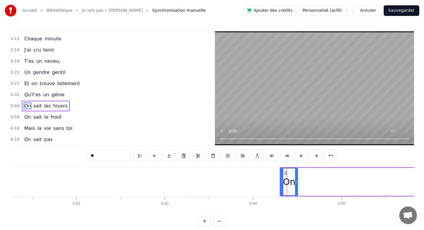
scroll to position [0, 19552]
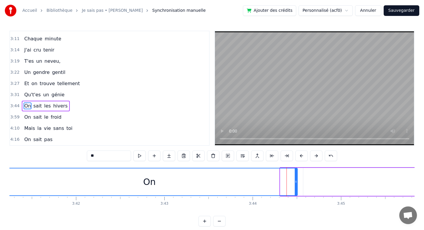
drag, startPoint x: 281, startPoint y: 174, endPoint x: 2, endPoint y: 183, distance: 279.7
click at [1, 183] on div "Accueil Bibliothèque Je sais pas • [PERSON_NAME] Synchronisation manuelle Ajout…" at bounding box center [212, 113] width 424 height 227
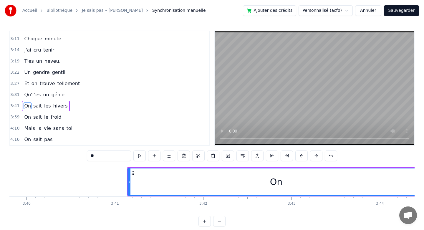
scroll to position [0, 19314]
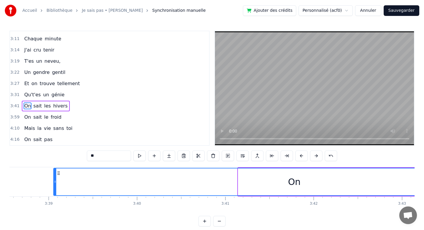
drag, startPoint x: 239, startPoint y: 182, endPoint x: 54, endPoint y: 178, distance: 184.7
click at [54, 178] on div at bounding box center [55, 181] width 2 height 27
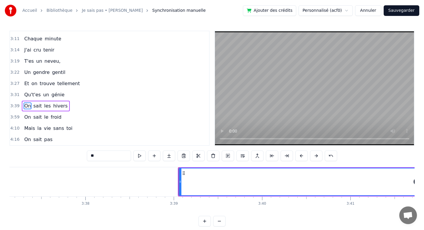
scroll to position [0, 19130]
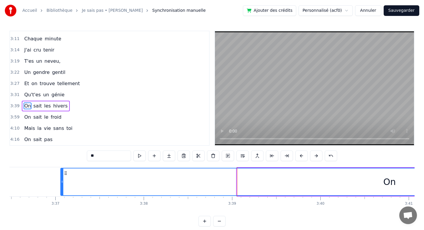
drag, startPoint x: 239, startPoint y: 184, endPoint x: 62, endPoint y: 174, distance: 176.4
click at [62, 174] on div at bounding box center [62, 181] width 2 height 27
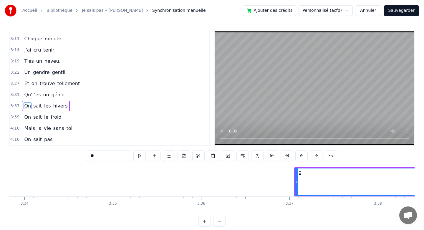
scroll to position [0, 18896]
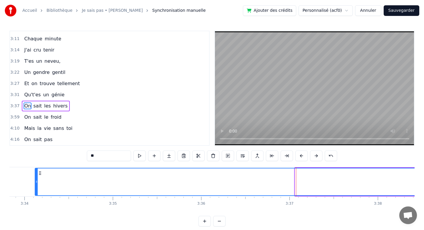
drag, startPoint x: 297, startPoint y: 177, endPoint x: 35, endPoint y: 182, distance: 261.9
click at [35, 182] on div at bounding box center [36, 181] width 2 height 27
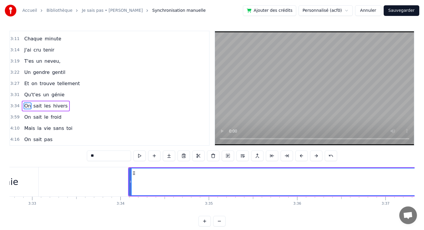
scroll to position [0, 18801]
drag, startPoint x: 129, startPoint y: 183, endPoint x: 175, endPoint y: 187, distance: 46.5
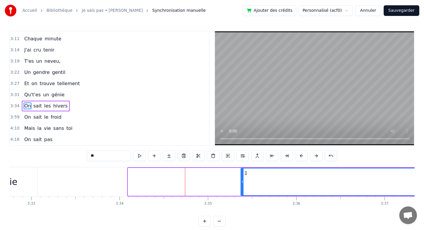
drag, startPoint x: 129, startPoint y: 181, endPoint x: 242, endPoint y: 186, distance: 113.0
click at [242, 186] on div at bounding box center [242, 181] width 2 height 27
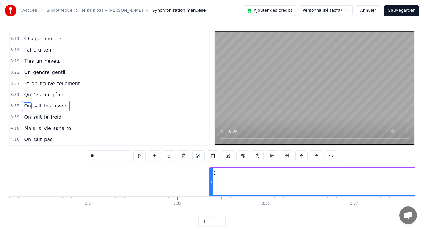
scroll to position [0, 18831]
drag, startPoint x: 213, startPoint y: 182, endPoint x: 194, endPoint y: 182, distance: 19.1
click at [198, 182] on icon at bounding box center [199, 181] width 2 height 5
drag, startPoint x: 194, startPoint y: 182, endPoint x: 189, endPoint y: 182, distance: 4.7
click at [189, 182] on icon at bounding box center [189, 181] width 2 height 5
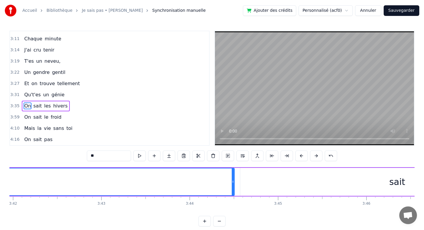
scroll to position [0, 19682]
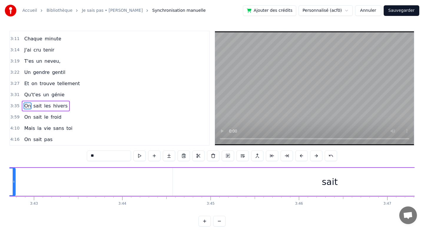
drag, startPoint x: 166, startPoint y: 178, endPoint x: 14, endPoint y: 177, distance: 151.4
click at [14, 177] on div at bounding box center [14, 181] width 2 height 27
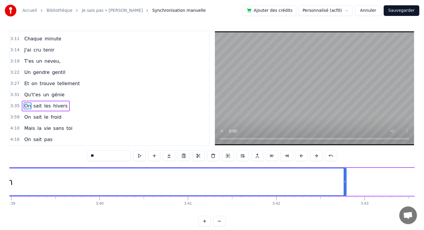
scroll to position [0, 19346]
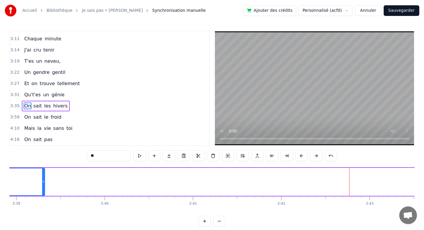
drag, startPoint x: 350, startPoint y: 182, endPoint x: 42, endPoint y: 192, distance: 308.3
click at [42, 192] on div at bounding box center [43, 181] width 2 height 27
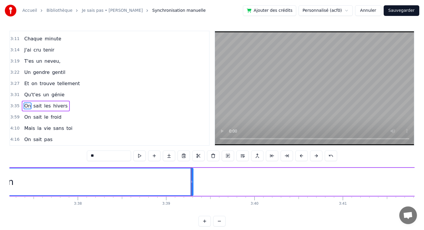
scroll to position [0, 19195]
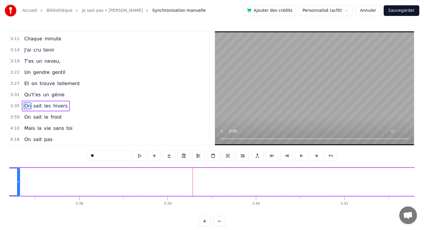
drag, startPoint x: 194, startPoint y: 182, endPoint x: 19, endPoint y: 178, distance: 174.4
click at [19, 178] on div at bounding box center [18, 181] width 2 height 27
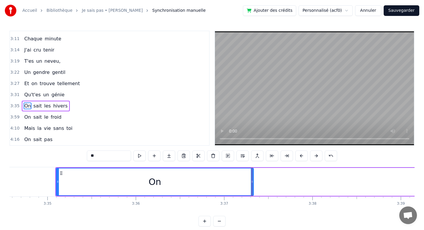
scroll to position [0, 18959]
drag, startPoint x: 254, startPoint y: 181, endPoint x: 246, endPoint y: 181, distance: 8.3
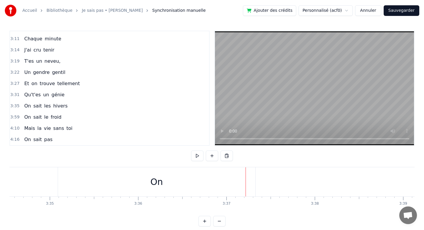
click at [188, 185] on div "On" at bounding box center [156, 181] width 197 height 29
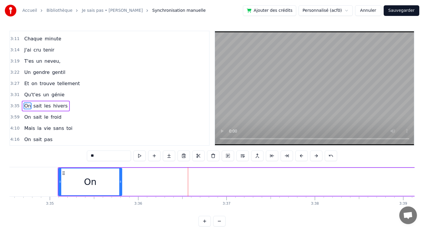
drag, startPoint x: 255, startPoint y: 181, endPoint x: 120, endPoint y: 174, distance: 134.8
click at [120, 174] on div at bounding box center [120, 181] width 2 height 27
drag, startPoint x: 120, startPoint y: 174, endPoint x: 86, endPoint y: 174, distance: 34.8
click at [86, 174] on div at bounding box center [85, 181] width 2 height 27
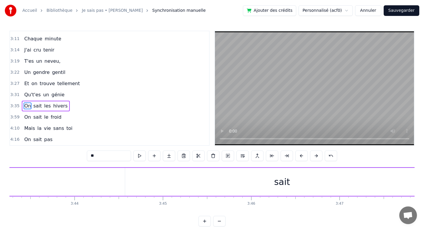
scroll to position [0, 19829]
click at [181, 182] on div "sait" at bounding box center [183, 181] width 16 height 13
type input "****"
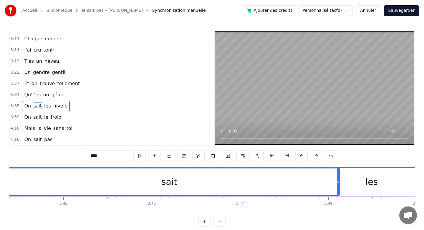
drag, startPoint x: 27, startPoint y: 182, endPoint x: 0, endPoint y: 179, distance: 26.7
click at [0, 179] on div "Accueil Bibliothèque Je sais pas • [PERSON_NAME] Synchronisation manuelle Ajout…" at bounding box center [212, 113] width 424 height 227
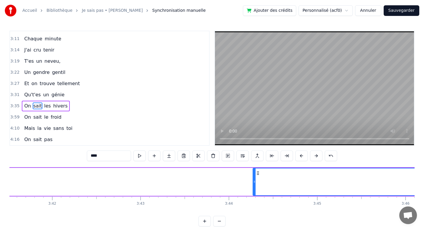
scroll to position [0, 19426]
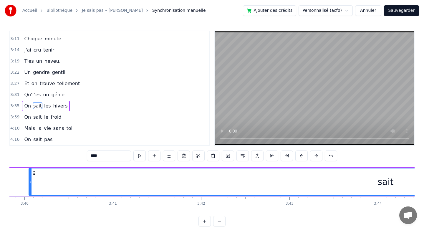
drag, startPoint x: 403, startPoint y: 179, endPoint x: 30, endPoint y: 181, distance: 373.2
click at [30, 181] on icon at bounding box center [30, 181] width 2 height 5
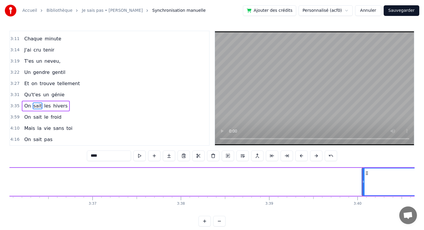
scroll to position [0, 19091]
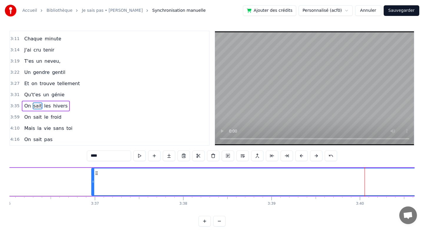
drag, startPoint x: 366, startPoint y: 181, endPoint x: 94, endPoint y: 178, distance: 272.8
click at [94, 178] on div at bounding box center [93, 181] width 2 height 27
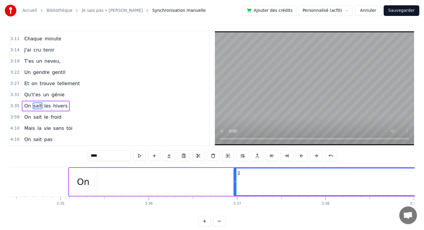
scroll to position [0, 18891]
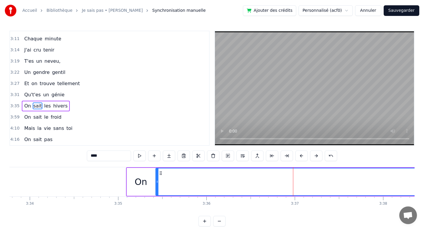
drag, startPoint x: 293, startPoint y: 184, endPoint x: 156, endPoint y: 180, distance: 136.1
click at [156, 180] on icon at bounding box center [157, 181] width 2 height 5
click at [159, 180] on icon at bounding box center [159, 181] width 2 height 5
drag, startPoint x: 159, startPoint y: 180, endPoint x: 163, endPoint y: 180, distance: 3.5
click at [163, 180] on icon at bounding box center [163, 181] width 2 height 5
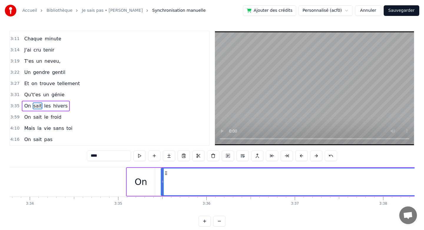
click at [162, 180] on icon at bounding box center [162, 181] width 2 height 5
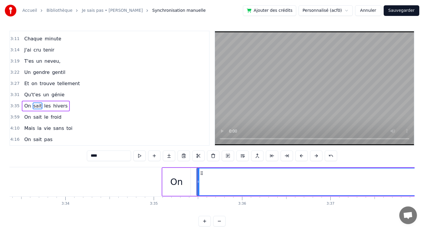
scroll to position [0, 18851]
drag, startPoint x: 202, startPoint y: 182, endPoint x: 199, endPoint y: 182, distance: 3.5
click at [199, 182] on icon at bounding box center [200, 181] width 2 height 5
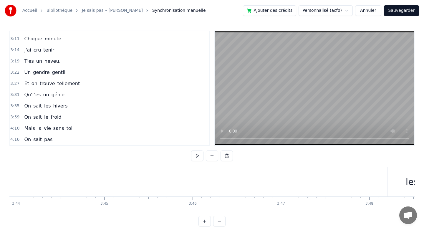
scroll to position [0, 19864]
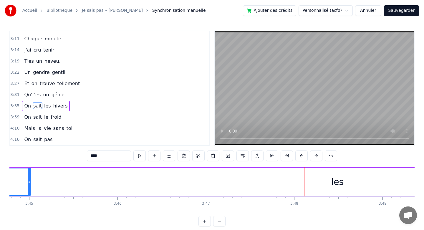
drag, startPoint x: 303, startPoint y: 177, endPoint x: 29, endPoint y: 192, distance: 274.9
click at [29, 192] on div at bounding box center [29, 181] width 2 height 27
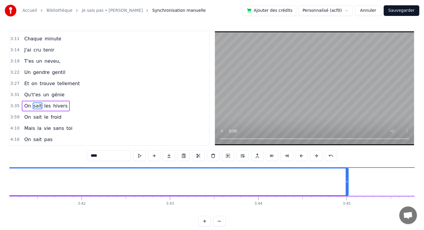
scroll to position [0, 19546]
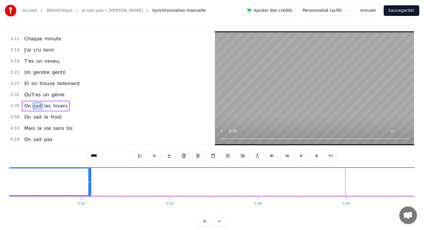
drag, startPoint x: 347, startPoint y: 183, endPoint x: 67, endPoint y: 183, distance: 280.1
click at [88, 183] on icon at bounding box center [89, 181] width 2 height 5
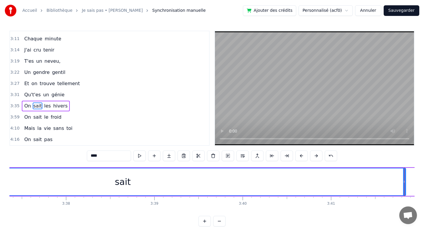
scroll to position [0, 19206]
click at [104, 181] on div "sait" at bounding box center [125, 181] width 566 height 27
click at [84, 183] on div "sait" at bounding box center [125, 181] width 566 height 27
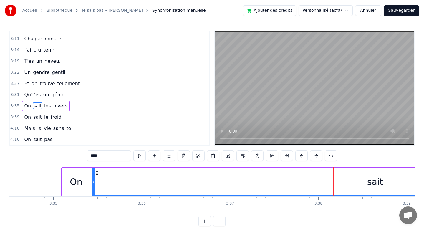
scroll to position [0, 18958]
click at [153, 189] on div "sait" at bounding box center [373, 181] width 566 height 27
click at [132, 184] on div "sait" at bounding box center [373, 181] width 566 height 27
click at [119, 184] on div "sait" at bounding box center [373, 181] width 566 height 27
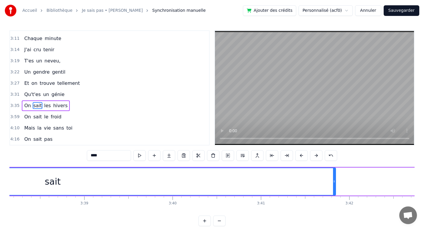
scroll to position [0, 19278]
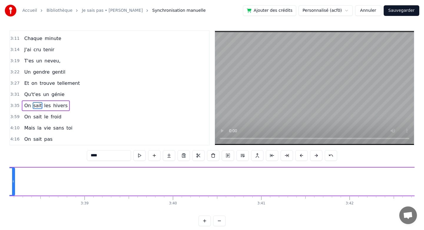
drag, startPoint x: 334, startPoint y: 180, endPoint x: 14, endPoint y: 180, distance: 320.5
click at [14, 180] on icon at bounding box center [13, 181] width 2 height 5
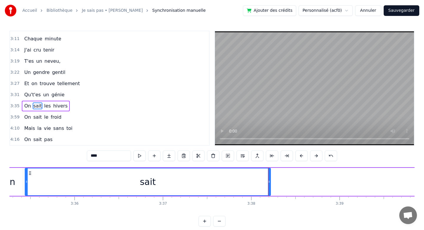
scroll to position [0, 19003]
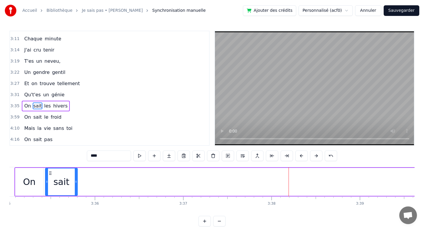
drag, startPoint x: 290, startPoint y: 178, endPoint x: 76, endPoint y: 195, distance: 214.2
click at [76, 195] on div at bounding box center [76, 181] width 2 height 27
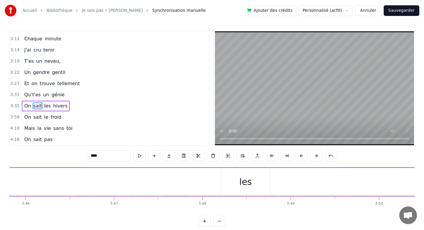
scroll to position [0, 19957]
click at [249, 183] on div "les" at bounding box center [244, 181] width 12 height 13
type input "***"
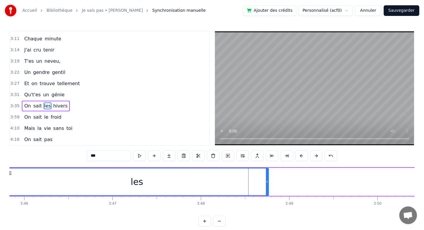
drag, startPoint x: 220, startPoint y: 179, endPoint x: 6, endPoint y: 175, distance: 214.5
click at [6, 175] on div "Accueil Bibliothèque Je sais pas • [PERSON_NAME] Synchronisation manuelle Ajout…" at bounding box center [212, 113] width 424 height 227
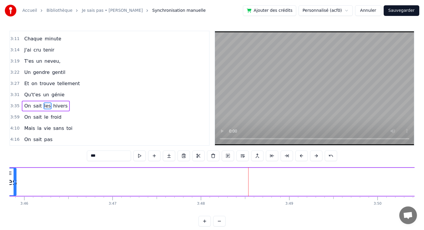
drag, startPoint x: 268, startPoint y: 182, endPoint x: 16, endPoint y: 186, distance: 251.6
click at [16, 186] on div at bounding box center [15, 181] width 2 height 27
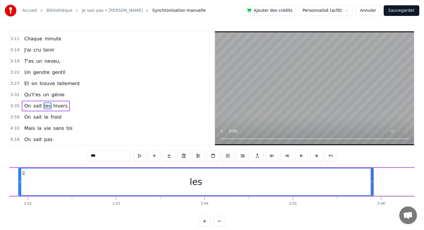
drag, startPoint x: 363, startPoint y: 181, endPoint x: 21, endPoint y: 168, distance: 342.6
click at [20, 168] on div "les" at bounding box center [196, 182] width 356 height 28
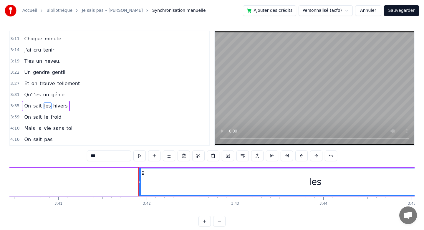
scroll to position [0, 19373]
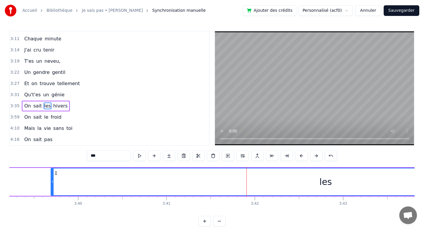
drag, startPoint x: 248, startPoint y: 175, endPoint x: 46, endPoint y: 177, distance: 202.1
click at [51, 177] on div at bounding box center [52, 181] width 2 height 27
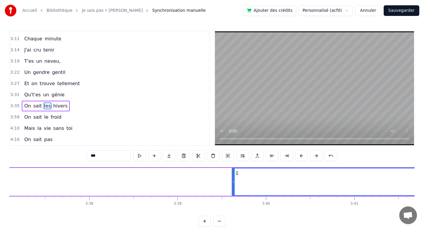
scroll to position [0, 19183]
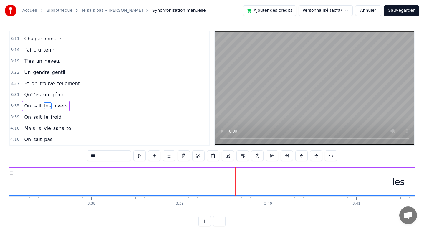
drag, startPoint x: 236, startPoint y: 181, endPoint x: 7, endPoint y: 177, distance: 228.9
click at [7, 178] on div "Accueil Bibliothèque Je sais pas • [PERSON_NAME] Synchronisation manuelle Ajout…" at bounding box center [212, 113] width 424 height 227
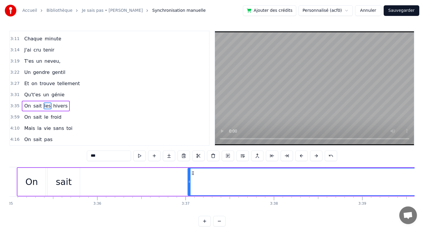
scroll to position [0, 18924]
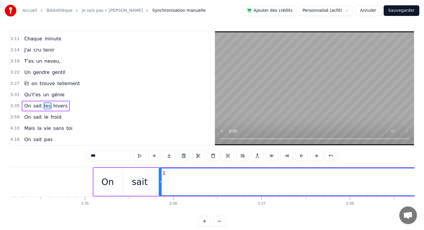
drag, startPoint x: 266, startPoint y: 181, endPoint x: 162, endPoint y: 180, distance: 104.0
click at [161, 180] on icon at bounding box center [160, 181] width 2 height 5
click at [159, 180] on icon at bounding box center [158, 181] width 2 height 5
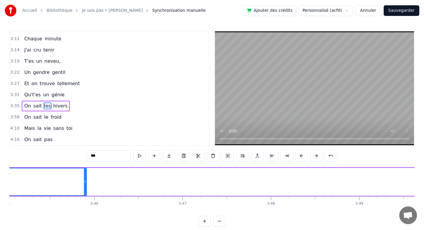
scroll to position [0, 19829]
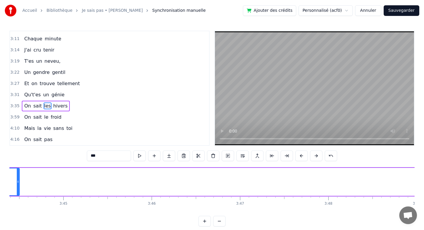
drag, startPoint x: 143, startPoint y: 179, endPoint x: 19, endPoint y: 175, distance: 124.7
click at [19, 175] on div at bounding box center [18, 181] width 2 height 27
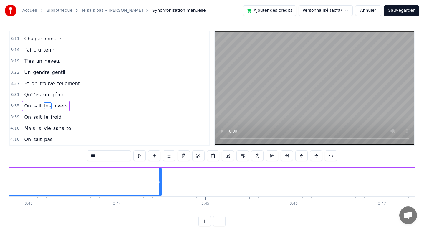
scroll to position [0, 19686]
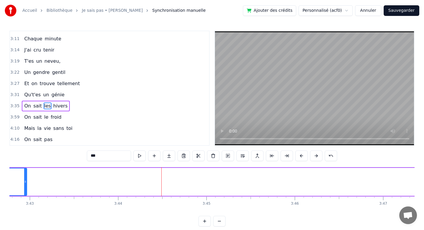
drag, startPoint x: 162, startPoint y: 174, endPoint x: 27, endPoint y: 169, distance: 135.6
click at [27, 169] on div at bounding box center [25, 181] width 2 height 27
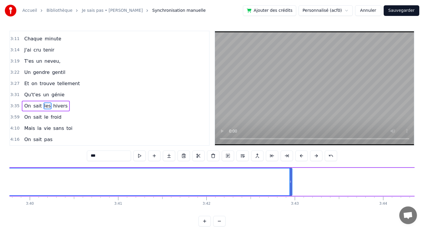
scroll to position [0, 19400]
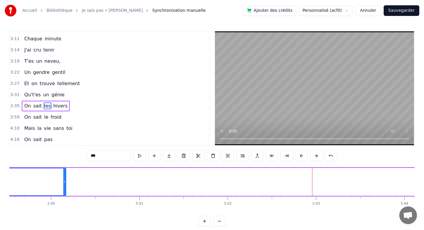
drag, startPoint x: 311, startPoint y: 181, endPoint x: 57, endPoint y: 174, distance: 254.0
click at [63, 174] on div at bounding box center [64, 181] width 2 height 27
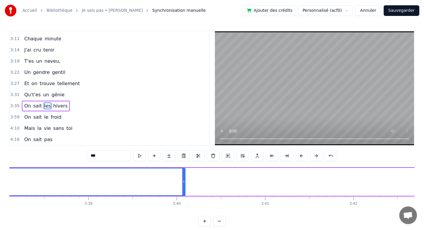
scroll to position [0, 19236]
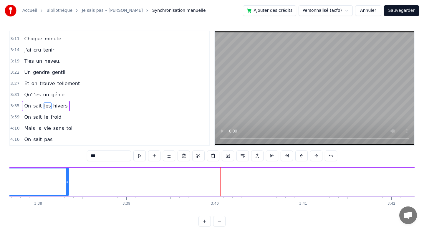
drag, startPoint x: 221, startPoint y: 182, endPoint x: 51, endPoint y: 177, distance: 170.3
click at [66, 177] on div at bounding box center [67, 181] width 2 height 27
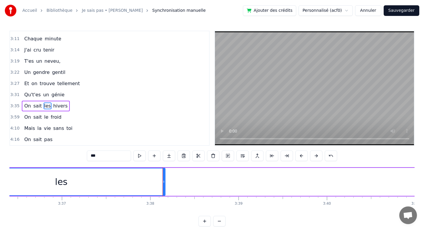
scroll to position [0, 19108]
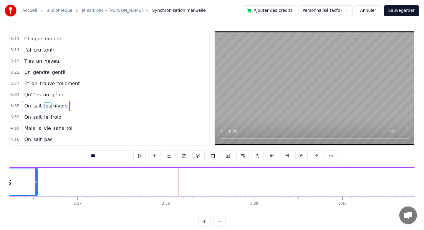
drag, startPoint x: 179, startPoint y: 176, endPoint x: 37, endPoint y: 177, distance: 142.3
click at [37, 177] on div at bounding box center [36, 181] width 2 height 27
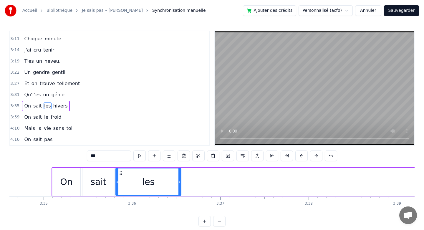
scroll to position [0, 18862]
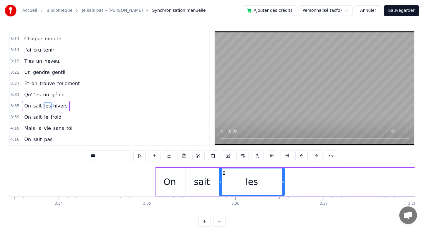
click at [282, 181] on div at bounding box center [282, 181] width 0 height 29
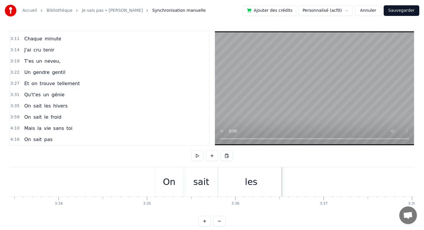
click at [283, 181] on div "les" at bounding box center [251, 181] width 65 height 29
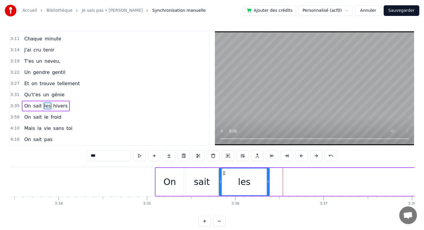
drag, startPoint x: 282, startPoint y: 181, endPoint x: 265, endPoint y: 180, distance: 17.4
click at [267, 180] on icon at bounding box center [268, 181] width 2 height 5
drag, startPoint x: 265, startPoint y: 180, endPoint x: 249, endPoint y: 180, distance: 15.6
click at [249, 180] on icon at bounding box center [250, 181] width 2 height 5
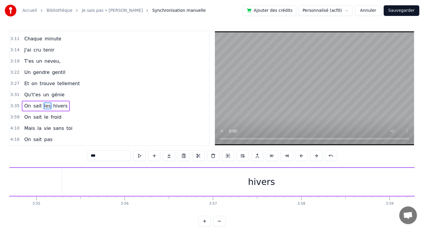
scroll to position [0, 20741]
click at [298, 179] on div "hivers" at bounding box center [261, 182] width 399 height 28
type input "******"
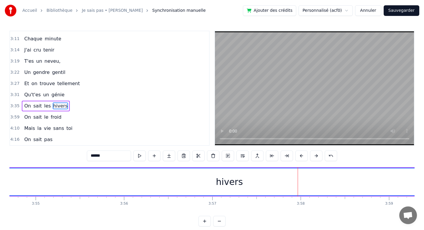
drag, startPoint x: 63, startPoint y: 179, endPoint x: 0, endPoint y: 179, distance: 63.0
click at [0, 179] on div "Accueil Bibliothèque Je sais pas • [PERSON_NAME] Synchronisation manuelle Ajout…" at bounding box center [212, 113] width 424 height 227
click at [310, 188] on div "hivers" at bounding box center [229, 181] width 461 height 27
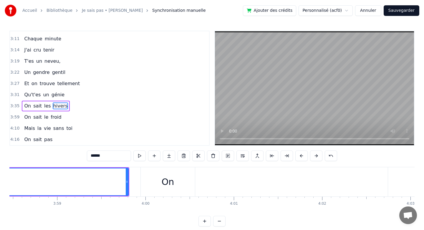
scroll to position [0, 21060]
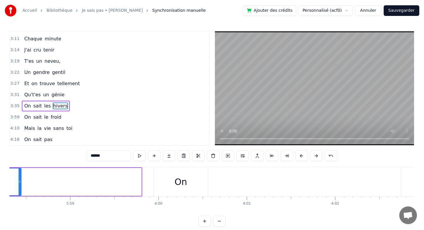
drag, startPoint x: 140, startPoint y: 182, endPoint x: 20, endPoint y: 183, distance: 120.2
click at [20, 183] on icon at bounding box center [20, 181] width 2 height 5
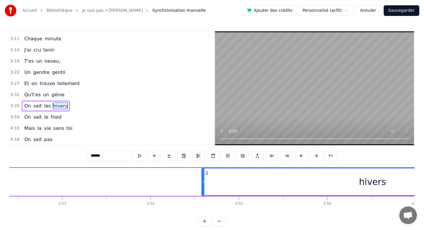
scroll to position [0, 20504]
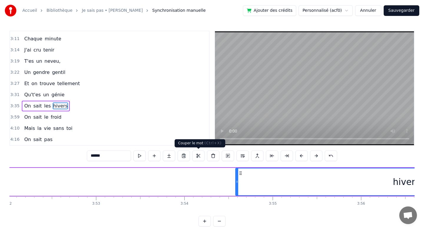
click at [199, 156] on button at bounding box center [198, 156] width 12 height 11
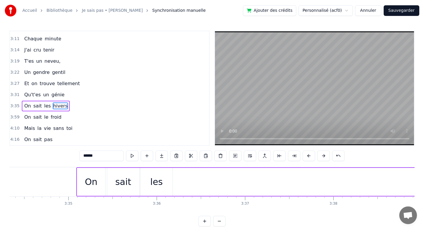
scroll to position [0, 18887]
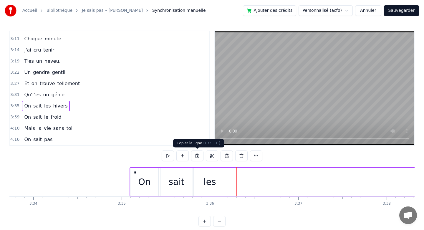
click at [201, 155] on button at bounding box center [197, 156] width 12 height 11
click at [228, 158] on button at bounding box center [227, 156] width 12 height 11
click at [230, 180] on div "hivers" at bounding box center [401, 182] width 342 height 28
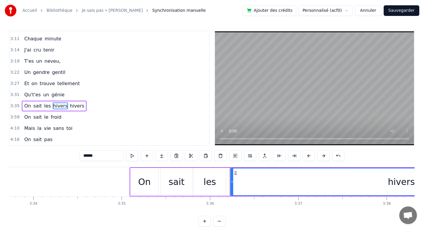
drag, startPoint x: 230, startPoint y: 180, endPoint x: 225, endPoint y: 179, distance: 5.4
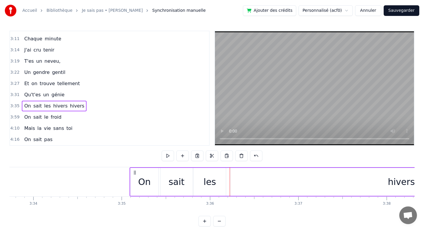
click at [234, 180] on div "hivers" at bounding box center [402, 182] width 342 height 28
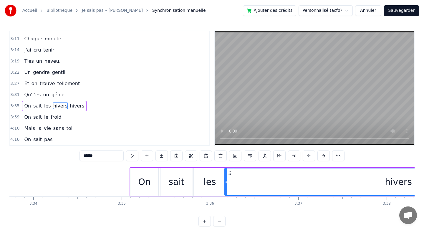
drag, startPoint x: 232, startPoint y: 179, endPoint x: 226, endPoint y: 178, distance: 6.0
click at [226, 178] on div at bounding box center [226, 181] width 2 height 27
drag, startPoint x: 226, startPoint y: 178, endPoint x: 220, endPoint y: 178, distance: 5.3
click at [220, 178] on div at bounding box center [221, 181] width 2 height 27
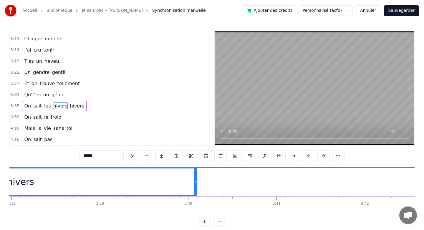
scroll to position [0, 19267]
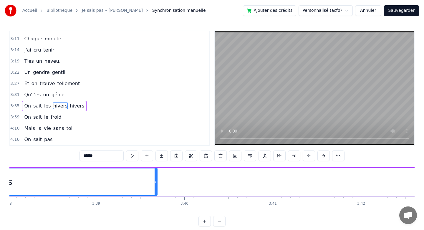
drag, startPoint x: 192, startPoint y: 176, endPoint x: 130, endPoint y: 173, distance: 62.9
click at [155, 173] on div at bounding box center [156, 181] width 2 height 27
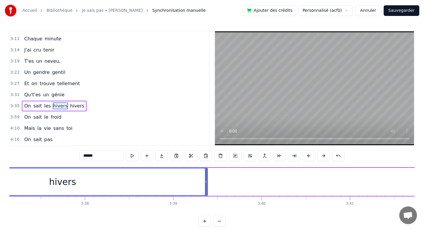
scroll to position [0, 19186]
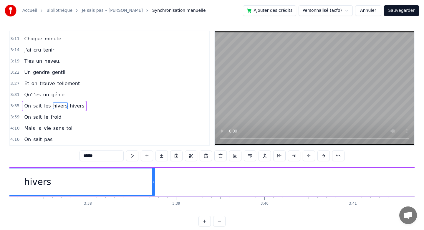
drag, startPoint x: 209, startPoint y: 182, endPoint x: 153, endPoint y: 181, distance: 55.7
click at [153, 181] on icon at bounding box center [153, 181] width 2 height 5
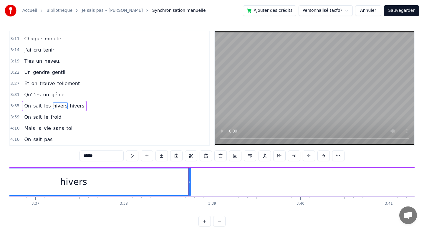
scroll to position [0, 19149]
drag, startPoint x: 191, startPoint y: 182, endPoint x: 175, endPoint y: 182, distance: 16.2
click at [175, 182] on icon at bounding box center [174, 181] width 2 height 5
drag, startPoint x: 175, startPoint y: 182, endPoint x: 151, endPoint y: 182, distance: 23.3
click at [169, 182] on icon at bounding box center [170, 181] width 2 height 5
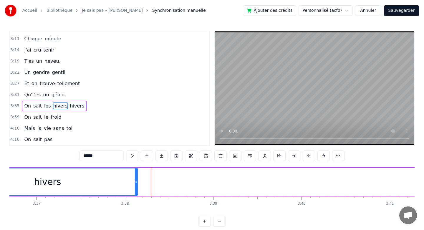
drag, startPoint x: 151, startPoint y: 182, endPoint x: 122, endPoint y: 183, distance: 29.2
click at [135, 183] on icon at bounding box center [136, 181] width 2 height 5
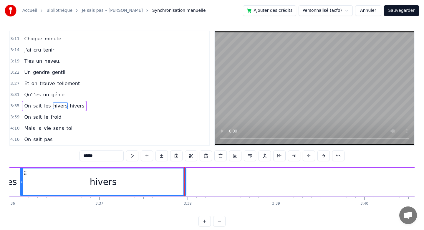
scroll to position [0, 19080]
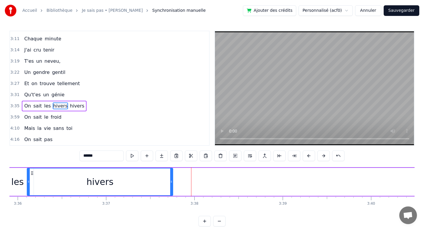
drag, startPoint x: 191, startPoint y: 180, endPoint x: 171, endPoint y: 179, distance: 20.1
click at [171, 179] on div at bounding box center [171, 181] width 2 height 27
drag, startPoint x: 171, startPoint y: 179, endPoint x: 147, endPoint y: 178, distance: 23.3
click at [147, 178] on div at bounding box center [148, 181] width 2 height 27
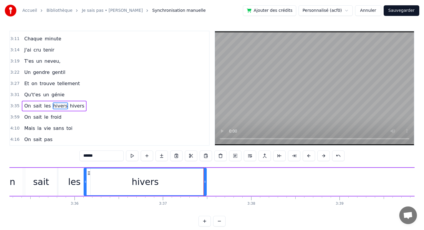
scroll to position [0, 19018]
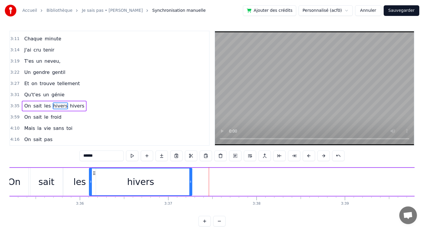
drag, startPoint x: 210, startPoint y: 182, endPoint x: 190, endPoint y: 181, distance: 19.8
click at [190, 181] on icon at bounding box center [190, 181] width 2 height 5
drag, startPoint x: 190, startPoint y: 181, endPoint x: 168, endPoint y: 178, distance: 22.3
click at [169, 178] on div at bounding box center [170, 181] width 2 height 27
drag, startPoint x: 168, startPoint y: 178, endPoint x: 173, endPoint y: 179, distance: 4.9
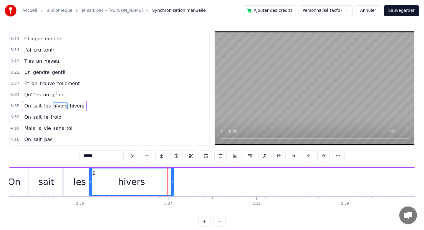
click at [173, 179] on div at bounding box center [172, 181] width 2 height 27
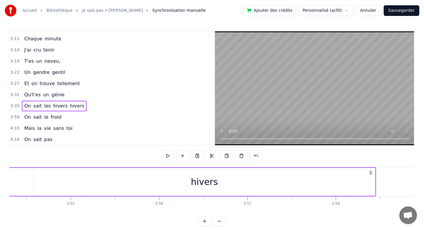
scroll to position [0, 20705]
click at [219, 176] on div "hivers" at bounding box center [205, 182] width 342 height 28
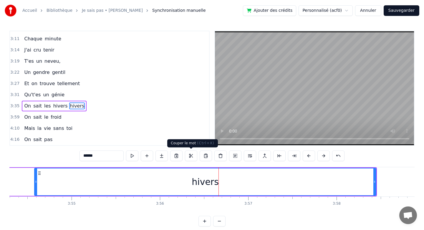
click at [189, 157] on button at bounding box center [191, 156] width 12 height 11
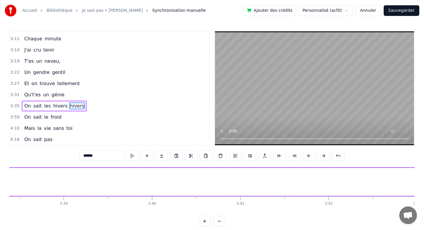
scroll to position [0, 19299]
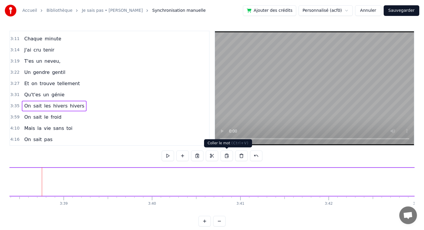
click at [229, 157] on button at bounding box center [227, 156] width 12 height 11
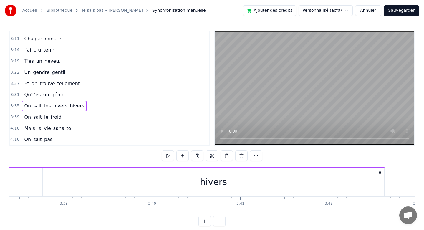
click at [149, 179] on div "hivers" at bounding box center [214, 182] width 342 height 28
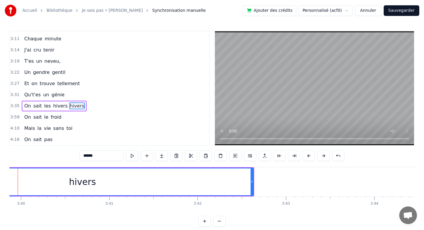
scroll to position [0, 19433]
click at [220, 154] on button at bounding box center [220, 156] width 12 height 11
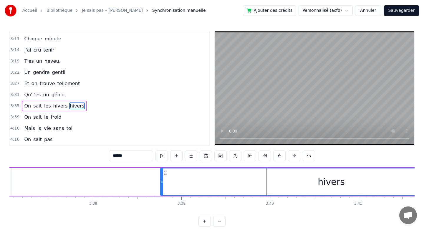
scroll to position [0, 19181]
click at [194, 181] on div "hivers" at bounding box center [331, 181] width 341 height 27
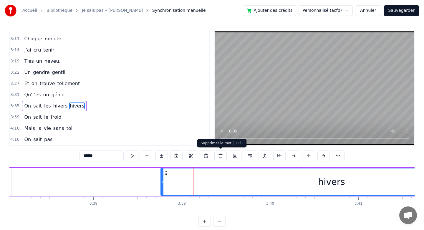
click at [221, 158] on button at bounding box center [220, 156] width 12 height 11
drag, startPoint x: 347, startPoint y: 184, endPoint x: 317, endPoint y: 183, distance: 30.4
click at [317, 183] on div "hivers" at bounding box center [331, 181] width 341 height 27
click at [74, 107] on span "hivers" at bounding box center [77, 106] width 16 height 7
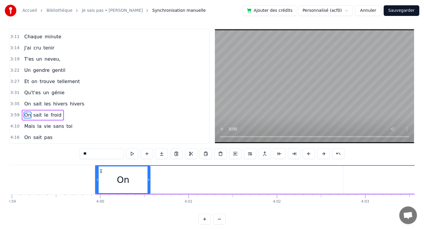
scroll to position [0, 21174]
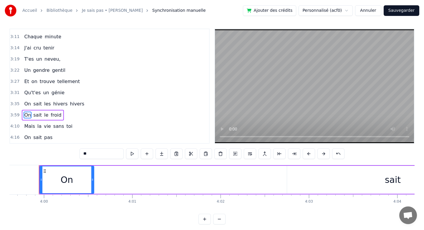
click at [72, 103] on span "hivers" at bounding box center [77, 103] width 16 height 7
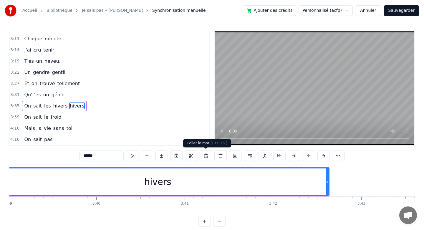
scroll to position [0, 19302]
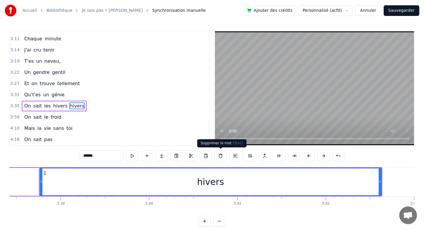
click at [222, 157] on button at bounding box center [220, 156] width 12 height 11
click at [73, 106] on span "hivers" at bounding box center [77, 106] width 16 height 7
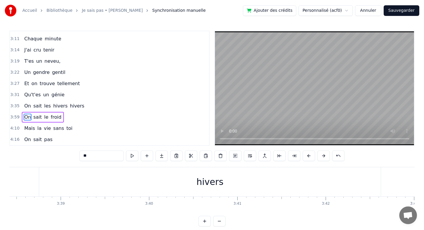
scroll to position [2, 0]
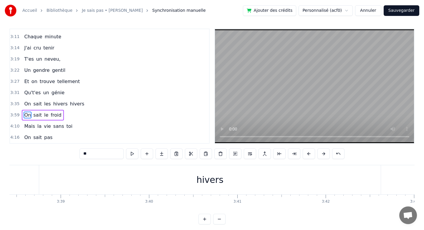
type input "****"
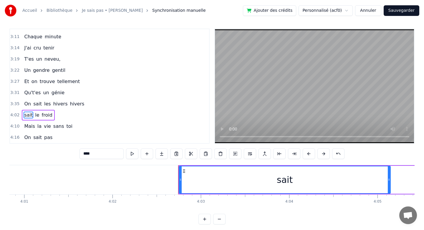
scroll to position [0, 21422]
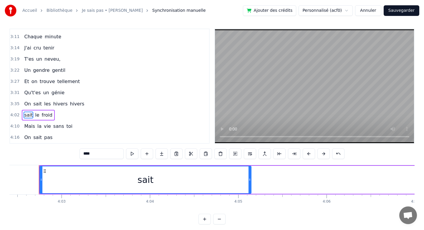
click at [64, 111] on div "4:02 sait le froid" at bounding box center [109, 115] width 199 height 11
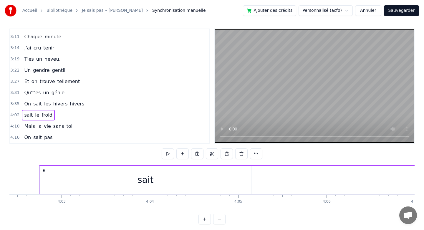
click at [70, 104] on span "hivers" at bounding box center [77, 103] width 16 height 7
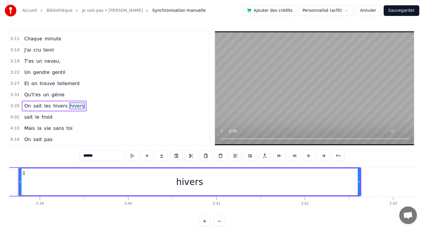
scroll to position [0, 19302]
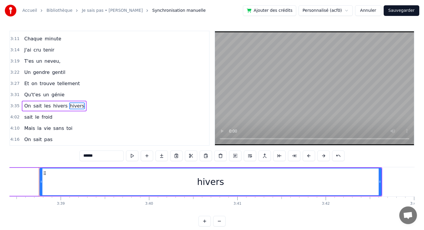
click at [70, 104] on span "hivers" at bounding box center [77, 106] width 16 height 7
click at [220, 155] on button at bounding box center [220, 156] width 12 height 11
click at [63, 180] on div "hivers" at bounding box center [210, 181] width 341 height 27
click at [14, 181] on div "On sait les hivers hivers" at bounding box center [48, 181] width 667 height 29
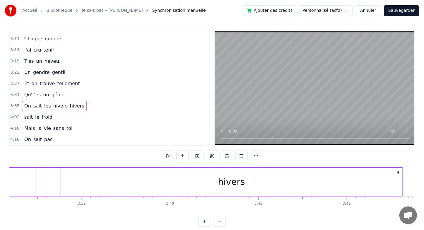
scroll to position [0, 19277]
click at [71, 105] on span "hivers" at bounding box center [77, 106] width 16 height 7
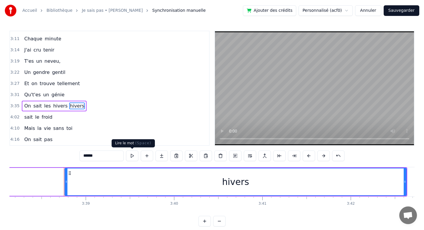
click at [105, 153] on input "******" at bounding box center [102, 156] width 44 height 11
type input "*"
click at [43, 191] on div "On sait les hivers" at bounding box center [73, 181] width 667 height 29
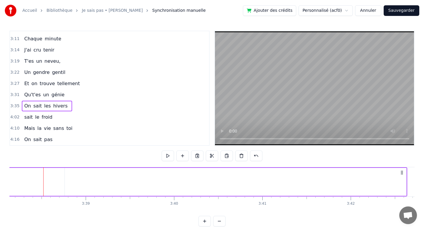
click at [396, 13] on button "Sauvegarder" at bounding box center [402, 10] width 36 height 11
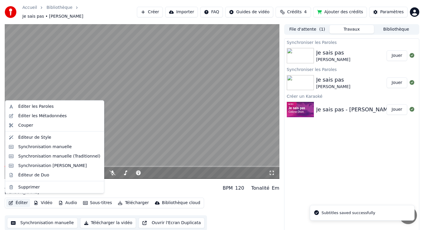
click at [17, 201] on button "Éditer" at bounding box center [18, 203] width 24 height 8
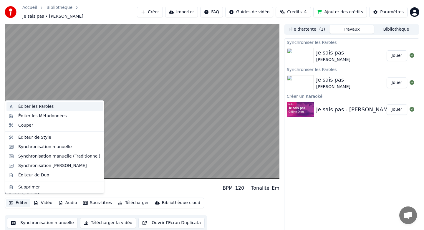
click at [34, 108] on div "Éditer les Paroles" at bounding box center [35, 107] width 35 height 6
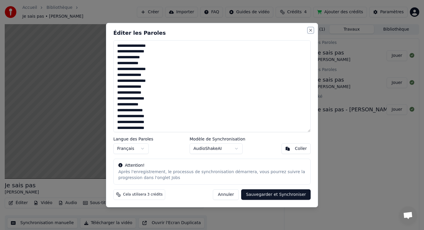
click at [312, 30] on button "Close" at bounding box center [310, 30] width 5 height 5
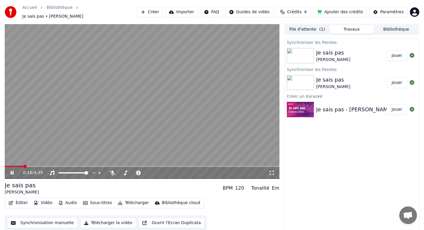
click at [13, 171] on icon at bounding box center [12, 173] width 3 height 4
click at [38, 224] on button "Synchronisation manuelle" at bounding box center [42, 223] width 71 height 11
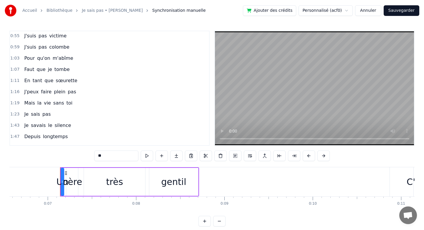
scroll to position [0, 602]
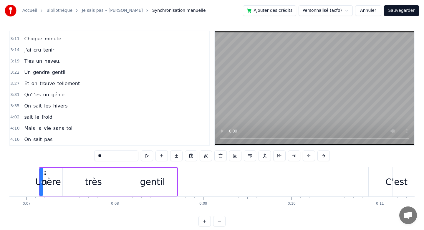
click at [29, 118] on span "sait" at bounding box center [29, 117] width 10 height 7
type input "****"
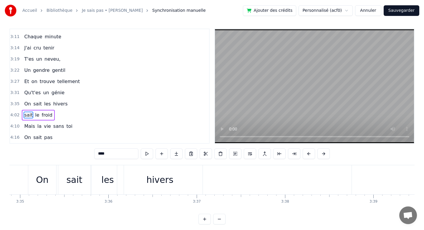
scroll to position [0, 21422]
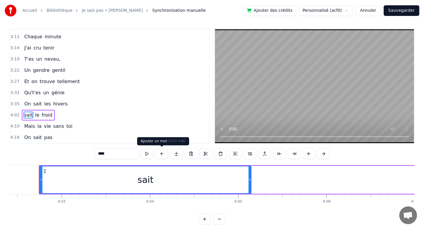
click at [160, 156] on button at bounding box center [162, 153] width 12 height 11
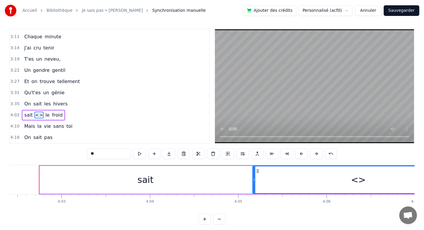
drag, startPoint x: 37, startPoint y: 115, endPoint x: 28, endPoint y: 116, distance: 8.6
click at [28, 116] on div "sait <> le froid" at bounding box center [43, 115] width 43 height 11
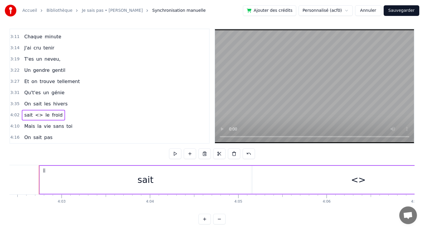
click at [36, 115] on span "<>" at bounding box center [38, 115] width 9 height 7
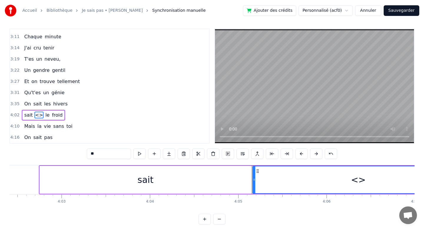
drag, startPoint x: 100, startPoint y: 153, endPoint x: 72, endPoint y: 153, distance: 27.7
click at [72, 153] on div "0:07 Un père très gentil 0:10 C'est vraiment toi 0:15 Être tes filles 0:19 C'es…" at bounding box center [211, 127] width 405 height 196
click at [28, 112] on span "sait" at bounding box center [29, 115] width 10 height 7
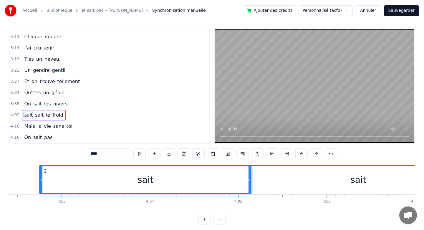
drag, startPoint x: 99, startPoint y: 153, endPoint x: 68, endPoint y: 151, distance: 31.0
click at [68, 151] on div "0:07 Un père très gentil 0:10 C'est vraiment toi 0:15 Être tes filles 0:19 C'es…" at bounding box center [211, 127] width 405 height 196
type input "*"
type input "**"
click at [104, 126] on div "4:10 Mais la vie sans toi" at bounding box center [109, 126] width 199 height 11
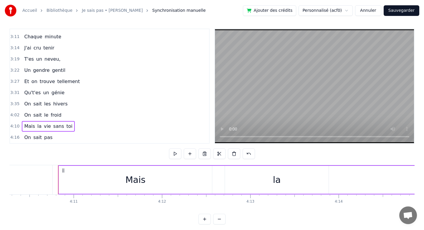
scroll to position [0, 22136]
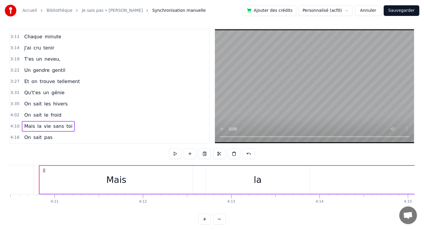
click at [26, 104] on span "On" at bounding box center [28, 103] width 8 height 7
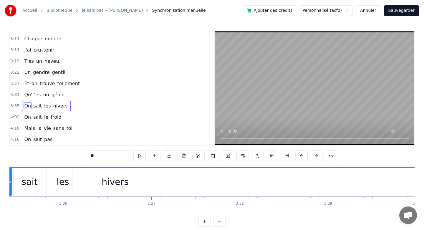
scroll to position [0, 18978]
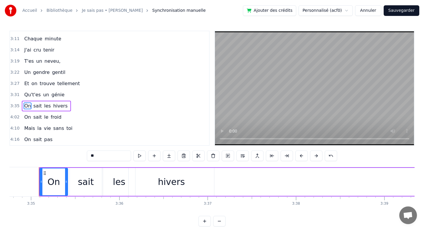
click at [38, 106] on span "sait" at bounding box center [38, 106] width 10 height 7
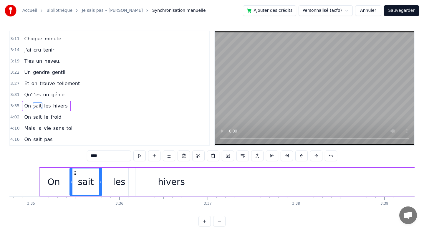
click at [44, 106] on span "les" at bounding box center [48, 106] width 8 height 7
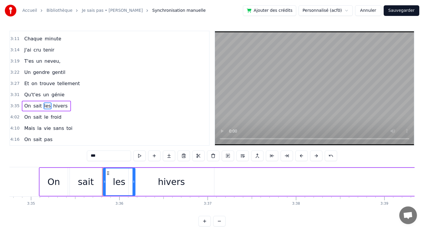
click at [53, 106] on span "hivers" at bounding box center [61, 106] width 16 height 7
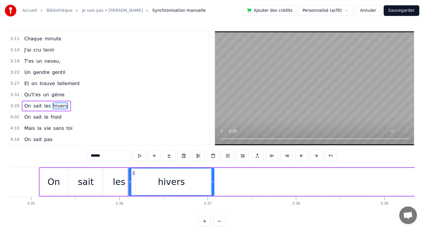
click at [28, 116] on span "On" at bounding box center [28, 117] width 8 height 7
type input "**"
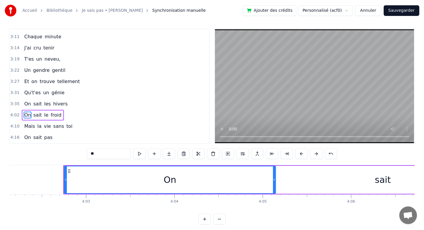
scroll to position [0, 21422]
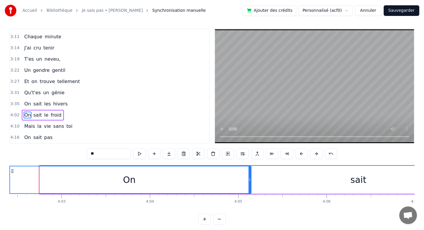
drag, startPoint x: 41, startPoint y: 178, endPoint x: 7, endPoint y: 178, distance: 34.5
click at [6, 178] on div "Accueil Bibliothèque Je sais pas • [PERSON_NAME] Synchronisation manuelle Ajout…" at bounding box center [212, 111] width 424 height 227
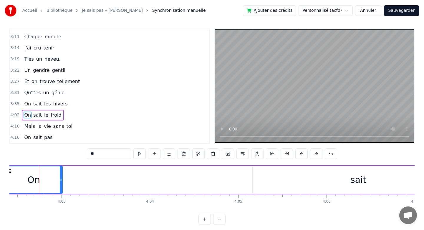
drag, startPoint x: 250, startPoint y: 173, endPoint x: 61, endPoint y: 202, distance: 191.1
click at [61, 202] on div "Un père très gentil C'est vraiment toi Être tes filles C'est le [DATE] Défier d…" at bounding box center [211, 187] width 405 height 44
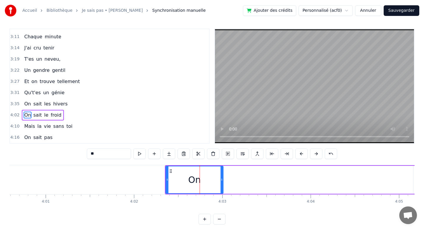
scroll to position [0, 21260]
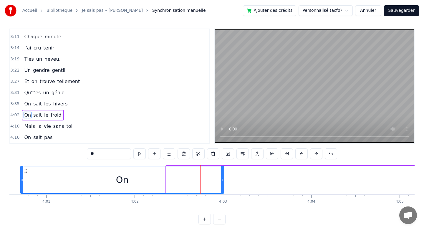
drag, startPoint x: 167, startPoint y: 177, endPoint x: 22, endPoint y: 191, distance: 146.6
click at [22, 191] on div at bounding box center [22, 179] width 2 height 27
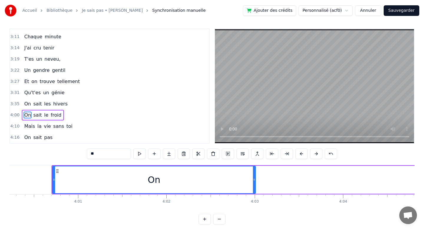
scroll to position [0, 21079]
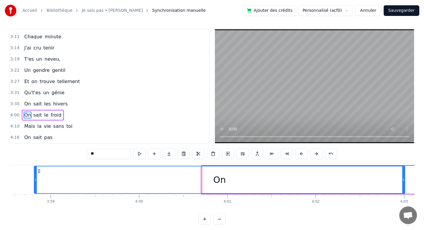
drag, startPoint x: 203, startPoint y: 176, endPoint x: 27, endPoint y: 189, distance: 176.4
click at [34, 189] on div at bounding box center [35, 179] width 2 height 27
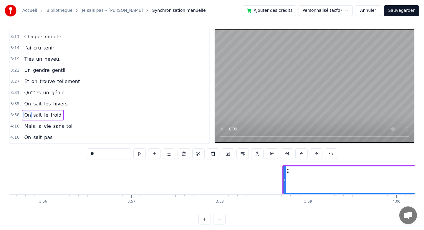
scroll to position [0, 20784]
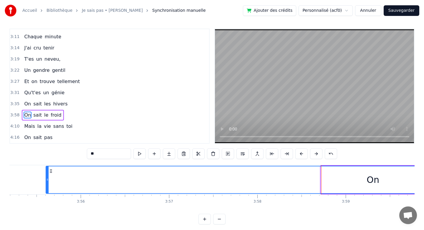
drag, startPoint x: 322, startPoint y: 180, endPoint x: 44, endPoint y: 202, distance: 278.7
click at [44, 202] on div "Un père très gentil C'est vraiment toi Être tes filles C'est le [DATE] Défier d…" at bounding box center [211, 187] width 405 height 44
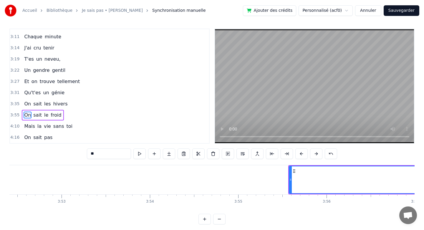
scroll to position [0, 20526]
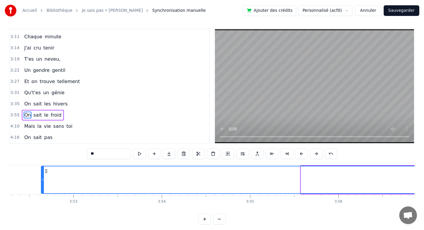
drag, startPoint x: 302, startPoint y: 181, endPoint x: 41, endPoint y: 200, distance: 261.7
click at [41, 200] on div "Un père très gentil C'est vraiment toi Être tes filles C'est le [DATE] Défier d…" at bounding box center [211, 187] width 405 height 44
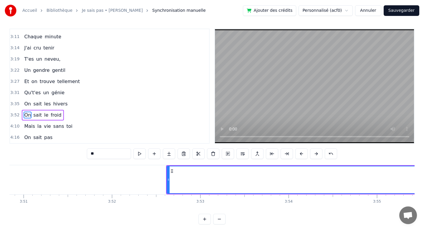
scroll to position [0, 20248]
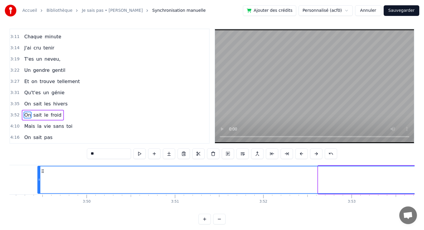
drag, startPoint x: 319, startPoint y: 178, endPoint x: 37, endPoint y: 193, distance: 282.9
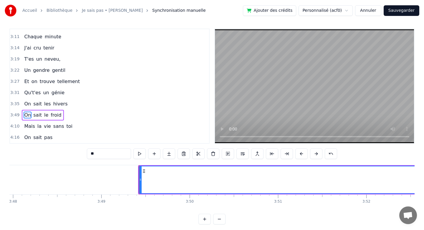
scroll to position [0, 19945]
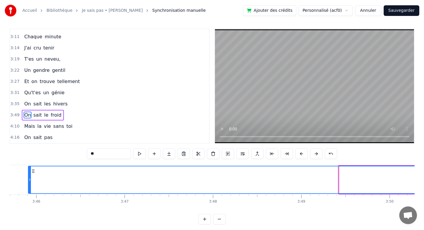
drag, startPoint x: 340, startPoint y: 175, endPoint x: 29, endPoint y: 186, distance: 310.7
click at [29, 186] on div at bounding box center [30, 179] width 2 height 27
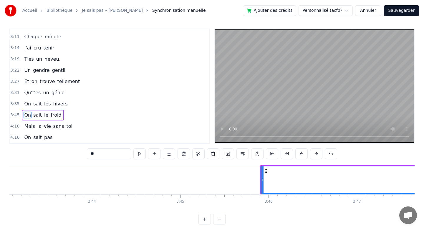
scroll to position [0, 19709]
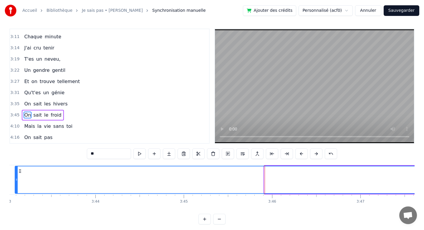
click at [16, 183] on div at bounding box center [16, 179] width 2 height 27
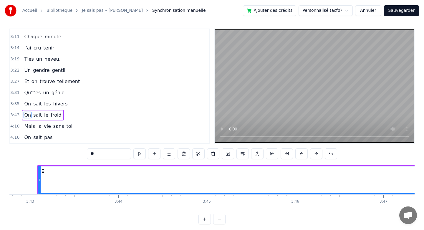
scroll to position [0, 19447]
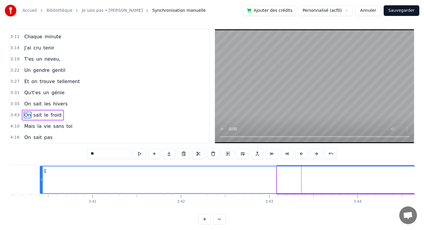
drag, startPoint x: 278, startPoint y: 180, endPoint x: 32, endPoint y: 164, distance: 246.7
click at [32, 164] on div "0:07 Un père très gentil 0:10 C'est vraiment toi 0:15 Être tes filles 0:19 C'es…" at bounding box center [211, 127] width 405 height 196
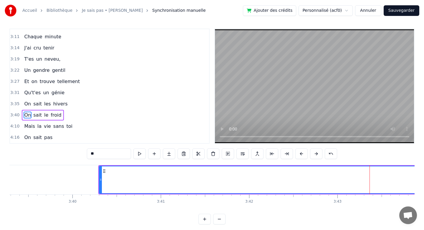
scroll to position [0, 19293]
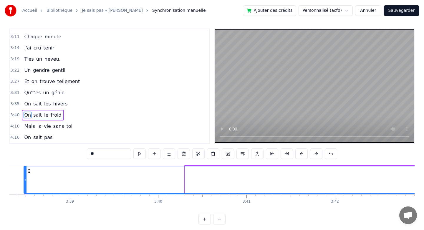
click at [25, 181] on icon at bounding box center [25, 179] width 2 height 5
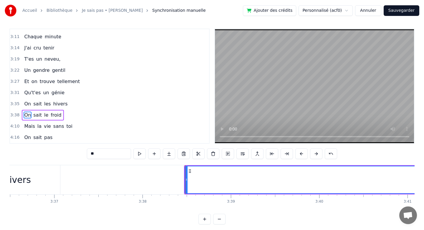
scroll to position [0, 19131]
drag, startPoint x: 187, startPoint y: 178, endPoint x: 212, endPoint y: 180, distance: 25.1
click at [212, 180] on icon at bounding box center [211, 179] width 2 height 5
drag, startPoint x: 212, startPoint y: 180, endPoint x: 217, endPoint y: 180, distance: 4.1
click at [217, 180] on icon at bounding box center [216, 179] width 2 height 5
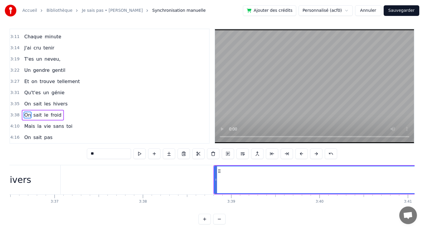
click at [216, 180] on div at bounding box center [216, 179] width 0 height 29
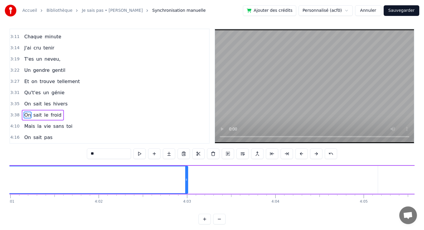
scroll to position [0, 21356]
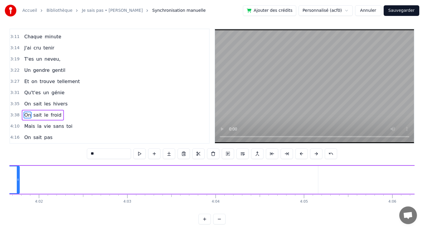
drag, startPoint x: 128, startPoint y: 177, endPoint x: 19, endPoint y: 188, distance: 109.2
click at [19, 188] on div at bounding box center [18, 179] width 2 height 27
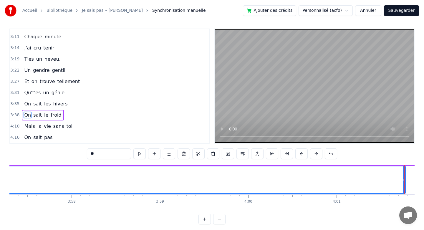
scroll to position [0, 20962]
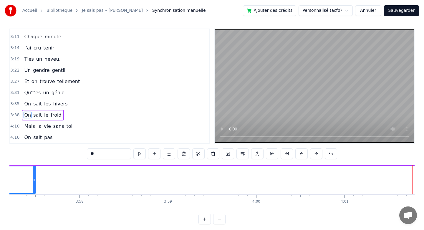
drag, startPoint x: 412, startPoint y: 179, endPoint x: 24, endPoint y: 196, distance: 388.3
click at [24, 196] on div "Un père très gentil C'est vraiment toi Être tes filles C'est le [DATE] Défier d…" at bounding box center [211, 187] width 405 height 44
drag, startPoint x: 330, startPoint y: 184, endPoint x: 37, endPoint y: 185, distance: 292.8
click at [37, 185] on div at bounding box center [36, 179] width 2 height 27
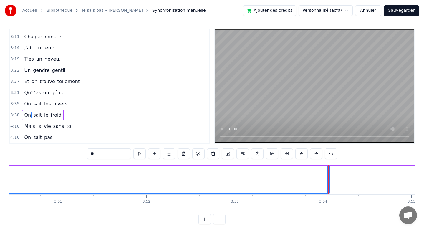
scroll to position [0, 20365]
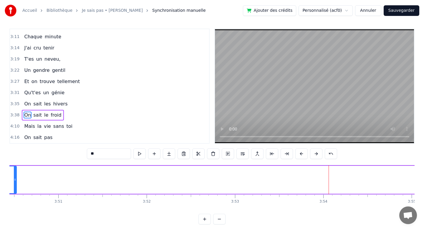
drag, startPoint x: 329, startPoint y: 178, endPoint x: 16, endPoint y: 181, distance: 313.7
click at [16, 181] on icon at bounding box center [15, 179] width 2 height 5
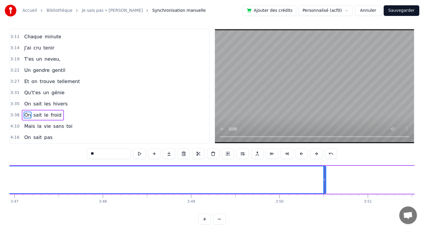
scroll to position [0, 20006]
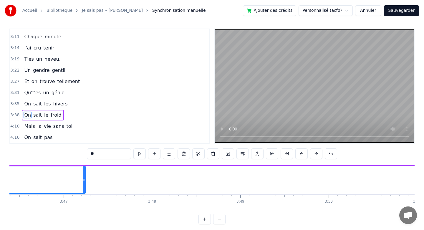
drag, startPoint x: 373, startPoint y: 180, endPoint x: 83, endPoint y: 179, distance: 289.9
click at [83, 179] on icon at bounding box center [84, 179] width 2 height 5
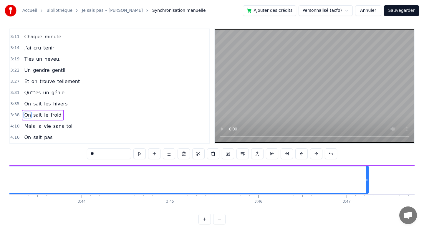
scroll to position [0, 19723]
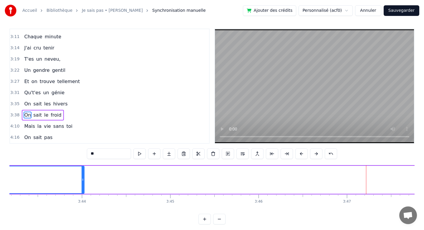
drag, startPoint x: 367, startPoint y: 172, endPoint x: 81, endPoint y: 184, distance: 286.3
click at [82, 184] on div at bounding box center [83, 179] width 2 height 27
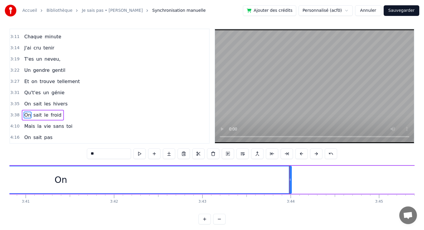
scroll to position [0, 19461]
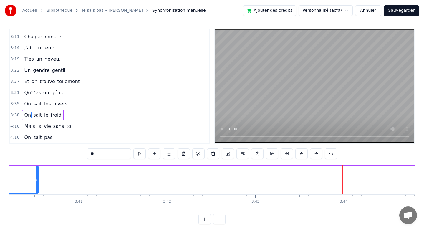
drag, startPoint x: 343, startPoint y: 173, endPoint x: 37, endPoint y: 176, distance: 306.4
click at [37, 176] on div at bounding box center [37, 179] width 2 height 27
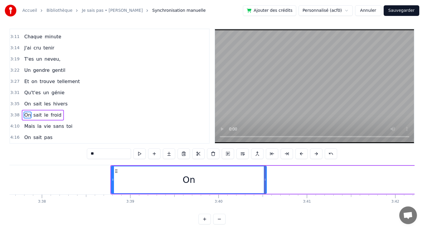
scroll to position [0, 19130]
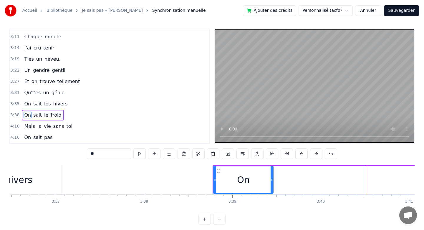
drag, startPoint x: 366, startPoint y: 180, endPoint x: 271, endPoint y: 180, distance: 95.4
click at [271, 180] on icon at bounding box center [272, 179] width 2 height 5
drag, startPoint x: 271, startPoint y: 180, endPoint x: 242, endPoint y: 179, distance: 29.5
click at [243, 180] on icon at bounding box center [244, 179] width 2 height 5
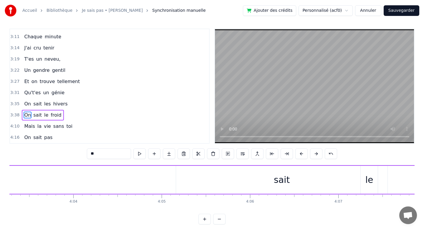
scroll to position [0, 21580]
click at [217, 184] on div "sait" at bounding box center [201, 180] width 212 height 28
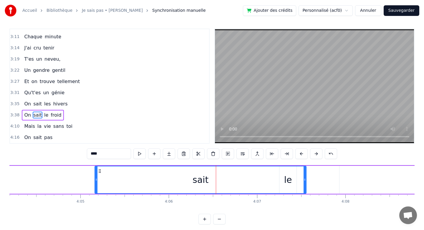
click at [147, 185] on div "sait" at bounding box center [200, 179] width 211 height 27
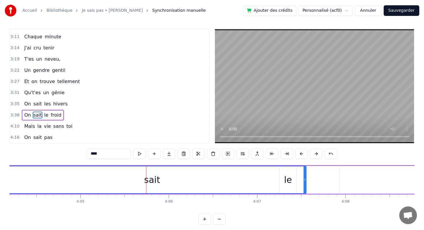
drag, startPoint x: 97, startPoint y: 178, endPoint x: 0, endPoint y: 173, distance: 97.1
click at [0, 173] on div "Accueil Bibliothèque Je sais pas • [PERSON_NAME] Synchronisation manuelle Ajout…" at bounding box center [212, 111] width 424 height 227
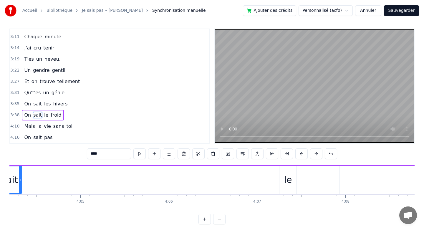
drag, startPoint x: 304, startPoint y: 178, endPoint x: 13, endPoint y: 179, distance: 290.7
click at [19, 179] on icon at bounding box center [20, 179] width 2 height 5
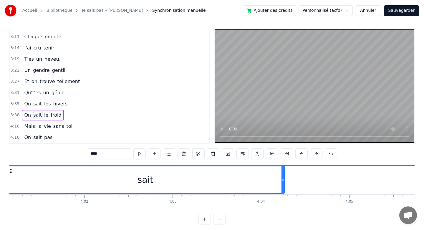
drag, startPoint x: 268, startPoint y: 179, endPoint x: 7, endPoint y: 178, distance: 260.7
click at [7, 178] on div "Accueil Bibliothèque Je sais pas • [PERSON_NAME] Synchronisation manuelle Ajout…" at bounding box center [212, 111] width 424 height 227
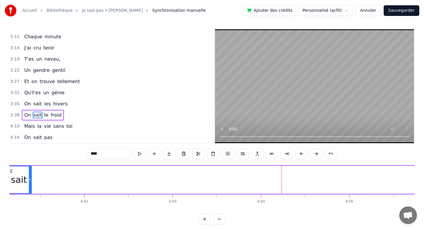
drag, startPoint x: 283, startPoint y: 179, endPoint x: 30, endPoint y: 181, distance: 253.0
click at [30, 181] on icon at bounding box center [30, 179] width 2 height 5
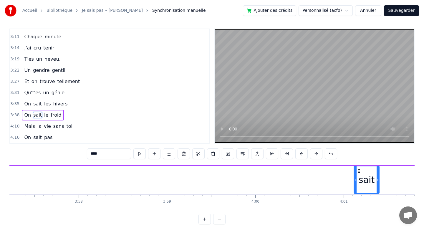
scroll to position [0, 20964]
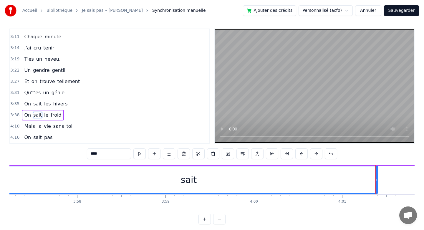
drag, startPoint x: 354, startPoint y: 176, endPoint x: 1, endPoint y: 181, distance: 352.9
click at [1, 181] on div "Accueil Bibliothèque Je sais pas • [PERSON_NAME] Synchronisation manuelle Ajout…" at bounding box center [212, 111] width 424 height 227
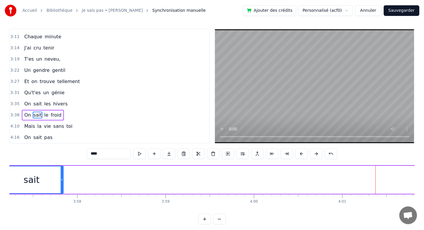
drag, startPoint x: 376, startPoint y: 181, endPoint x: 60, endPoint y: 184, distance: 316.4
click at [61, 184] on div at bounding box center [62, 179] width 2 height 27
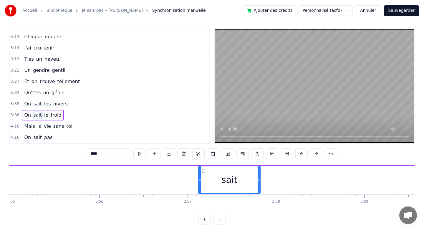
scroll to position [0, 20577]
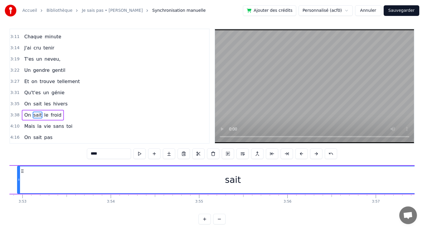
drag, startPoint x: 388, startPoint y: 179, endPoint x: 18, endPoint y: 176, distance: 369.7
click at [18, 176] on div at bounding box center [19, 179] width 2 height 27
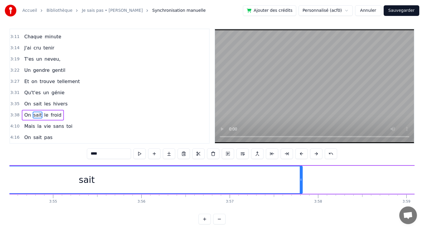
scroll to position [0, 20856]
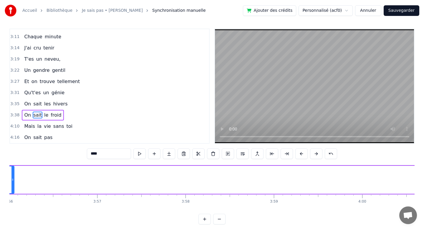
drag, startPoint x: 168, startPoint y: 176, endPoint x: 13, endPoint y: 173, distance: 155.6
click at [13, 173] on div at bounding box center [12, 179] width 2 height 27
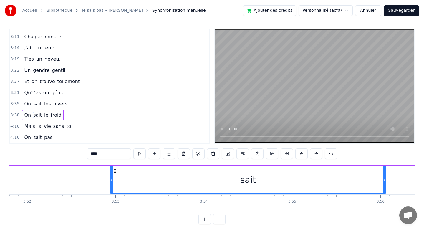
scroll to position [0, 20483]
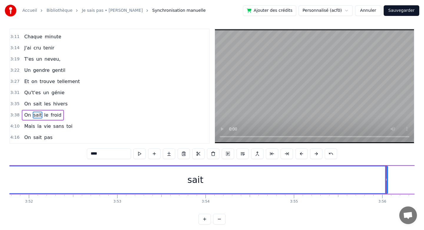
drag, startPoint x: 113, startPoint y: 172, endPoint x: 5, endPoint y: 167, distance: 108.5
click at [5, 167] on div "Accueil Bibliothèque Je sais pas • [PERSON_NAME] Synchronisation manuelle Ajout…" at bounding box center [212, 111] width 424 height 227
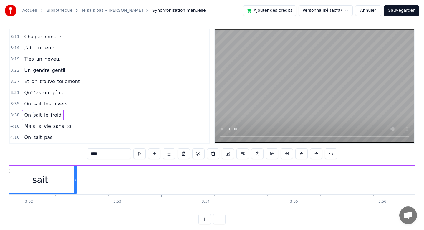
drag, startPoint x: 386, startPoint y: 172, endPoint x: 75, endPoint y: 201, distance: 312.7
click at [75, 201] on div "Un père très gentil C'est vraiment toi Être tes filles C'est le [DATE] Défier d…" at bounding box center [211, 187] width 405 height 44
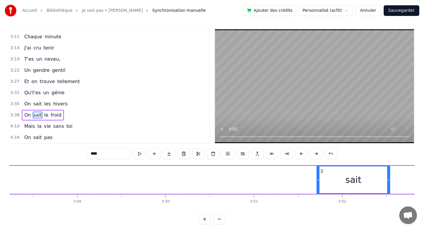
scroll to position [0, 20168]
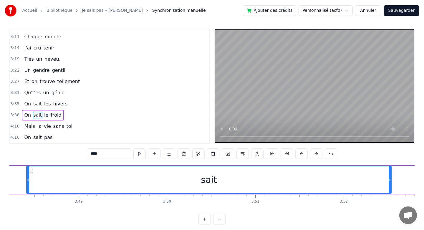
drag, startPoint x: 320, startPoint y: 175, endPoint x: 22, endPoint y: 185, distance: 298.8
click at [27, 185] on div at bounding box center [28, 179] width 2 height 27
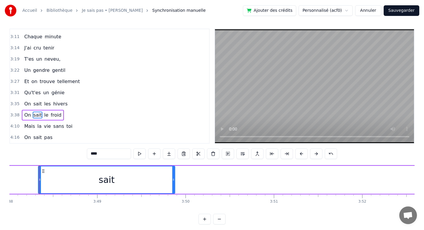
drag, startPoint x: 409, startPoint y: 170, endPoint x: 174, endPoint y: 173, distance: 234.8
click at [174, 173] on div at bounding box center [173, 179] width 2 height 27
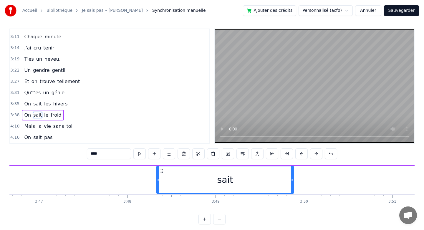
scroll to position [0, 20030]
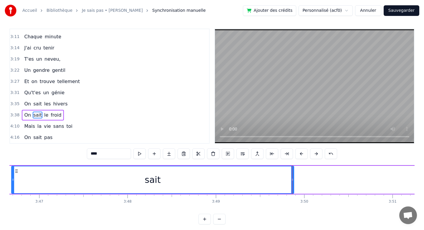
drag, startPoint x: 159, startPoint y: 174, endPoint x: 14, endPoint y: 188, distance: 145.6
click at [14, 188] on div at bounding box center [13, 179] width 2 height 27
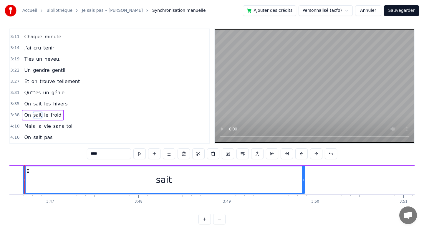
scroll to position [0, 20005]
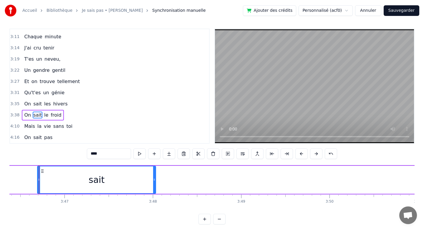
drag, startPoint x: 318, startPoint y: 174, endPoint x: 131, endPoint y: 181, distance: 186.6
click at [153, 181] on div at bounding box center [154, 179] width 2 height 27
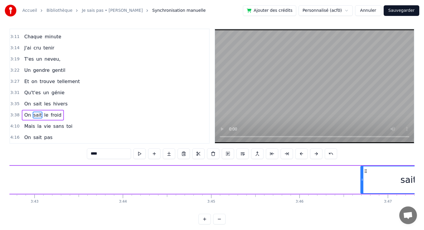
scroll to position [0, 19744]
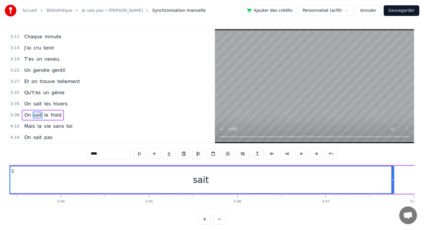
drag, startPoint x: 300, startPoint y: 183, endPoint x: 9, endPoint y: 191, distance: 290.9
click at [9, 191] on div at bounding box center [9, 179] width 2 height 27
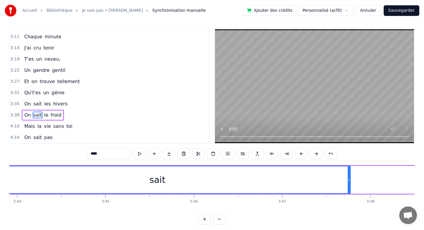
scroll to position [0, 19790]
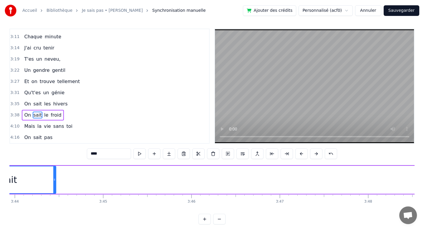
drag, startPoint x: 347, startPoint y: 177, endPoint x: 53, endPoint y: 182, distance: 294.3
click at [53, 182] on div at bounding box center [54, 179] width 2 height 27
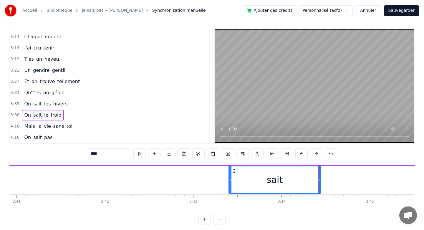
scroll to position [0, 19488]
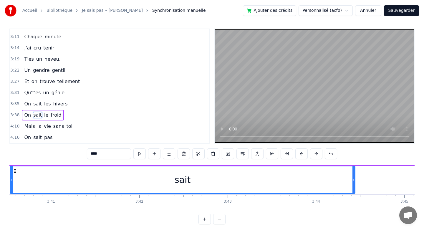
drag, startPoint x: 265, startPoint y: 178, endPoint x: 12, endPoint y: 177, distance: 252.7
click at [12, 177] on icon at bounding box center [11, 179] width 2 height 5
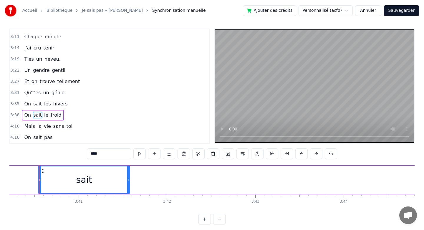
drag, startPoint x: 382, startPoint y: 179, endPoint x: 129, endPoint y: 178, distance: 253.0
click at [129, 178] on icon at bounding box center [128, 179] width 2 height 5
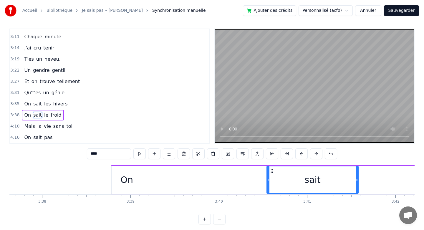
scroll to position [0, 19230]
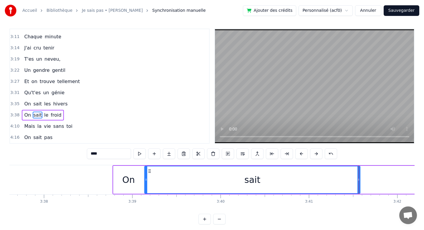
drag, startPoint x: 271, startPoint y: 180, endPoint x: 147, endPoint y: 180, distance: 124.0
click at [147, 180] on icon at bounding box center [146, 179] width 2 height 5
drag, startPoint x: 147, startPoint y: 180, endPoint x: 150, endPoint y: 180, distance: 3.5
click at [150, 180] on icon at bounding box center [149, 179] width 2 height 5
drag, startPoint x: 150, startPoint y: 180, endPoint x: 147, endPoint y: 179, distance: 3.5
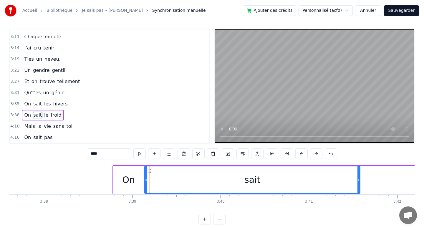
click at [147, 179] on icon at bounding box center [146, 179] width 2 height 5
drag, startPoint x: 359, startPoint y: 178, endPoint x: 311, endPoint y: 178, distance: 48.3
click at [313, 178] on icon at bounding box center [314, 179] width 2 height 5
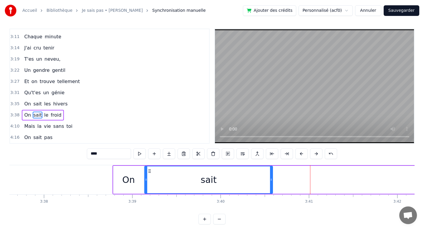
drag, startPoint x: 311, startPoint y: 178, endPoint x: 270, endPoint y: 182, distance: 41.4
click at [270, 182] on icon at bounding box center [271, 179] width 2 height 5
drag, startPoint x: 270, startPoint y: 182, endPoint x: 241, endPoint y: 184, distance: 29.0
click at [241, 184] on div at bounding box center [240, 179] width 2 height 27
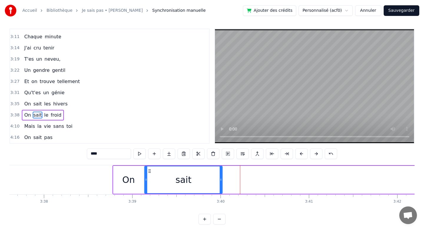
drag, startPoint x: 241, startPoint y: 184, endPoint x: 221, endPoint y: 184, distance: 19.4
click at [221, 184] on div at bounding box center [221, 179] width 2 height 27
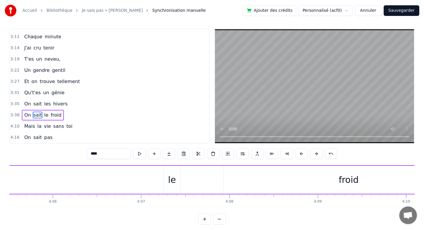
scroll to position [0, 21705]
click at [160, 183] on div "le" at bounding box center [163, 179] width 8 height 13
type input "**"
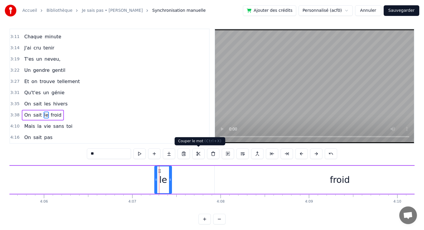
click at [198, 152] on button at bounding box center [198, 153] width 12 height 11
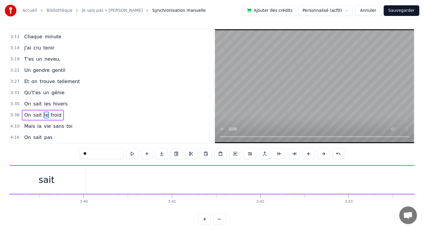
scroll to position [0, 19360]
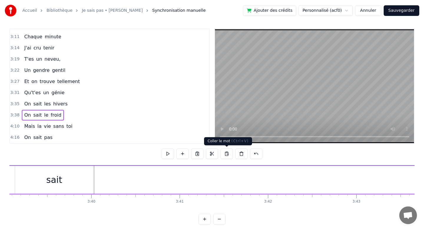
click at [228, 153] on button at bounding box center [227, 153] width 12 height 11
click at [99, 182] on div "le" at bounding box center [103, 180] width 17 height 28
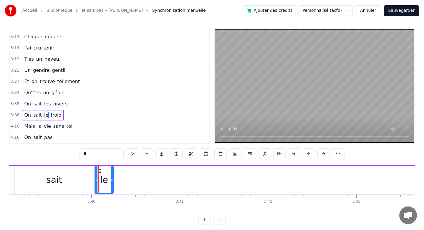
drag, startPoint x: 110, startPoint y: 181, endPoint x: 115, endPoint y: 181, distance: 4.7
click at [113, 181] on icon at bounding box center [112, 179] width 2 height 5
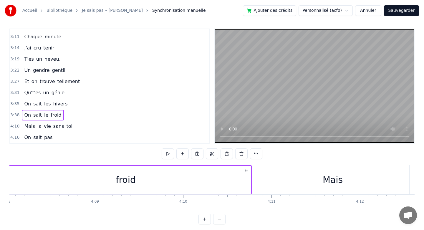
scroll to position [0, 21912]
click at [209, 180] on div "froid" at bounding box center [133, 180] width 250 height 28
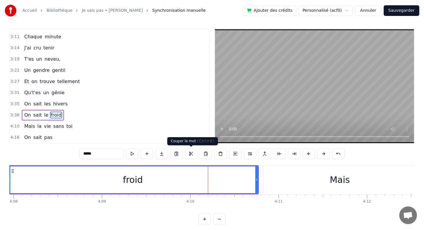
click at [195, 153] on button at bounding box center [191, 153] width 12 height 11
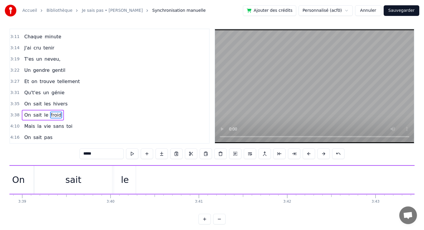
scroll to position [0, 19241]
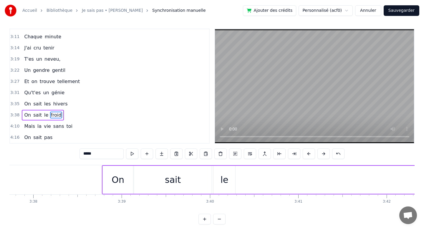
click at [230, 179] on div "le" at bounding box center [225, 180] width 22 height 28
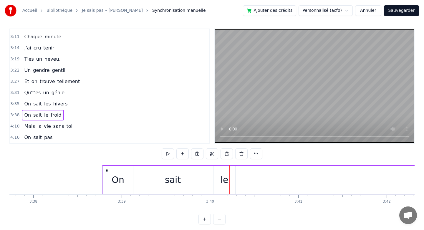
click at [226, 155] on button at bounding box center [227, 153] width 12 height 11
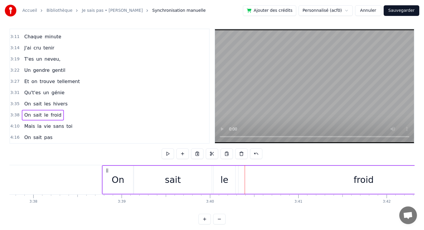
click at [279, 186] on div "froid" at bounding box center [364, 180] width 250 height 28
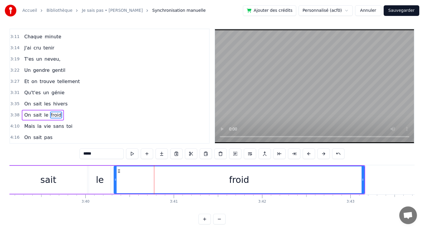
scroll to position [0, 19365]
click at [298, 179] on div "froid" at bounding box center [240, 179] width 250 height 27
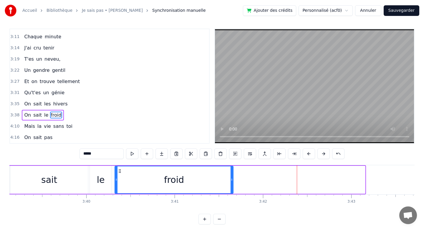
drag, startPoint x: 364, startPoint y: 176, endPoint x: 233, endPoint y: 185, distance: 131.6
click at [232, 185] on div at bounding box center [232, 179] width 2 height 27
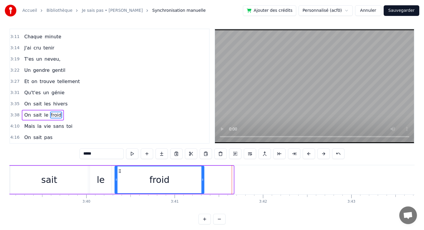
drag, startPoint x: 232, startPoint y: 184, endPoint x: 203, endPoint y: 183, distance: 29.2
click at [203, 183] on div at bounding box center [202, 179] width 2 height 27
drag, startPoint x: 203, startPoint y: 183, endPoint x: 207, endPoint y: 183, distance: 4.4
click at [207, 183] on div at bounding box center [207, 179] width 2 height 27
drag, startPoint x: 207, startPoint y: 183, endPoint x: 211, endPoint y: 183, distance: 3.3
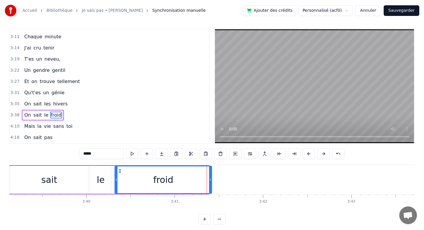
click at [211, 183] on div at bounding box center [210, 179] width 2 height 27
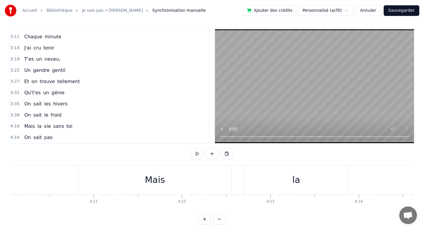
scroll to position [0, 22096]
click at [150, 172] on div "Mais" at bounding box center [155, 179] width 153 height 29
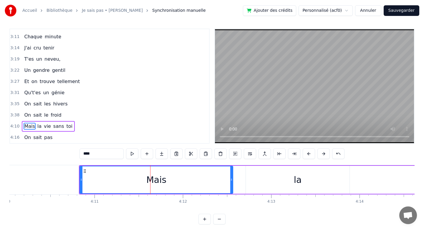
scroll to position [6, 0]
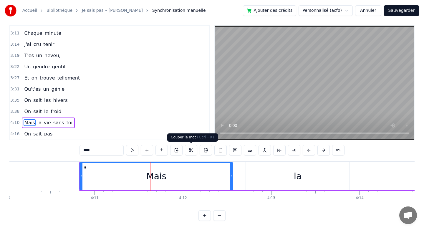
click at [191, 148] on button at bounding box center [191, 150] width 12 height 11
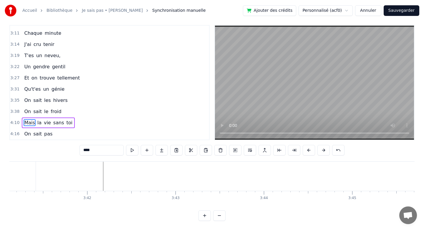
scroll to position [0, 19540]
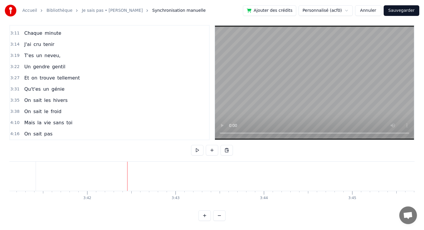
click at [227, 148] on button at bounding box center [227, 150] width 12 height 11
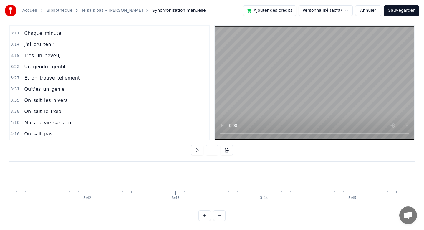
click at [158, 172] on html "Accueil Bibliothèque Je sais pas • [PERSON_NAME] Synchronisation manuelle Ajout…" at bounding box center [212, 112] width 424 height 236
click at [63, 178] on div "Mais" at bounding box center [47, 176] width 153 height 29
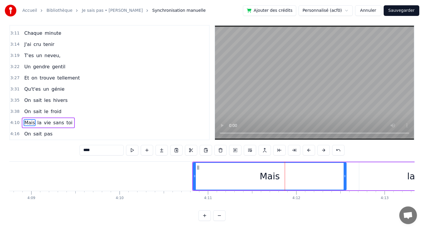
scroll to position [0, 21978]
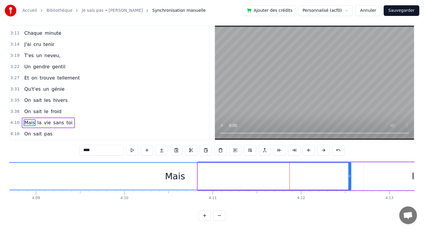
drag, startPoint x: 199, startPoint y: 177, endPoint x: 0, endPoint y: 179, distance: 198.8
click at [0, 179] on div "Accueil Bibliothèque Je sais pas • [PERSON_NAME] Synchronisation manuelle Ajout…" at bounding box center [212, 107] width 424 height 227
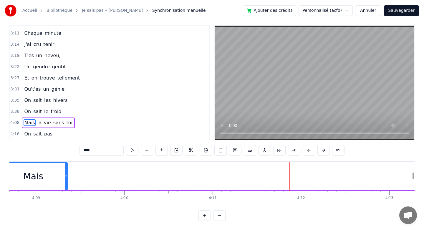
drag, startPoint x: 349, startPoint y: 169, endPoint x: 66, endPoint y: 179, distance: 283.6
click at [66, 179] on div at bounding box center [66, 176] width 2 height 27
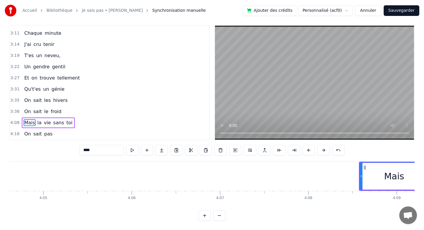
scroll to position [0, 21617]
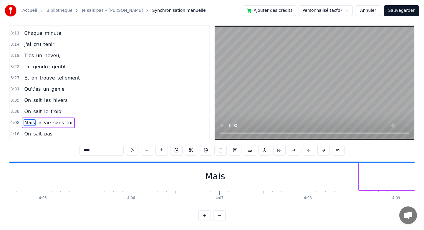
drag, startPoint x: 361, startPoint y: 176, endPoint x: 5, endPoint y: 182, distance: 356.5
click at [4, 182] on div "Accueil Bibliothèque Je sais pas • [PERSON_NAME] Synchronisation manuelle Ajout…" at bounding box center [212, 107] width 424 height 227
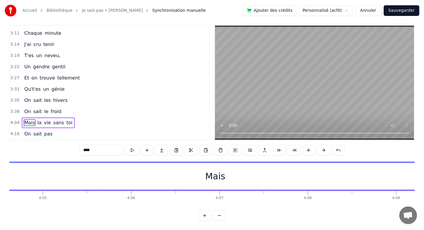
scroll to position [0, 21716]
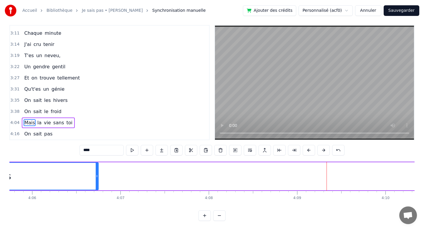
drag, startPoint x: 328, startPoint y: 171, endPoint x: 97, endPoint y: 179, distance: 230.8
click at [97, 179] on div at bounding box center [97, 176] width 2 height 27
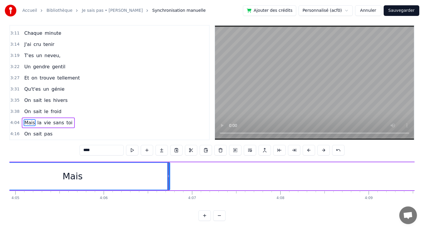
scroll to position [0, 21644]
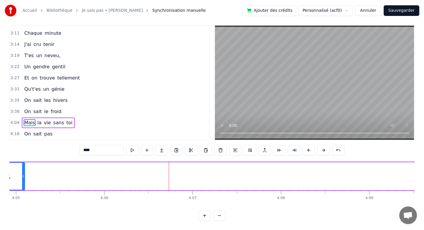
drag, startPoint x: 170, startPoint y: 171, endPoint x: 24, endPoint y: 167, distance: 145.3
click at [24, 167] on div at bounding box center [23, 176] width 2 height 27
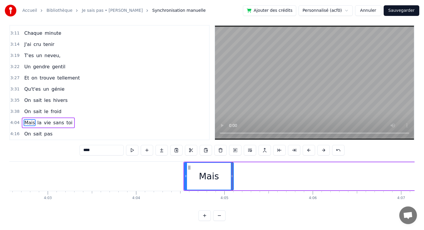
scroll to position [0, 21434]
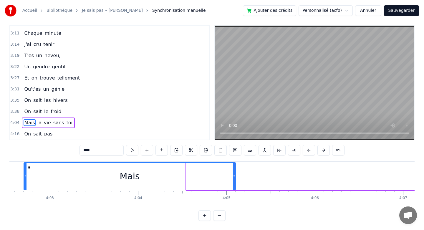
drag, startPoint x: 188, startPoint y: 179, endPoint x: 25, endPoint y: 163, distance: 163.4
click at [25, 163] on div at bounding box center [25, 176] width 2 height 27
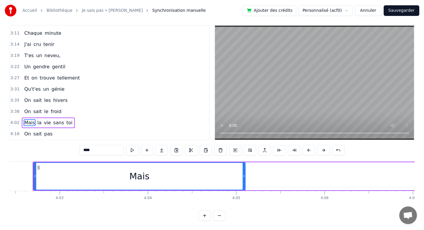
scroll to position [0, 21419]
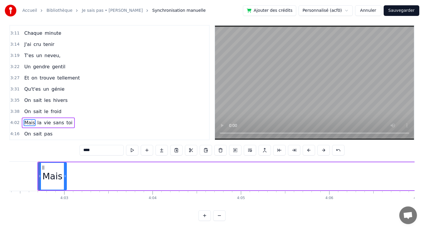
drag, startPoint x: 249, startPoint y: 173, endPoint x: 64, endPoint y: 175, distance: 185.0
click at [64, 175] on div at bounding box center [65, 176] width 2 height 27
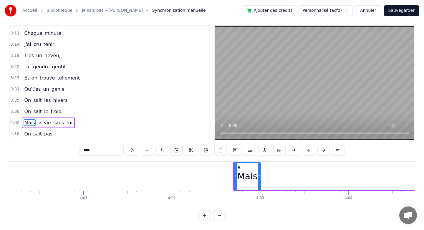
scroll to position [0, 21205]
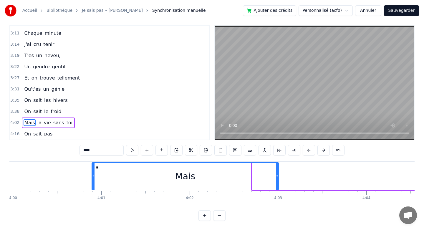
drag, startPoint x: 252, startPoint y: 172, endPoint x: 92, endPoint y: 168, distance: 160.3
click at [92, 168] on div at bounding box center [93, 176] width 2 height 27
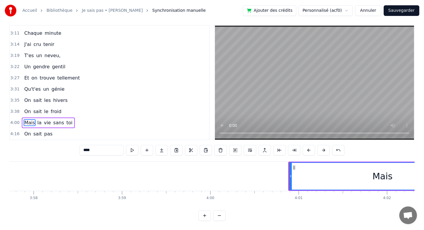
scroll to position [0, 21009]
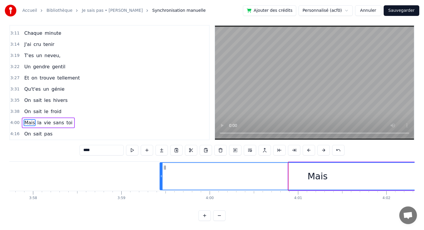
drag, startPoint x: 289, startPoint y: 172, endPoint x: 161, endPoint y: 174, distance: 128.7
click at [161, 174] on div at bounding box center [161, 176] width 2 height 27
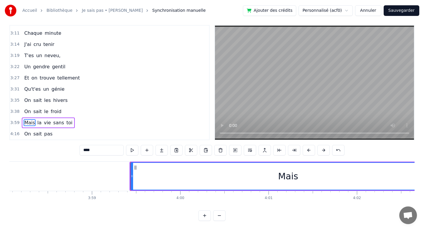
scroll to position [0, 21038]
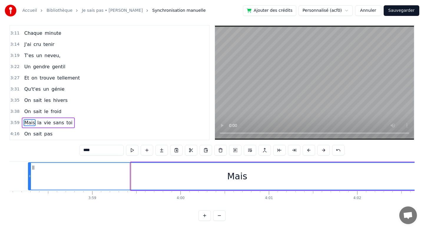
drag, startPoint x: 132, startPoint y: 175, endPoint x: 22, endPoint y: 189, distance: 110.2
click at [29, 189] on div at bounding box center [30, 176] width 2 height 27
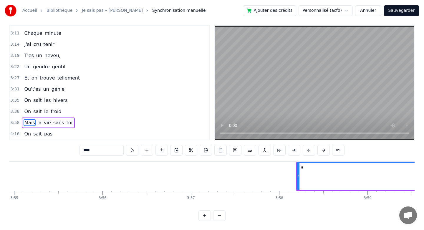
scroll to position [0, 20794]
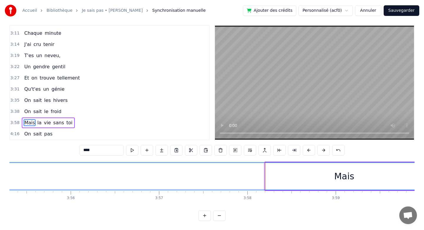
drag, startPoint x: 266, startPoint y: 178, endPoint x: 0, endPoint y: 198, distance: 267.0
click at [0, 198] on div "Accueil Bibliothèque Je sais pas • [PERSON_NAME] Synchronisation manuelle Ajout…" at bounding box center [212, 107] width 424 height 227
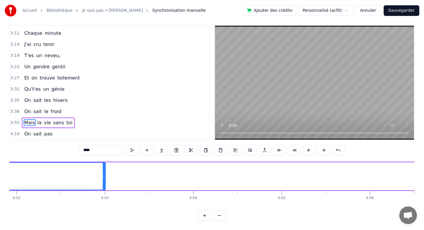
scroll to position [0, 21390]
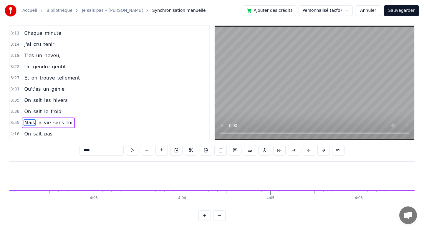
drag, startPoint x: 93, startPoint y: 179, endPoint x: 0, endPoint y: 174, distance: 92.9
click at [0, 174] on div "Accueil Bibliothèque Je sais pas • [PERSON_NAME] Synchronisation manuelle Ajout…" at bounding box center [212, 107] width 424 height 227
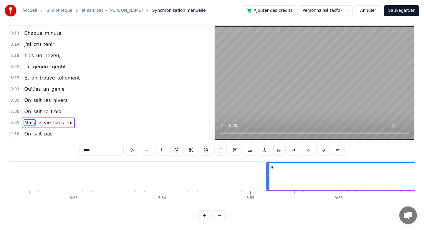
scroll to position [0, 20526]
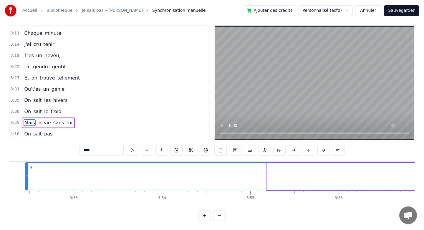
drag, startPoint x: 268, startPoint y: 173, endPoint x: 23, endPoint y: 184, distance: 245.6
click at [26, 184] on div at bounding box center [27, 176] width 2 height 27
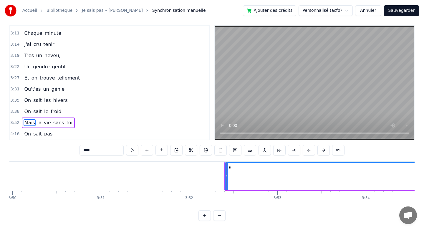
scroll to position [0, 20320]
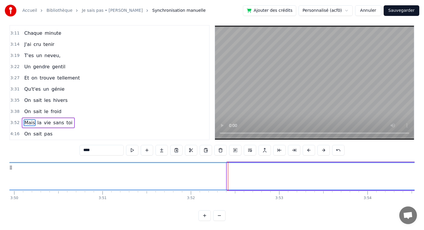
drag, startPoint x: 227, startPoint y: 174, endPoint x: 6, endPoint y: 166, distance: 221.4
click at [6, 166] on div "Accueil Bibliothèque Je sais pas • [PERSON_NAME] Synchronisation manuelle Ajout…" at bounding box center [212, 107] width 424 height 227
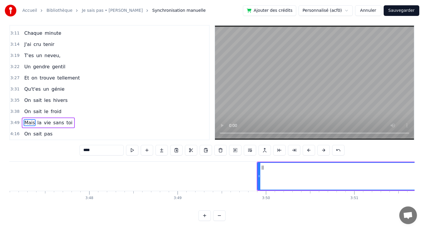
scroll to position [0, 20046]
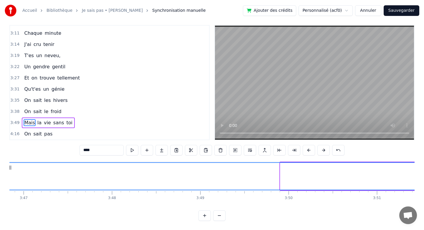
drag, startPoint x: 282, startPoint y: 174, endPoint x: 7, endPoint y: 187, distance: 275.4
click at [7, 187] on div "Accueil Bibliothèque Je sais pas • [PERSON_NAME] Synchronisation manuelle Ajout…" at bounding box center [212, 107] width 424 height 227
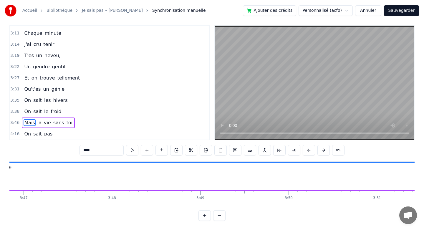
scroll to position [0, 19871]
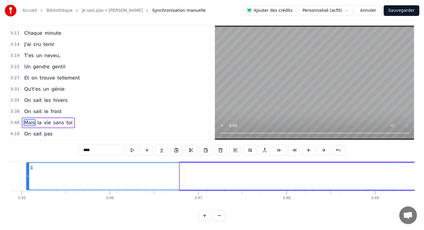
drag, startPoint x: 181, startPoint y: 172, endPoint x: 27, endPoint y: 170, distance: 153.5
click at [27, 170] on div at bounding box center [28, 176] width 2 height 27
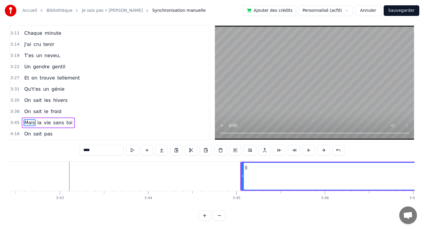
scroll to position [0, 19655]
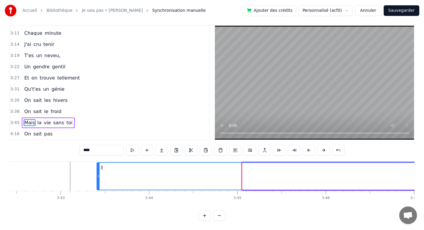
drag, startPoint x: 244, startPoint y: 174, endPoint x: 100, endPoint y: 174, distance: 144.6
click at [100, 174] on icon at bounding box center [98, 176] width 2 height 5
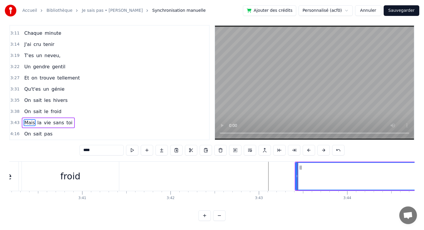
scroll to position [0, 19457]
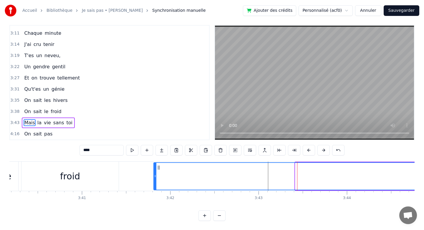
drag, startPoint x: 296, startPoint y: 174, endPoint x: 153, endPoint y: 179, distance: 143.0
click at [154, 179] on div at bounding box center [155, 176] width 2 height 27
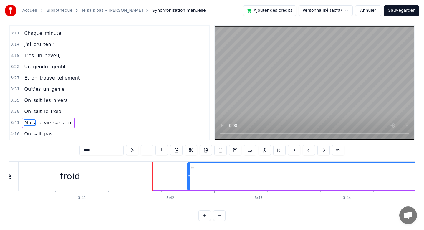
drag, startPoint x: 153, startPoint y: 179, endPoint x: 189, endPoint y: 179, distance: 36.2
click at [189, 179] on div at bounding box center [189, 176] width 2 height 27
drag, startPoint x: 189, startPoint y: 179, endPoint x: 214, endPoint y: 179, distance: 25.0
click at [213, 179] on div at bounding box center [212, 176] width 2 height 27
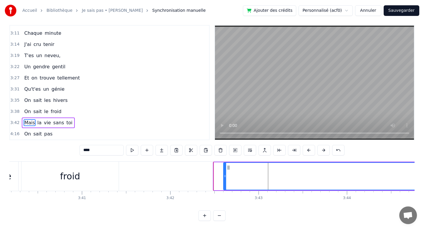
drag, startPoint x: 214, startPoint y: 179, endPoint x: 226, endPoint y: 181, distance: 11.9
click at [226, 181] on div at bounding box center [225, 176] width 2 height 27
drag, startPoint x: 226, startPoint y: 181, endPoint x: 247, endPoint y: 183, distance: 20.8
click at [245, 183] on div at bounding box center [244, 176] width 2 height 27
drag, startPoint x: 247, startPoint y: 183, endPoint x: 258, endPoint y: 184, distance: 11.2
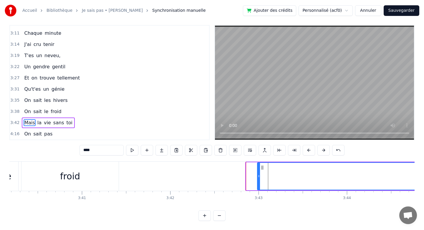
click at [258, 184] on div at bounding box center [259, 176] width 2 height 27
drag, startPoint x: 258, startPoint y: 184, endPoint x: 266, endPoint y: 184, distance: 8.5
click at [266, 184] on div at bounding box center [267, 176] width 2 height 27
click at [268, 184] on div at bounding box center [269, 176] width 2 height 27
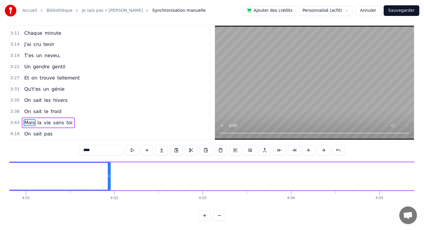
scroll to position [0, 21281]
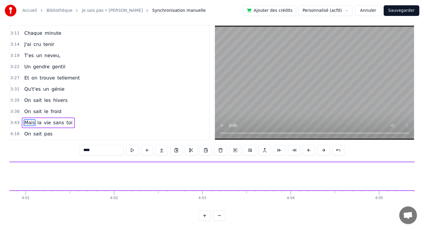
drag, startPoint x: 108, startPoint y: 179, endPoint x: 0, endPoint y: 164, distance: 109.4
click at [0, 164] on div "Accueil Bibliothèque Je sais pas • [PERSON_NAME] Synchronisation manuelle Ajout…" at bounding box center [212, 107] width 424 height 227
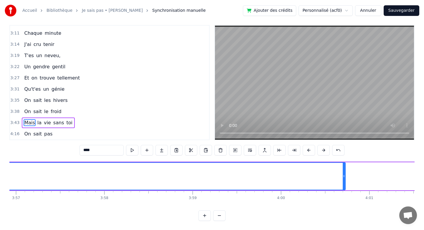
scroll to position [0, 20919]
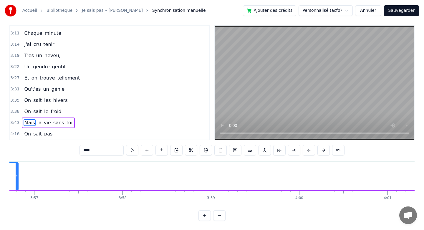
drag, startPoint x: 363, startPoint y: 177, endPoint x: 17, endPoint y: 162, distance: 346.4
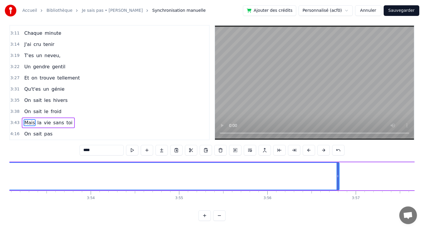
scroll to position [0, 20601]
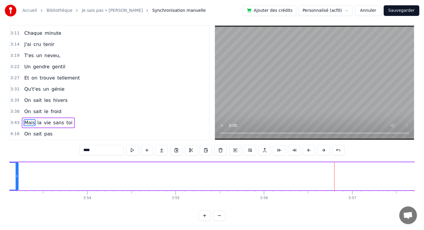
drag, startPoint x: 335, startPoint y: 170, endPoint x: 17, endPoint y: 163, distance: 317.6
click at [17, 164] on div at bounding box center [17, 176] width 2 height 27
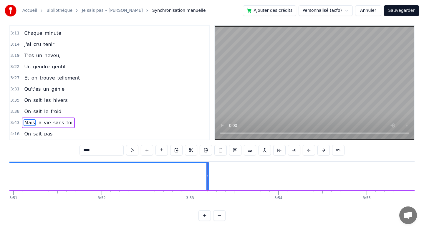
scroll to position [0, 20409]
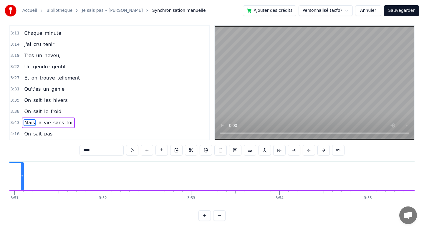
drag, startPoint x: 209, startPoint y: 175, endPoint x: 19, endPoint y: 172, distance: 190.6
click at [21, 172] on div at bounding box center [22, 176] width 2 height 27
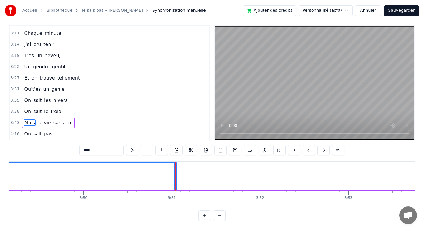
scroll to position [0, 20252]
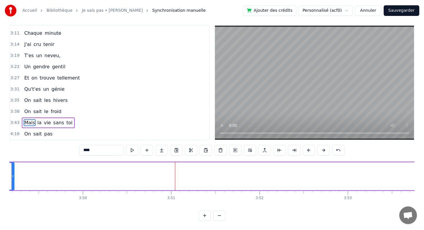
drag, startPoint x: 176, startPoint y: 170, endPoint x: 14, endPoint y: 162, distance: 161.9
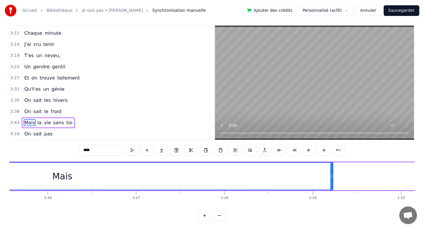
scroll to position [0, 19925]
click at [341, 175] on div at bounding box center [341, 176] width 0 height 29
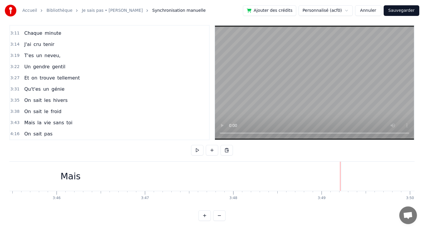
click at [319, 178] on div "Mais" at bounding box center [71, 176] width 542 height 29
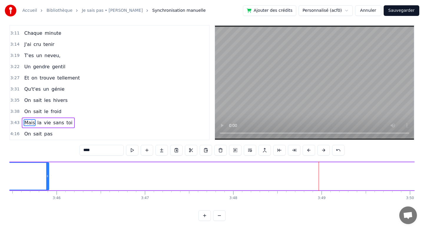
drag, startPoint x: 341, startPoint y: 176, endPoint x: 45, endPoint y: 183, distance: 295.5
click at [46, 183] on div at bounding box center [47, 176] width 2 height 27
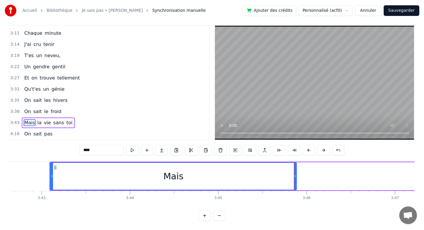
scroll to position [0, 19674]
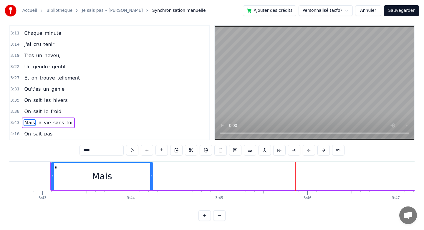
drag, startPoint x: 297, startPoint y: 167, endPoint x: 153, endPoint y: 172, distance: 144.4
click at [153, 172] on div at bounding box center [151, 176] width 2 height 27
click at [152, 173] on div at bounding box center [152, 176] width 0 height 29
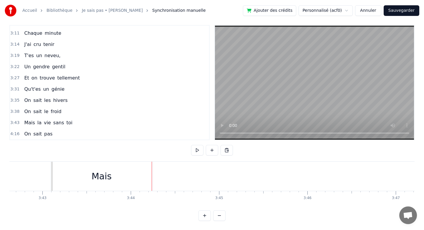
click at [130, 176] on div "Mais" at bounding box center [102, 176] width 102 height 29
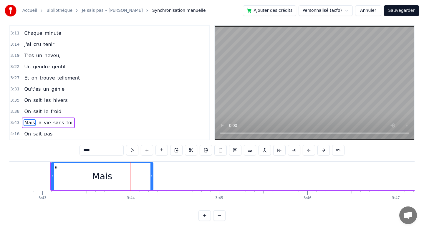
drag, startPoint x: 153, startPoint y: 171, endPoint x: 102, endPoint y: 170, distance: 51.3
click at [102, 170] on div "Mais" at bounding box center [102, 176] width 103 height 28
click at [150, 170] on div "Mais" at bounding box center [102, 176] width 101 height 27
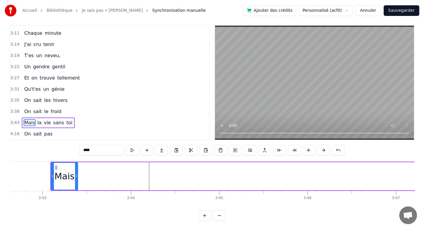
drag, startPoint x: 152, startPoint y: 171, endPoint x: 76, endPoint y: 167, distance: 75.8
click at [76, 167] on div at bounding box center [76, 176] width 2 height 27
drag, startPoint x: 77, startPoint y: 169, endPoint x: 67, endPoint y: 169, distance: 9.7
click at [67, 169] on div at bounding box center [66, 176] width 2 height 27
click at [69, 170] on div at bounding box center [68, 176] width 2 height 27
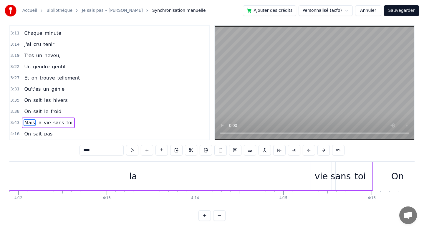
scroll to position [0, 22260]
click at [133, 178] on div "la" at bounding box center [134, 176] width 8 height 13
type input "**"
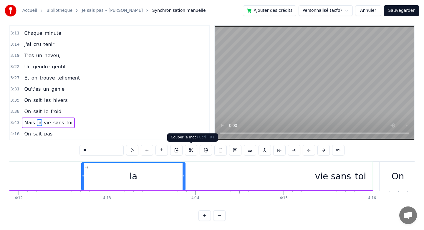
click at [194, 150] on button at bounding box center [191, 150] width 12 height 11
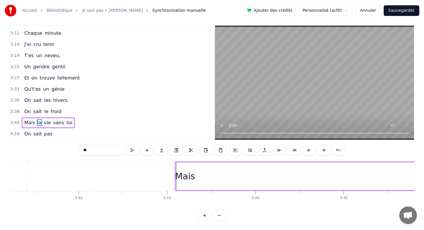
scroll to position [0, 19549]
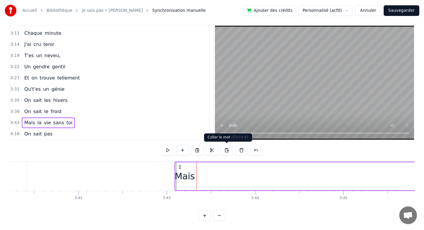
click at [227, 150] on button at bounding box center [227, 150] width 12 height 11
click at [216, 181] on div "la" at bounding box center [249, 176] width 104 height 28
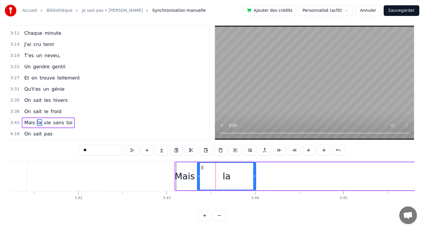
drag, startPoint x: 300, startPoint y: 175, endPoint x: 252, endPoint y: 175, distance: 47.7
click at [253, 176] on icon at bounding box center [254, 176] width 2 height 5
drag, startPoint x: 252, startPoint y: 175, endPoint x: 228, endPoint y: 175, distance: 23.9
click at [247, 175] on circle at bounding box center [247, 175] width 0 height 0
drag, startPoint x: 228, startPoint y: 175, endPoint x: 211, endPoint y: 175, distance: 16.8
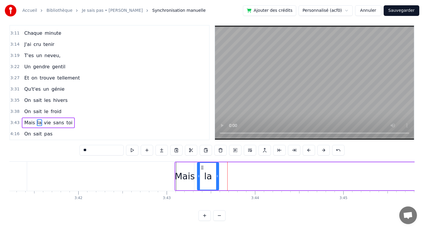
click at [216, 175] on icon at bounding box center [217, 176] width 2 height 5
click at [211, 175] on circle at bounding box center [211, 175] width 0 height 0
drag, startPoint x: 198, startPoint y: 173, endPoint x: 194, endPoint y: 173, distance: 4.4
click at [194, 173] on div at bounding box center [194, 176] width 2 height 27
click at [209, 174] on icon at bounding box center [209, 176] width 2 height 5
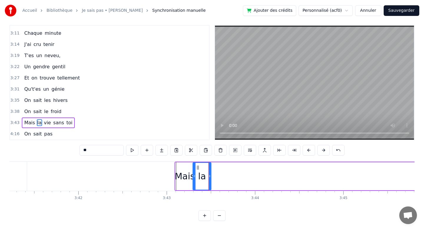
click at [211, 175] on div "la" at bounding box center [202, 176] width 19 height 28
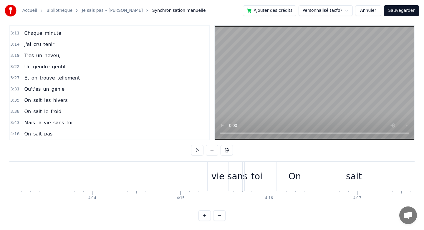
scroll to position [0, 22364]
click at [217, 178] on div "vie" at bounding box center [217, 176] width 13 height 13
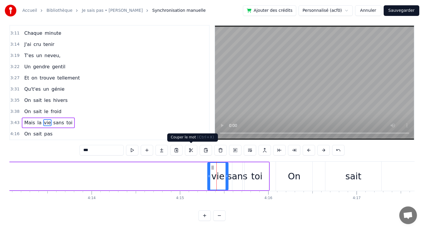
click at [190, 150] on button at bounding box center [191, 150] width 12 height 11
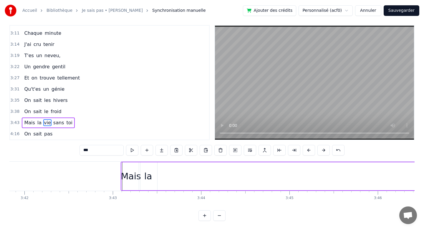
scroll to position [0, 19603]
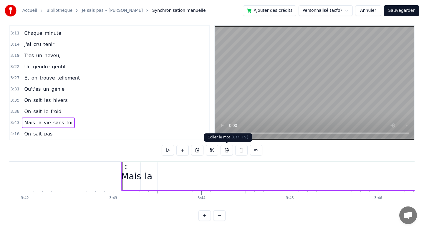
click at [224, 150] on button at bounding box center [227, 150] width 12 height 11
click at [179, 174] on div "vie" at bounding box center [170, 176] width 21 height 28
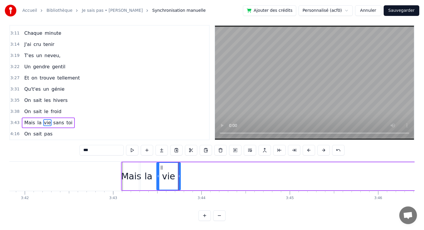
drag, startPoint x: 162, startPoint y: 174, endPoint x: 158, endPoint y: 174, distance: 3.2
click at [158, 174] on icon at bounding box center [158, 176] width 2 height 5
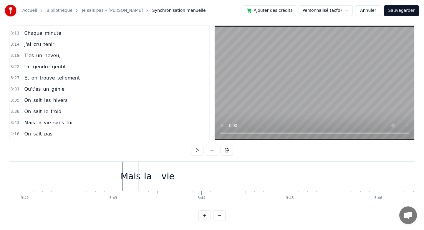
click at [156, 174] on div "vie" at bounding box center [168, 176] width 24 height 29
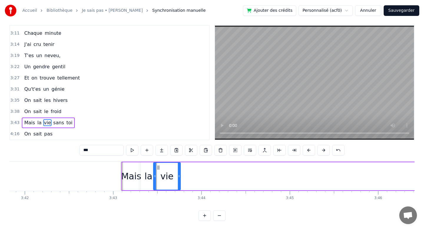
drag, startPoint x: 158, startPoint y: 174, endPoint x: 154, endPoint y: 174, distance: 3.2
click at [154, 174] on icon at bounding box center [155, 176] width 2 height 5
click at [178, 176] on icon at bounding box center [179, 176] width 2 height 5
drag, startPoint x: 178, startPoint y: 176, endPoint x: 188, endPoint y: 178, distance: 9.5
click at [188, 178] on icon at bounding box center [188, 176] width 2 height 5
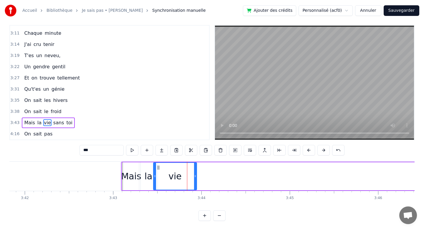
drag, startPoint x: 188, startPoint y: 178, endPoint x: 194, endPoint y: 178, distance: 6.8
click at [194, 178] on icon at bounding box center [195, 176] width 2 height 5
drag, startPoint x: 194, startPoint y: 178, endPoint x: 199, endPoint y: 178, distance: 5.0
click at [199, 178] on icon at bounding box center [200, 176] width 2 height 5
drag, startPoint x: 199, startPoint y: 178, endPoint x: 203, endPoint y: 178, distance: 3.8
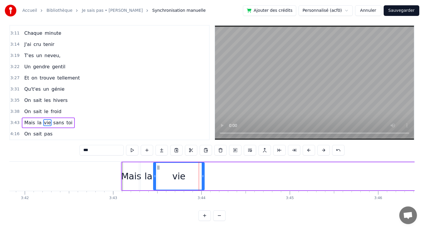
click at [203, 178] on icon at bounding box center [203, 176] width 2 height 5
click at [206, 178] on icon at bounding box center [207, 176] width 2 height 5
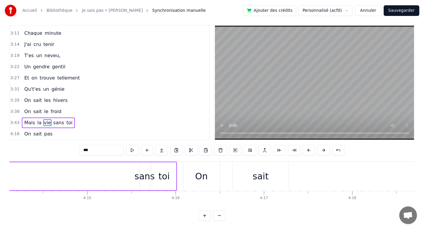
scroll to position [0, 22455]
click at [148, 176] on div "sans" at bounding box center [147, 176] width 20 height 13
type input "****"
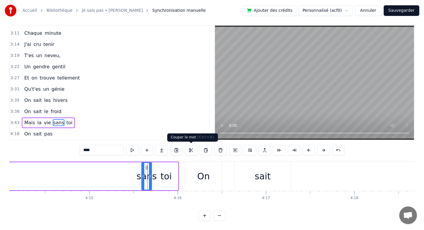
click at [193, 150] on button at bounding box center [191, 150] width 12 height 11
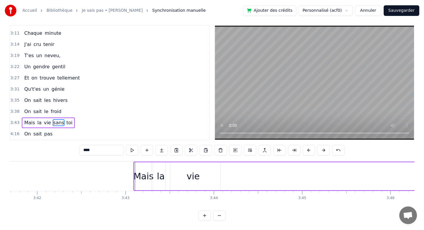
scroll to position [0, 19595]
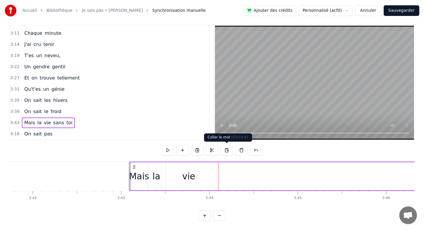
click at [225, 148] on button at bounding box center [227, 150] width 12 height 11
click at [226, 179] on div "sans" at bounding box center [224, 176] width 20 height 13
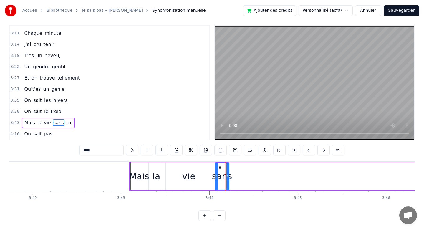
drag, startPoint x: 220, startPoint y: 179, endPoint x: 216, endPoint y: 179, distance: 4.1
click at [216, 179] on div at bounding box center [216, 176] width 2 height 27
click at [228, 177] on circle at bounding box center [228, 177] width 0 height 0
drag, startPoint x: 228, startPoint y: 176, endPoint x: 239, endPoint y: 176, distance: 11.8
click at [240, 176] on icon at bounding box center [238, 176] width 2 height 5
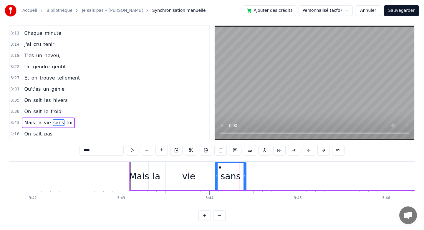
drag, startPoint x: 239, startPoint y: 176, endPoint x: 245, endPoint y: 176, distance: 5.6
click at [245, 176] on icon at bounding box center [245, 176] width 2 height 5
drag, startPoint x: 245, startPoint y: 176, endPoint x: 251, endPoint y: 175, distance: 5.9
click at [252, 176] on icon at bounding box center [252, 176] width 2 height 5
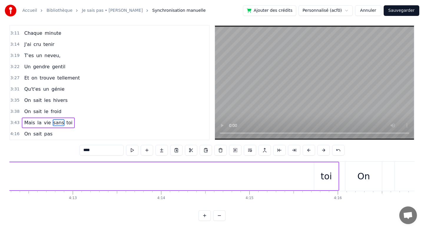
scroll to position [0, 22490]
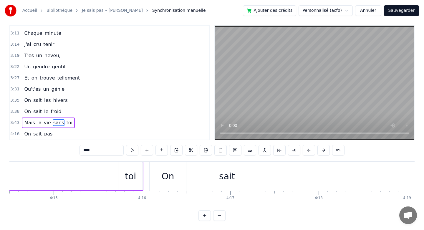
click at [125, 182] on div "toi" at bounding box center [130, 176] width 11 height 13
type input "***"
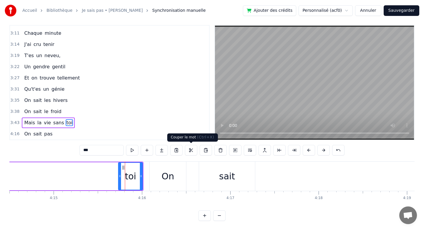
click at [193, 149] on button at bounding box center [191, 150] width 12 height 11
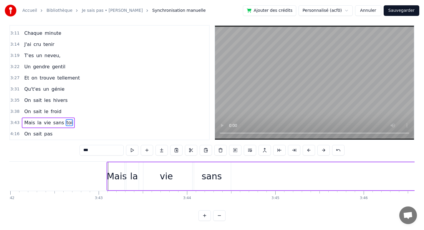
scroll to position [0, 19619]
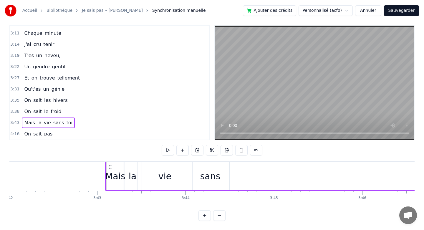
click at [225, 149] on button at bounding box center [227, 150] width 12 height 11
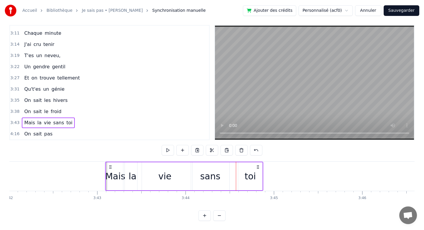
click at [251, 179] on div "toi" at bounding box center [250, 176] width 11 height 13
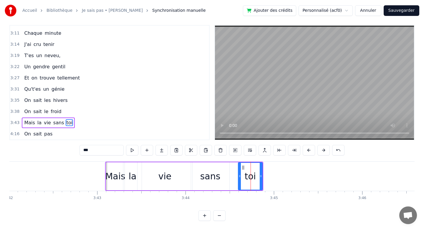
click at [254, 180] on div "toi" at bounding box center [250, 176] width 11 height 13
click at [259, 178] on div "toi" at bounding box center [251, 176] width 24 height 27
click at [263, 178] on div "Mais la vie sans toi" at bounding box center [184, 176] width 158 height 29
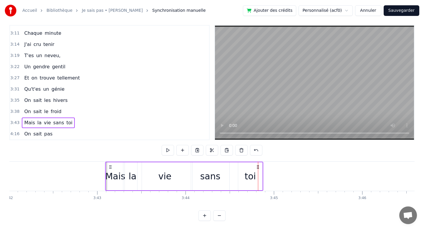
click at [260, 178] on div "toi" at bounding box center [250, 176] width 24 height 28
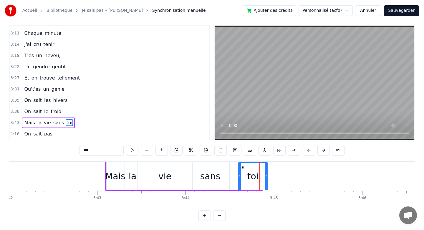
drag, startPoint x: 261, startPoint y: 177, endPoint x: 266, endPoint y: 177, distance: 5.3
click at [266, 177] on icon at bounding box center [266, 176] width 2 height 5
drag, startPoint x: 266, startPoint y: 177, endPoint x: 270, endPoint y: 177, distance: 4.1
click at [270, 177] on icon at bounding box center [270, 176] width 2 height 5
drag, startPoint x: 270, startPoint y: 177, endPoint x: 274, endPoint y: 177, distance: 3.5
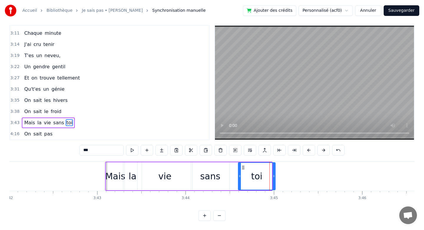
click at [274, 177] on icon at bounding box center [274, 176] width 2 height 5
drag, startPoint x: 275, startPoint y: 177, endPoint x: 270, endPoint y: 177, distance: 5.0
click at [270, 177] on icon at bounding box center [269, 176] width 2 height 5
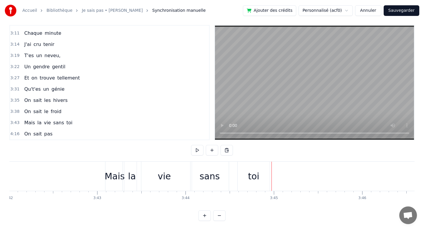
click at [269, 175] on div "toi" at bounding box center [254, 176] width 32 height 29
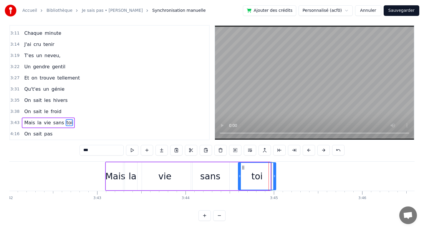
drag, startPoint x: 270, startPoint y: 175, endPoint x: 275, endPoint y: 175, distance: 5.6
click at [275, 175] on icon at bounding box center [274, 176] width 2 height 5
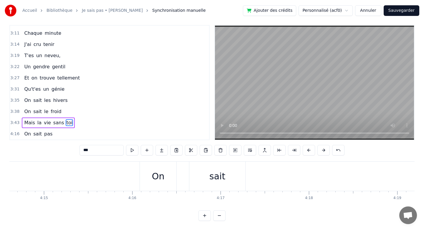
scroll to position [0, 22499]
click at [161, 179] on div "On" at bounding box center [159, 176] width 13 height 13
type input "**"
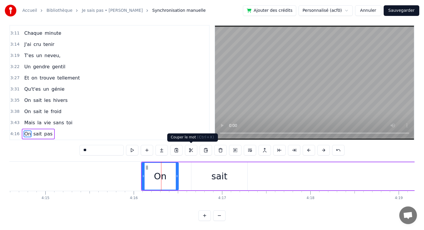
click at [191, 151] on button at bounding box center [191, 150] width 12 height 11
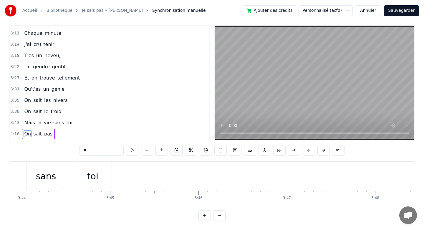
scroll to position [0, 19782]
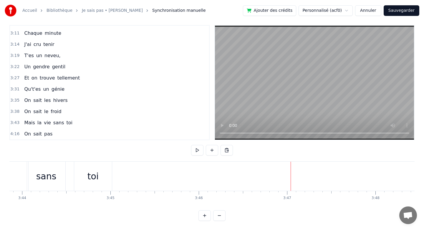
click at [311, 161] on div "0:07 Un père très gentil 0:10 C'est vraiment toi 0:15 Être tes filles 0:19 C'es…" at bounding box center [211, 123] width 405 height 196
click at [321, 171] on div at bounding box center [321, 176] width 0 height 29
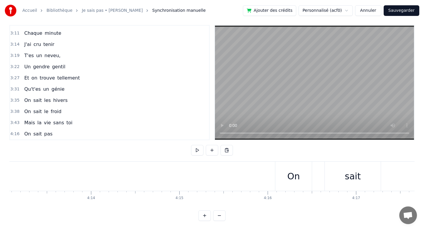
scroll to position [0, 22353]
click at [306, 179] on div "On" at bounding box center [305, 176] width 13 height 13
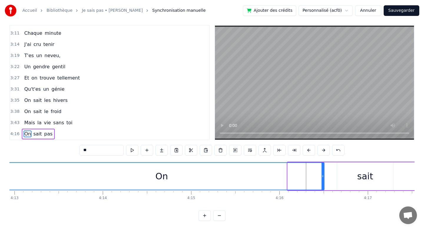
drag, startPoint x: 289, startPoint y: 175, endPoint x: 0, endPoint y: 185, distance: 288.9
click at [0, 185] on div "Accueil Bibliothèque Je sais pas • [PERSON_NAME] Synchronisation manuelle Ajout…" at bounding box center [212, 107] width 424 height 227
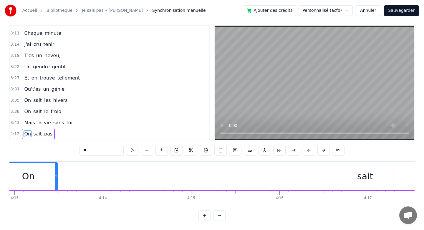
drag, startPoint x: 323, startPoint y: 174, endPoint x: 56, endPoint y: 179, distance: 267.5
click at [56, 179] on div at bounding box center [56, 176] width 2 height 27
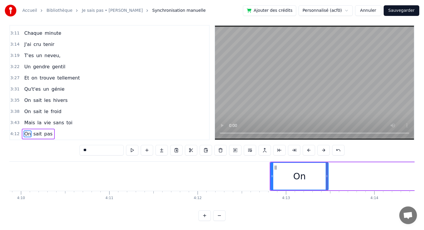
scroll to position [0, 22081]
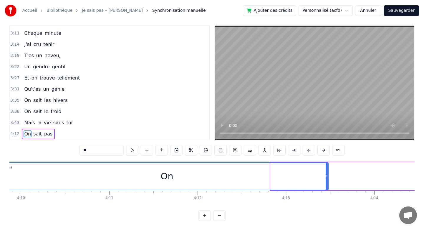
drag, startPoint x: 271, startPoint y: 173, endPoint x: 6, endPoint y: 168, distance: 264.9
click at [6, 168] on div "Accueil Bibliothèque Je sais pas • [PERSON_NAME] Synchronisation manuelle Ajout…" at bounding box center [212, 107] width 424 height 227
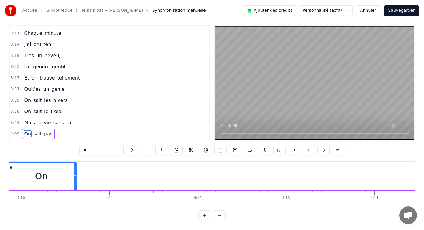
drag, startPoint x: 328, startPoint y: 177, endPoint x: 75, endPoint y: 176, distance: 253.3
click at [75, 176] on icon at bounding box center [75, 176] width 2 height 5
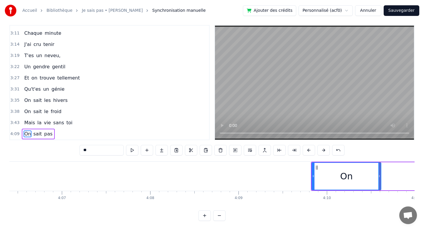
scroll to position [0, 21727]
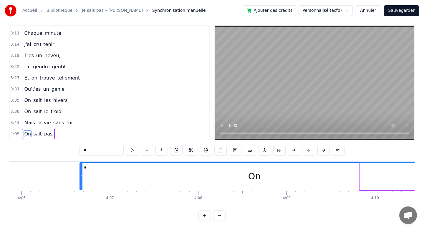
drag, startPoint x: 361, startPoint y: 170, endPoint x: 81, endPoint y: 179, distance: 280.3
click at [81, 179] on div at bounding box center [81, 176] width 2 height 27
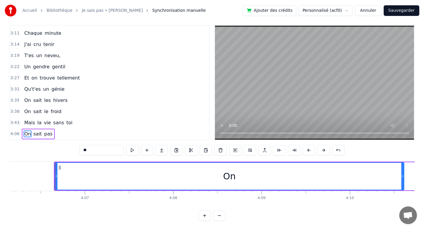
scroll to position [0, 21753]
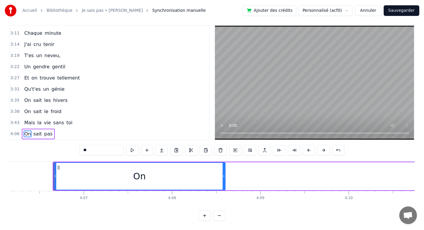
drag, startPoint x: 402, startPoint y: 172, endPoint x: 224, endPoint y: 192, distance: 178.5
click at [224, 192] on div "Un père très gentil C'est vraiment toi Être tes filles C'est le [DATE] Défier d…" at bounding box center [211, 183] width 405 height 44
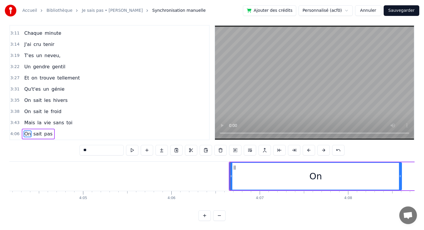
scroll to position [0, 21584]
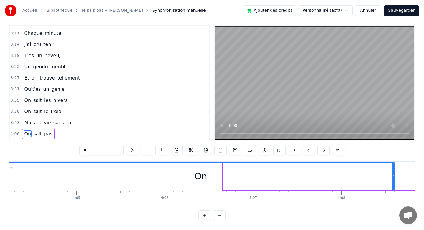
drag, startPoint x: 224, startPoint y: 173, endPoint x: 8, endPoint y: 172, distance: 216.5
click at [8, 172] on div "Accueil Bibliothèque Je sais pas • [PERSON_NAME] Synchronisation manuelle Ajout…" at bounding box center [212, 107] width 424 height 227
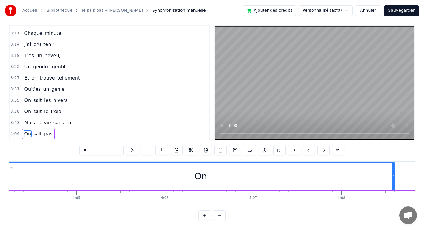
drag, startPoint x: 395, startPoint y: 175, endPoint x: 264, endPoint y: 176, distance: 131.1
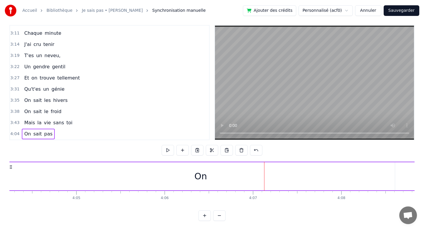
click at [369, 168] on div "On" at bounding box center [200, 176] width 389 height 28
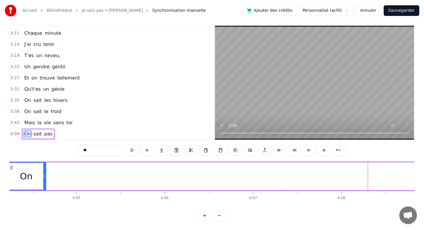
drag, startPoint x: 393, startPoint y: 171, endPoint x: 43, endPoint y: 181, distance: 350.4
click at [43, 181] on div at bounding box center [44, 176] width 2 height 27
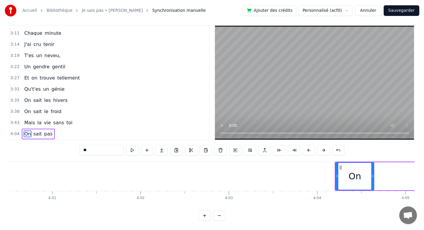
scroll to position [0, 21255]
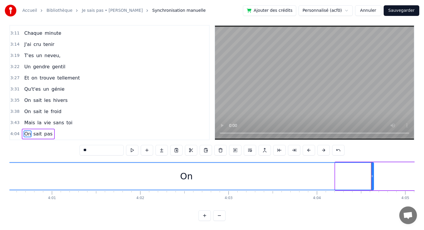
drag, startPoint x: 336, startPoint y: 171, endPoint x: 0, endPoint y: 170, distance: 336.4
click at [0, 170] on div "Accueil Bibliothèque Je sais pas • [PERSON_NAME] Synchronisation manuelle Ajout…" at bounding box center [212, 107] width 424 height 227
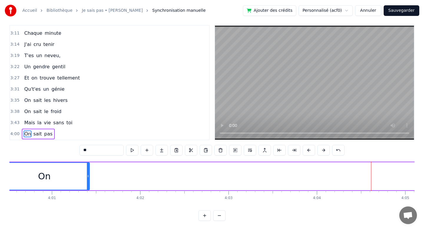
drag, startPoint x: 373, startPoint y: 172, endPoint x: 83, endPoint y: 176, distance: 290.2
click at [87, 176] on div at bounding box center [88, 176] width 2 height 27
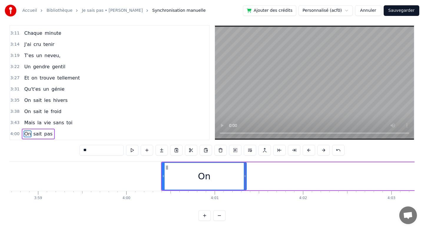
scroll to position [0, 21009]
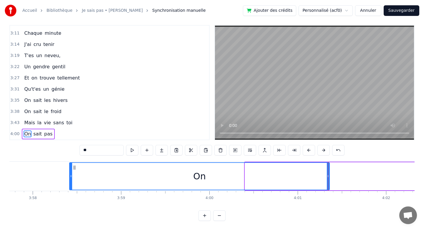
drag, startPoint x: 246, startPoint y: 171, endPoint x: 71, endPoint y: 178, distance: 175.7
click at [71, 178] on div at bounding box center [71, 176] width 2 height 27
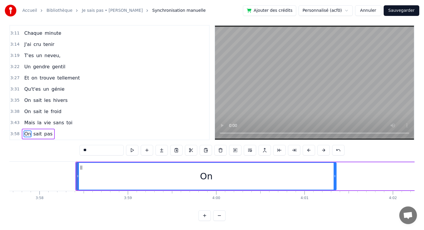
scroll to position [0, 21072]
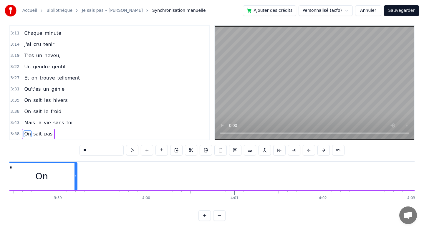
drag, startPoint x: 265, startPoint y: 174, endPoint x: 73, endPoint y: 184, distance: 192.6
click at [75, 184] on div at bounding box center [76, 176] width 2 height 27
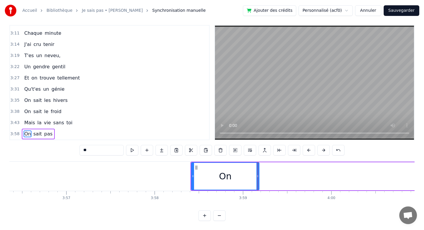
scroll to position [0, 20882]
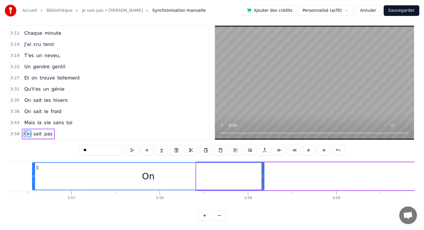
drag, startPoint x: 198, startPoint y: 167, endPoint x: 27, endPoint y: 180, distance: 170.8
click at [33, 180] on div at bounding box center [34, 176] width 2 height 27
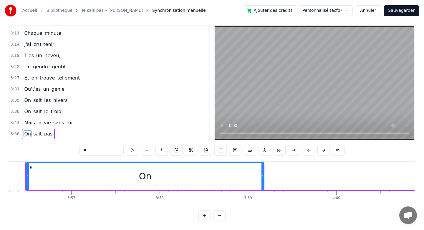
scroll to position [0, 20870]
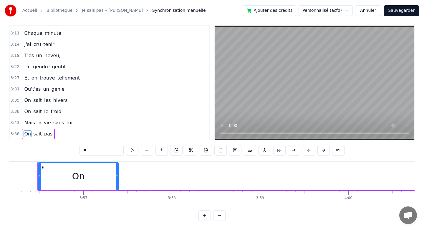
drag, startPoint x: 276, startPoint y: 176, endPoint x: 118, endPoint y: 168, distance: 158.1
click at [118, 168] on div at bounding box center [117, 176] width 2 height 27
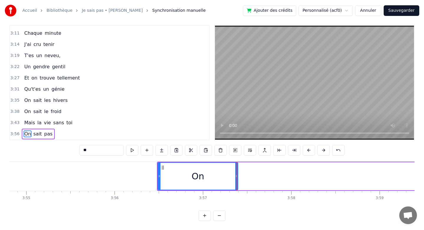
scroll to position [0, 20748]
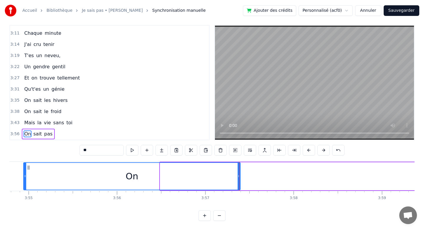
drag, startPoint x: 162, startPoint y: 171, endPoint x: 26, endPoint y: 172, distance: 136.7
click at [26, 172] on div at bounding box center [25, 176] width 2 height 27
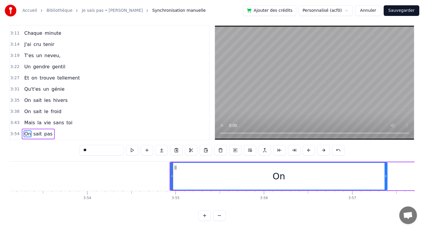
scroll to position [0, 20582]
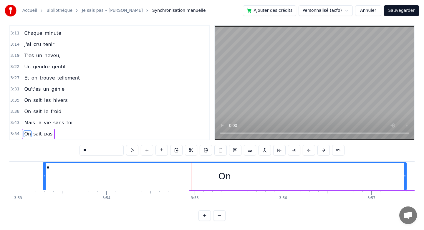
drag, startPoint x: 191, startPoint y: 175, endPoint x: 44, endPoint y: 170, distance: 146.8
click at [44, 170] on div at bounding box center [44, 176] width 2 height 27
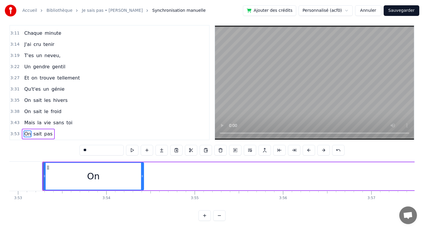
drag, startPoint x: 405, startPoint y: 170, endPoint x: 142, endPoint y: 194, distance: 263.8
click at [142, 194] on div "Un père très gentil C'est vraiment toi Être tes filles C'est le [DATE] Défier d…" at bounding box center [211, 183] width 405 height 44
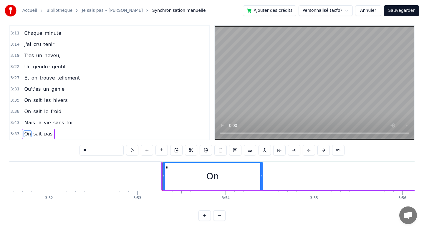
scroll to position [0, 20409]
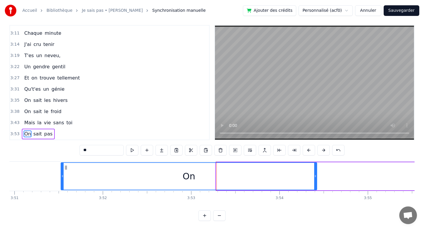
drag, startPoint x: 217, startPoint y: 174, endPoint x: 61, endPoint y: 182, distance: 156.3
click at [61, 182] on div at bounding box center [62, 176] width 2 height 27
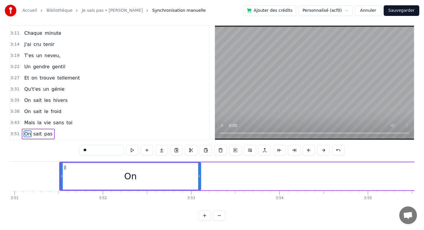
drag, startPoint x: 316, startPoint y: 171, endPoint x: 200, endPoint y: 179, distance: 116.3
click at [200, 179] on div at bounding box center [199, 176] width 2 height 27
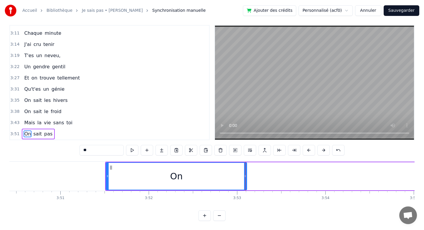
scroll to position [0, 20242]
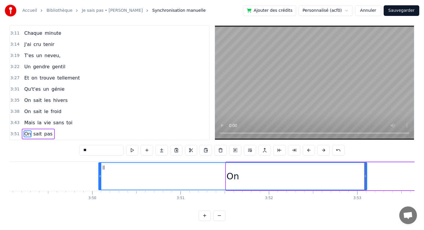
drag, startPoint x: 227, startPoint y: 169, endPoint x: 100, endPoint y: 188, distance: 129.0
click at [100, 188] on div at bounding box center [100, 176] width 2 height 27
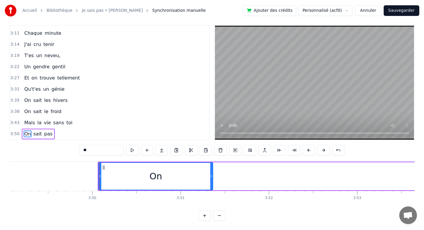
drag, startPoint x: 365, startPoint y: 178, endPoint x: 204, endPoint y: 173, distance: 161.8
click at [210, 173] on div at bounding box center [211, 176] width 2 height 27
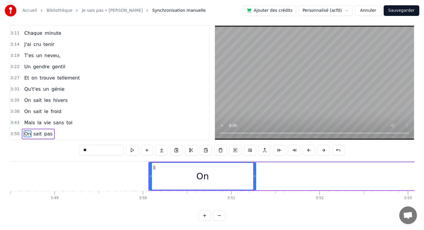
scroll to position [0, 20182]
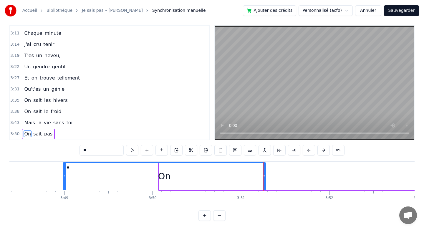
drag, startPoint x: 161, startPoint y: 174, endPoint x: 40, endPoint y: 176, distance: 120.2
click at [63, 176] on icon at bounding box center [64, 176] width 2 height 5
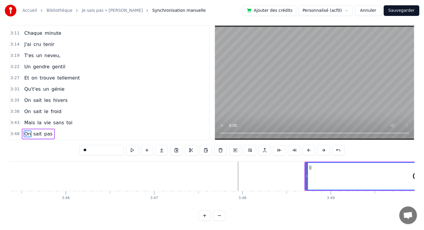
scroll to position [0, 19918]
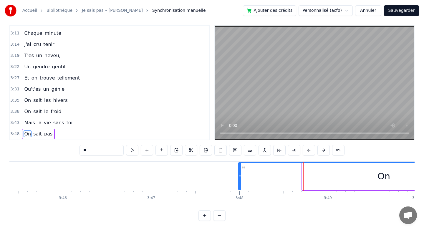
drag, startPoint x: 304, startPoint y: 167, endPoint x: 240, endPoint y: 170, distance: 64.0
click at [240, 170] on div at bounding box center [240, 176] width 2 height 27
drag, startPoint x: 240, startPoint y: 170, endPoint x: 236, endPoint y: 170, distance: 3.8
click at [236, 170] on div at bounding box center [236, 176] width 2 height 27
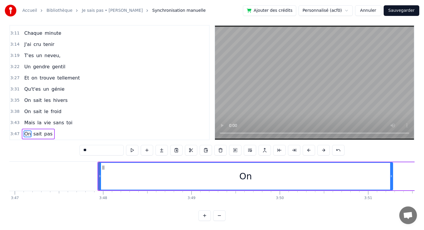
scroll to position [0, 20103]
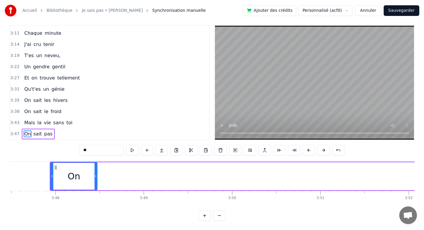
drag, startPoint x: 343, startPoint y: 169, endPoint x: 95, endPoint y: 173, distance: 248.0
click at [95, 173] on div at bounding box center [96, 176] width 2 height 27
drag, startPoint x: 95, startPoint y: 173, endPoint x: 76, endPoint y: 172, distance: 19.5
click at [76, 172] on div at bounding box center [76, 176] width 2 height 27
drag, startPoint x: 76, startPoint y: 172, endPoint x: 69, endPoint y: 172, distance: 7.4
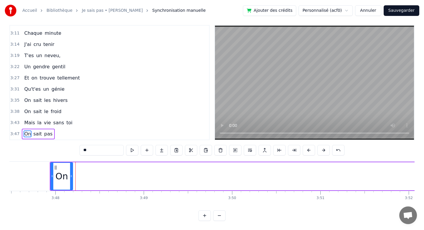
click at [70, 172] on div at bounding box center [71, 176] width 2 height 27
click at [67, 172] on div at bounding box center [67, 176] width 2 height 27
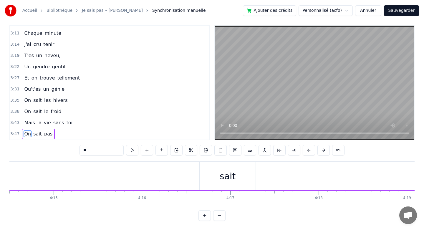
scroll to position [0, 22557]
click at [166, 180] on div "sait" at bounding box center [161, 176] width 16 height 13
type input "****"
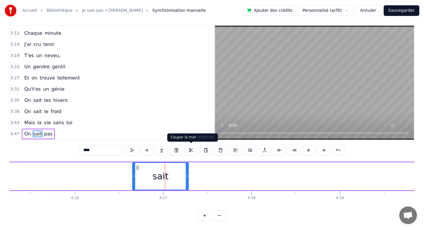
click at [191, 151] on button at bounding box center [191, 150] width 12 height 11
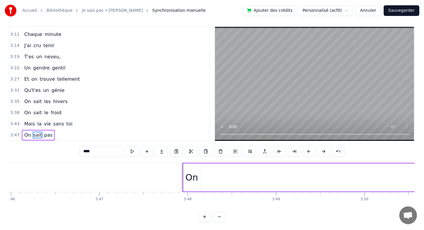
scroll to position [0, 20019]
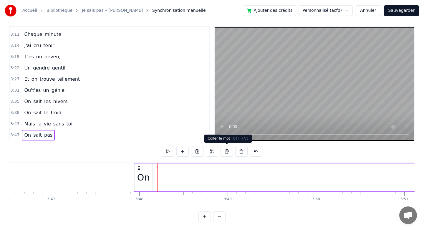
click at [229, 152] on button at bounding box center [227, 151] width 12 height 11
click at [159, 181] on div "sait" at bounding box center [186, 177] width 56 height 28
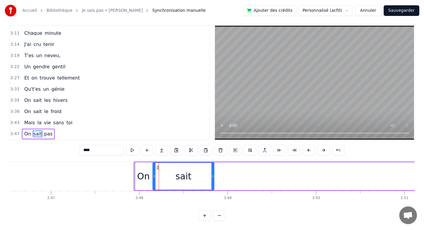
drag, startPoint x: 159, startPoint y: 181, endPoint x: 154, endPoint y: 181, distance: 5.6
click at [154, 181] on div at bounding box center [154, 176] width 2 height 27
click at [151, 181] on div at bounding box center [152, 176] width 2 height 27
click at [151, 181] on div at bounding box center [150, 176] width 2 height 27
drag, startPoint x: 212, startPoint y: 181, endPoint x: 200, endPoint y: 181, distance: 12.7
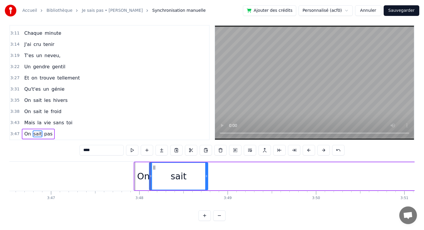
click at [205, 181] on div at bounding box center [206, 176] width 2 height 27
drag, startPoint x: 200, startPoint y: 180, endPoint x: 186, endPoint y: 180, distance: 13.3
click at [186, 180] on div at bounding box center [187, 176] width 2 height 27
drag, startPoint x: 186, startPoint y: 180, endPoint x: 179, endPoint y: 180, distance: 7.1
click at [179, 180] on div at bounding box center [180, 176] width 2 height 27
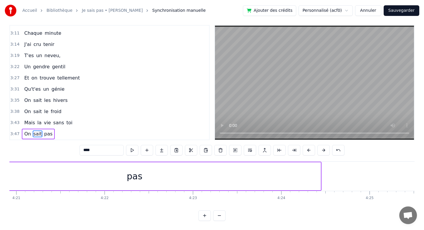
scroll to position [0, 23058]
click at [133, 177] on div "pas" at bounding box center [135, 176] width 16 height 13
type input "***"
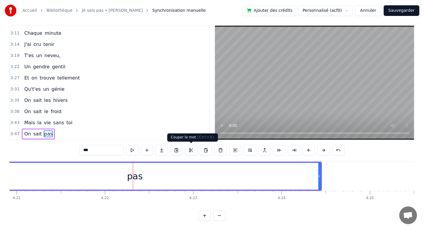
click at [193, 151] on button at bounding box center [191, 150] width 12 height 11
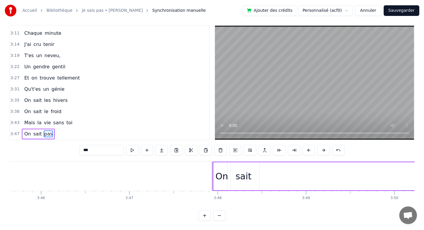
scroll to position [0, 19953]
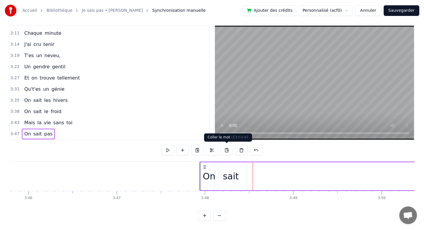
click at [226, 151] on button at bounding box center [227, 150] width 12 height 11
click at [226, 150] on button at bounding box center [227, 150] width 12 height 11
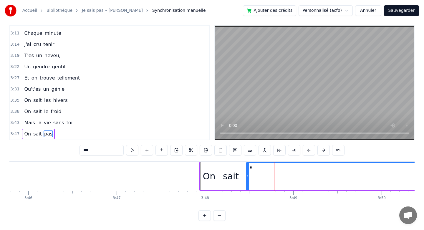
drag, startPoint x: 251, startPoint y: 175, endPoint x: 248, endPoint y: 175, distance: 3.5
click at [248, 175] on icon at bounding box center [248, 176] width 2 height 5
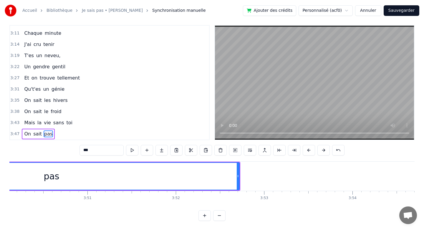
scroll to position [0, 20262]
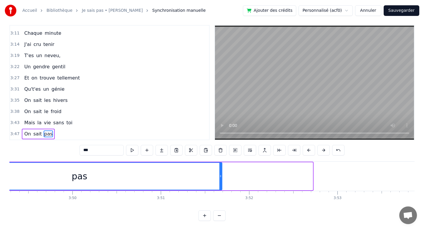
drag, startPoint x: 312, startPoint y: 173, endPoint x: 221, endPoint y: 176, distance: 90.8
click at [221, 177] on div at bounding box center [220, 176] width 2 height 27
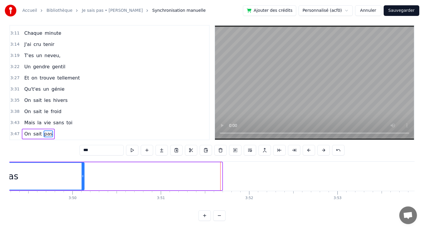
drag, startPoint x: 221, startPoint y: 175, endPoint x: 78, endPoint y: 193, distance: 143.7
click at [78, 193] on div "Un père très gentil C'est vraiment toi Être tes filles C'est le [DATE] Défier d…" at bounding box center [211, 183] width 405 height 44
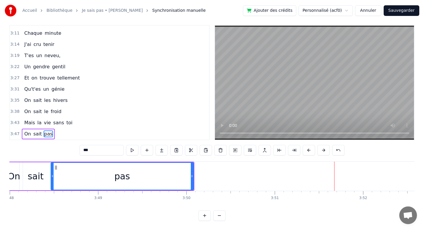
scroll to position [0, 20121]
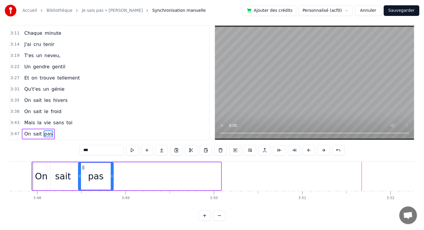
drag, startPoint x: 220, startPoint y: 172, endPoint x: 113, endPoint y: 170, distance: 106.9
click at [113, 170] on div at bounding box center [112, 176] width 2 height 27
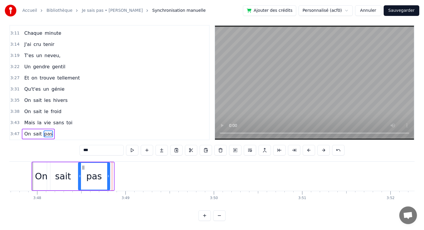
drag, startPoint x: 113, startPoint y: 171, endPoint x: 109, endPoint y: 171, distance: 3.8
click at [109, 171] on div at bounding box center [108, 176] width 2 height 27
click at [111, 171] on div at bounding box center [109, 176] width 2 height 27
drag, startPoint x: 111, startPoint y: 171, endPoint x: 105, endPoint y: 171, distance: 6.2
click at [105, 171] on div at bounding box center [104, 176] width 2 height 27
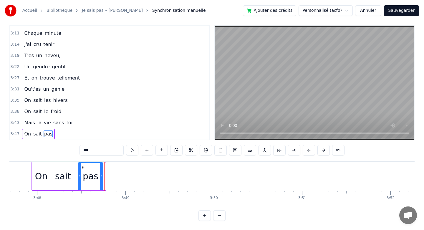
click at [102, 171] on div at bounding box center [101, 176] width 2 height 27
click at [103, 174] on icon at bounding box center [101, 176] width 2 height 5
click at [407, 7] on button "Sauvegarder" at bounding box center [402, 10] width 36 height 11
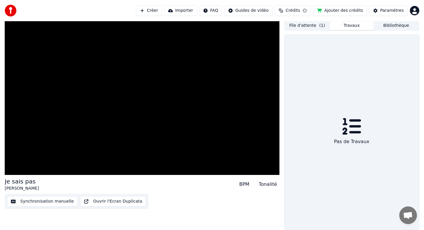
scroll to position [1, 0]
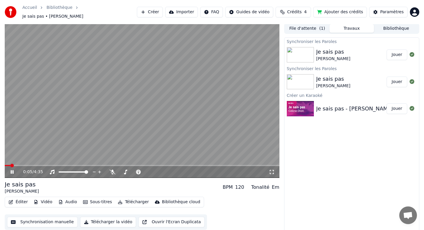
click at [209, 78] on video at bounding box center [142, 100] width 275 height 155
click at [9, 164] on span at bounding box center [11, 166] width 4 height 4
click at [11, 170] on icon at bounding box center [12, 172] width 4 height 4
click at [11, 170] on icon at bounding box center [16, 172] width 14 height 5
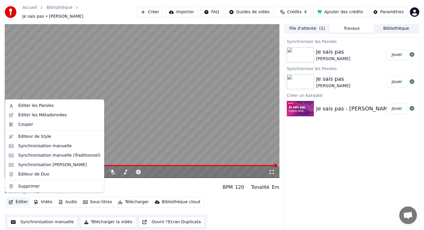
click at [16, 201] on button "Éditer" at bounding box center [18, 202] width 24 height 8
click at [43, 105] on div "Éditer les Paroles" at bounding box center [35, 106] width 35 height 6
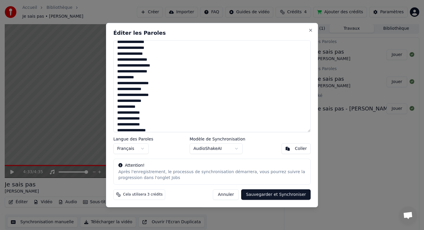
scroll to position [0, 0]
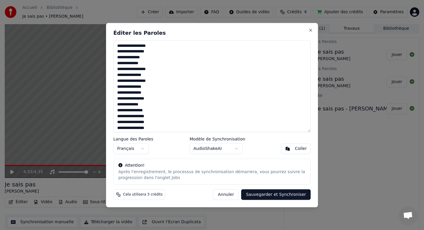
drag, startPoint x: 146, startPoint y: 120, endPoint x: 100, endPoint y: 2, distance: 126.9
click at [100, 2] on body "Accueil Bibliothèque Je sais pas • [PERSON_NAME] Importer FAQ Guides de vidéo C…" at bounding box center [212, 114] width 424 height 230
click at [214, 184] on div "Attention! Après l'enregistrement, le processus de synchronisation démarrera, v…" at bounding box center [211, 172] width 197 height 26
click at [227, 197] on button "Annuler" at bounding box center [226, 194] width 26 height 11
